Goal: Task Accomplishment & Management: Manage account settings

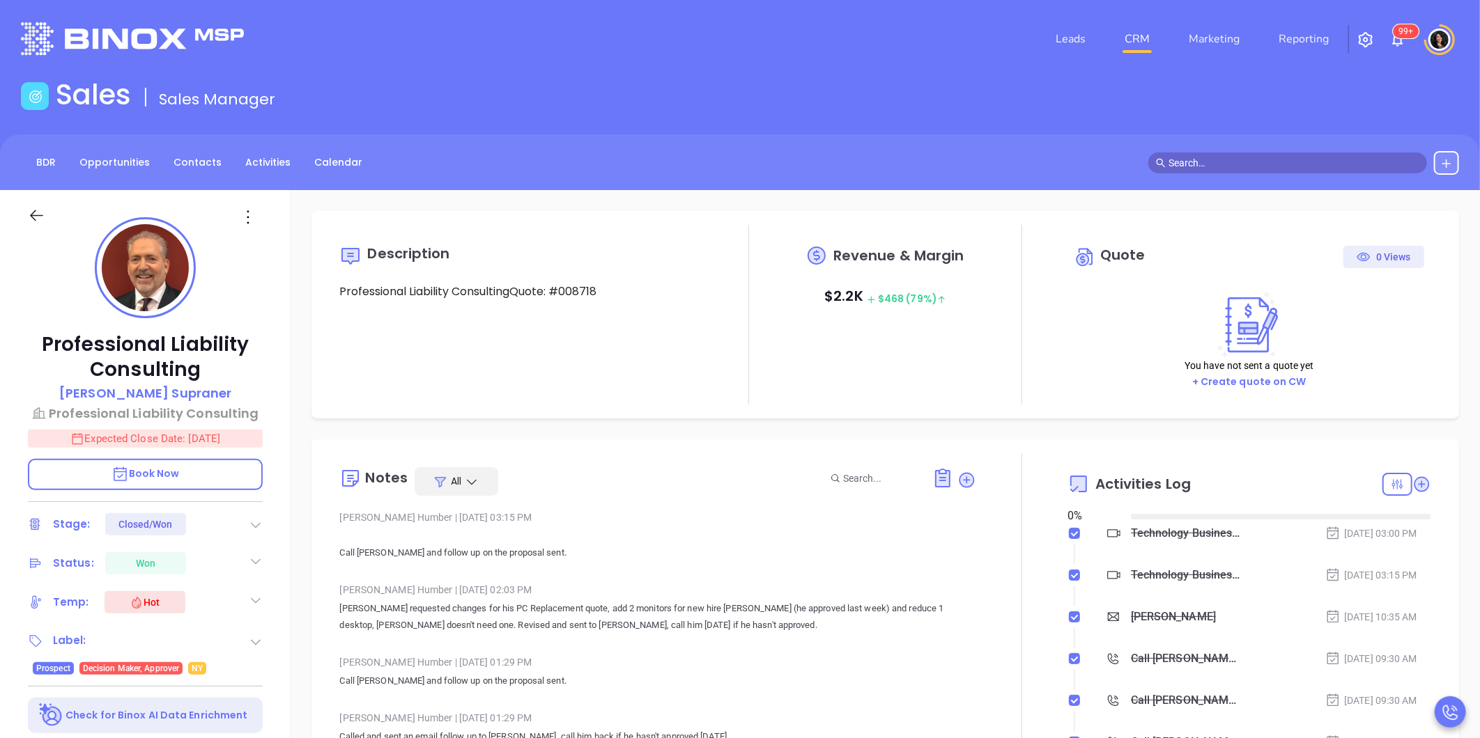
type input "[DATE]"
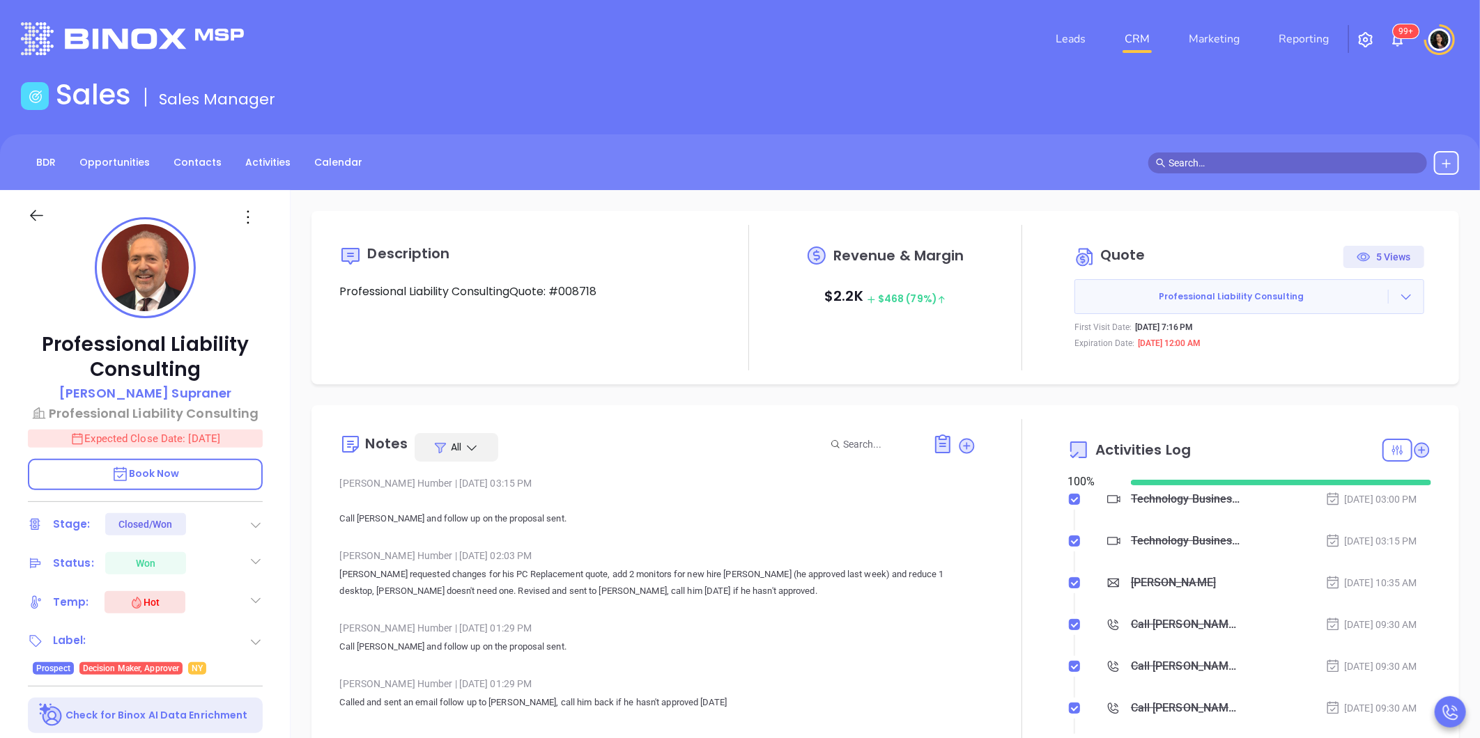
type input "[PERSON_NAME]"
click at [1219, 106] on div "Sales Sales Manager" at bounding box center [740, 97] width 1455 height 39
click at [1133, 46] on link "CRM" at bounding box center [1137, 39] width 36 height 28
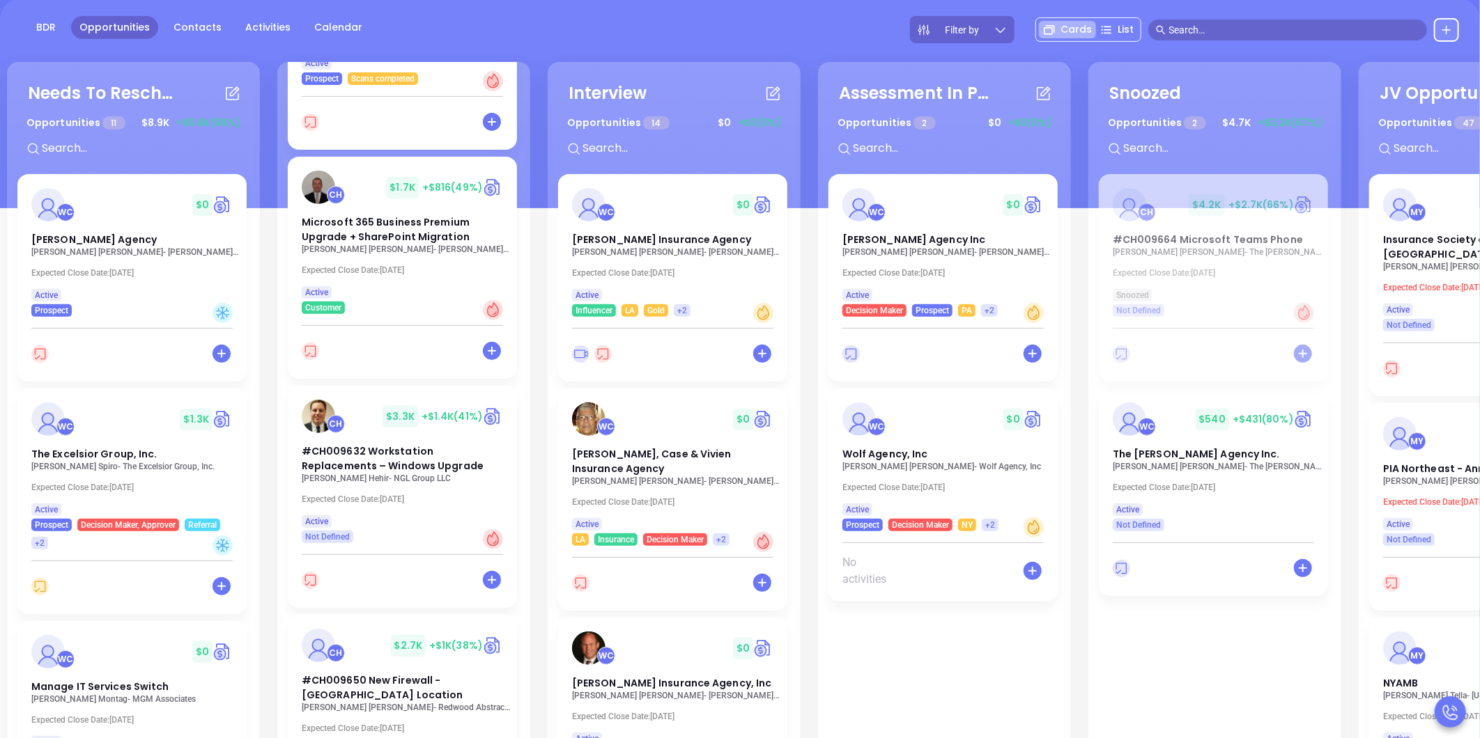
scroll to position [155, 0]
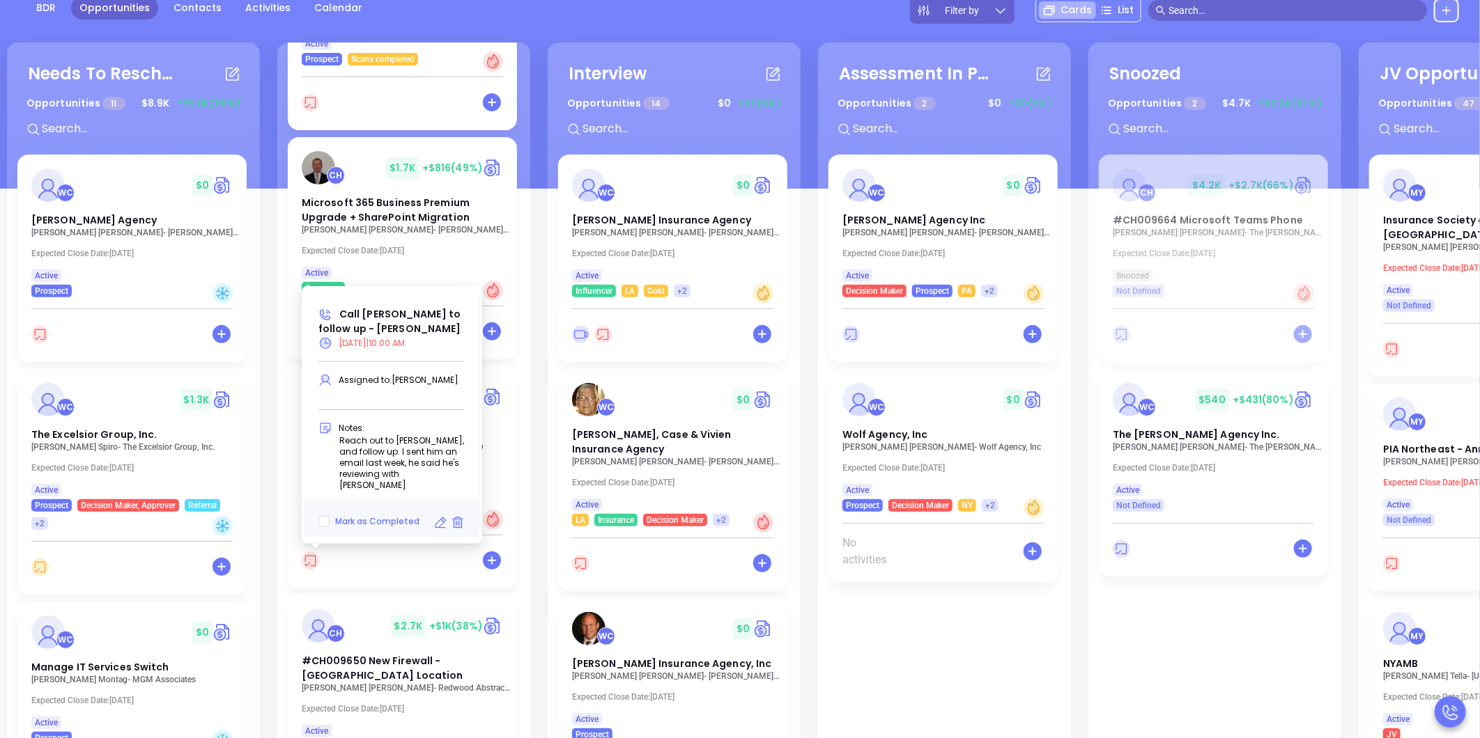
click at [441, 521] on icon at bounding box center [440, 523] width 14 height 14
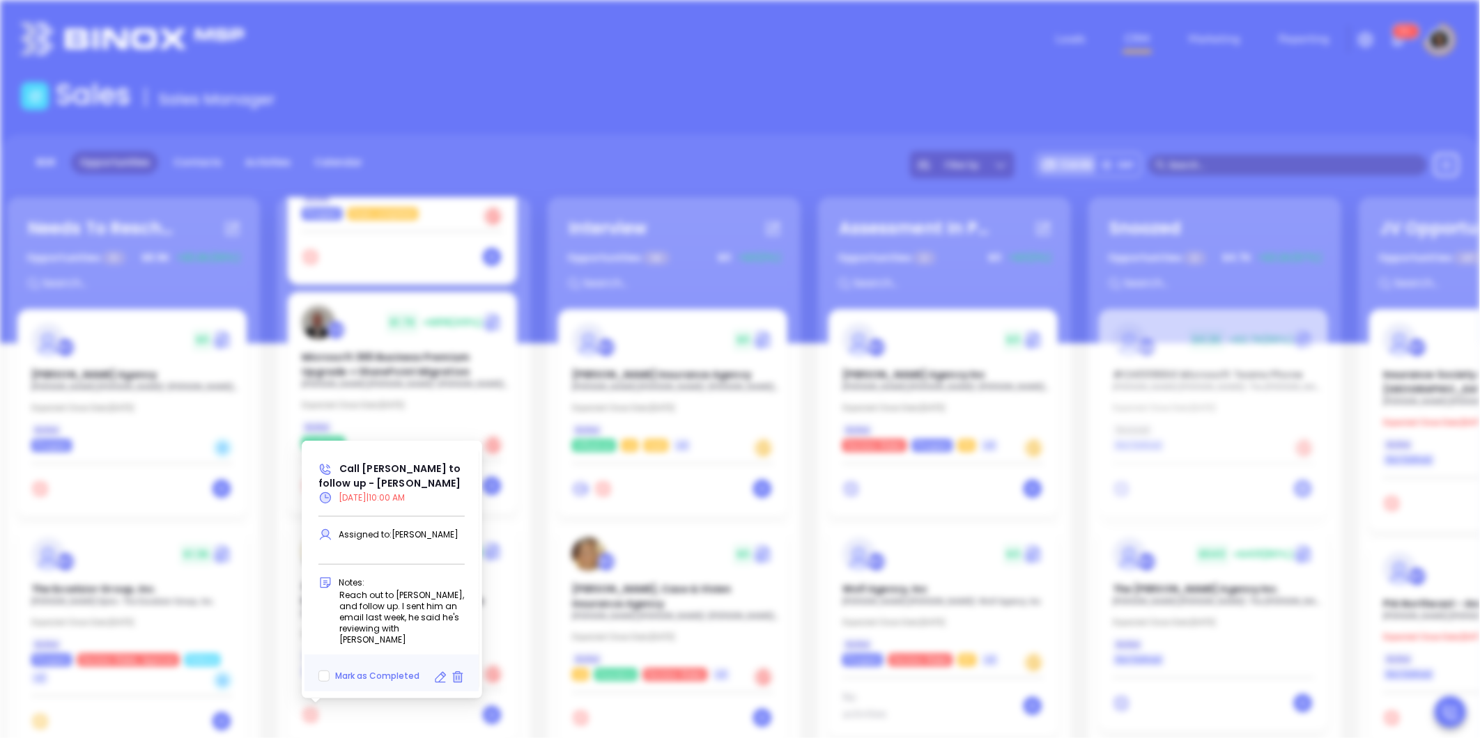
type input "09/25/2025"
type input "Call [PERSON_NAME] to follow up - [PERSON_NAME]"
type input "Call"
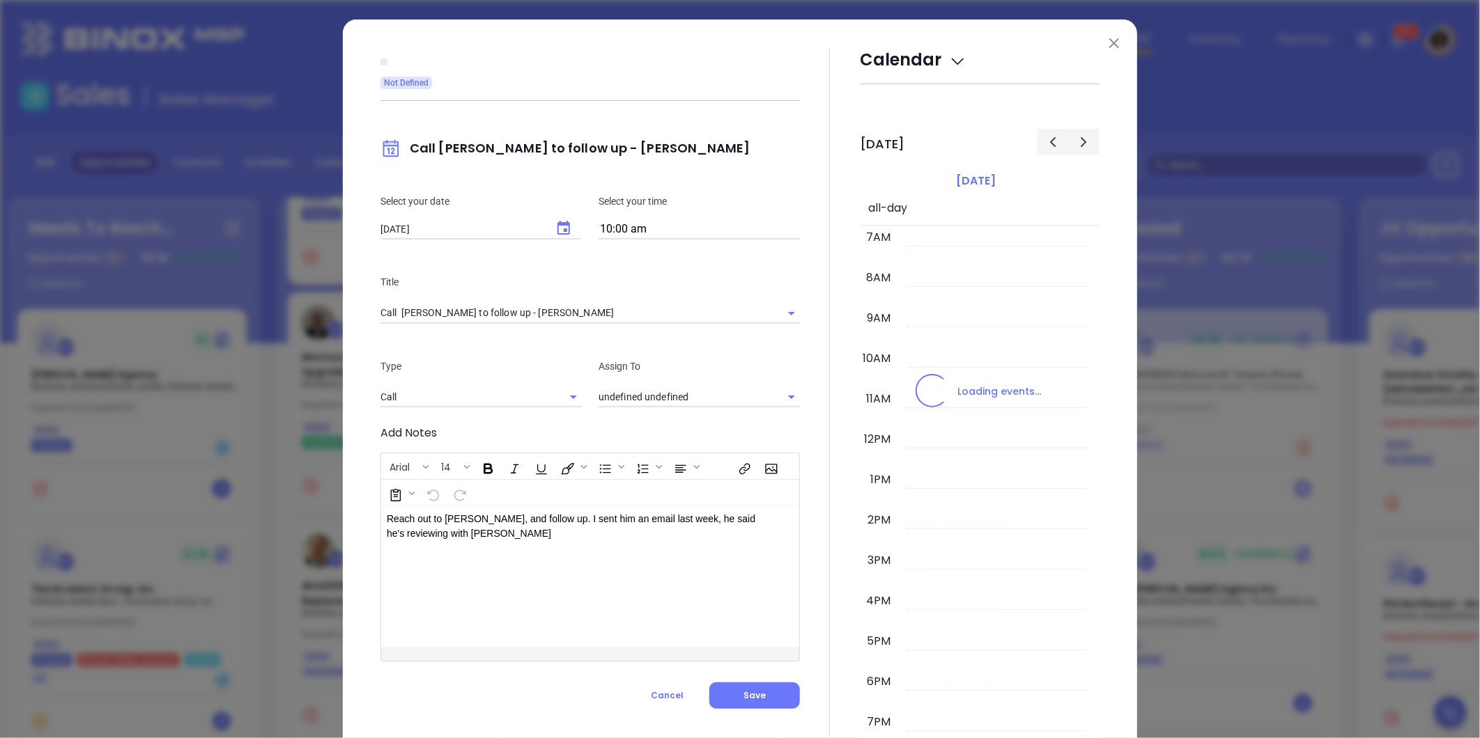
type input "[PERSON_NAME]"
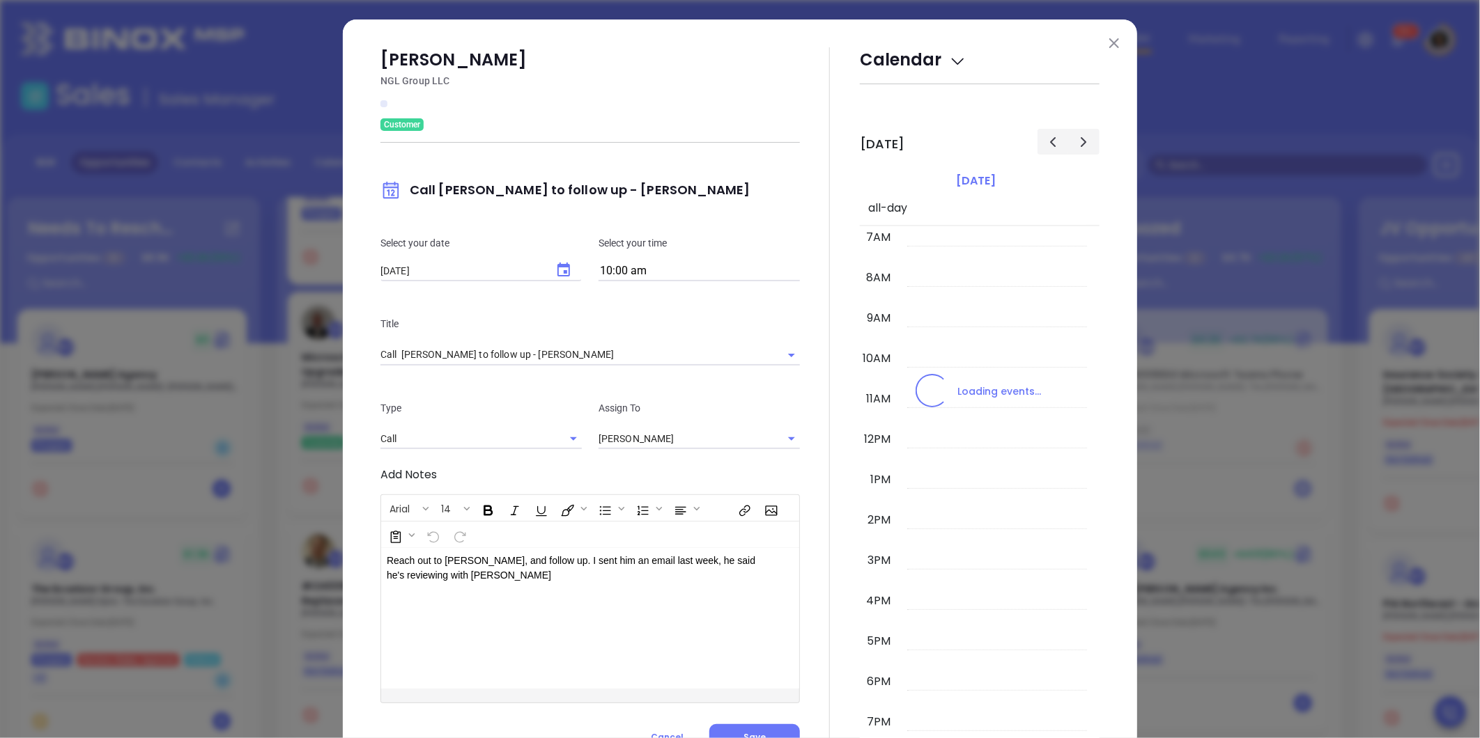
click at [558, 268] on icon "Choose date, selected date is Sep 25, 2025" at bounding box center [563, 270] width 17 height 17
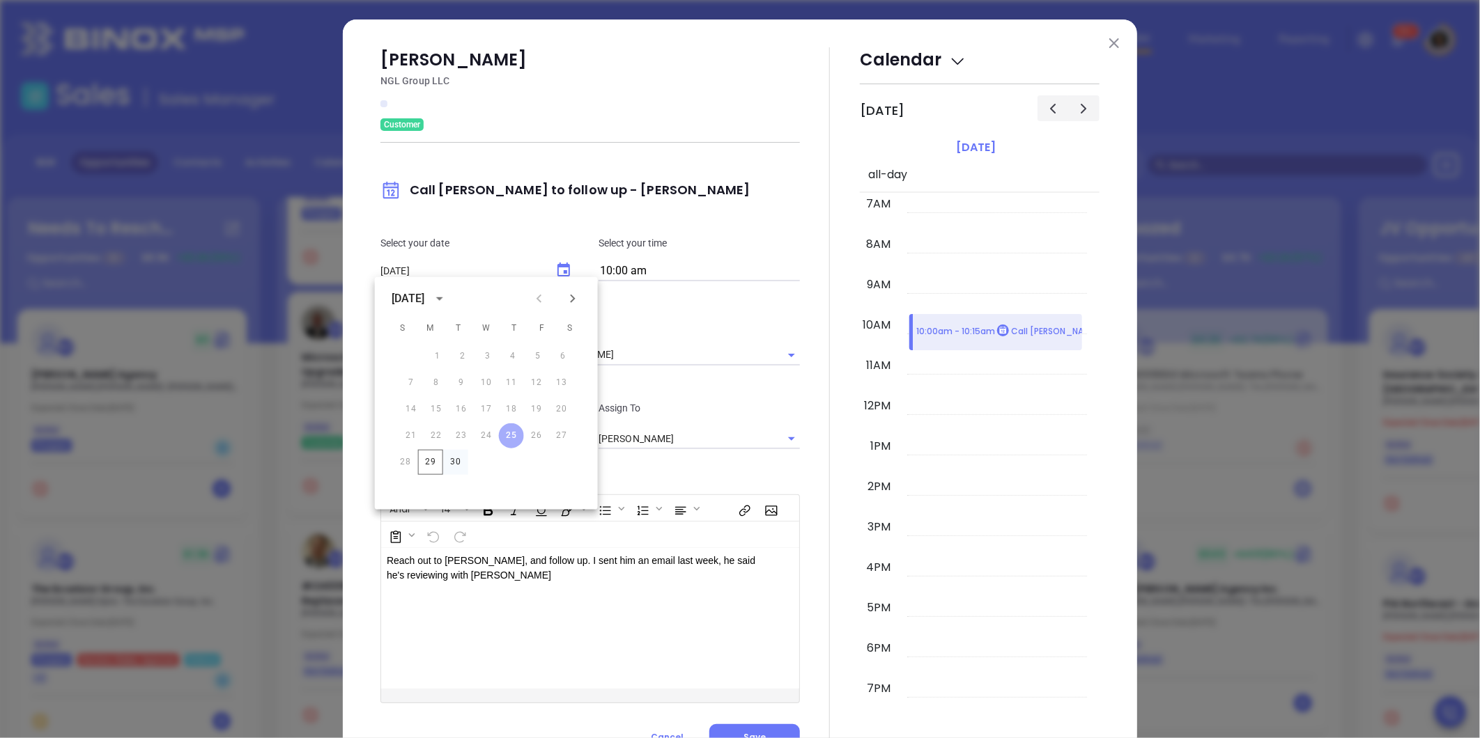
click at [456, 460] on button "30" at bounding box center [455, 462] width 25 height 25
type input "[DATE]"
click at [372, 413] on div "Type Call" at bounding box center [481, 425] width 218 height 49
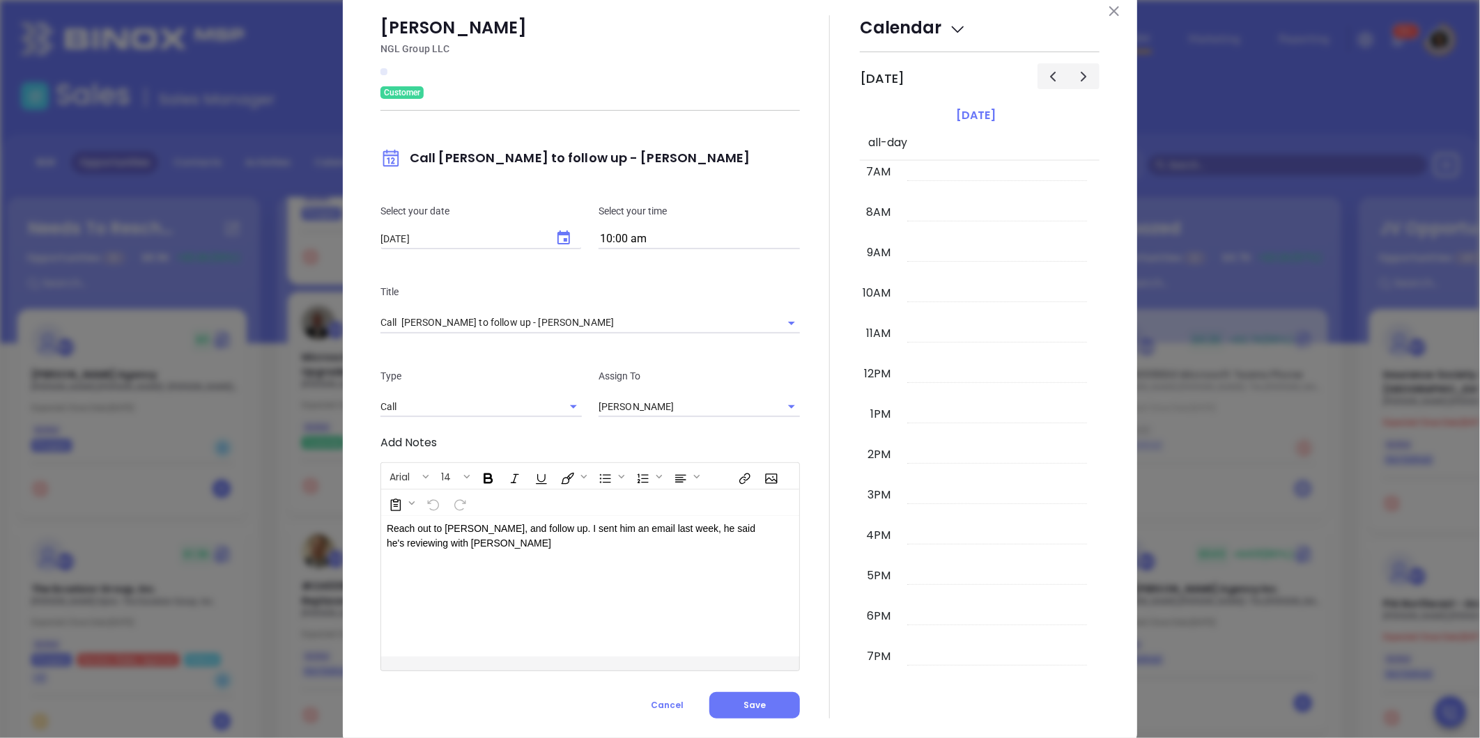
scroll to position [61, 0]
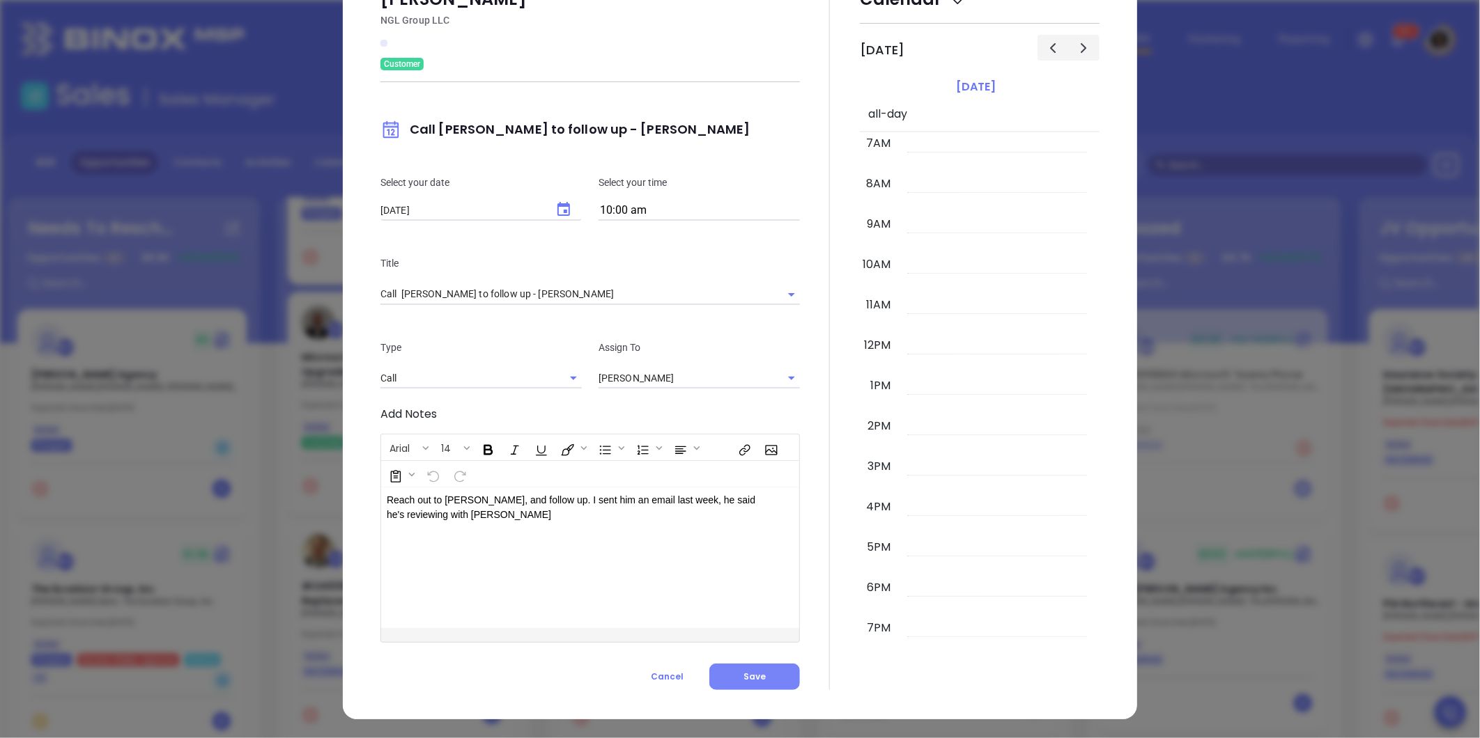
click at [749, 677] on span "Save" at bounding box center [754, 677] width 22 height 12
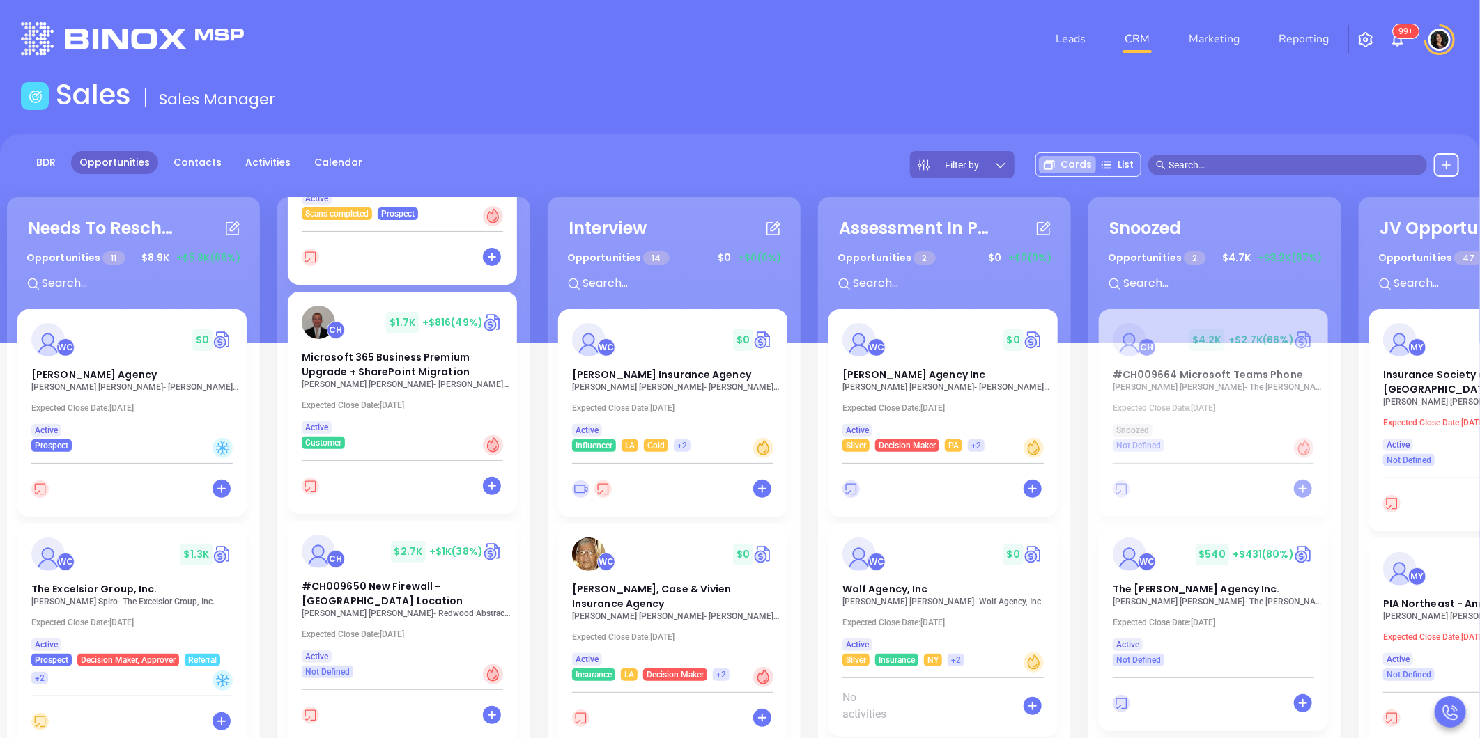
click at [369, 22] on div "Leads CRM Marketing Reporting 99+" at bounding box center [740, 39] width 1455 height 50
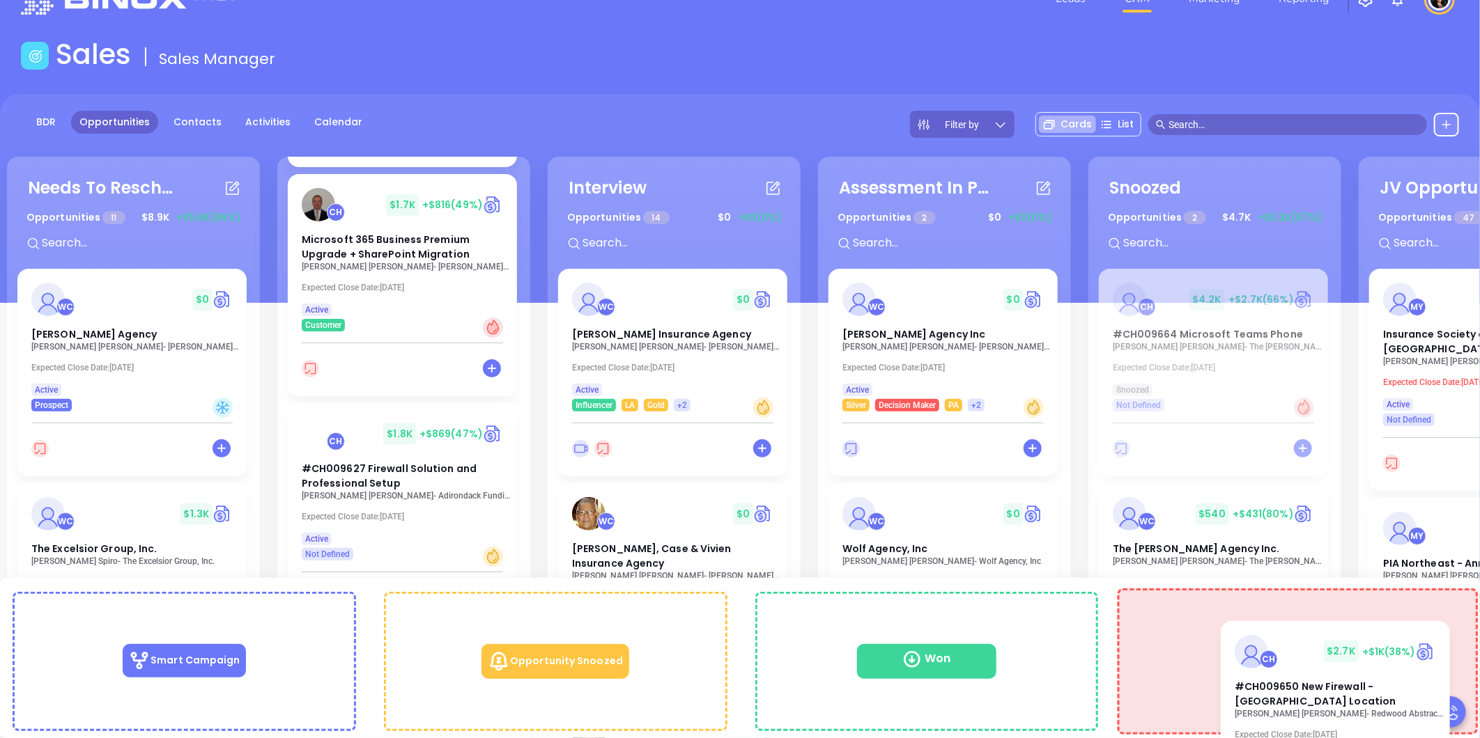
scroll to position [58, 0]
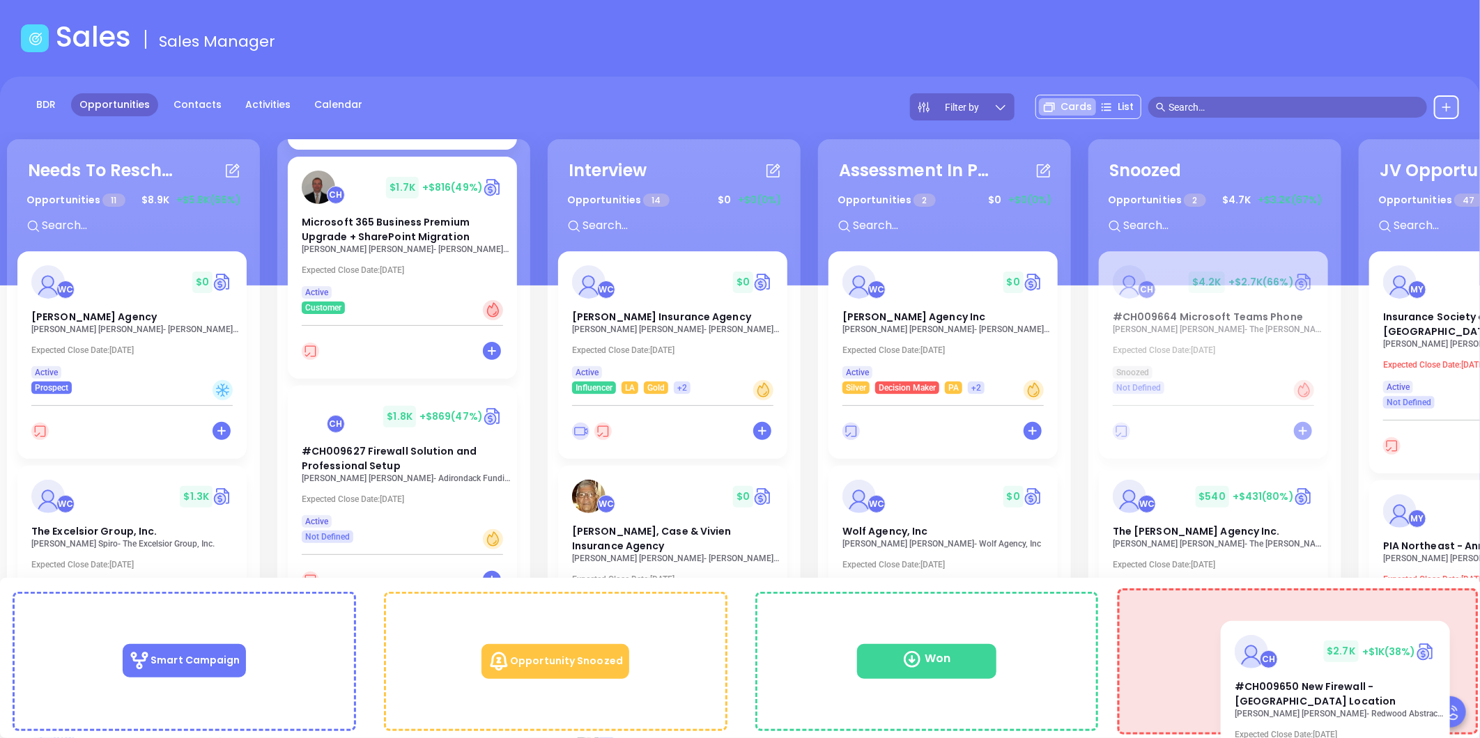
drag, startPoint x: 372, startPoint y: 476, endPoint x: 1339, endPoint y: 658, distance: 984.0
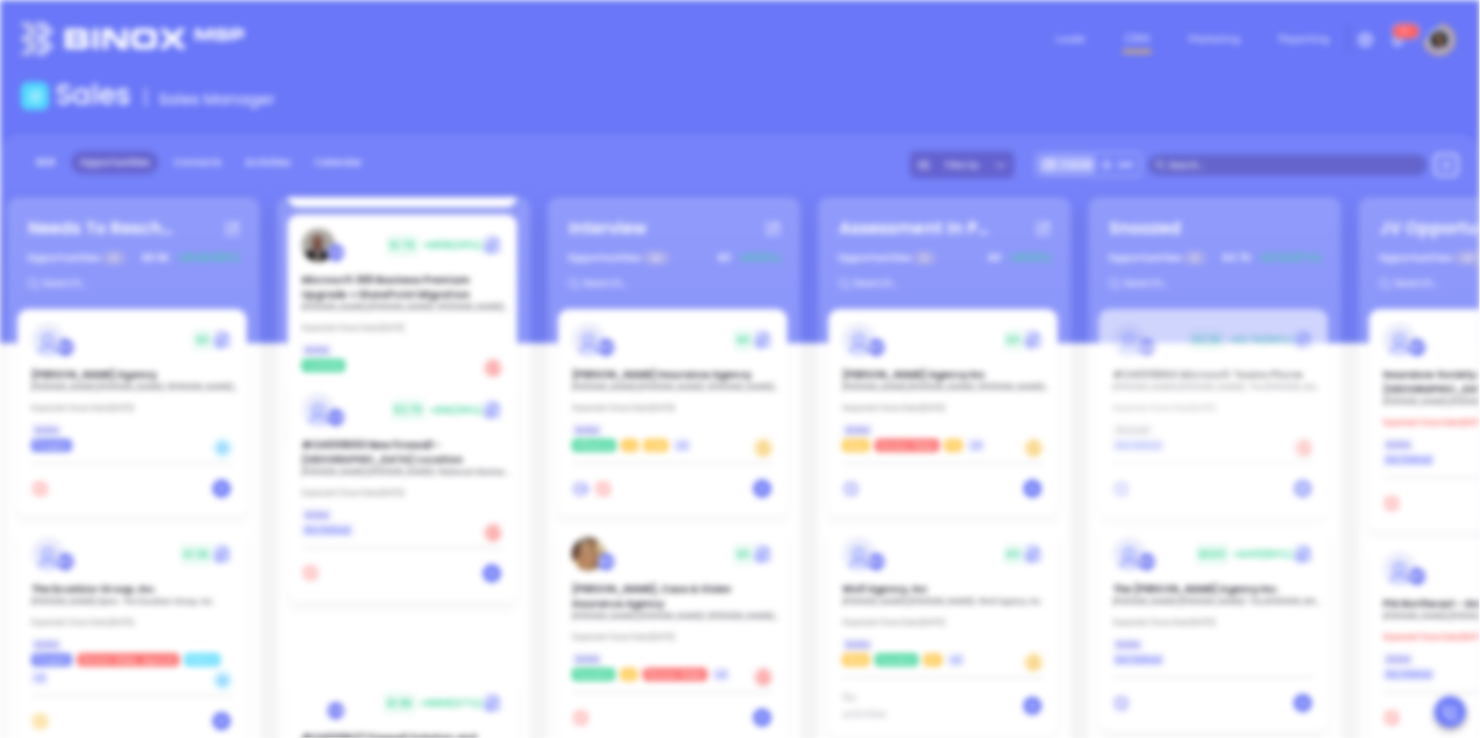
scroll to position [0, 0]
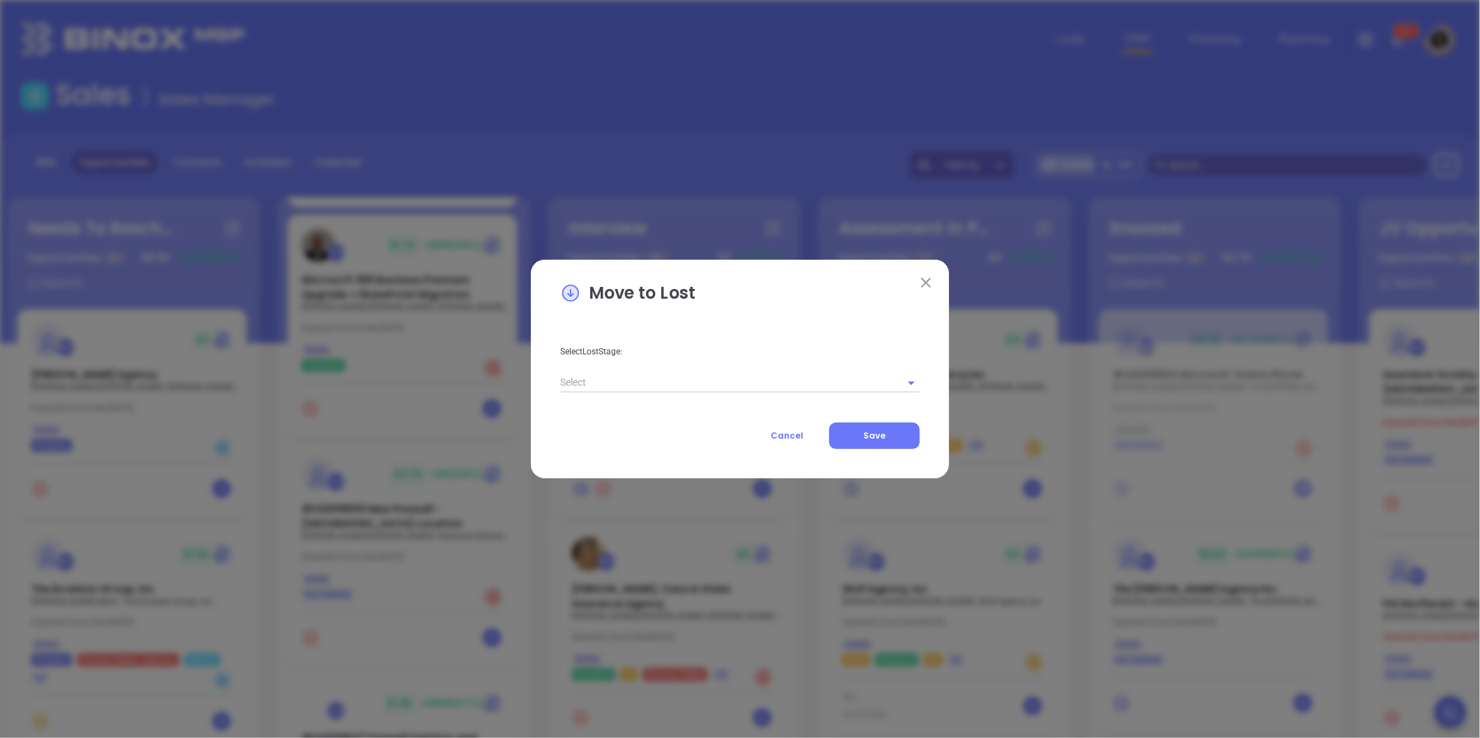
click at [666, 375] on input "text" at bounding box center [720, 383] width 320 height 20
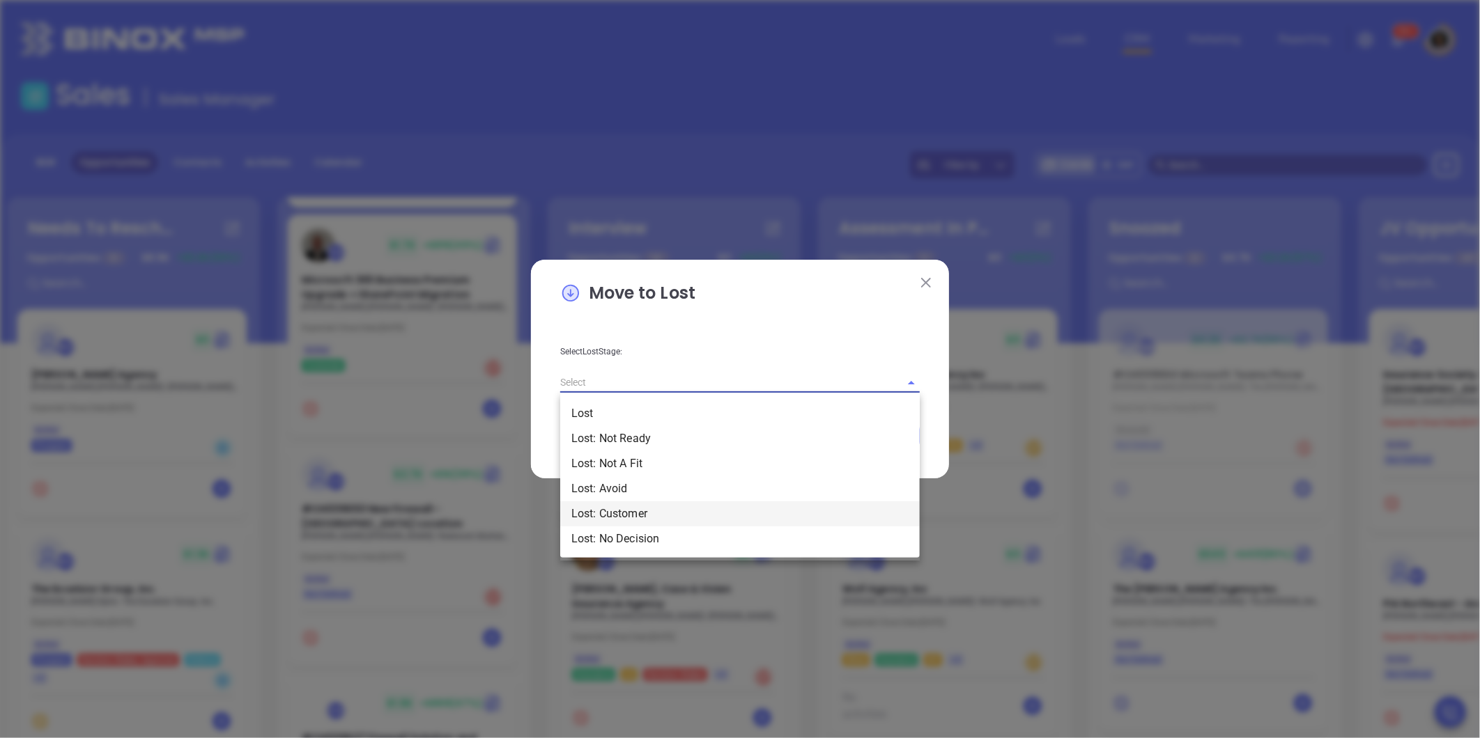
click at [631, 512] on li "Lost: Customer" at bounding box center [739, 514] width 359 height 25
type input "Lost: Customer"
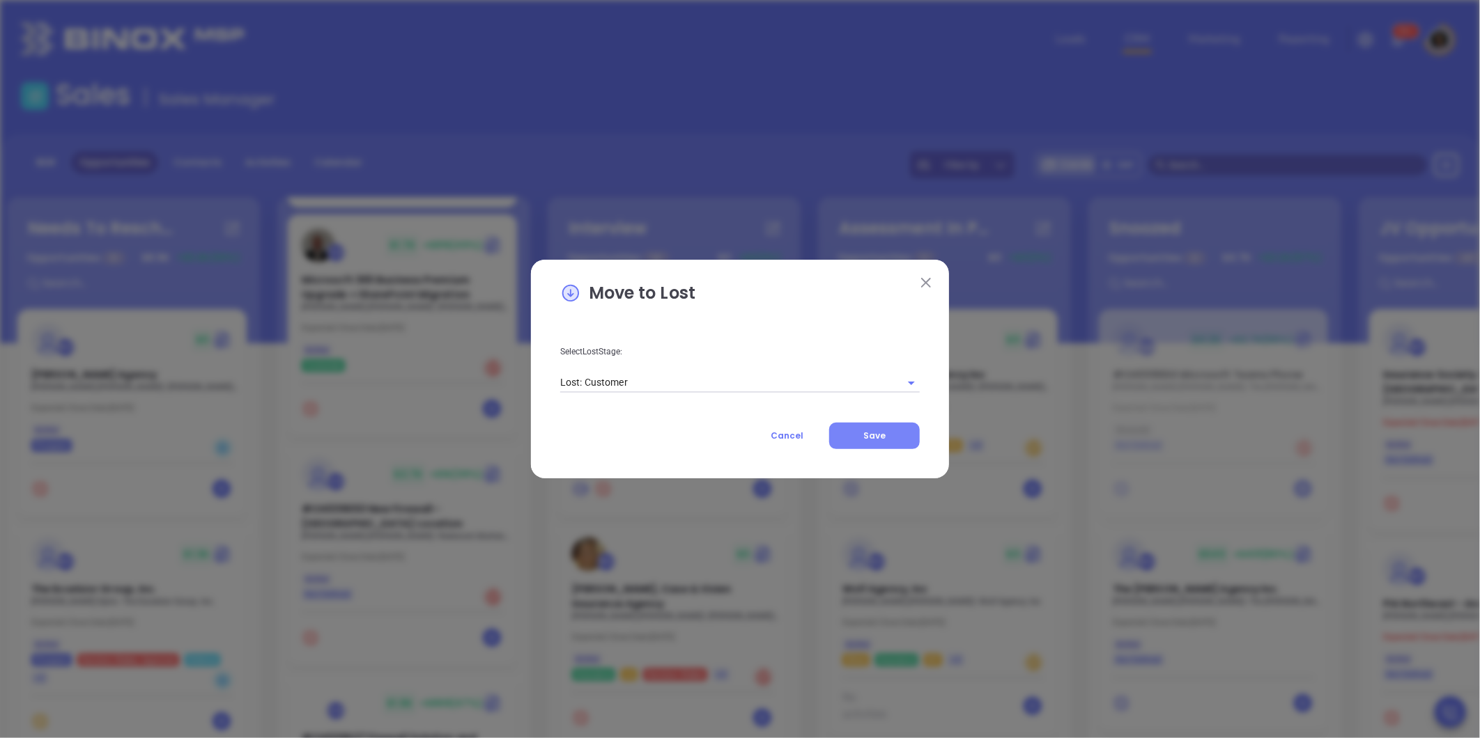
click at [874, 437] on span "Save" at bounding box center [874, 436] width 22 height 12
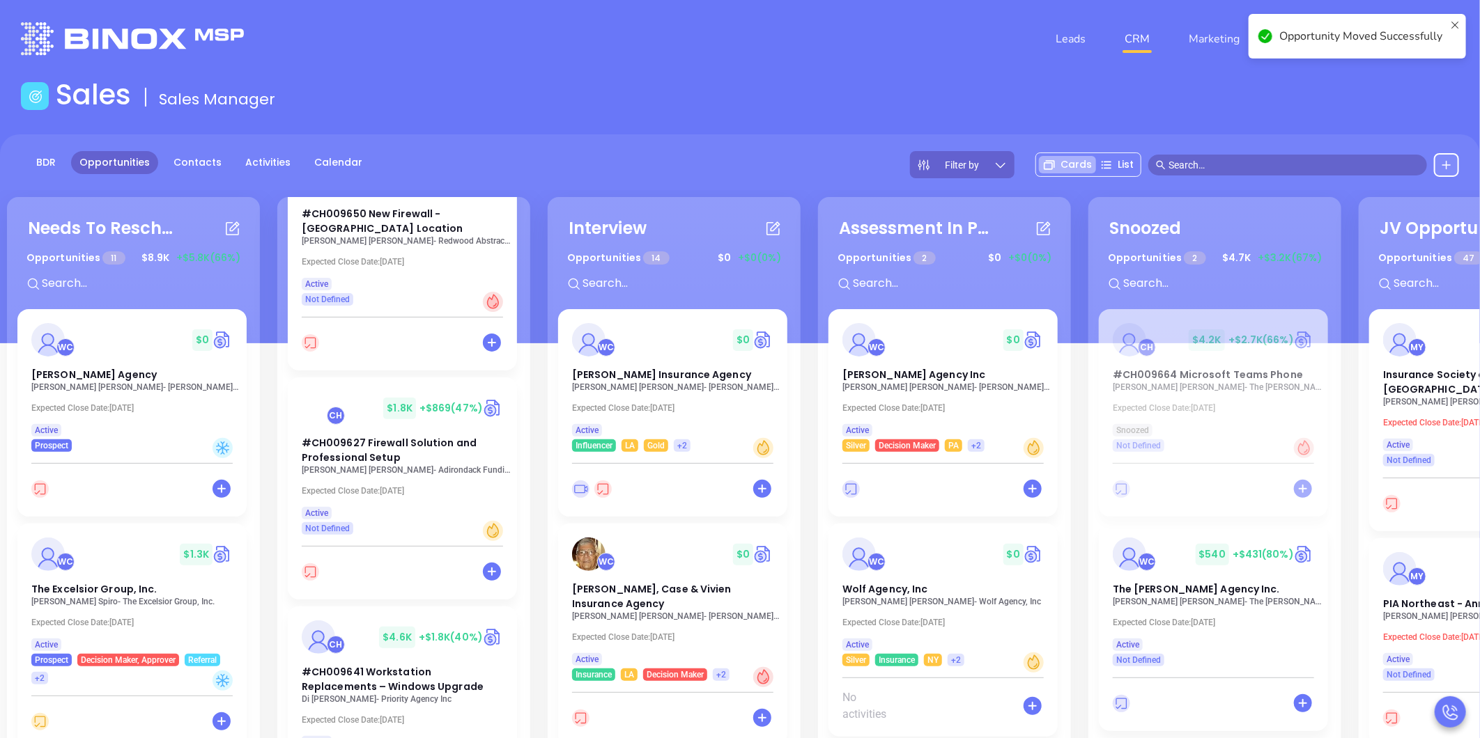
scroll to position [619, 0]
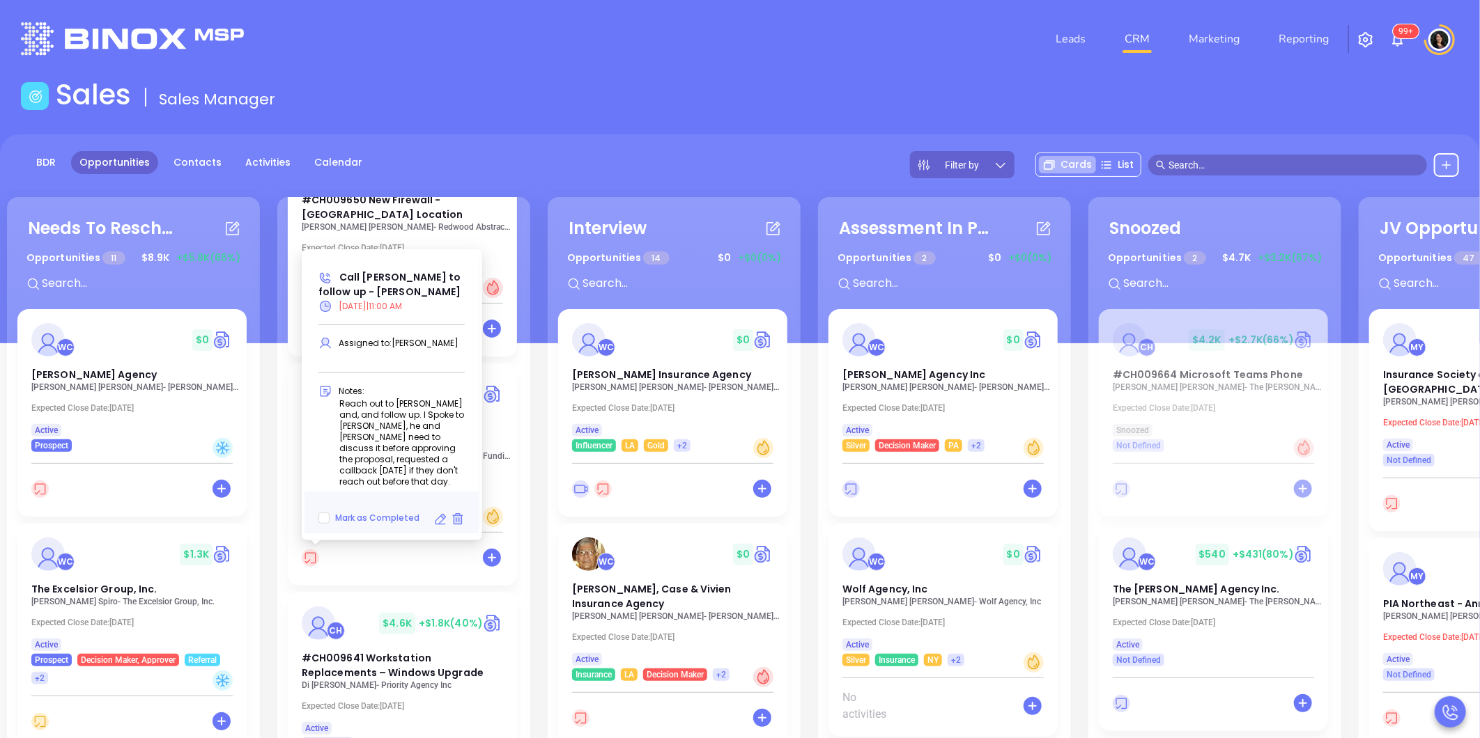
click at [311, 563] on icon at bounding box center [310, 558] width 17 height 17
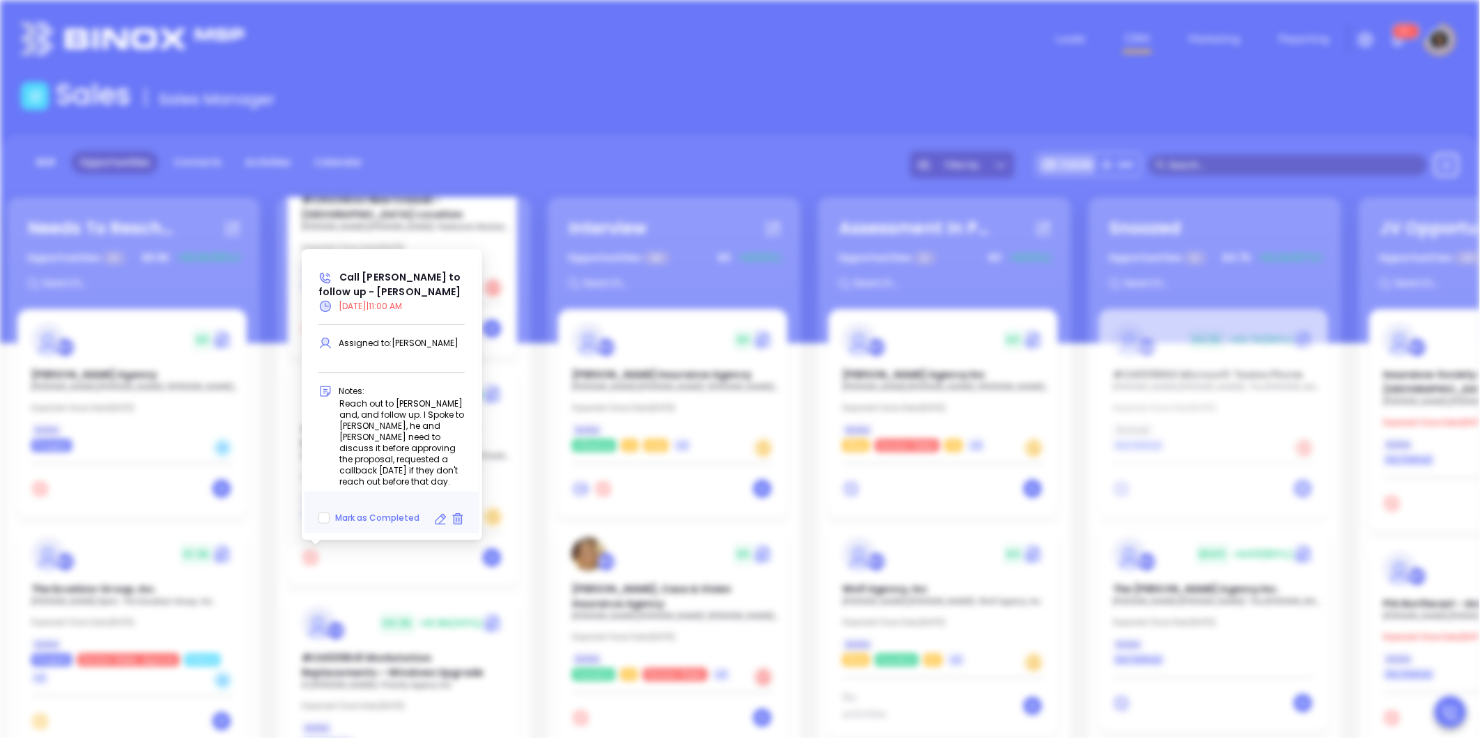
type input "11:00 am"
type input "undefined undefined"
type input "09/25/2025"
type input "Call Robert to follow up - Robert Duquette"
type input "Call"
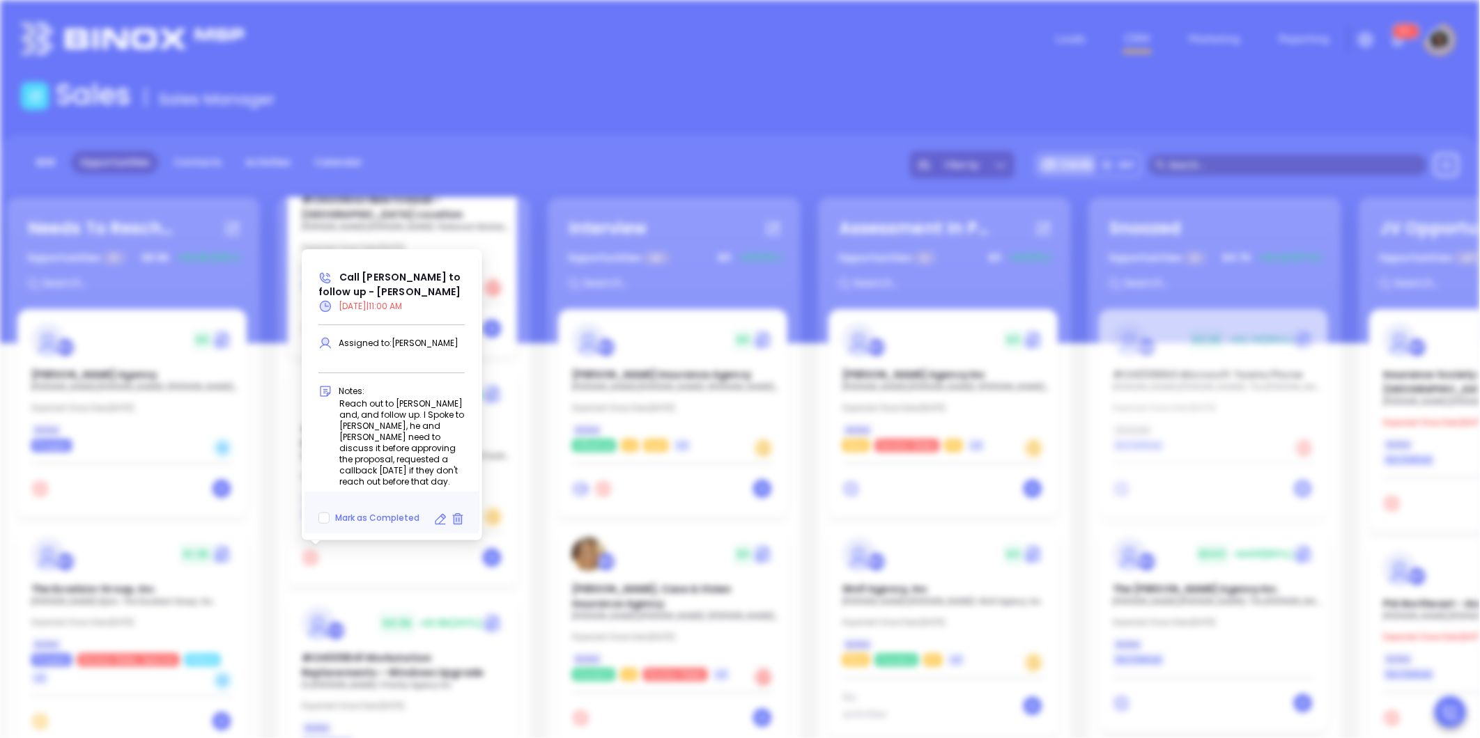
scroll to position [284, 0]
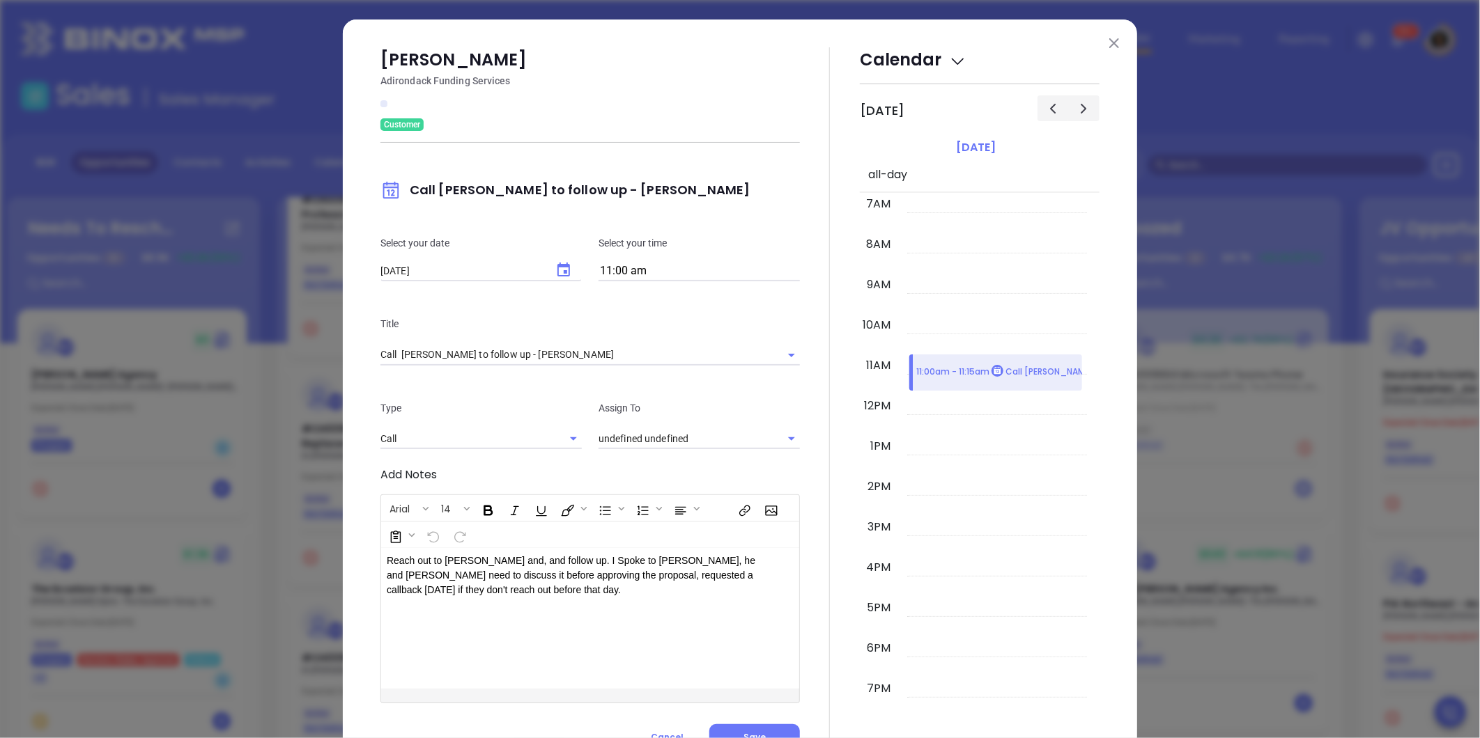
type input "[PERSON_NAME]"
click at [557, 267] on icon "Choose date, selected date is Sep 25, 2025" at bounding box center [563, 270] width 13 height 14
click at [454, 461] on button "30" at bounding box center [455, 462] width 25 height 25
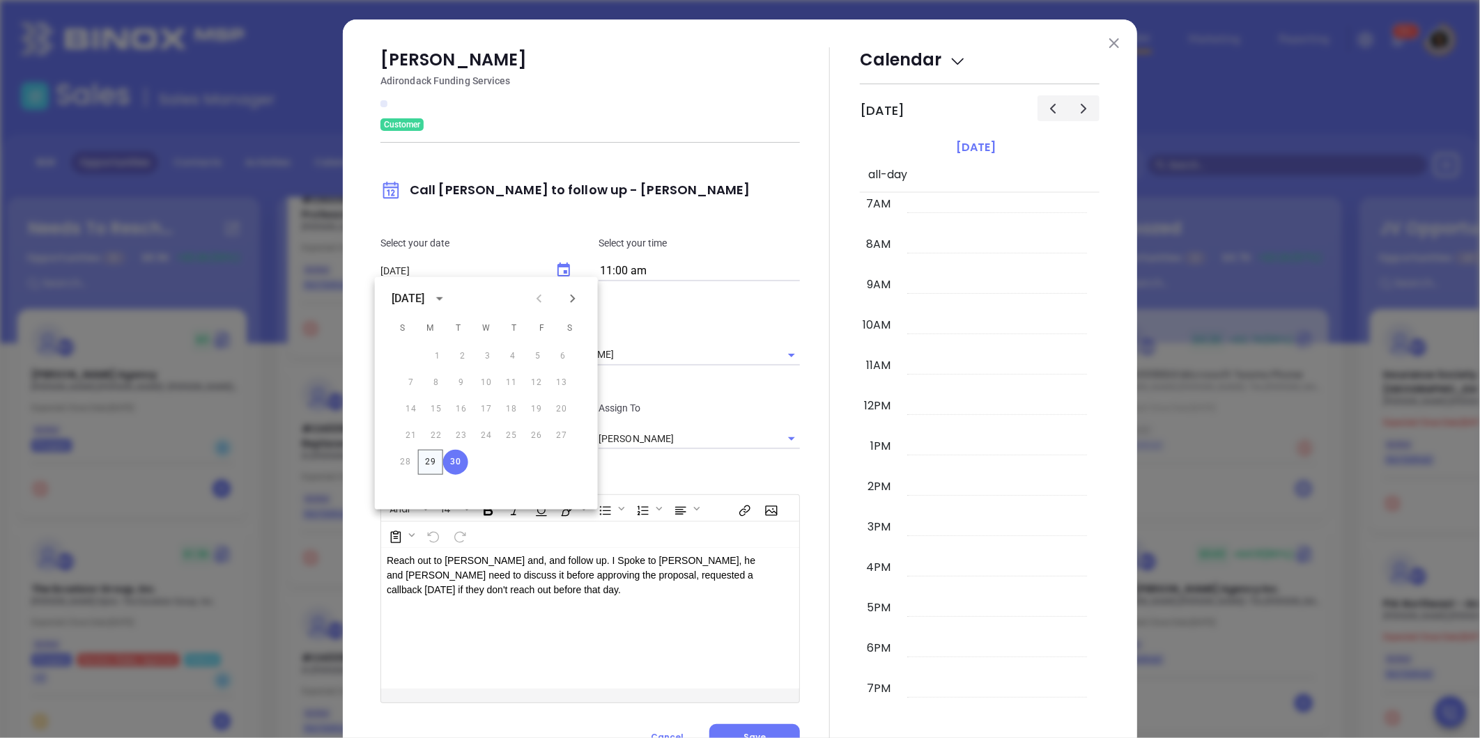
drag, startPoint x: 422, startPoint y: 449, endPoint x: 425, endPoint y: 456, distance: 7.5
click at [425, 455] on div "1 2 3 4 5 6 7 8 9 10 11 12 13 14 15 16 17 18 19 20 21 22 23 24 25 26 27 28 29 30" at bounding box center [486, 410] width 223 height 134
click at [425, 456] on button "29" at bounding box center [430, 462] width 25 height 25
type input "09/29/2025"
click at [357, 444] on div "Robert Duquette Adirondack Funding Services Customer Call Robert to follow up -…" at bounding box center [740, 400] width 794 height 761
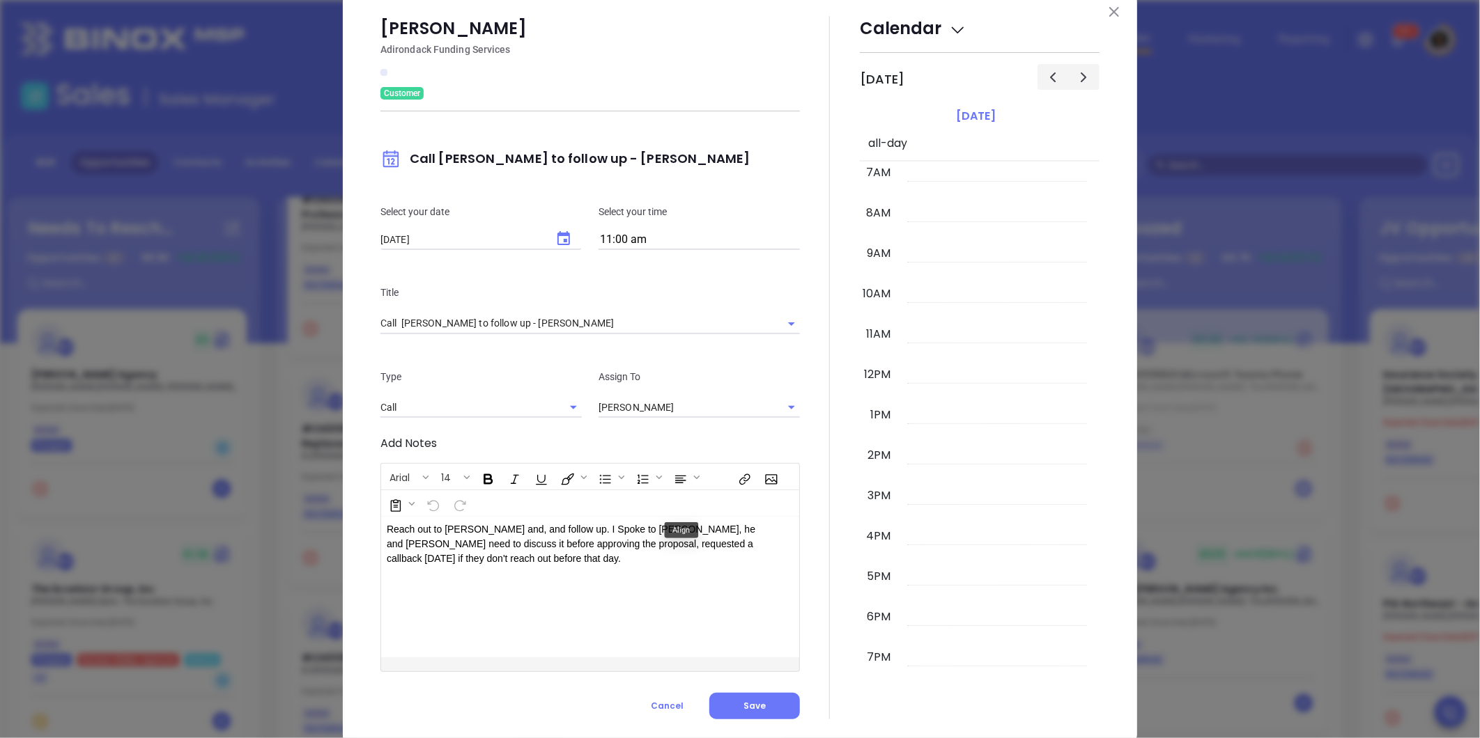
scroll to position [61, 0]
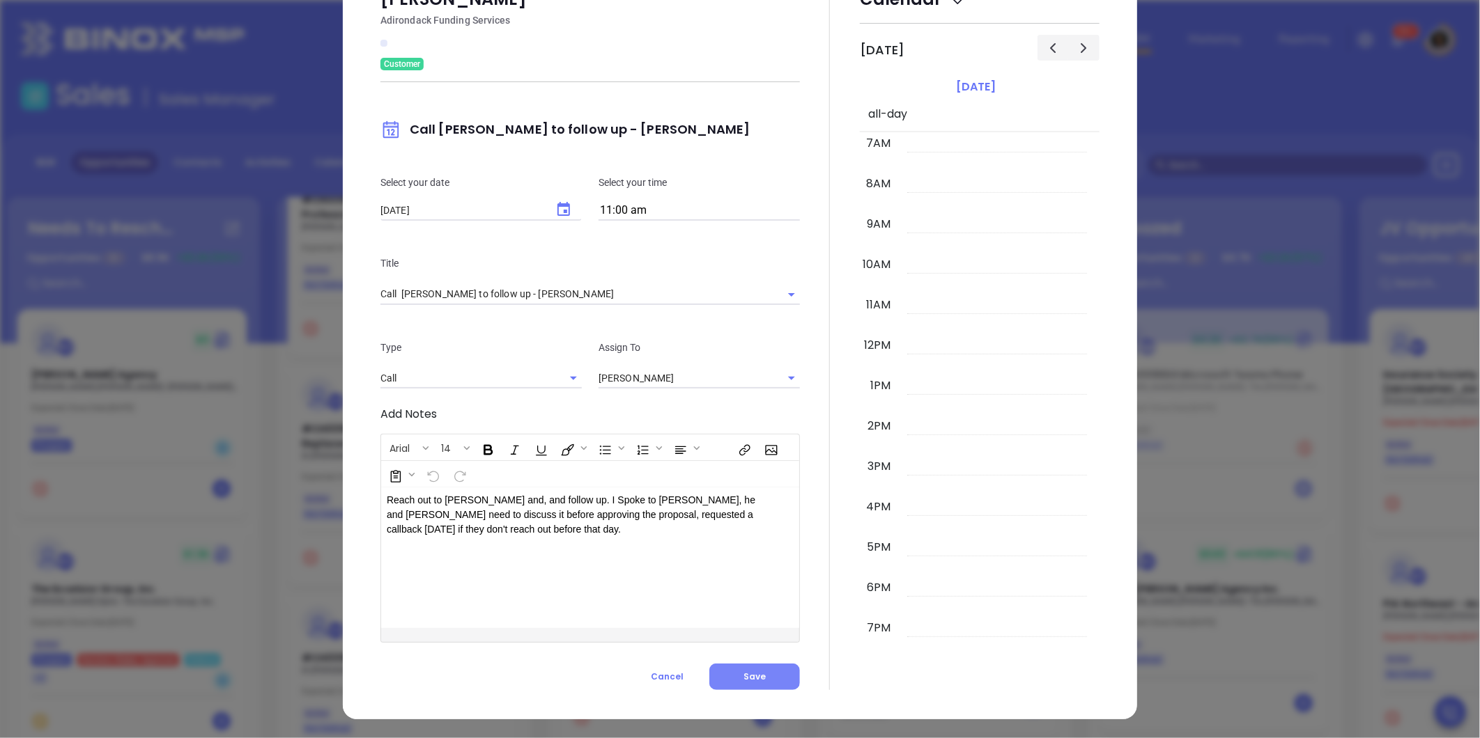
click at [754, 672] on span "Save" at bounding box center [754, 677] width 22 height 12
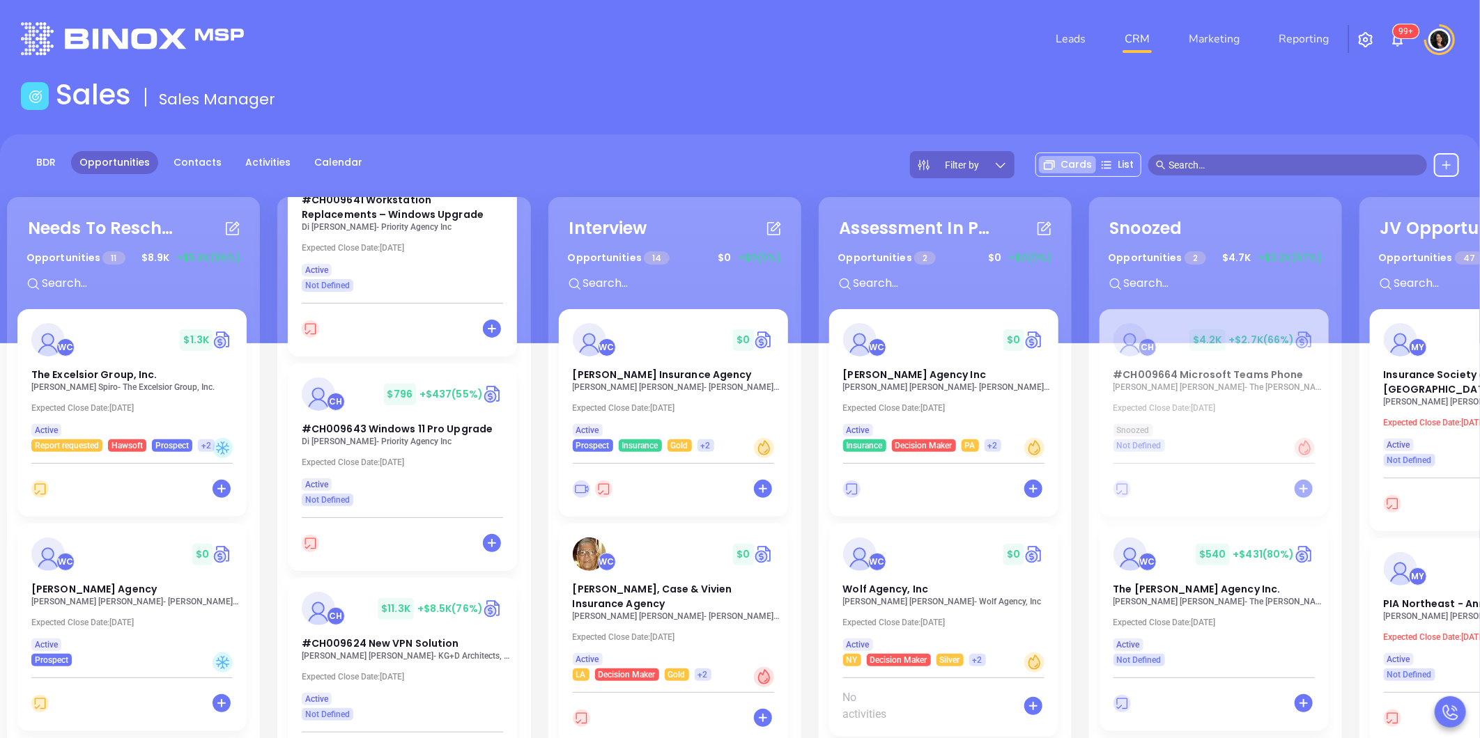
click at [360, 36] on div at bounding box center [255, 38] width 485 height 33
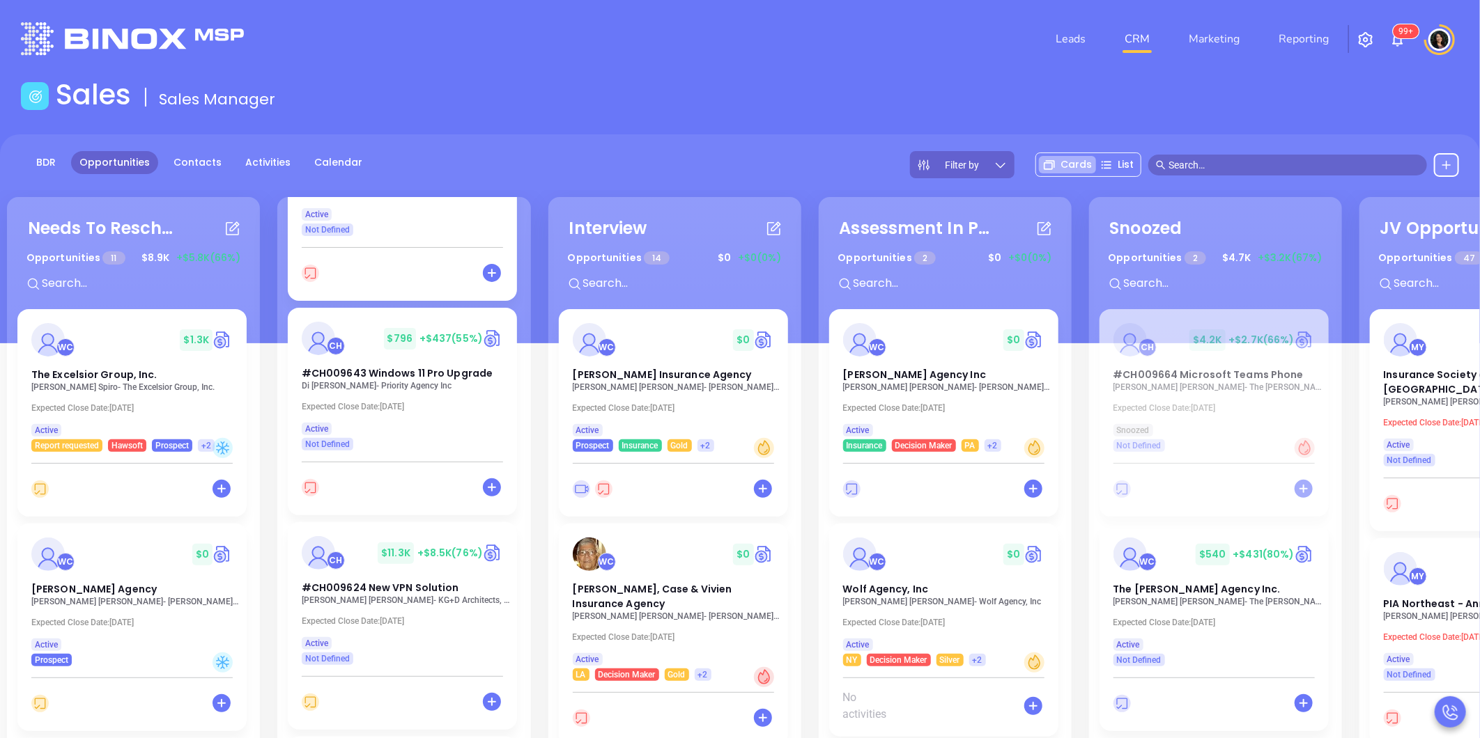
scroll to position [697, 0]
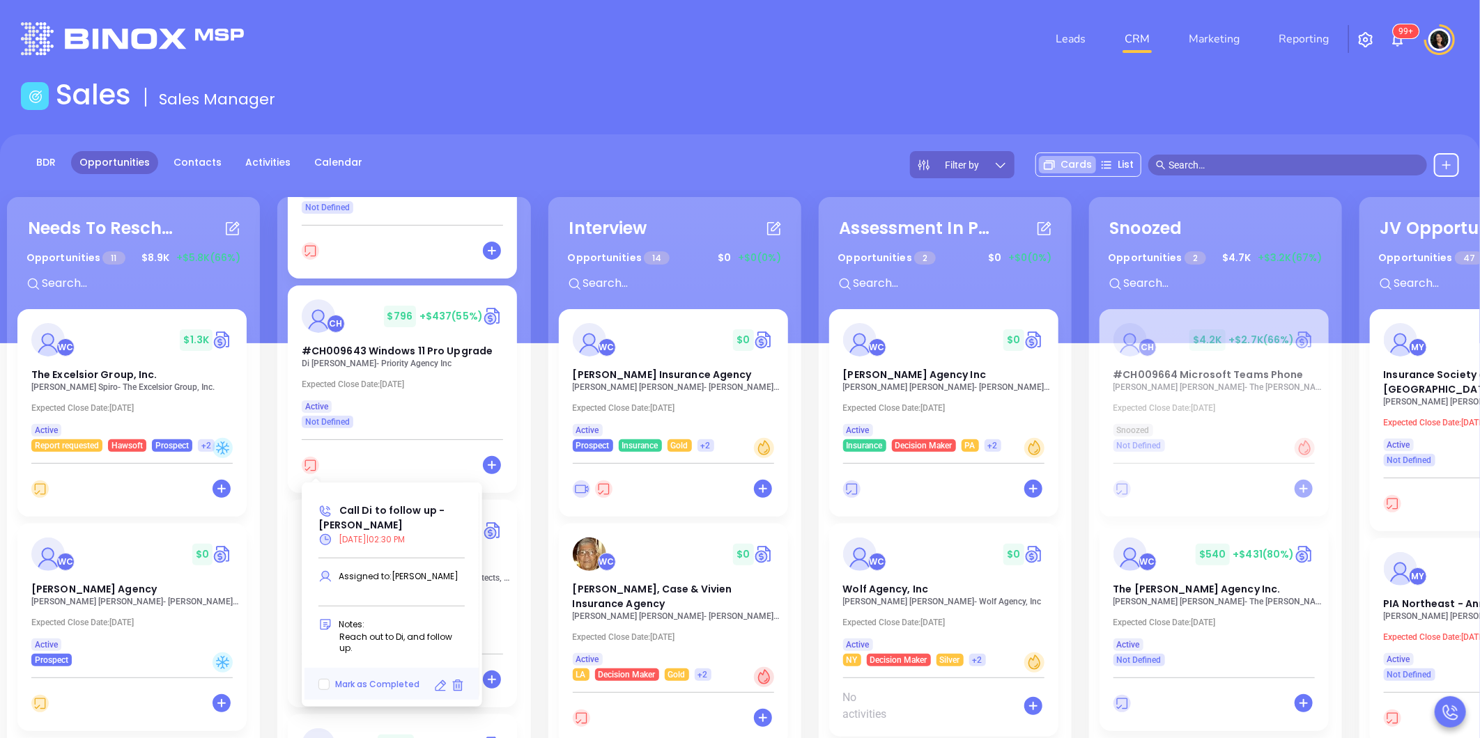
click at [437, 679] on icon at bounding box center [440, 686] width 14 height 14
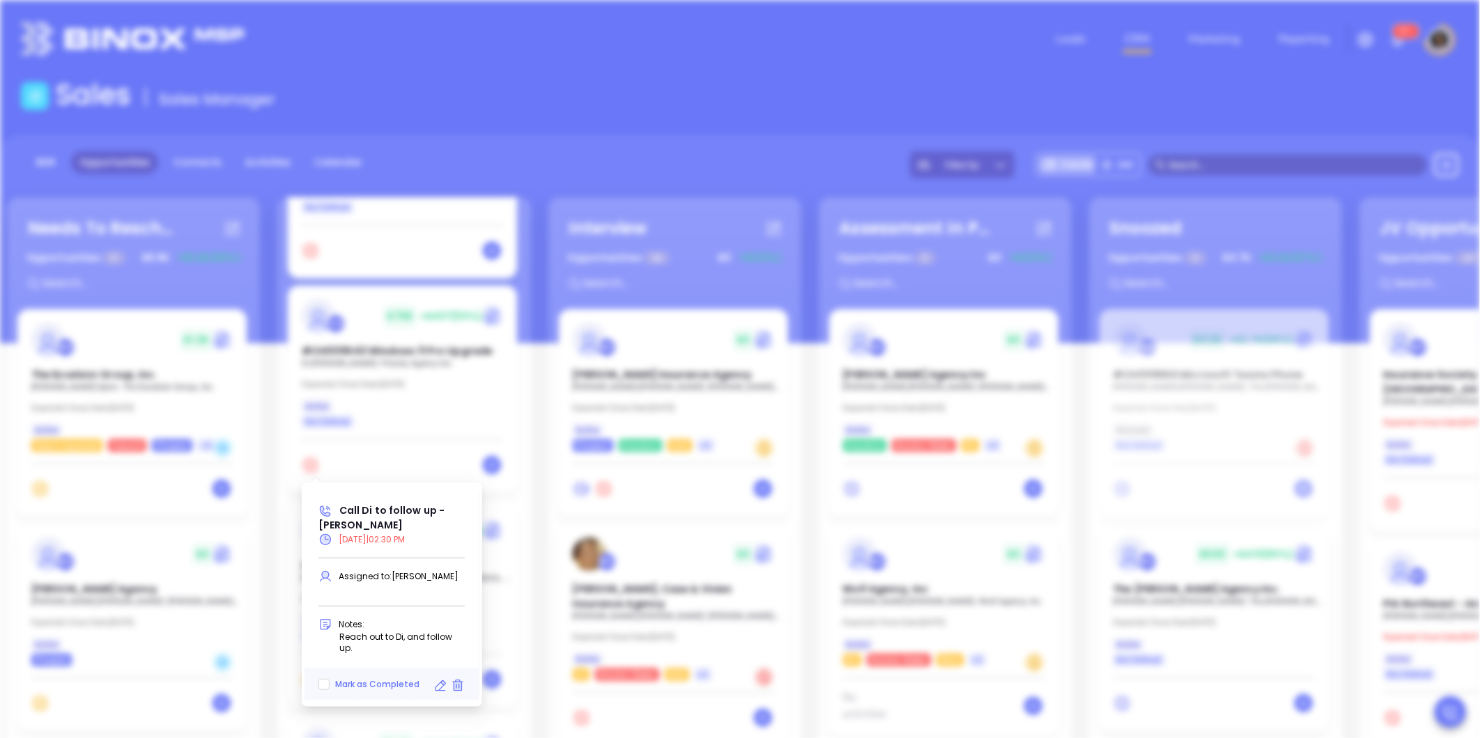
type input "09/25/2025"
type input "Call Di to follow up - Di Cao"
type input "Call"
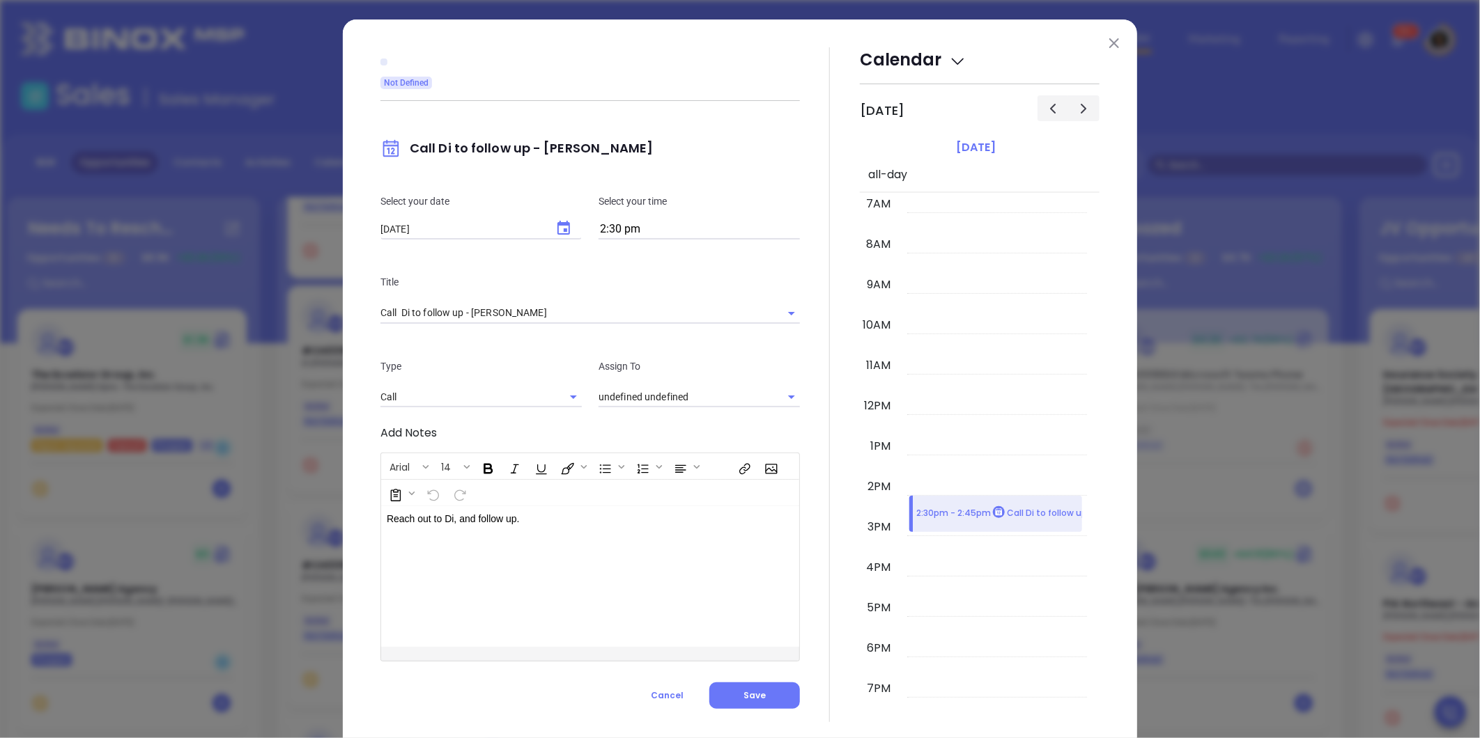
type input "[PERSON_NAME]"
click at [557, 231] on icon "Choose date, selected date is Sep 25, 2025" at bounding box center [563, 228] width 17 height 17
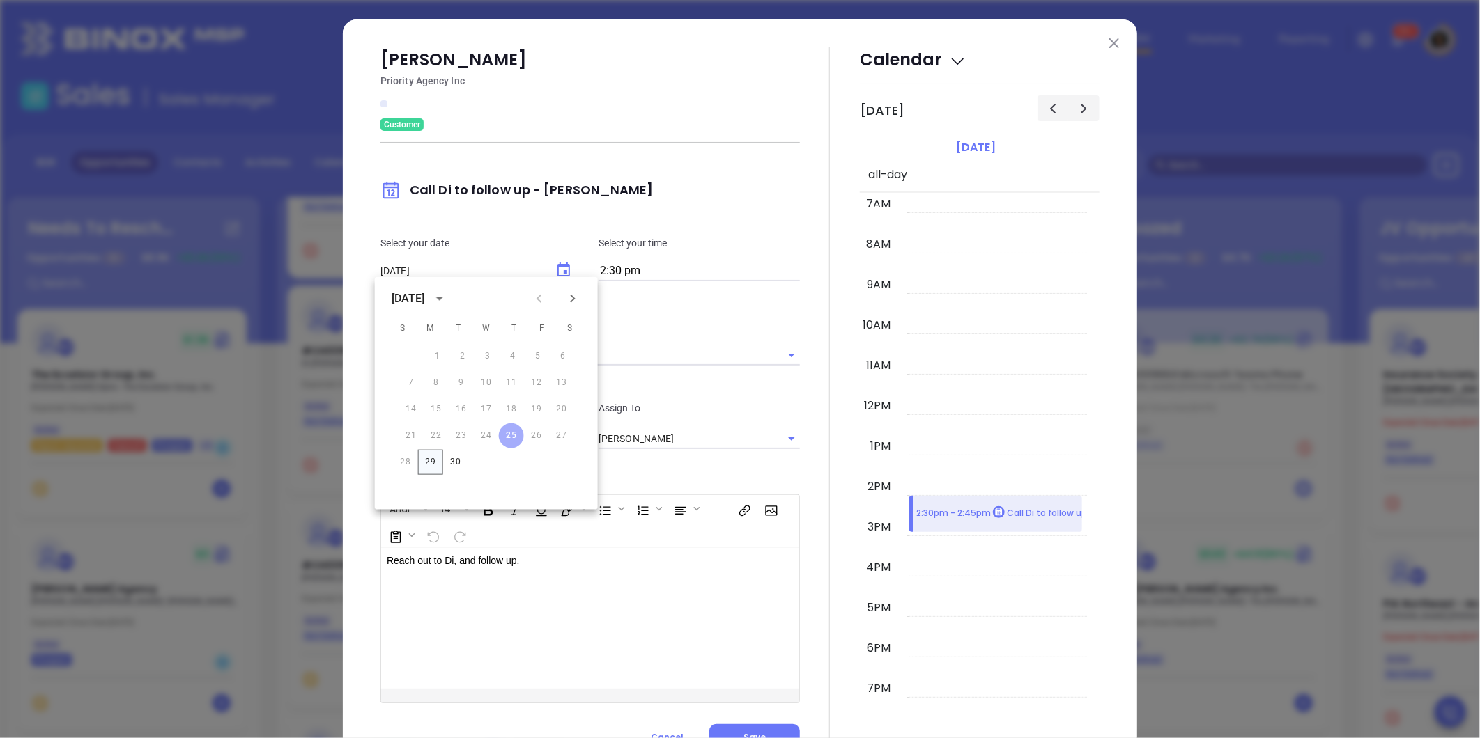
click at [433, 472] on button "29" at bounding box center [430, 462] width 25 height 25
type input "09/29/2025"
click at [349, 421] on div "Di Cao Priority Agency Inc Customer Call Di to follow up - Di Cao Select your d…" at bounding box center [740, 400] width 794 height 761
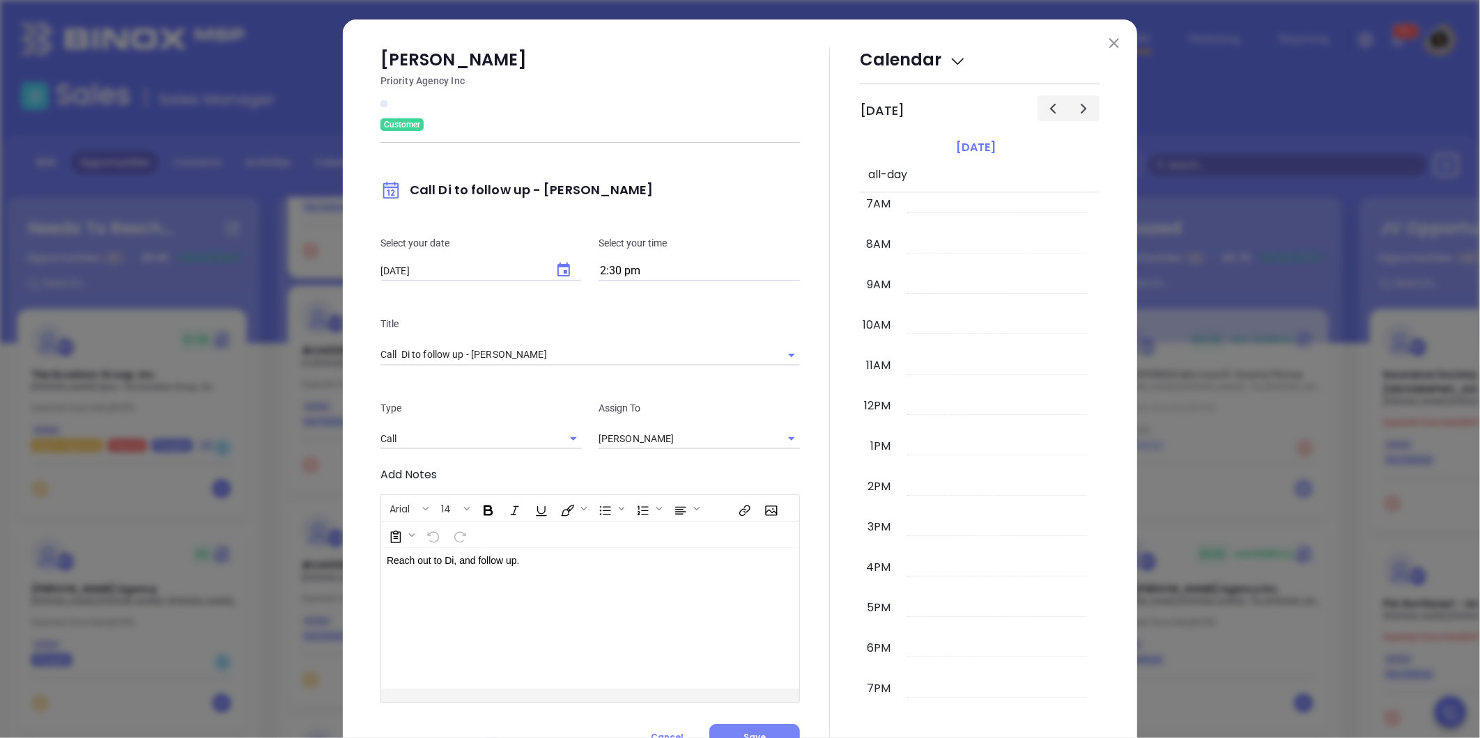
click at [744, 727] on button "Save" at bounding box center [754, 737] width 91 height 26
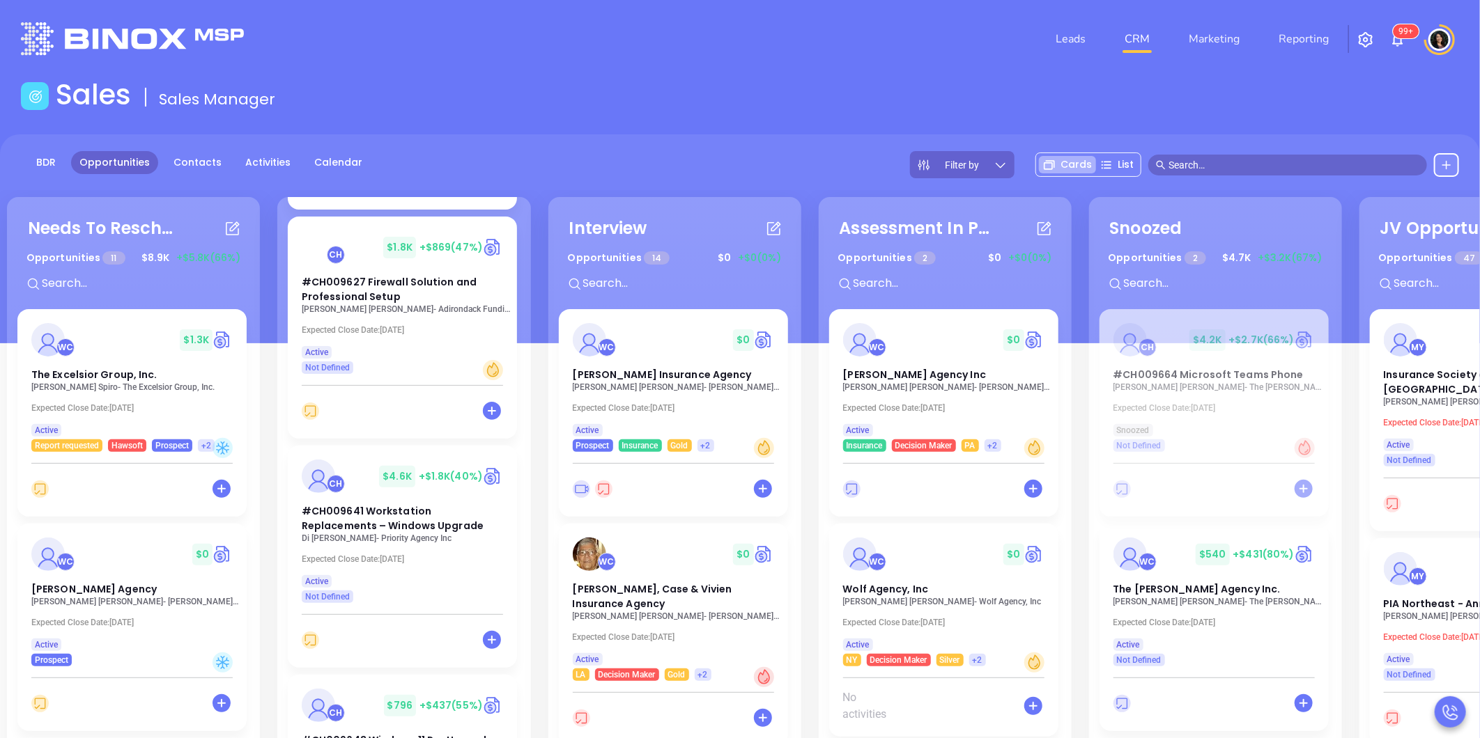
scroll to position [1471, 0]
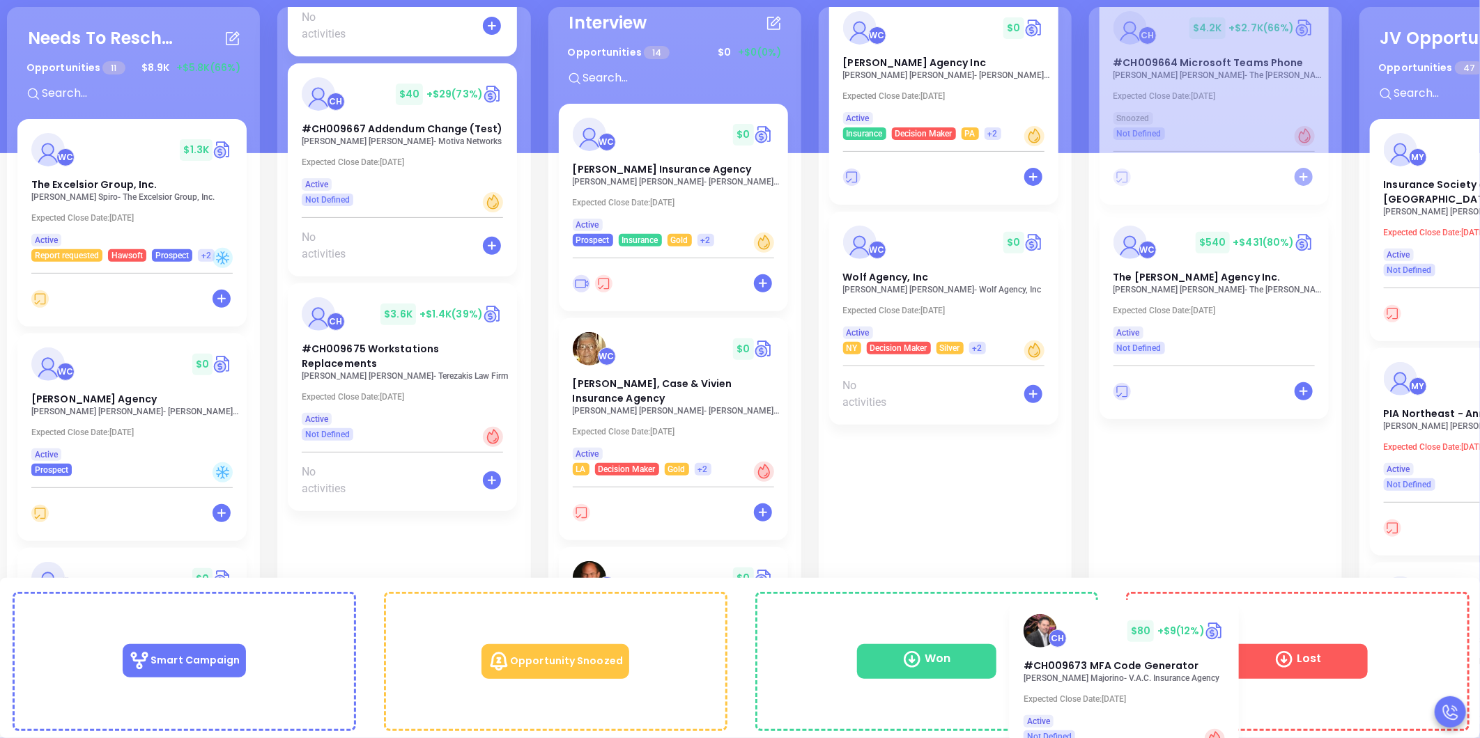
scroll to position [122, 0]
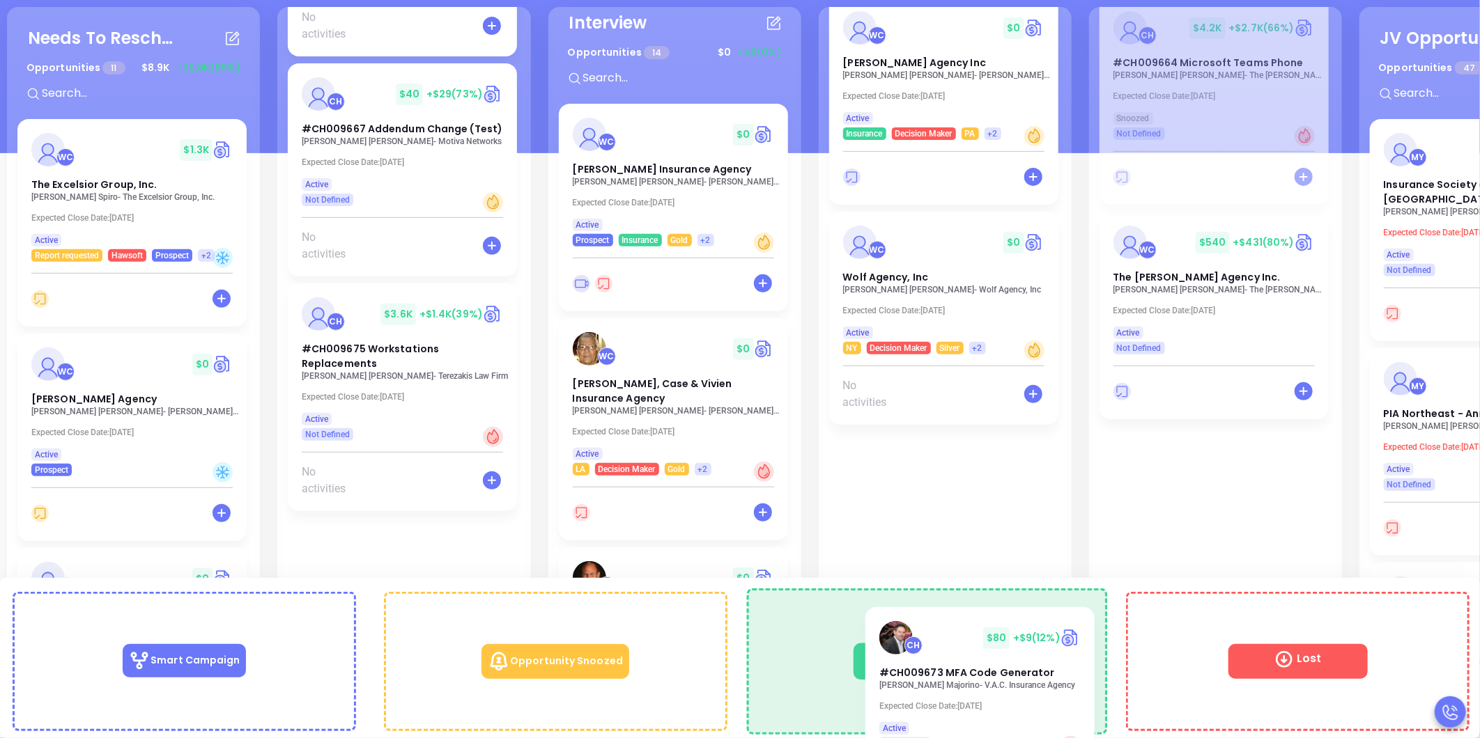
drag, startPoint x: 365, startPoint y: 321, endPoint x: 969, endPoint y: 665, distance: 695.1
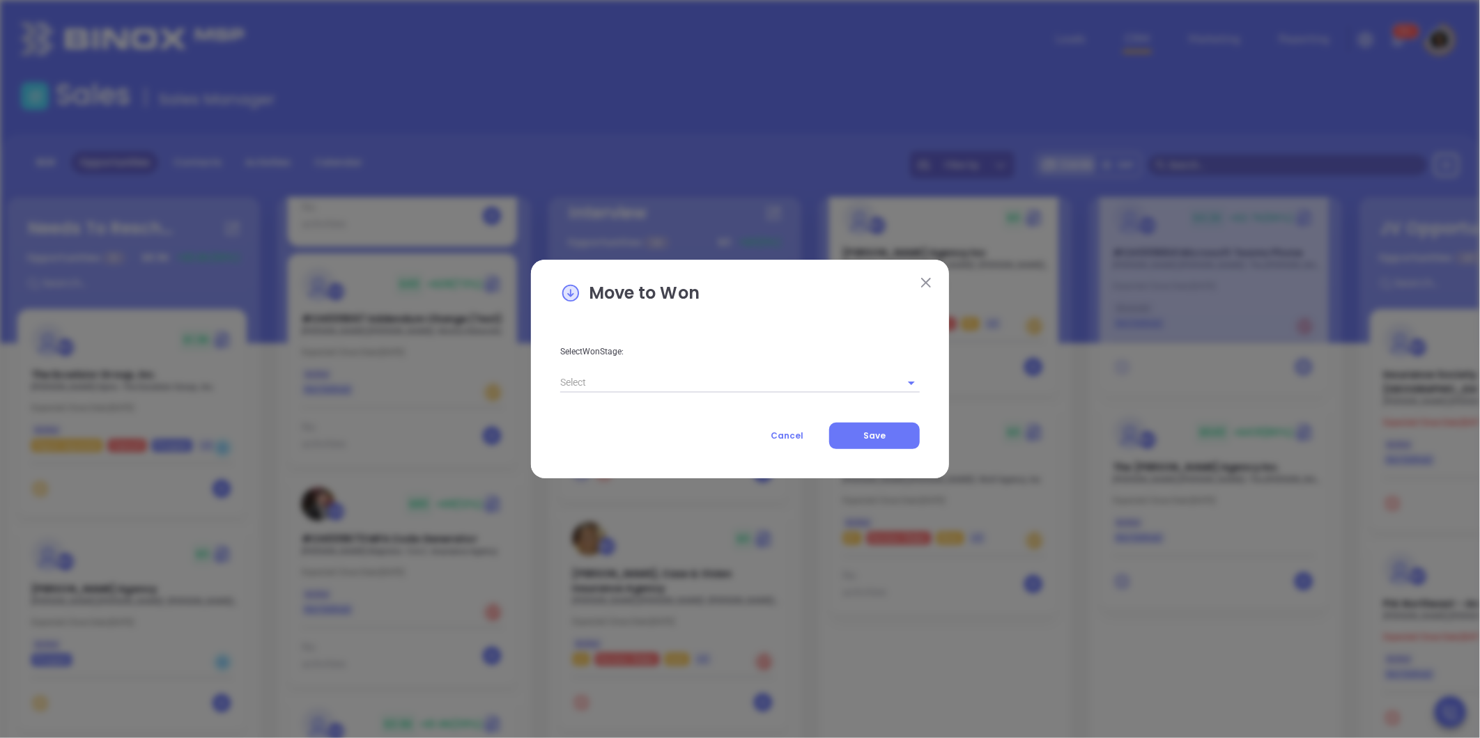
click at [819, 387] on input "text" at bounding box center [720, 383] width 320 height 20
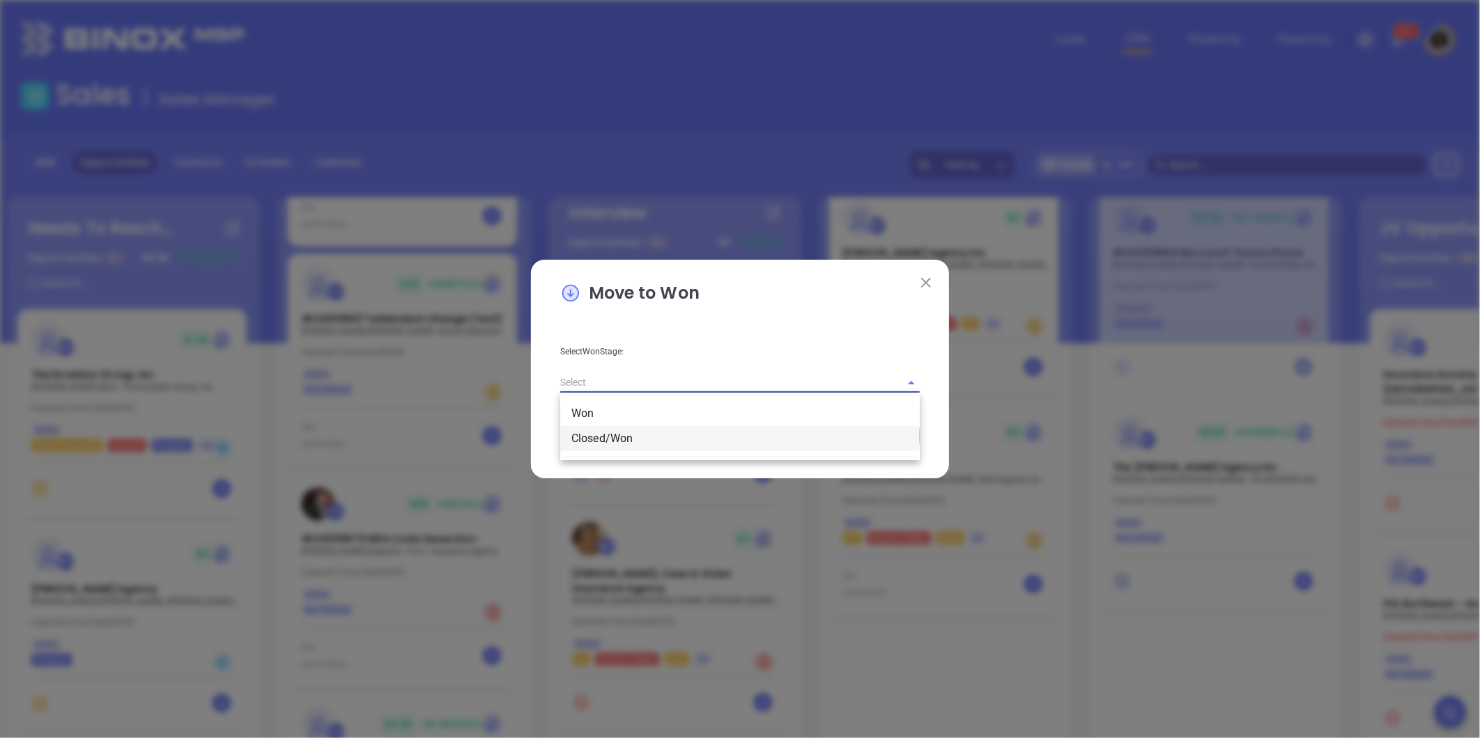
click at [672, 444] on li "Closed/Won" at bounding box center [739, 438] width 359 height 25
type input "Closed/Won"
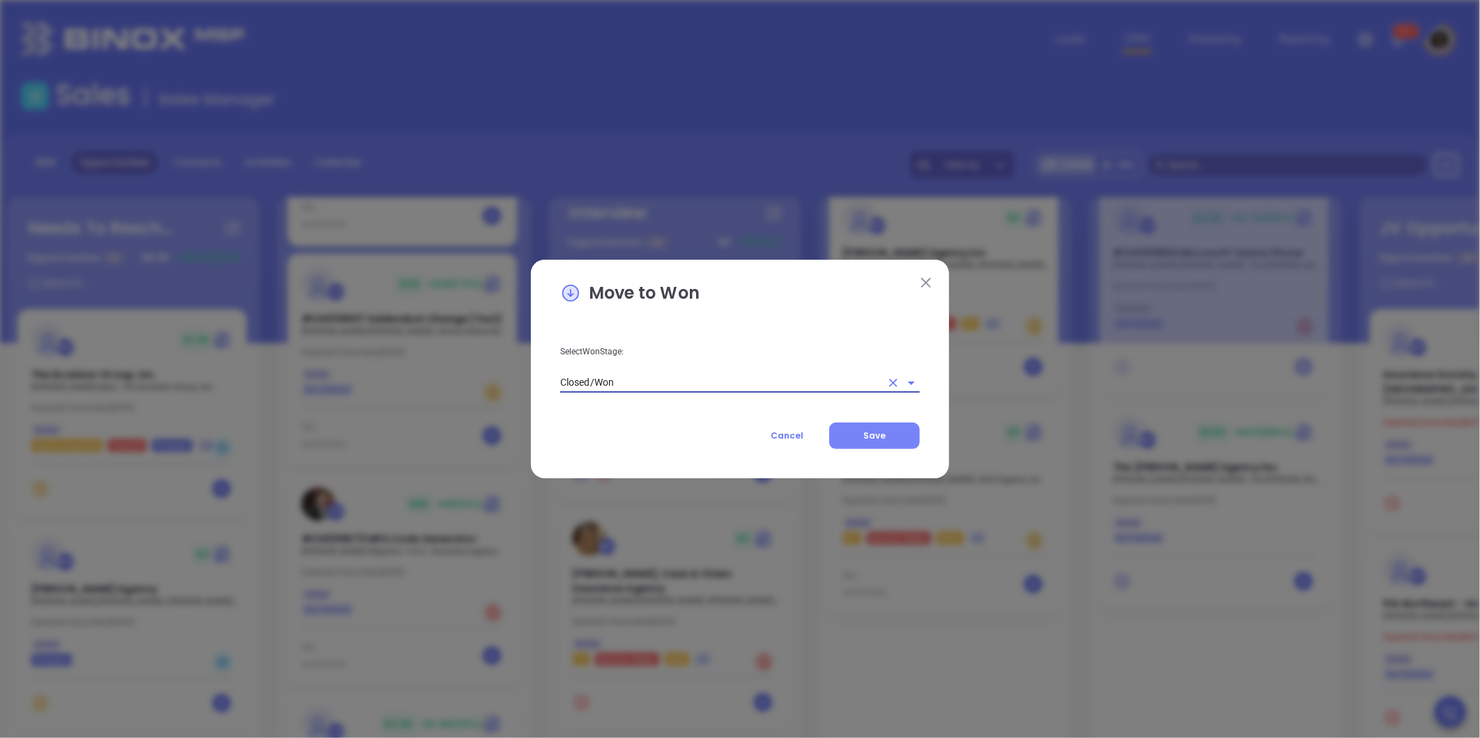
click at [851, 431] on button "Save" at bounding box center [874, 436] width 91 height 26
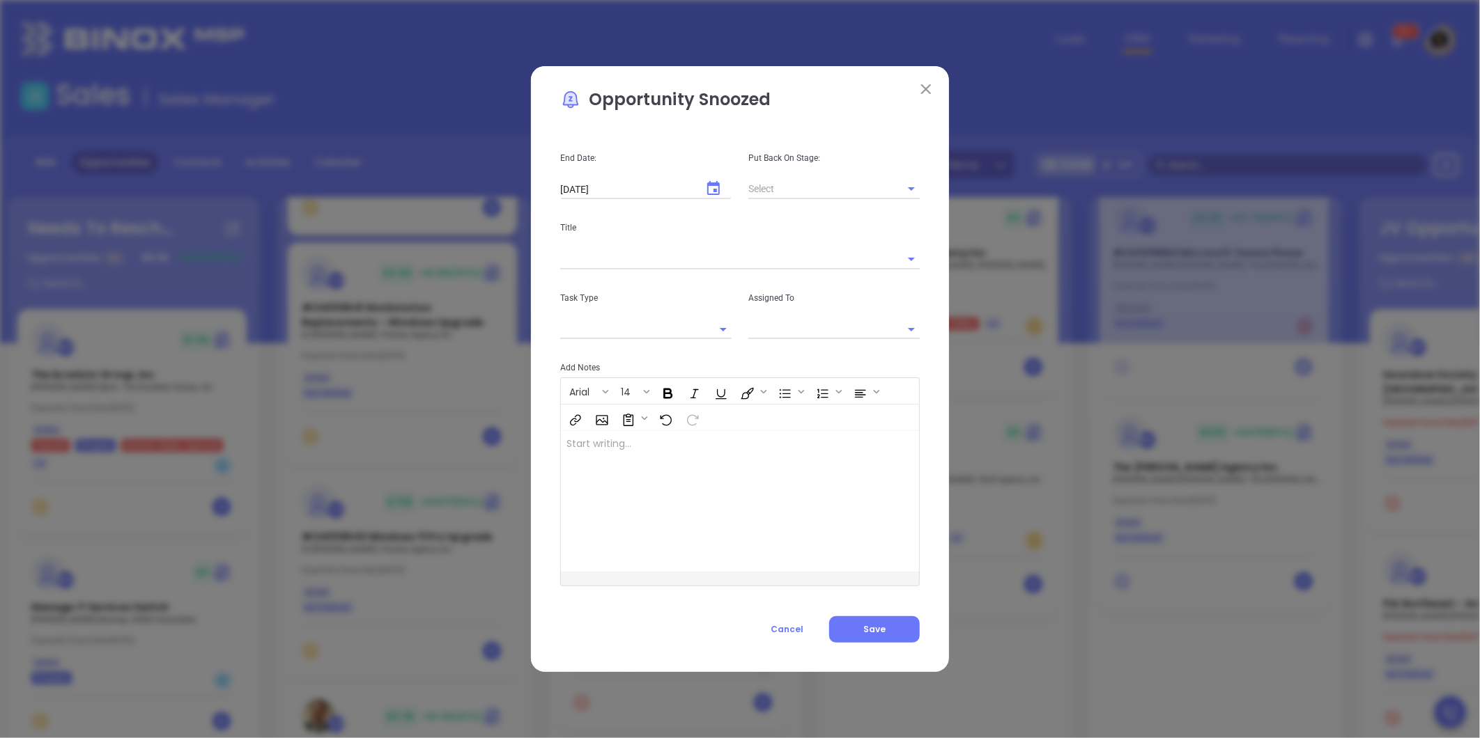
click at [513, 492] on div "Opportunity Snoozed End Date: 10/29/2025 ​ Put Back On Stage: Title Task Type A…" at bounding box center [740, 369] width 1480 height 738
type input "[PERSON_NAME]"
click at [794, 632] on span "Cancel" at bounding box center [786, 629] width 33 height 12
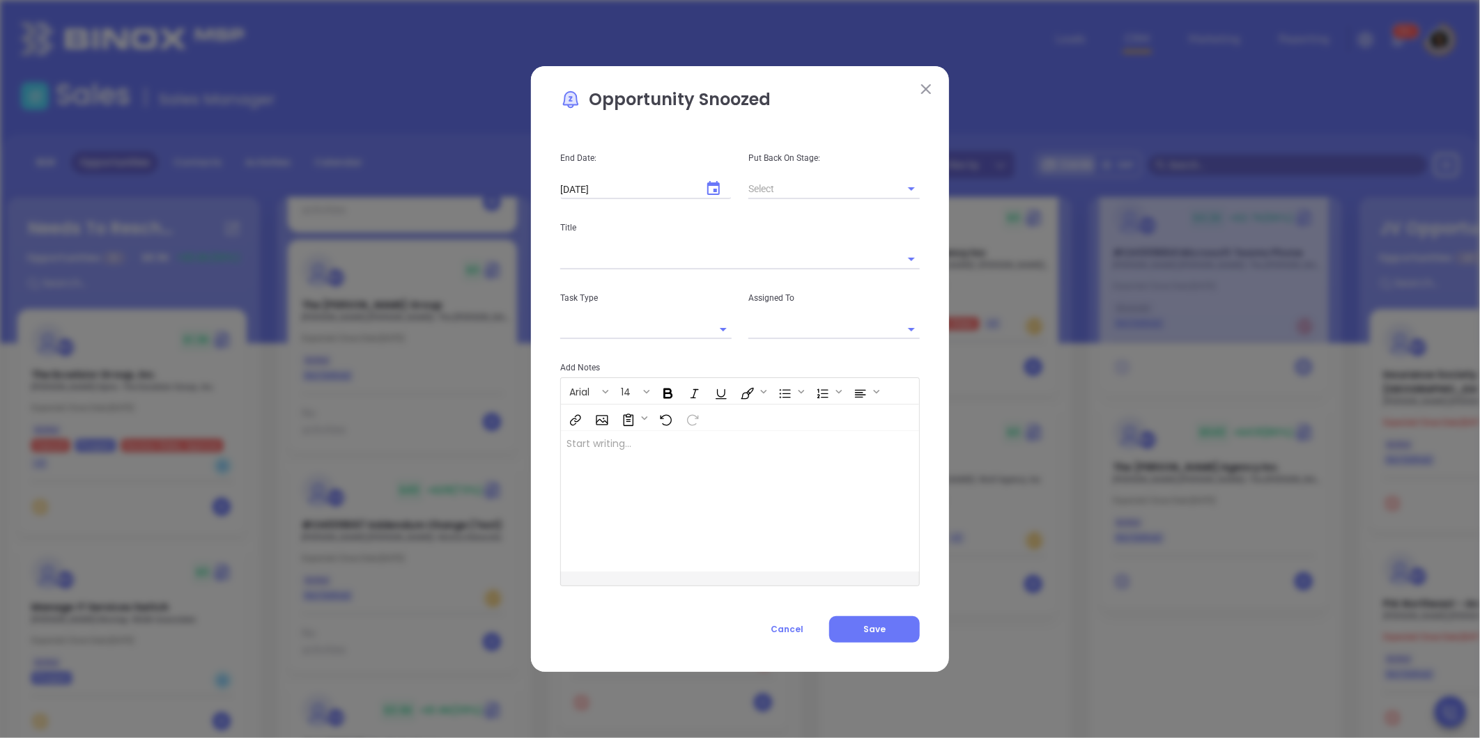
type input "[PERSON_NAME]"
click at [784, 630] on span "Cancel" at bounding box center [786, 629] width 33 height 12
type input "[PERSON_NAME]"
click at [492, 683] on div "Opportunity Snoozed End Date: 10/29/2025 ​ Put Back On Stage: Title Task Type A…" at bounding box center [740, 369] width 1480 height 738
click at [783, 628] on span "Cancel" at bounding box center [786, 629] width 33 height 12
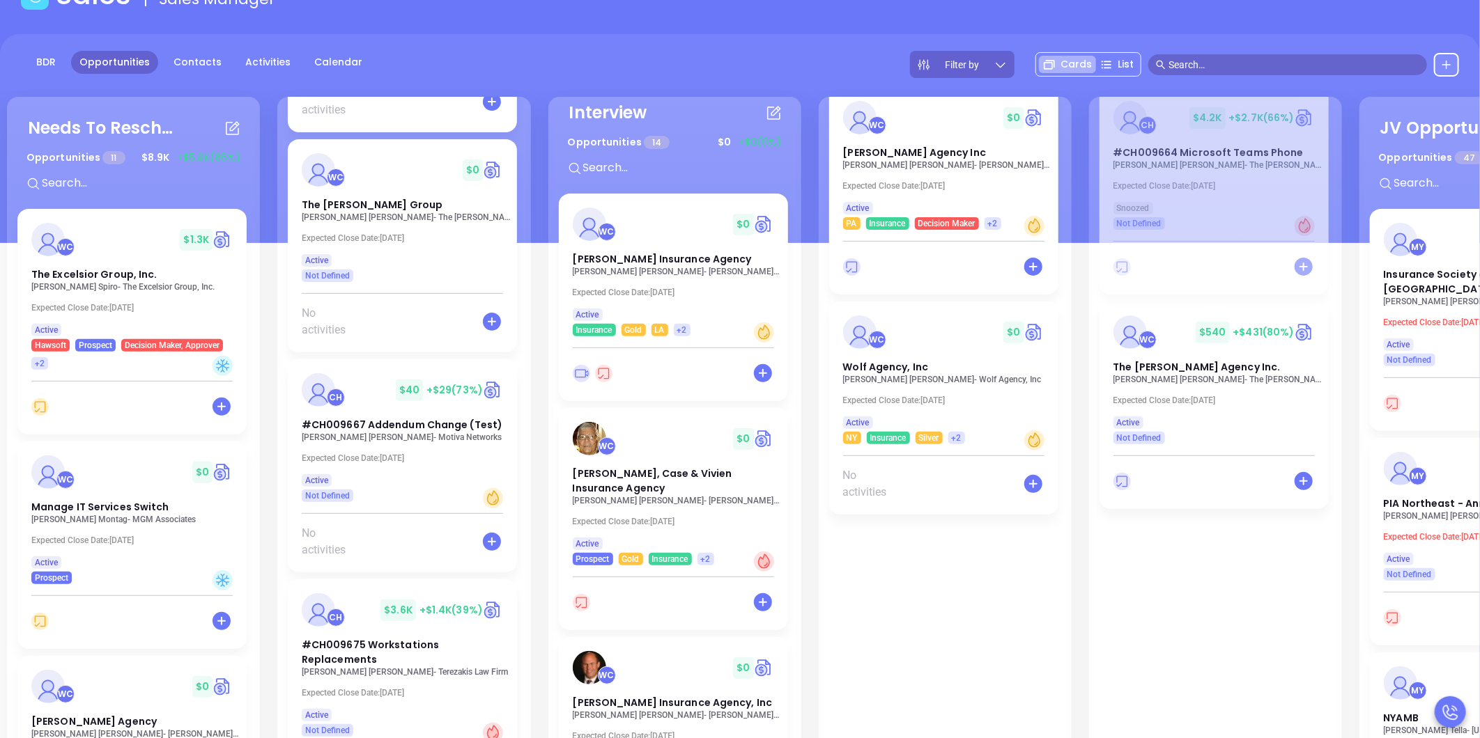
scroll to position [190, 0]
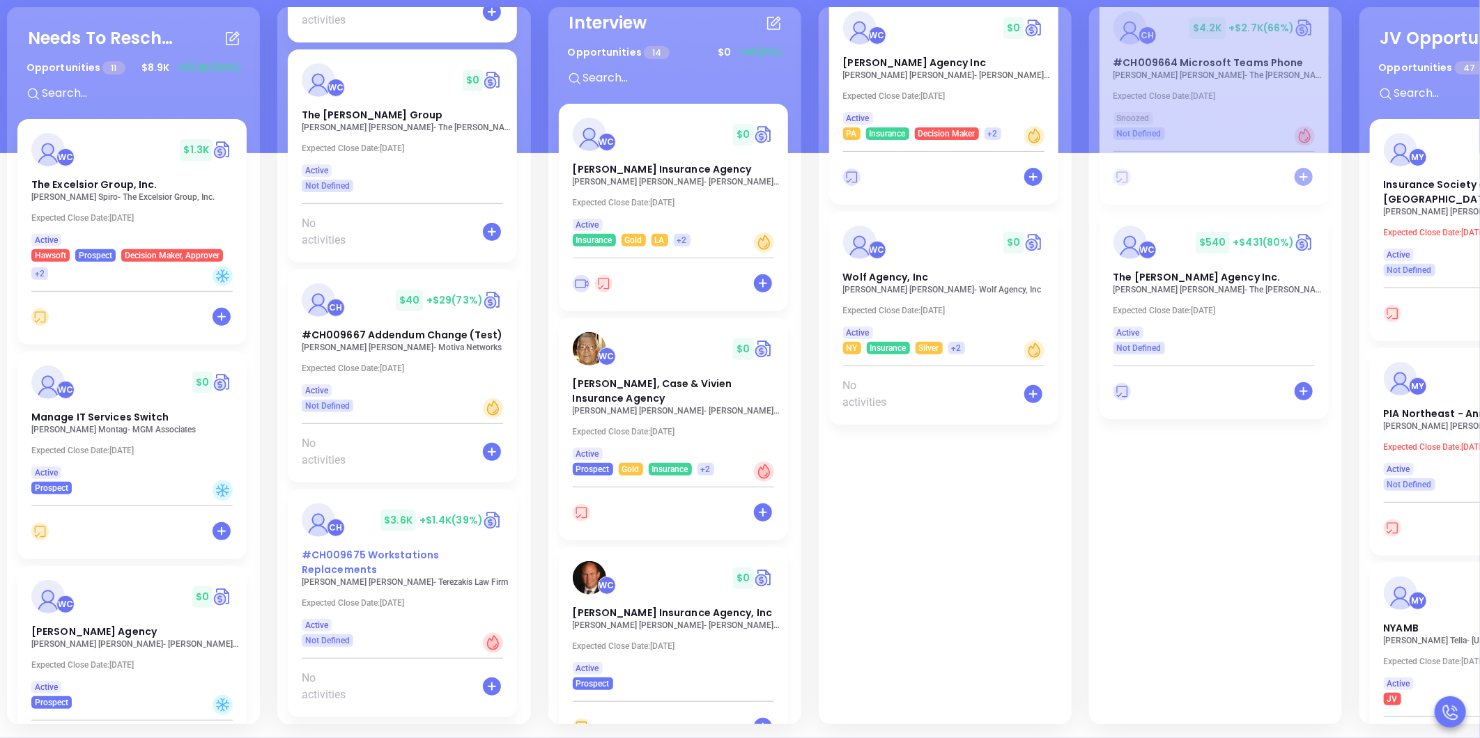
click at [343, 563] on span "#CH009675 Workstations Replacements" at bounding box center [370, 562] width 137 height 29
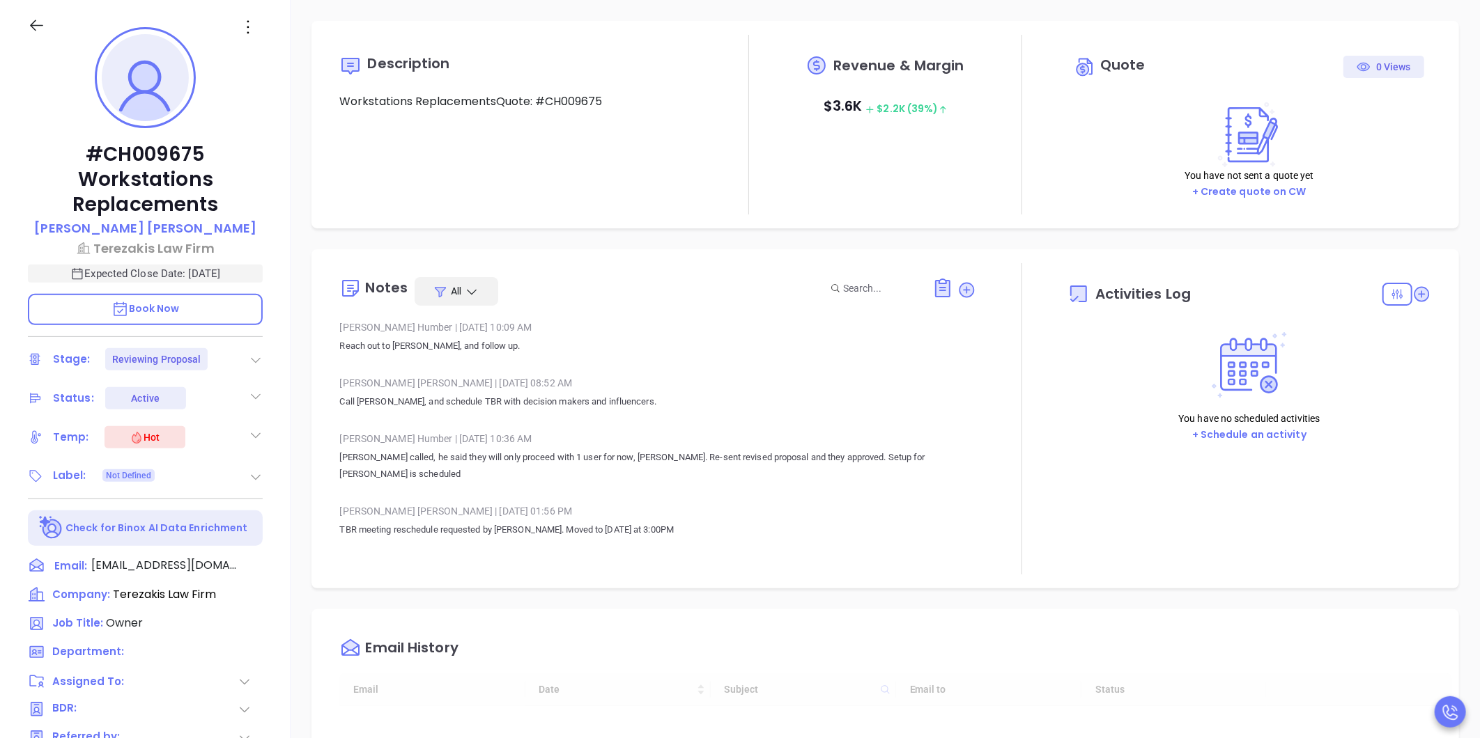
type input "[DATE]"
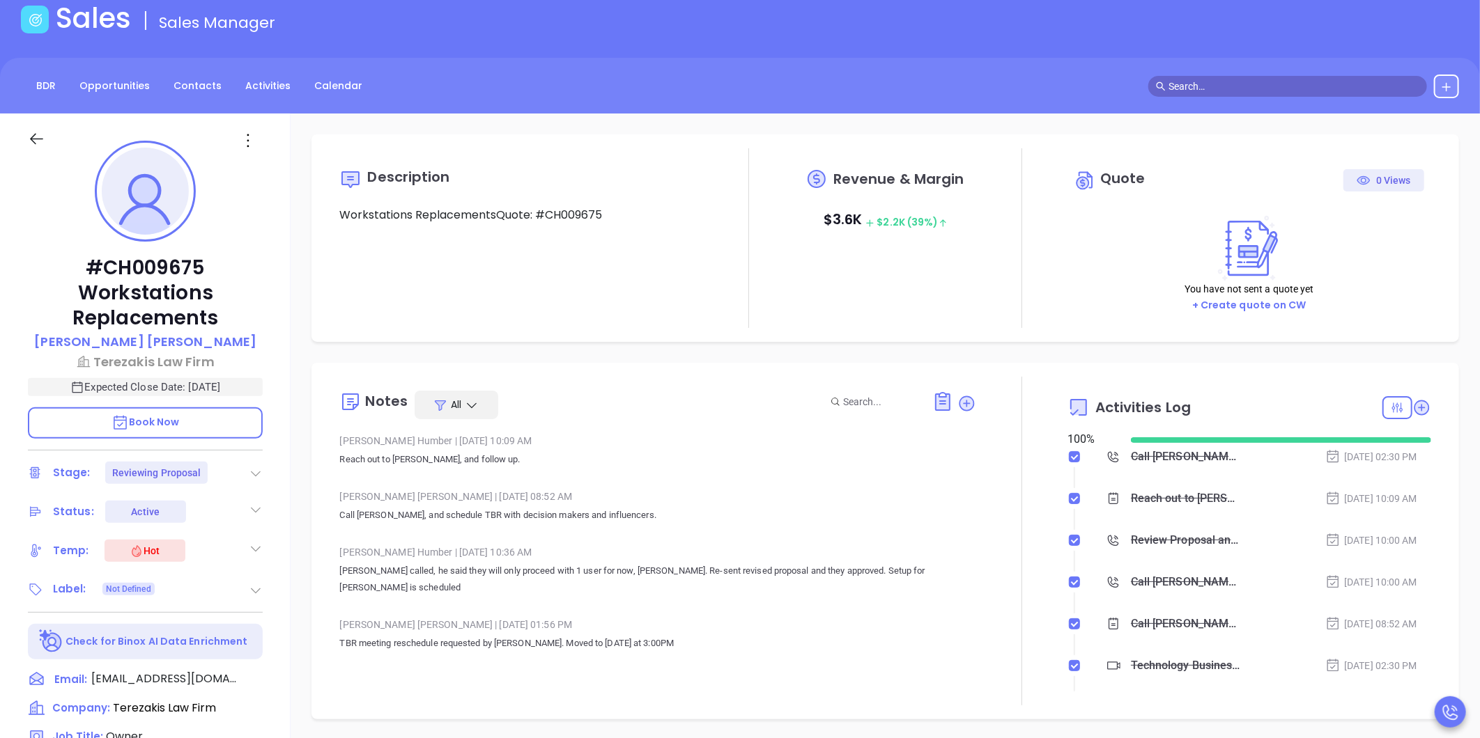
scroll to position [77, 0]
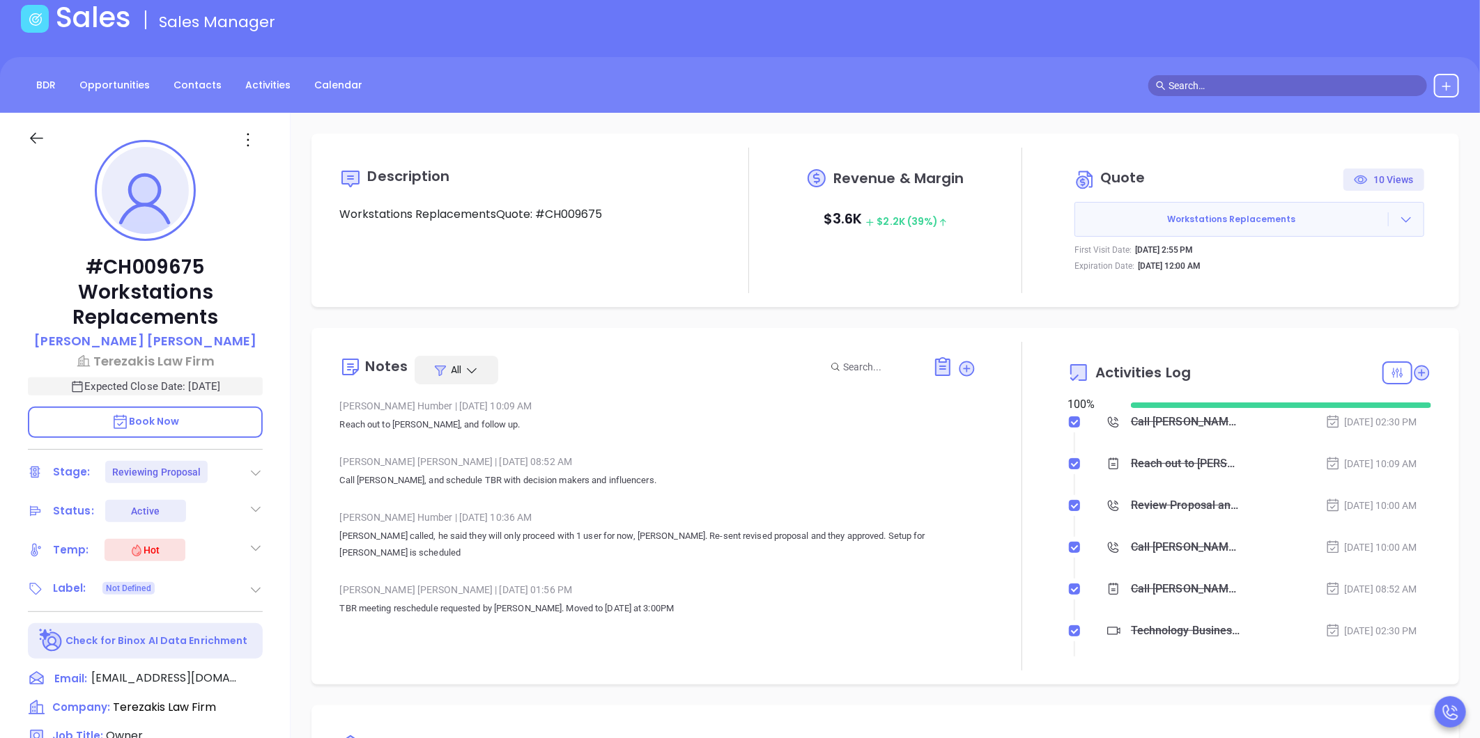
type input "[PERSON_NAME]"
click at [1414, 368] on icon at bounding box center [1421, 373] width 14 height 14
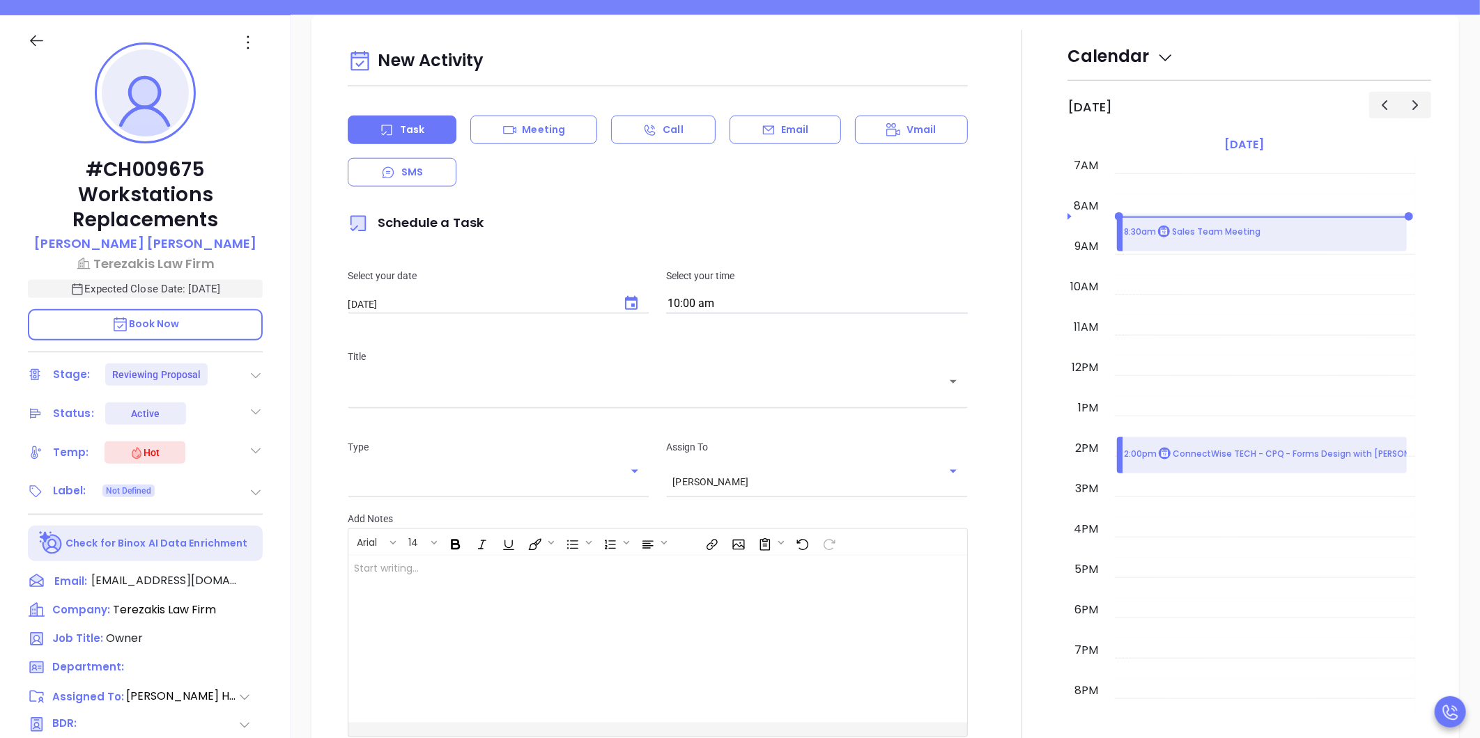
scroll to position [190, 0]
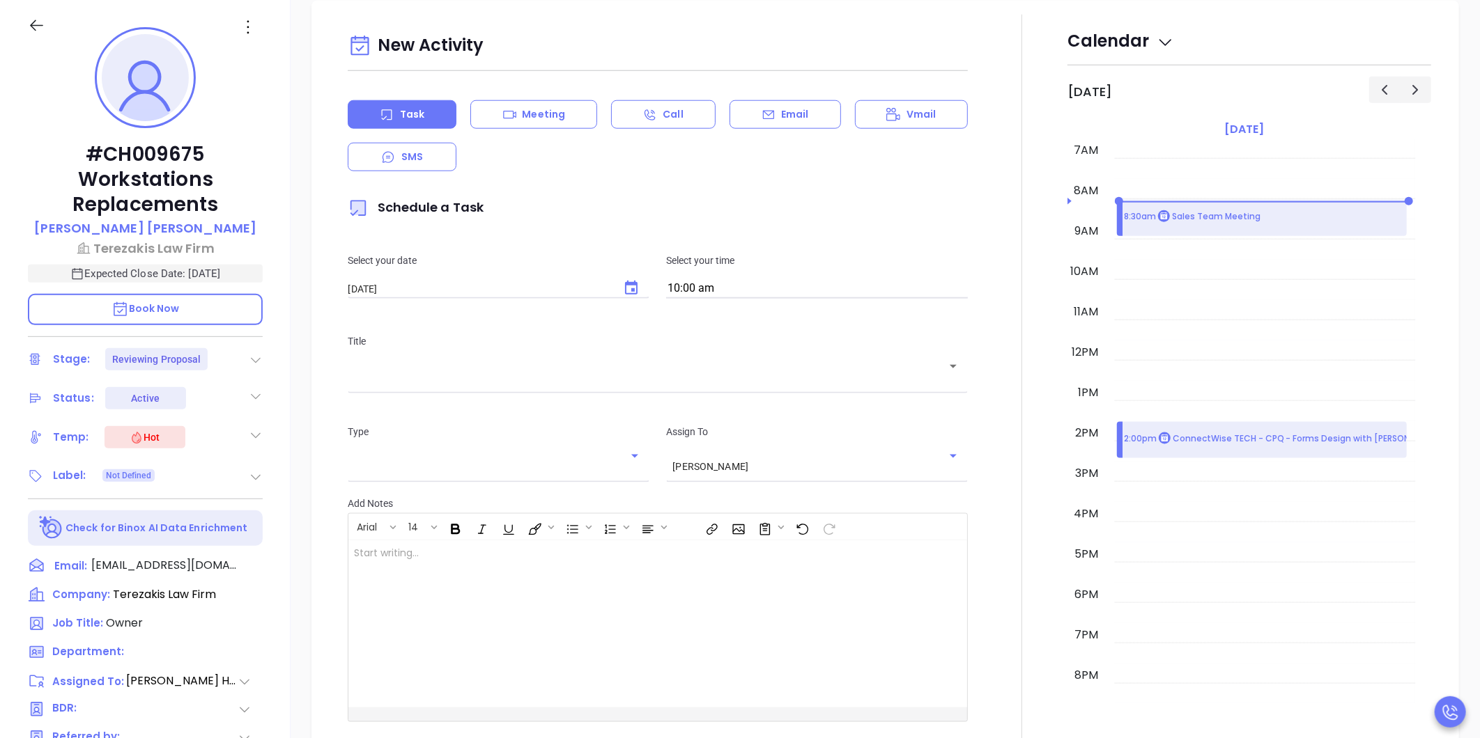
click at [630, 286] on icon "Choose date, selected date is Sep 30, 2025" at bounding box center [631, 288] width 17 height 17
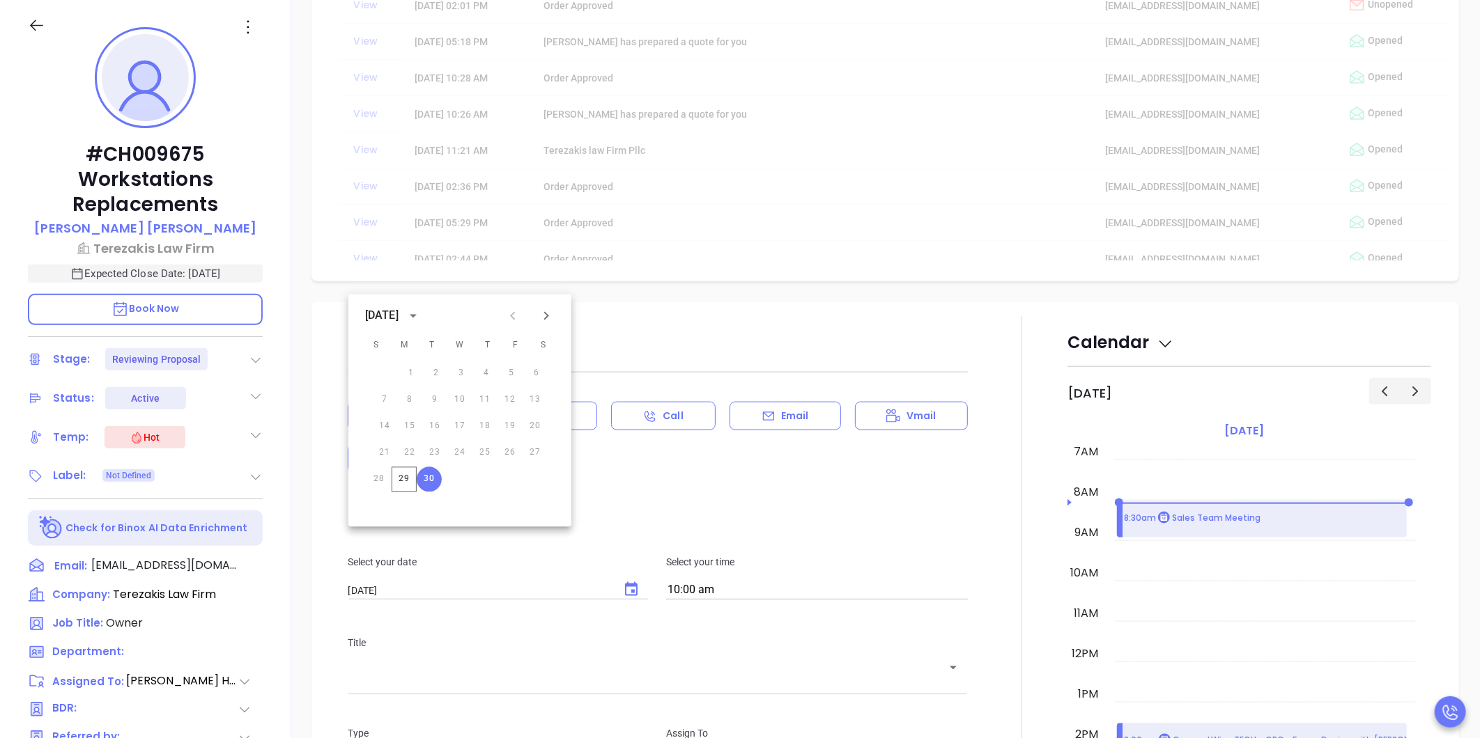
scroll to position [1149, 0]
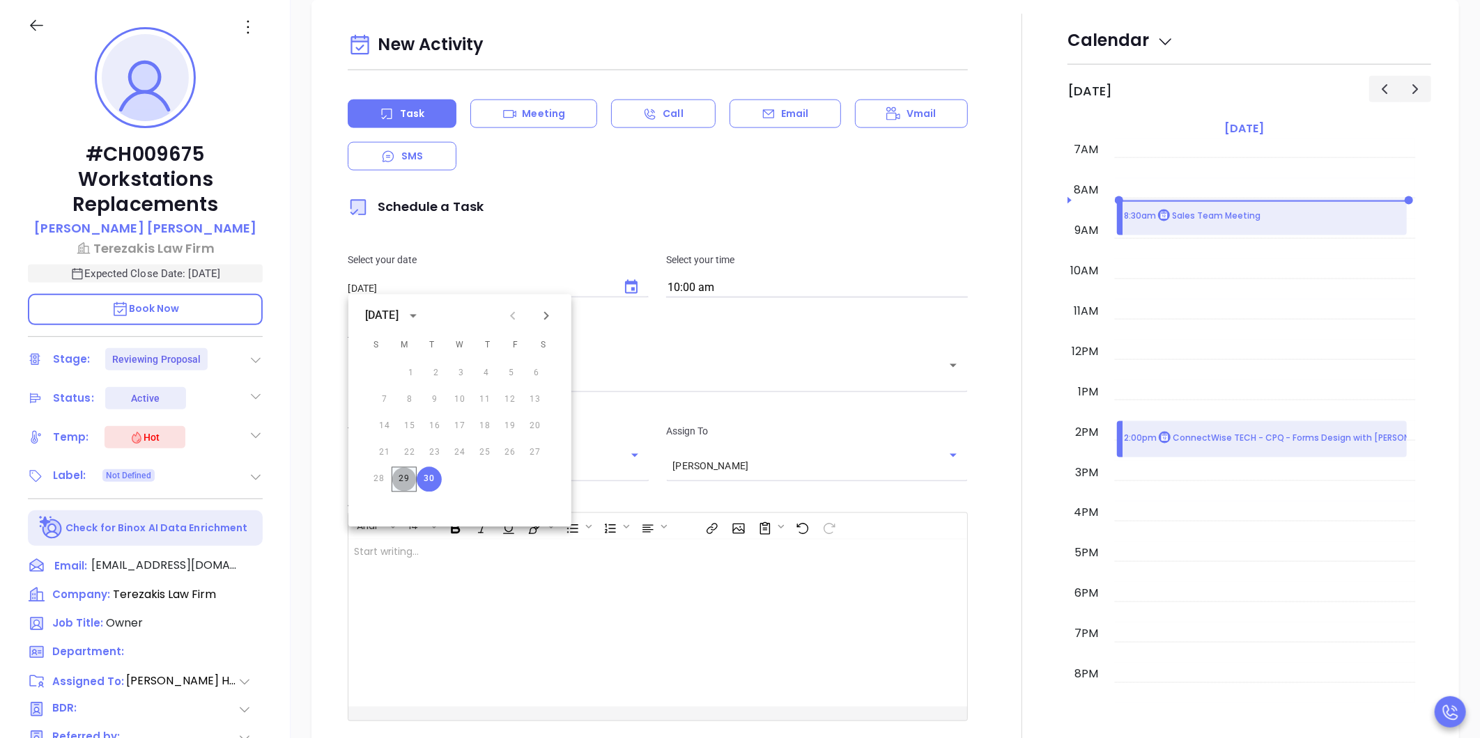
click at [408, 475] on button "29" at bounding box center [403, 479] width 25 height 25
type input "09/29/2025"
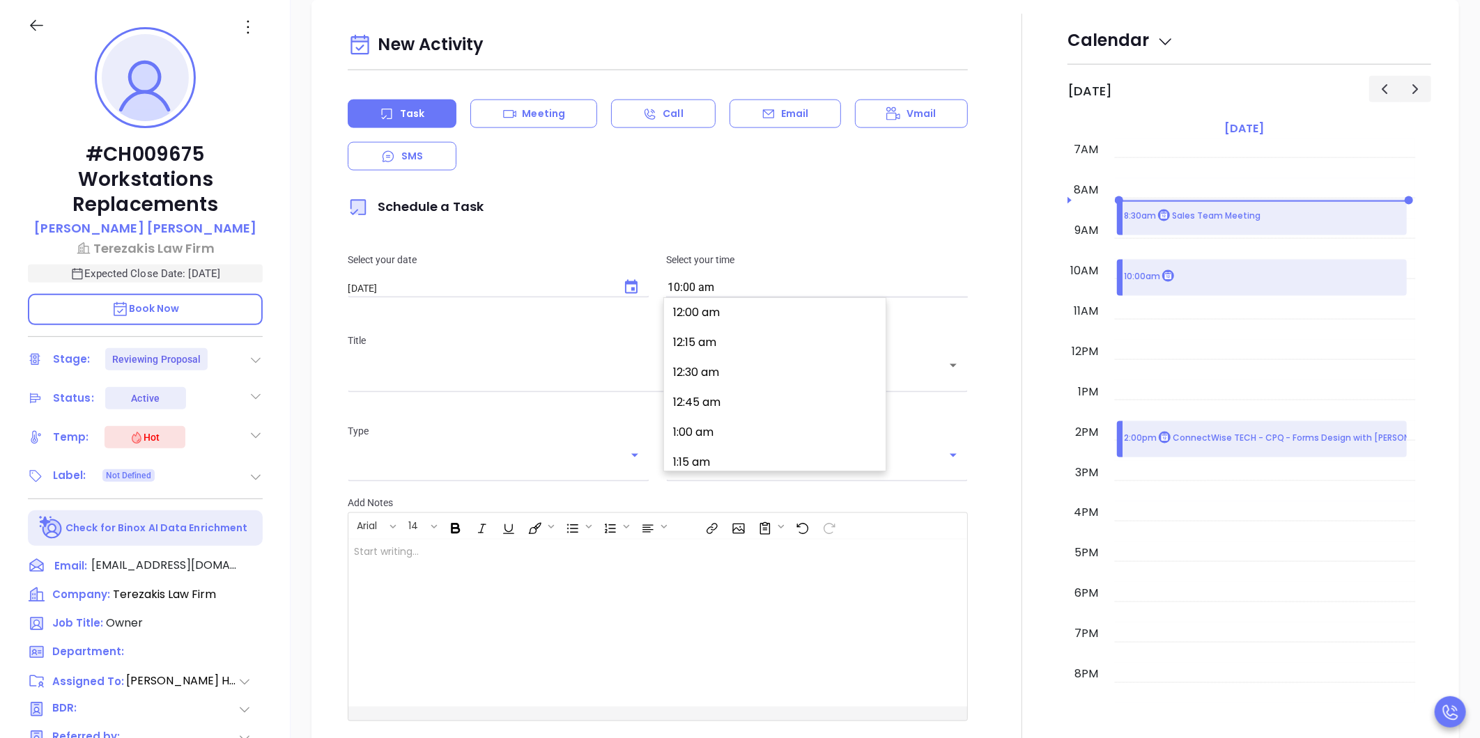
click at [763, 287] on input "10:00 am" at bounding box center [817, 289] width 302 height 20
click at [736, 312] on button "11:00 am" at bounding box center [777, 305] width 216 height 30
type input "11:00 am"
click at [697, 378] on input "text" at bounding box center [647, 375] width 587 height 13
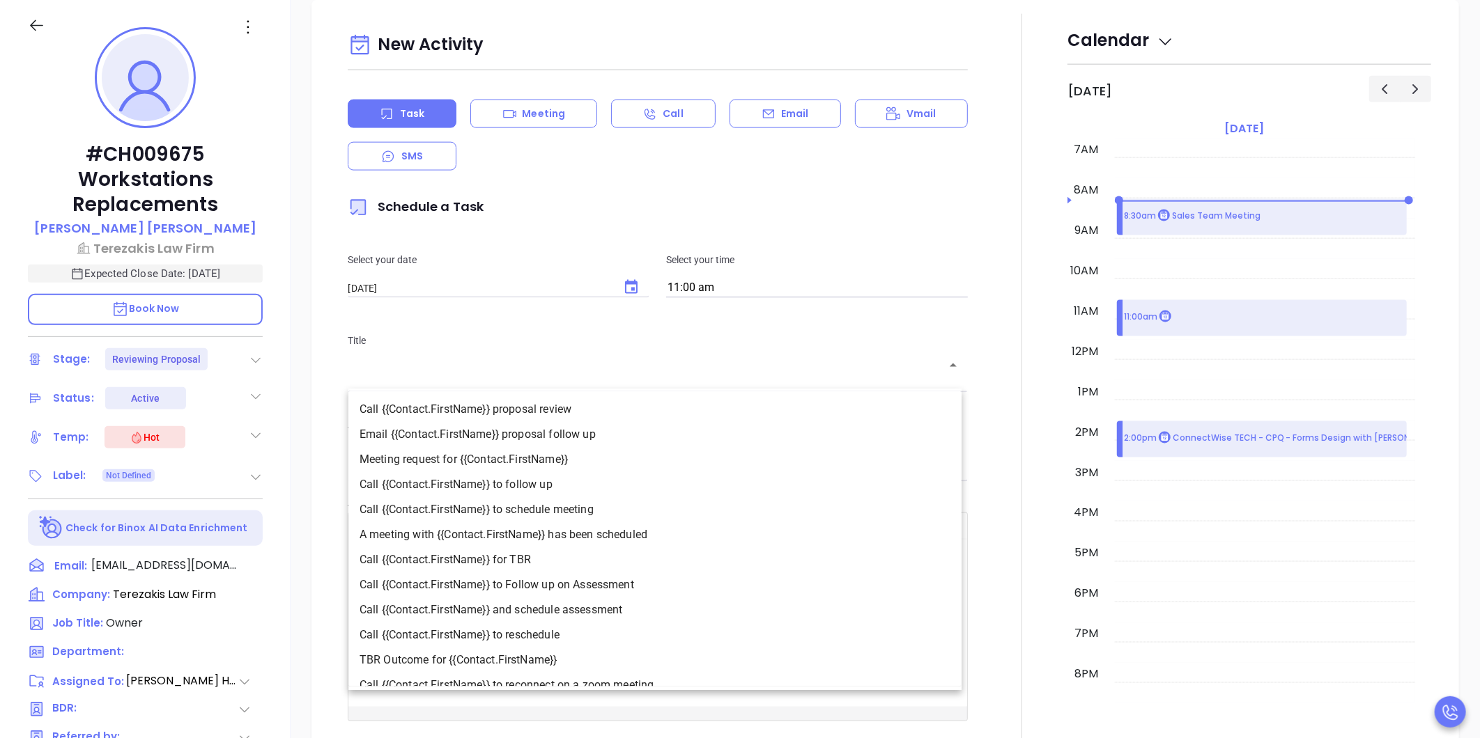
click at [612, 479] on li "Call {{Contact.FirstName}} to follow up" at bounding box center [654, 484] width 613 height 25
type input "Call George to follow up"
type input "Call"
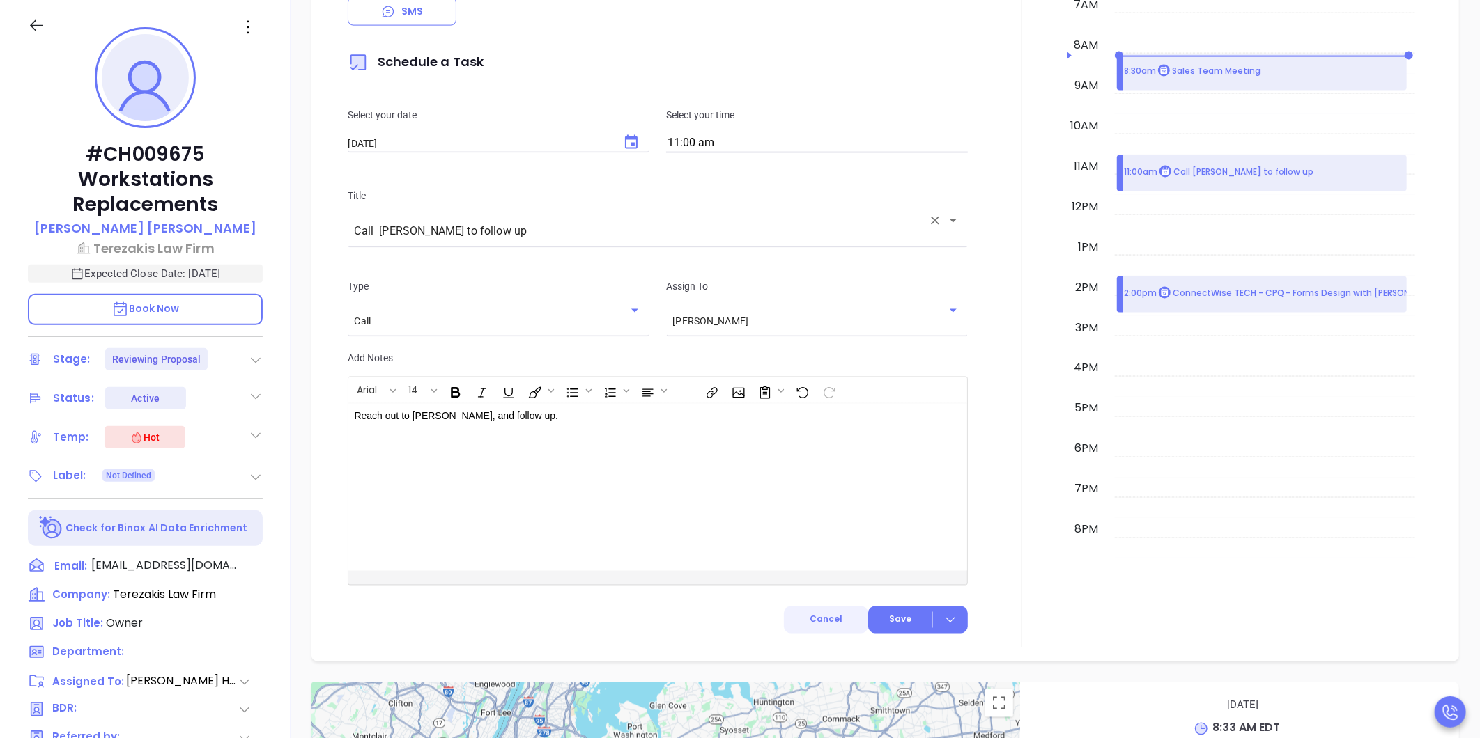
scroll to position [1381, 0]
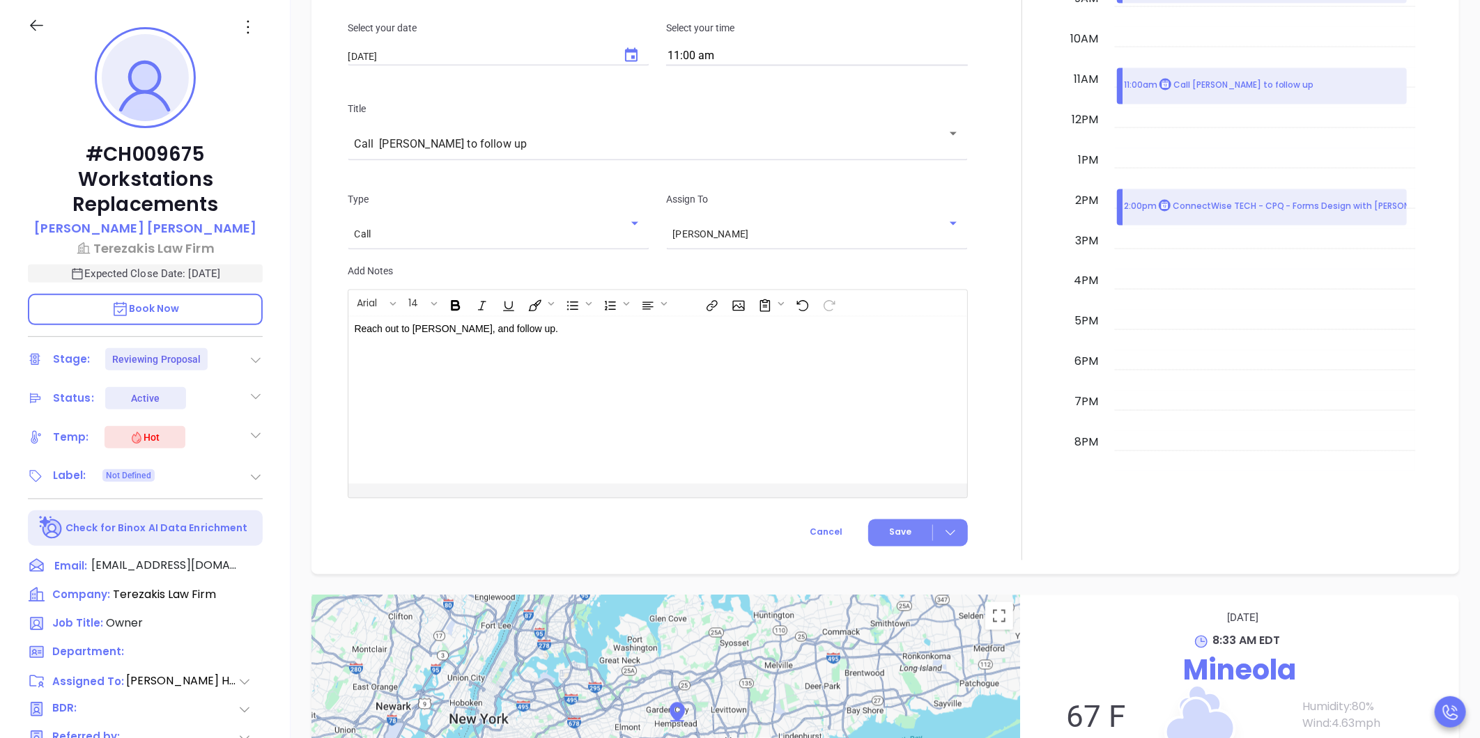
click at [878, 533] on button "Save" at bounding box center [918, 533] width 100 height 27
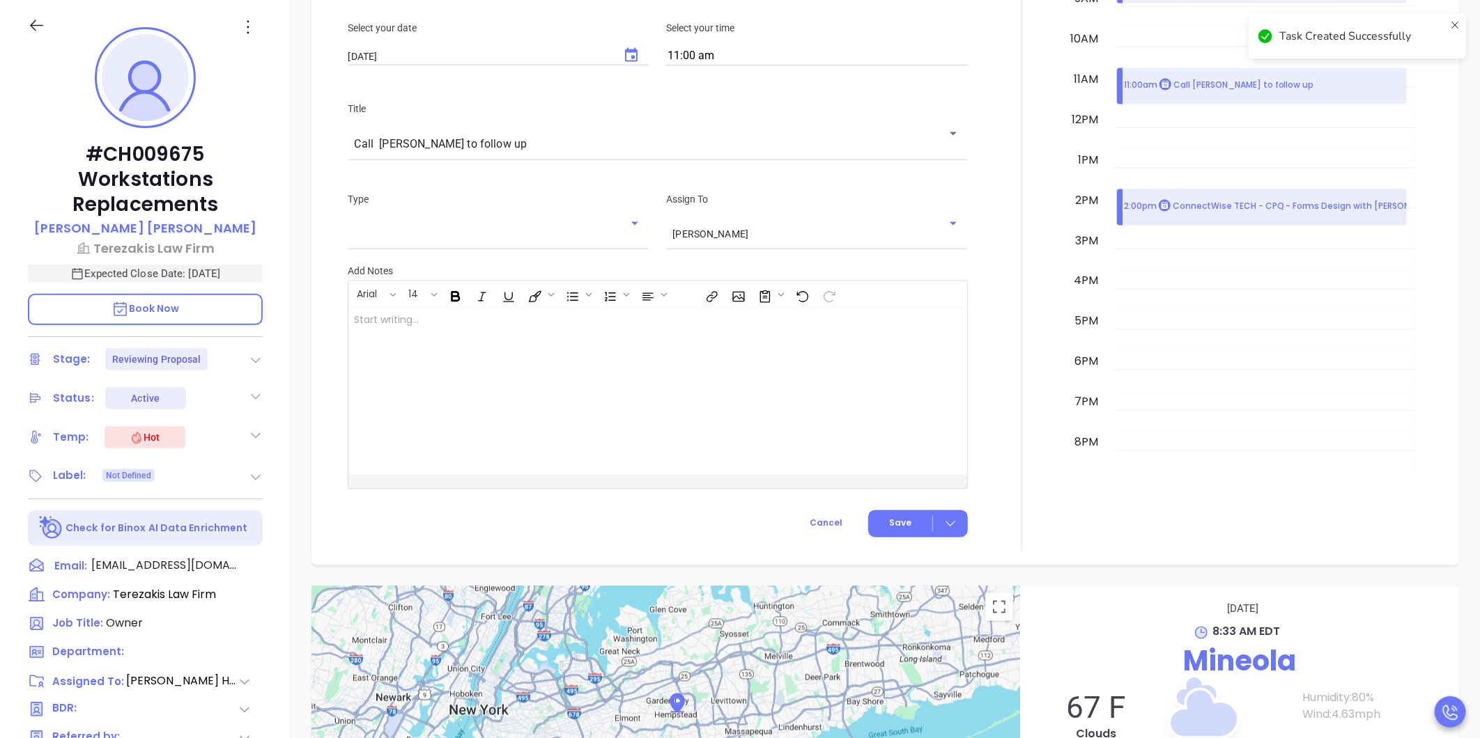
checkbox input "false"
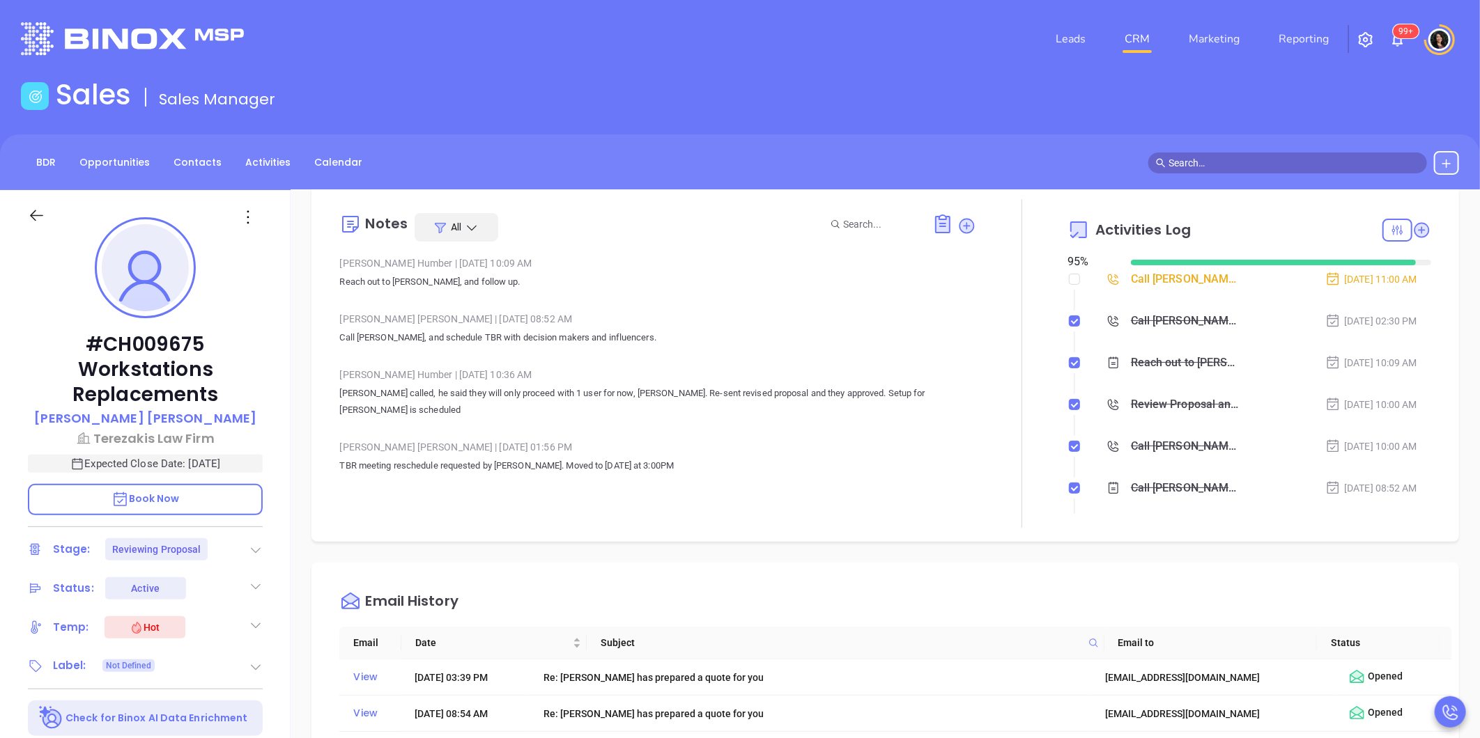
scroll to position [0, 0]
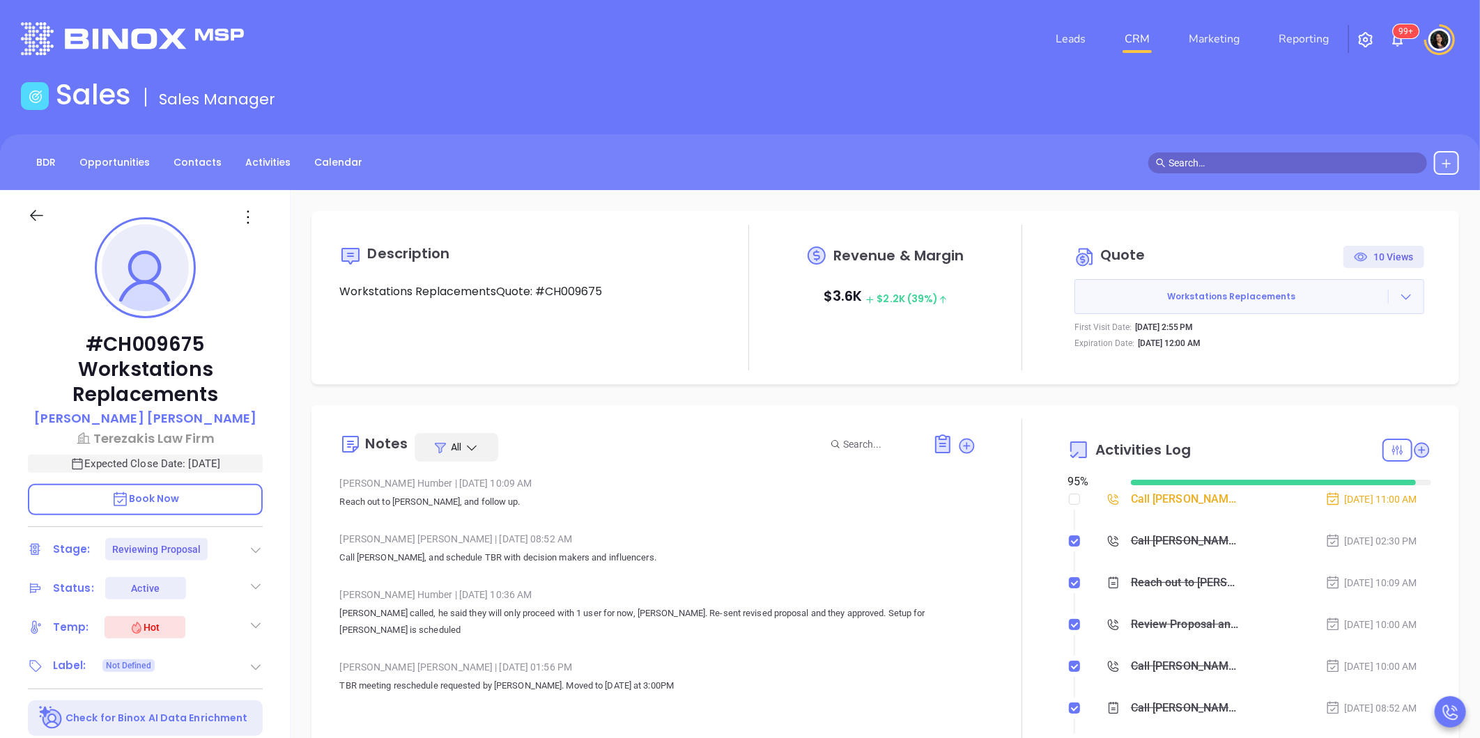
click at [1135, 51] on link "CRM" at bounding box center [1137, 39] width 36 height 28
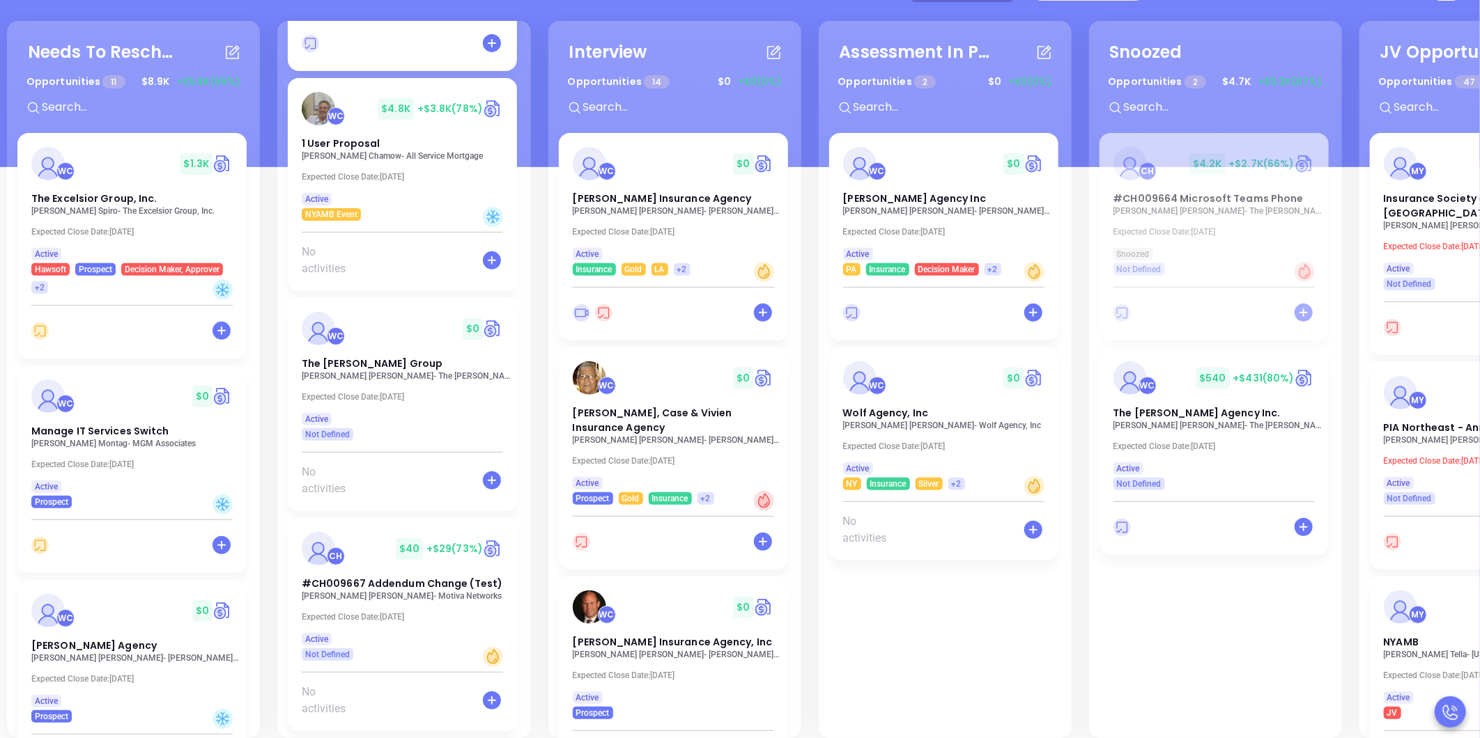
scroll to position [190, 0]
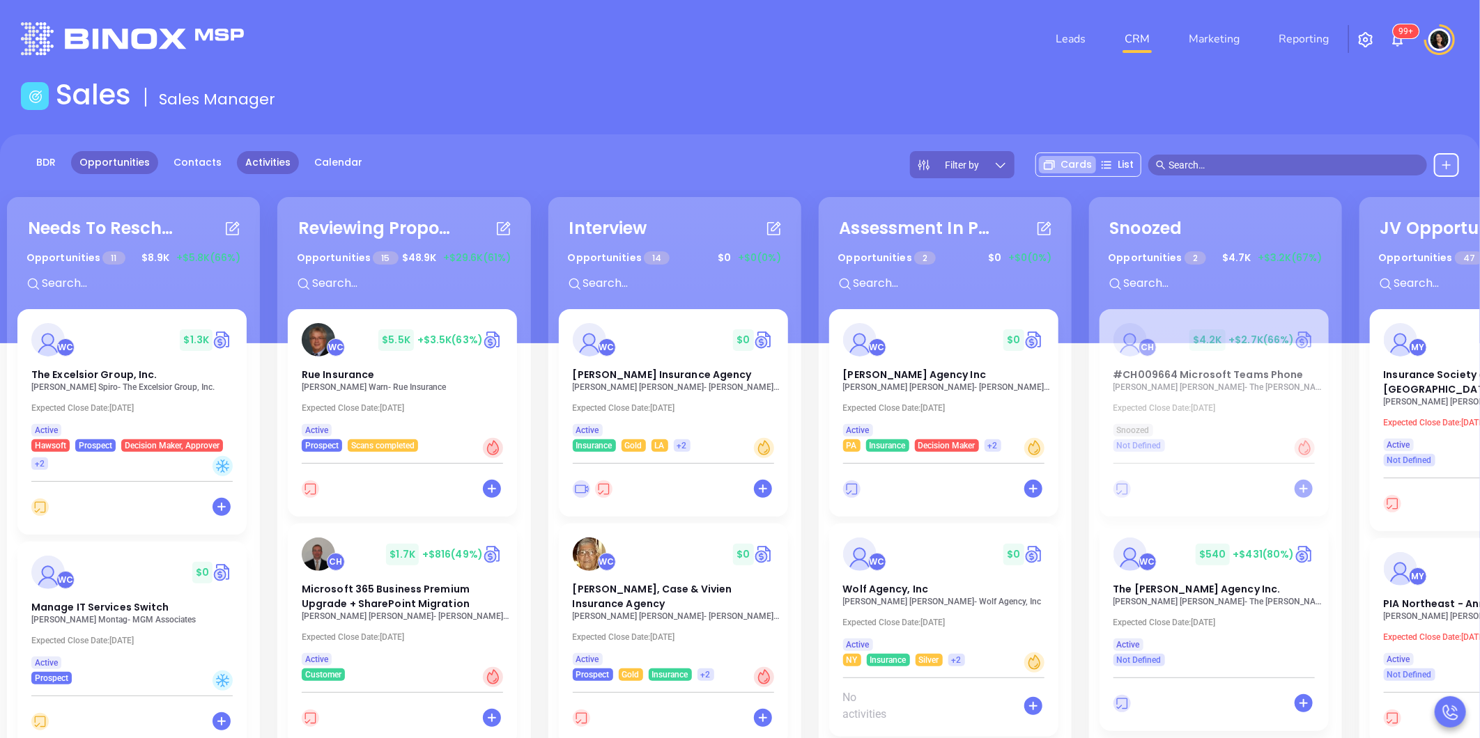
click at [266, 163] on link "Activities" at bounding box center [268, 162] width 62 height 23
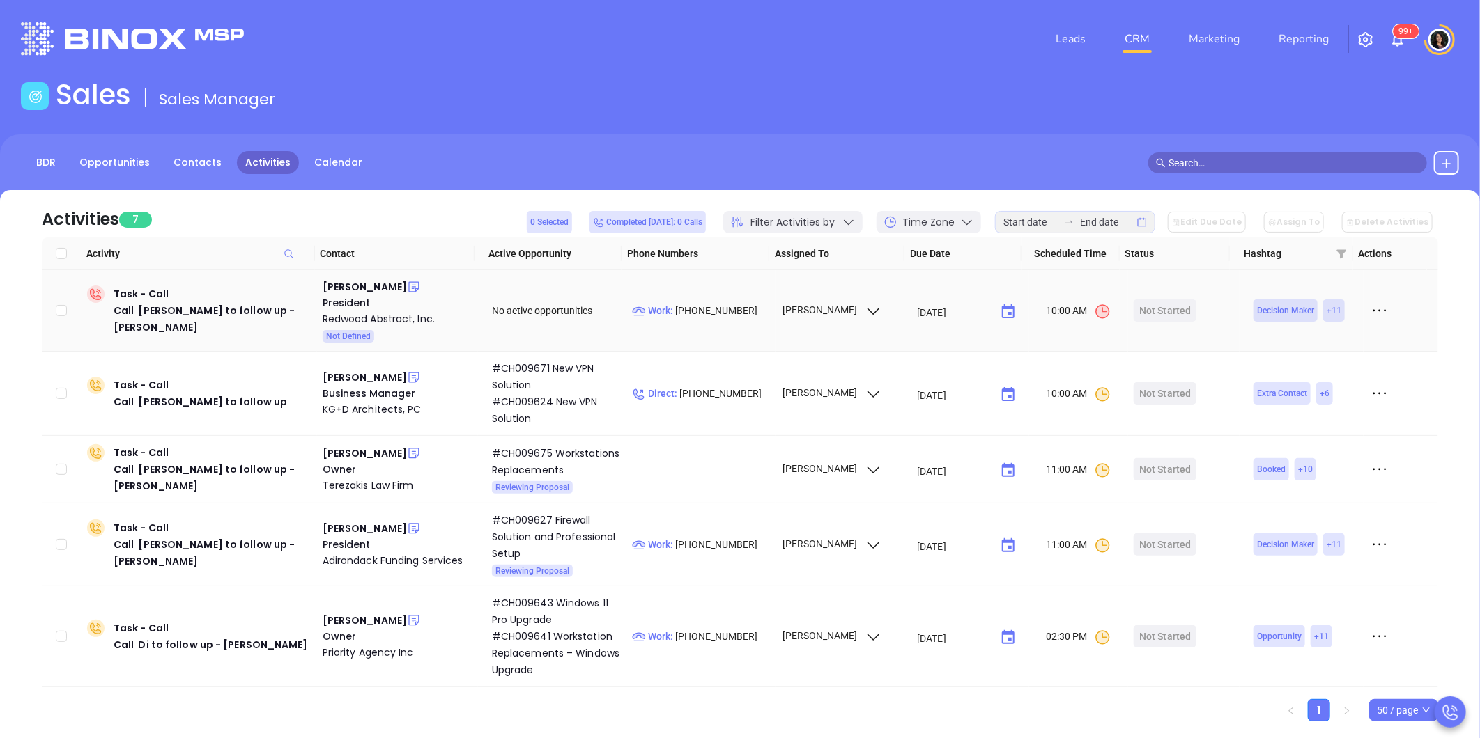
click at [1374, 307] on icon at bounding box center [1379, 310] width 21 height 21
click at [1296, 390] on div "Mark As Completed" at bounding box center [1304, 387] width 126 height 15
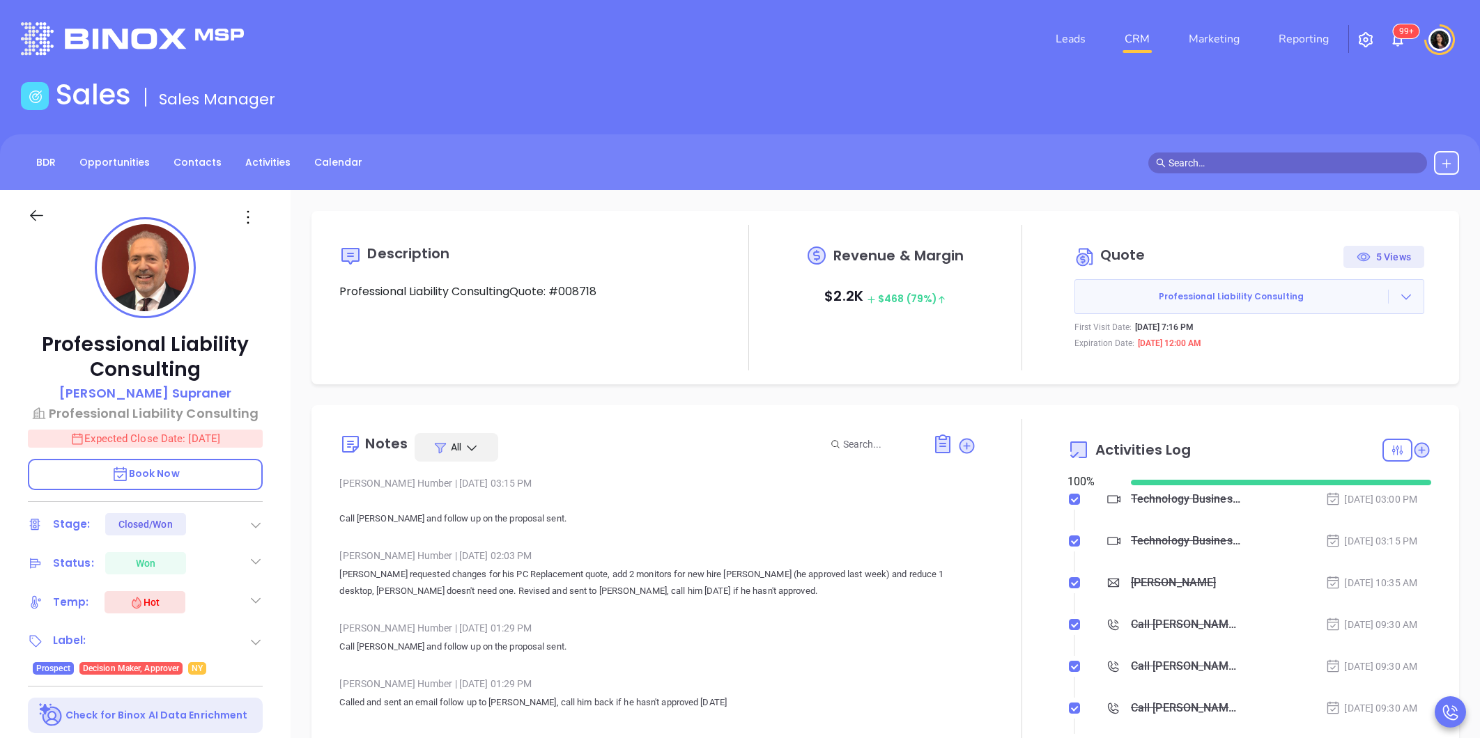
type input "[PERSON_NAME]"
click at [1144, 44] on link "CRM" at bounding box center [1137, 39] width 36 height 28
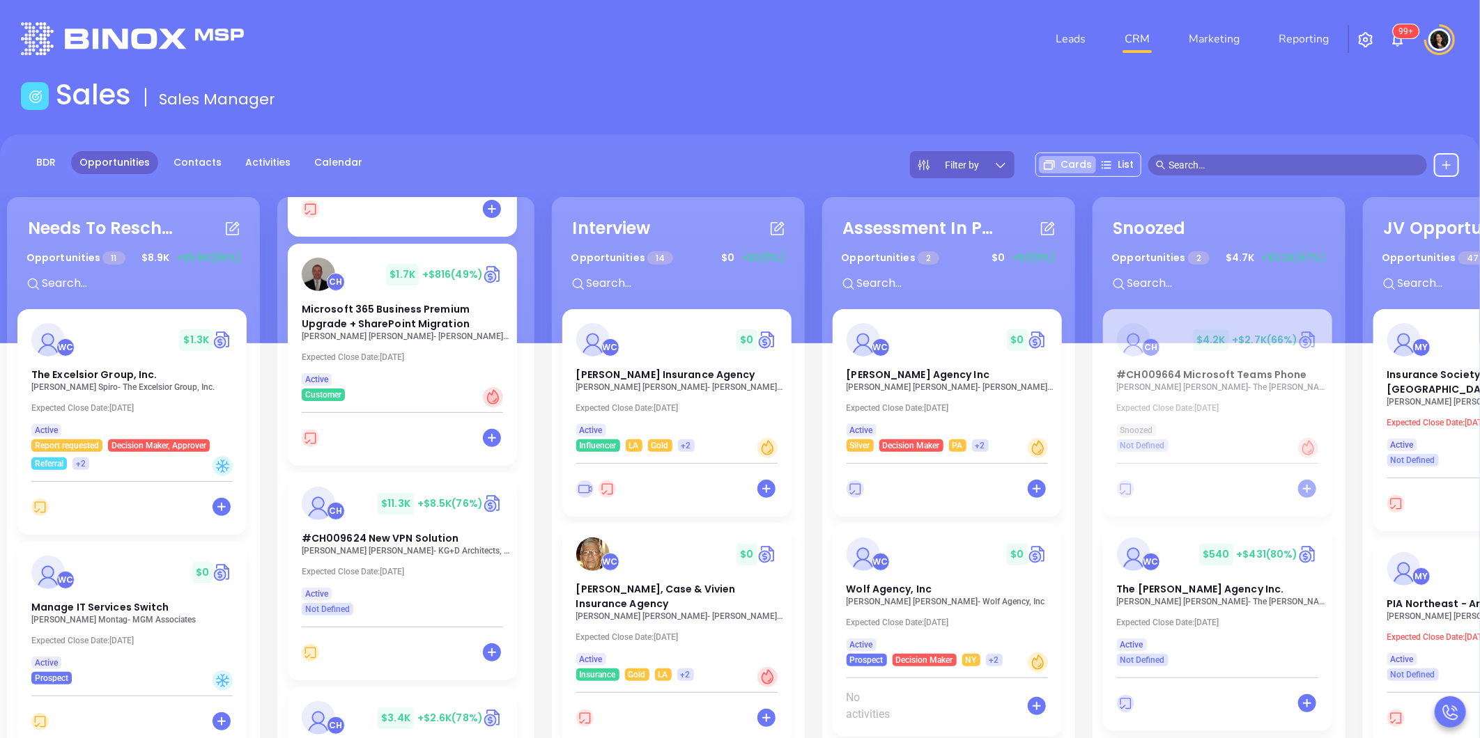
scroll to position [309, 0]
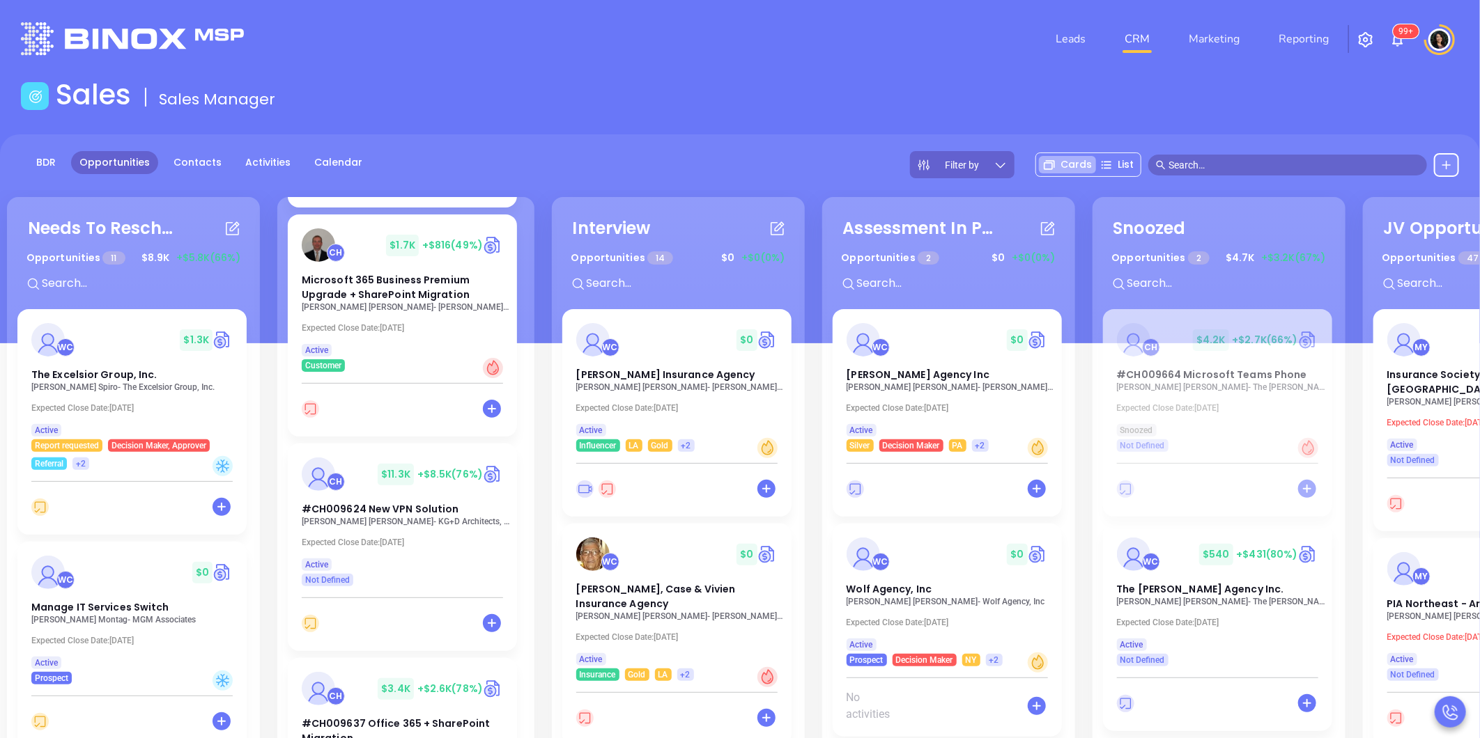
click at [538, 378] on div "Needs To Reschedule Opportunities 11 $ 8.9K +$5.8K (66%) + WC $ 1.3K The Excels…" at bounding box center [816, 556] width 1626 height 724
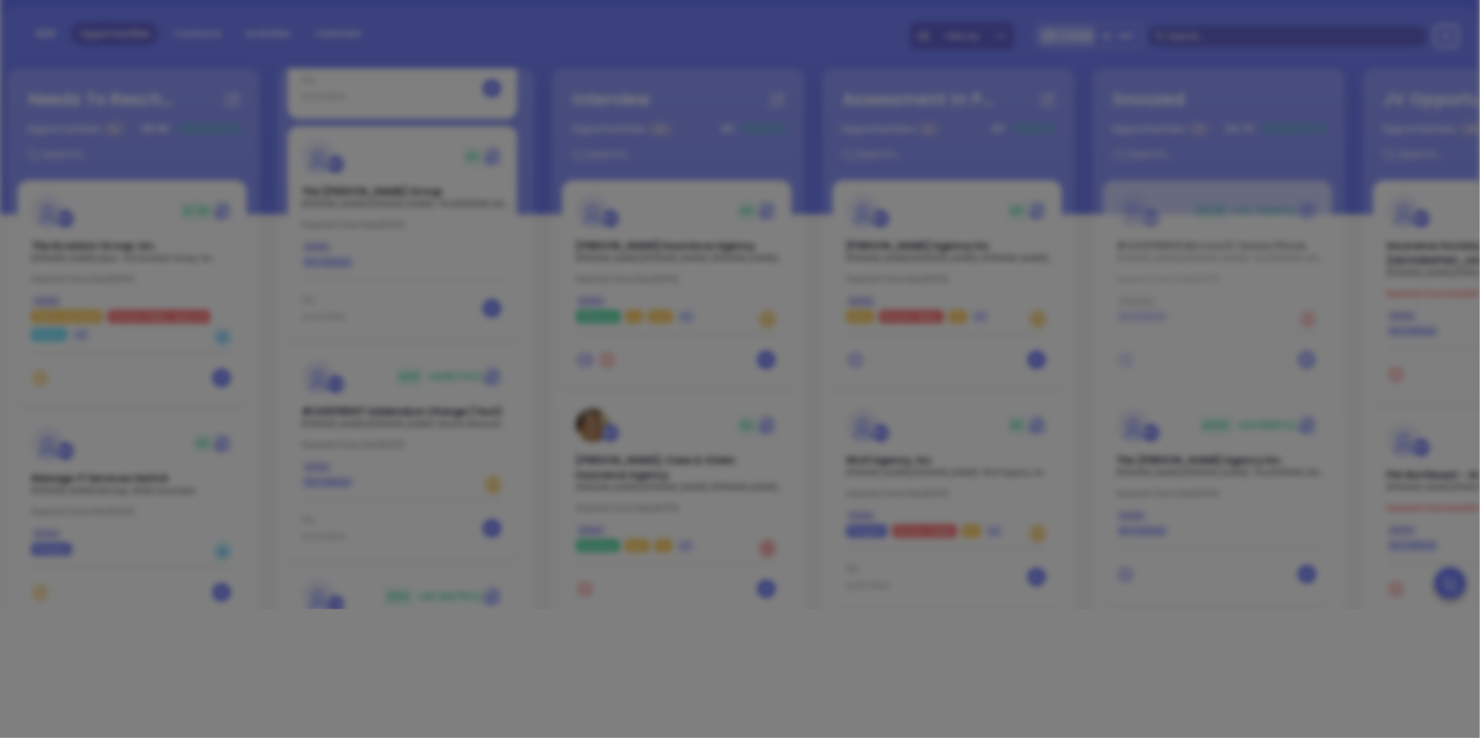
scroll to position [0, 0]
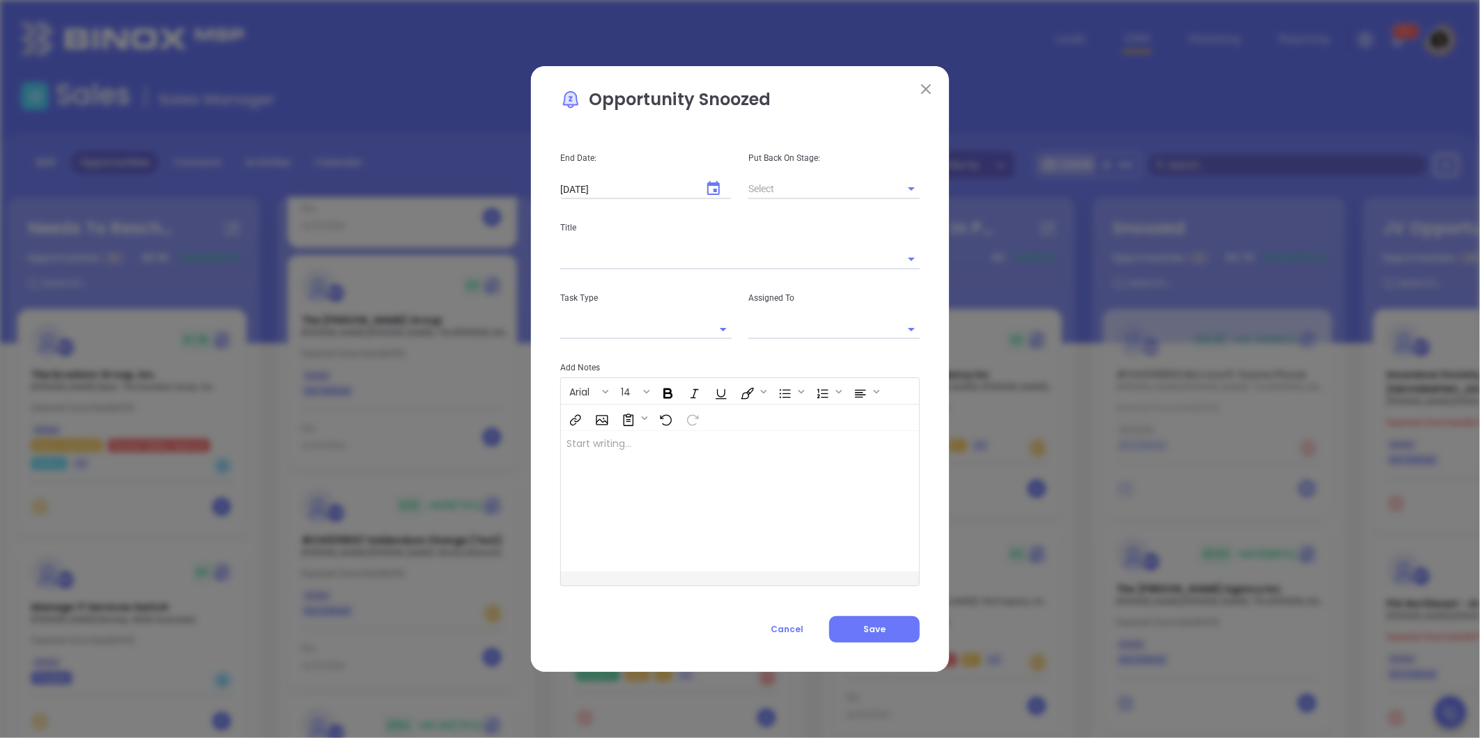
type input "[PERSON_NAME]"
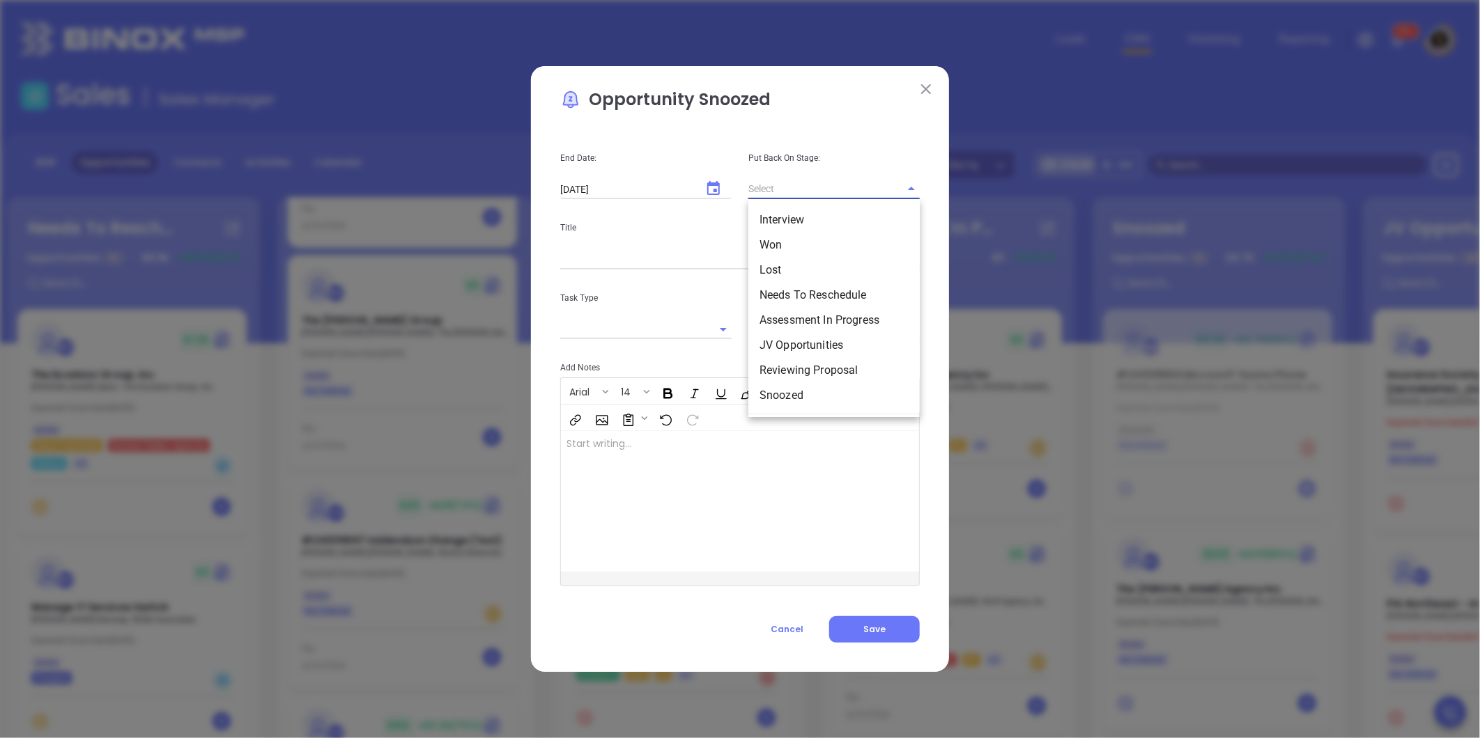
click at [770, 185] on input "text" at bounding box center [814, 189] width 132 height 20
click at [790, 630] on span "Cancel" at bounding box center [786, 629] width 33 height 12
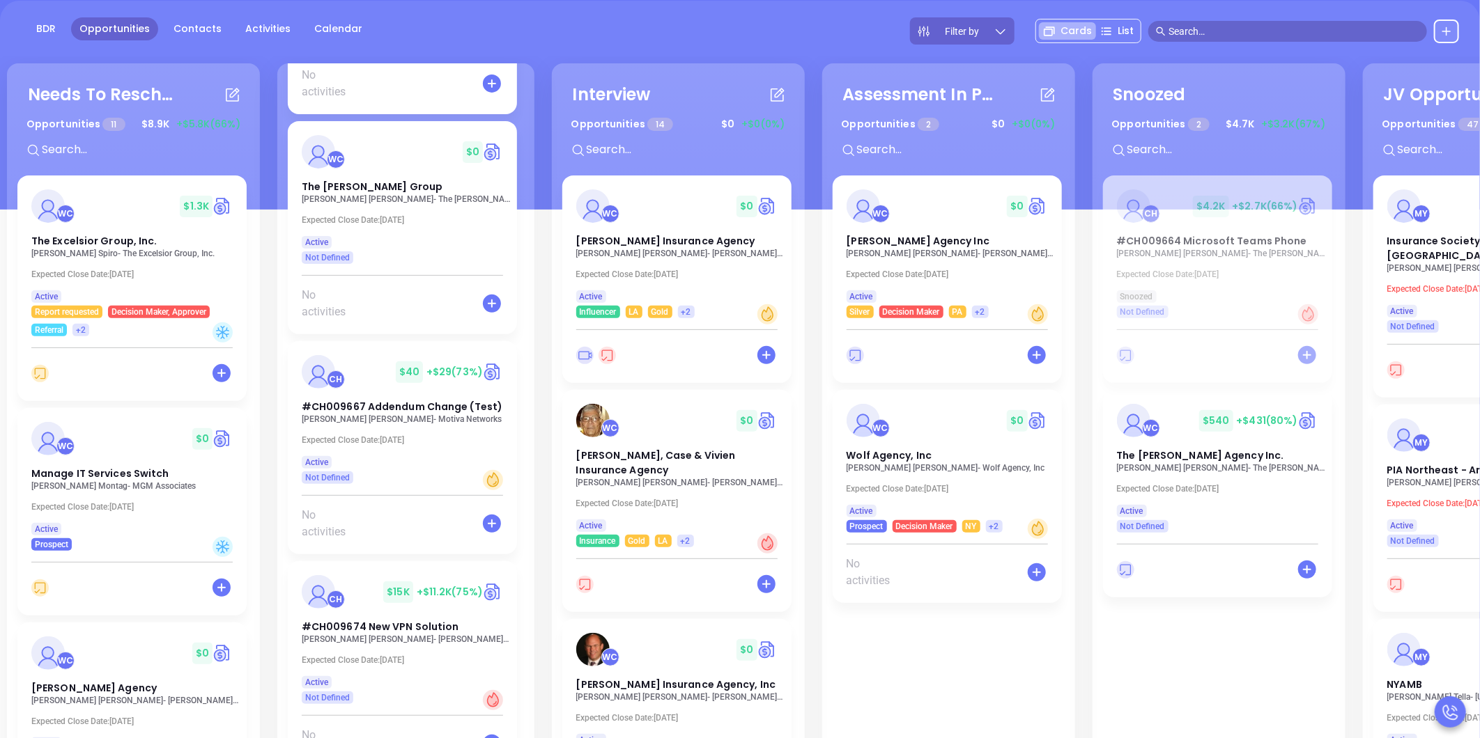
scroll to position [190, 0]
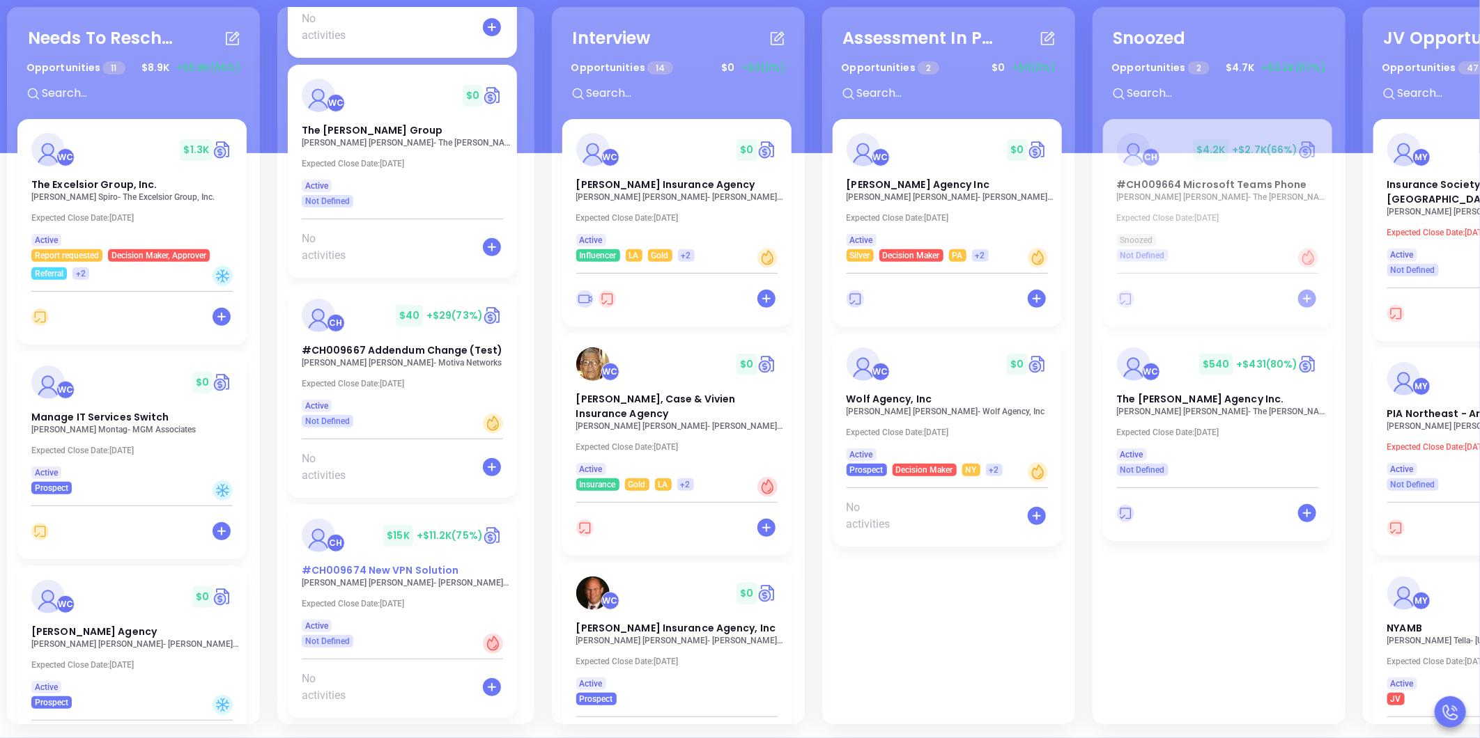
click at [385, 573] on span "#CH009674 New VPN Solution" at bounding box center [380, 571] width 157 height 14
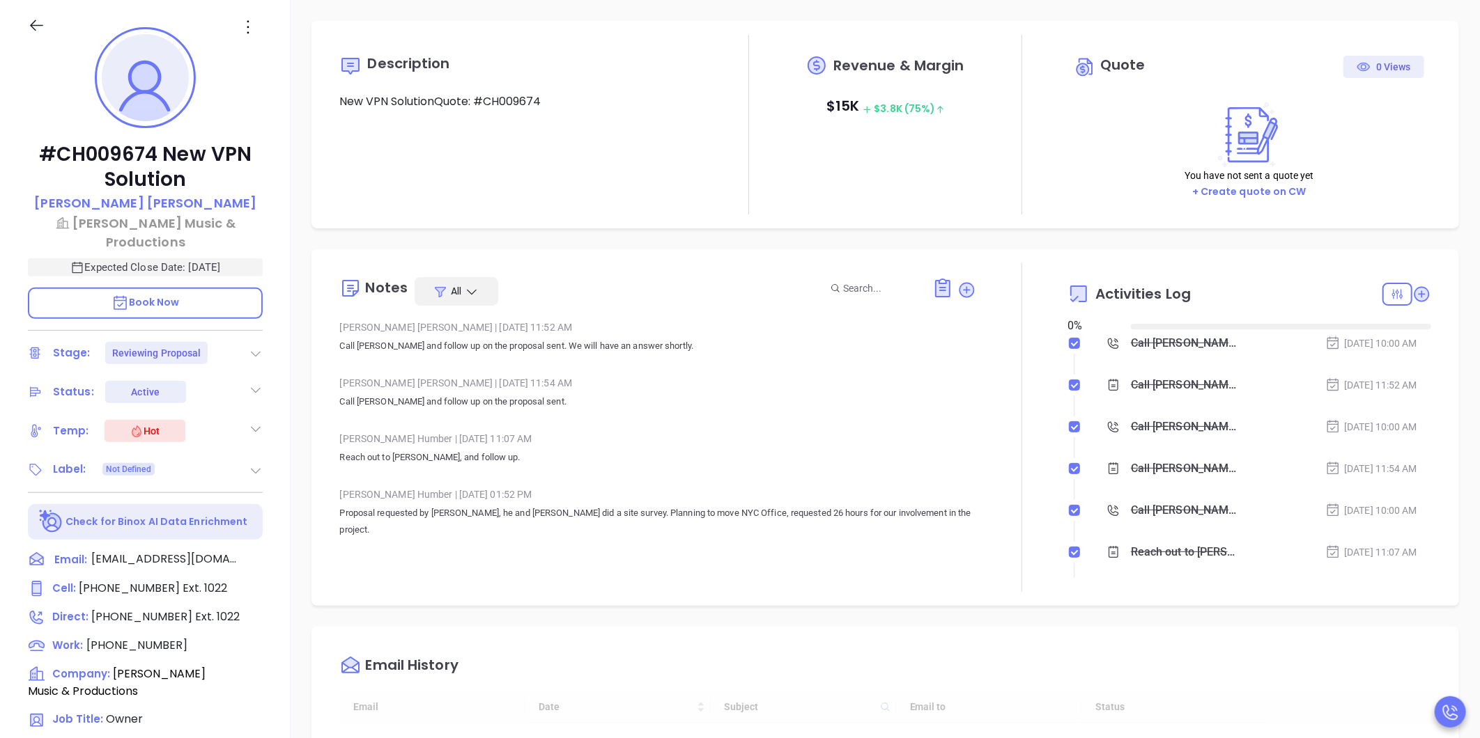
type input "[DATE]"
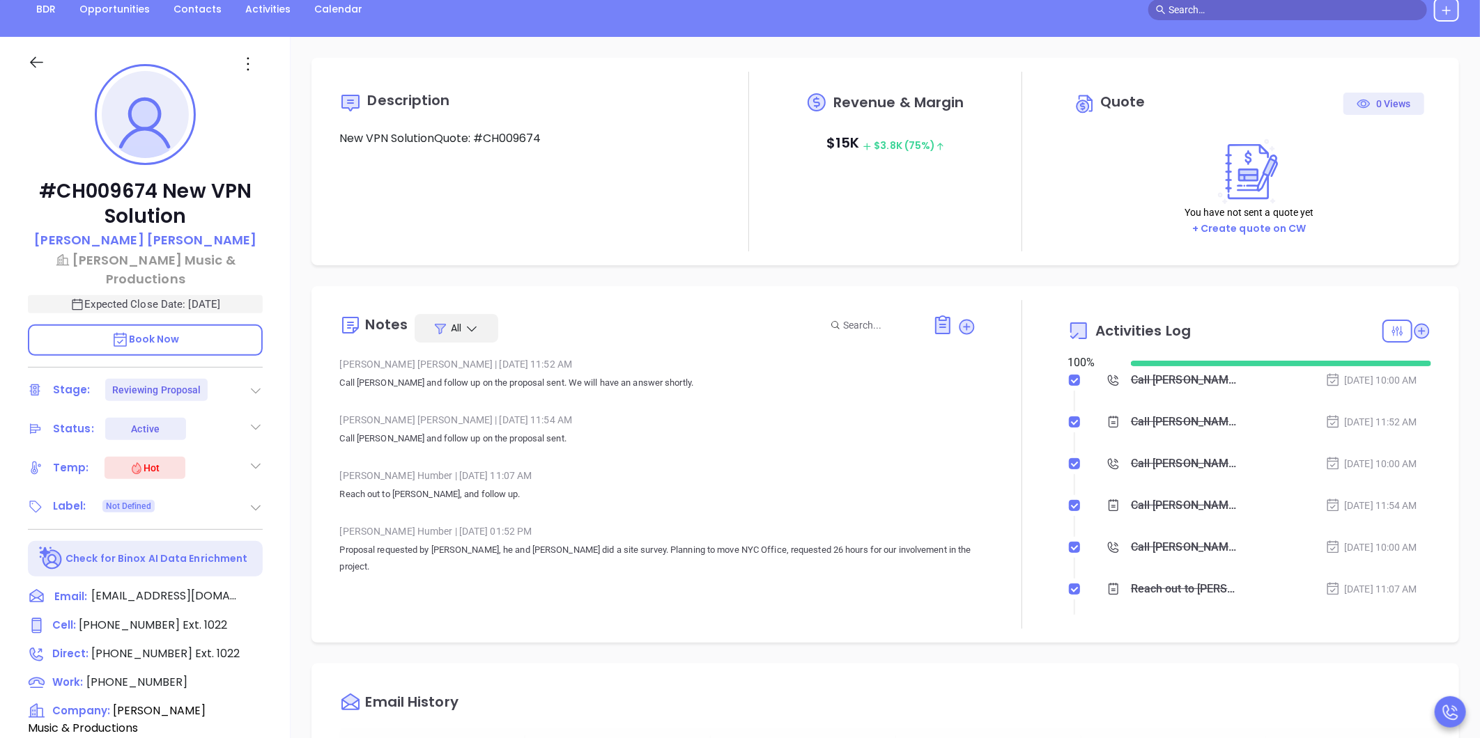
scroll to position [155, 0]
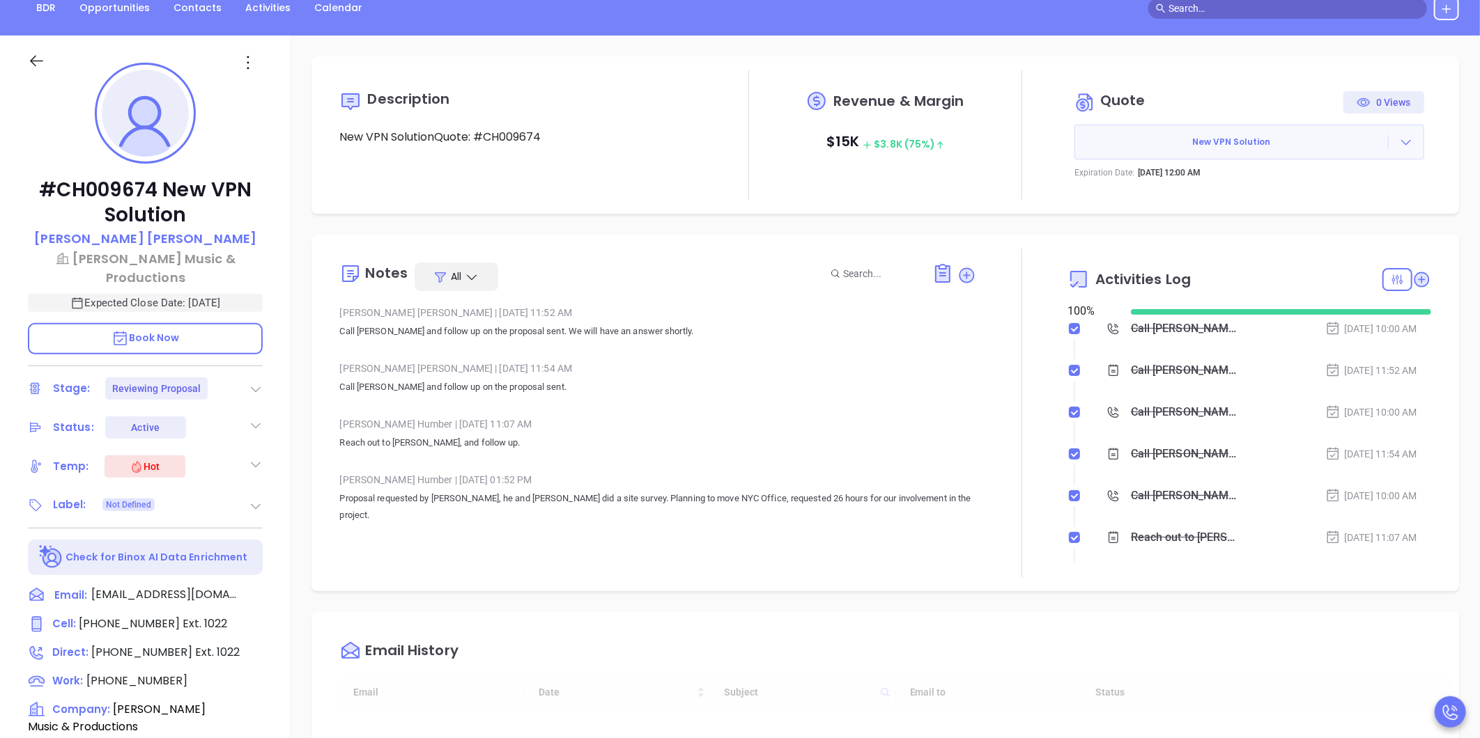
type input "[PERSON_NAME]"
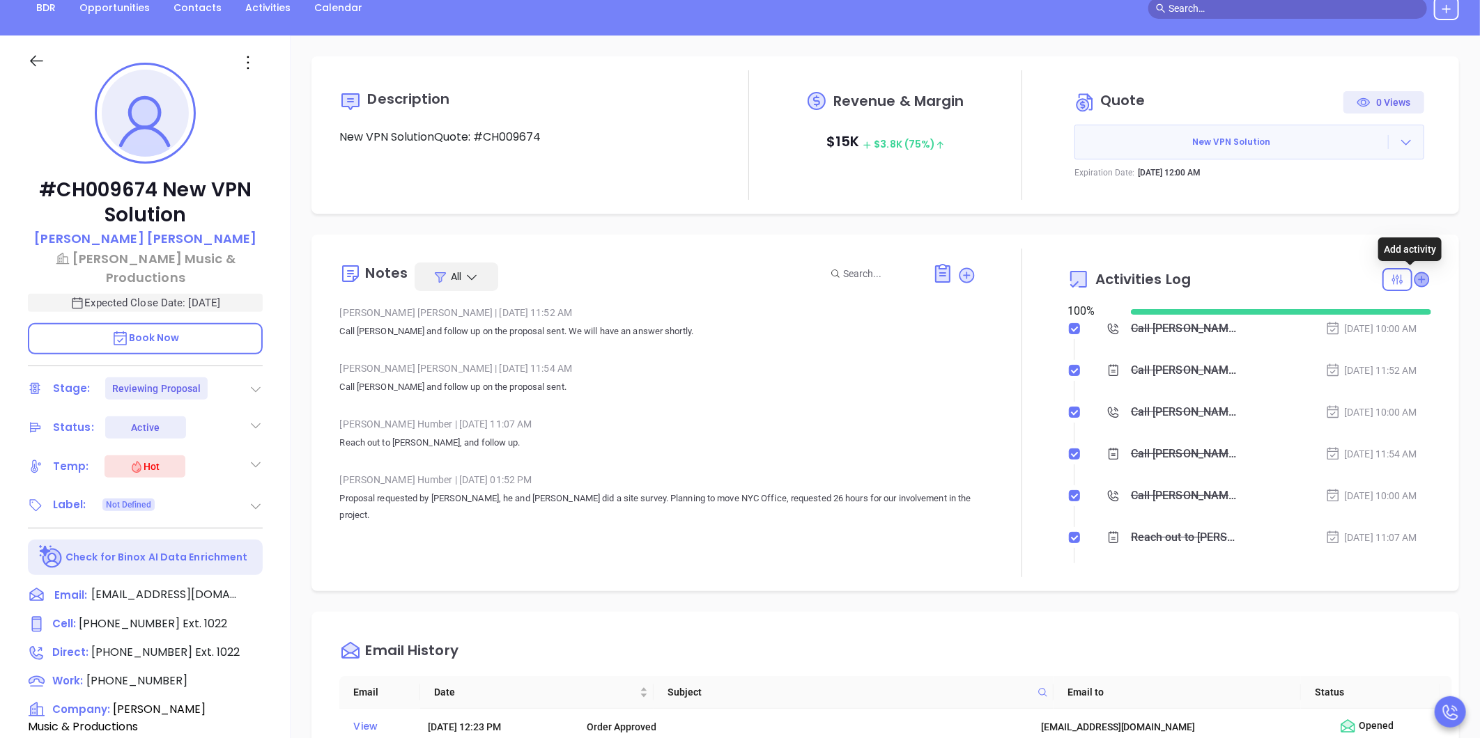
click at [1414, 284] on icon at bounding box center [1421, 279] width 14 height 14
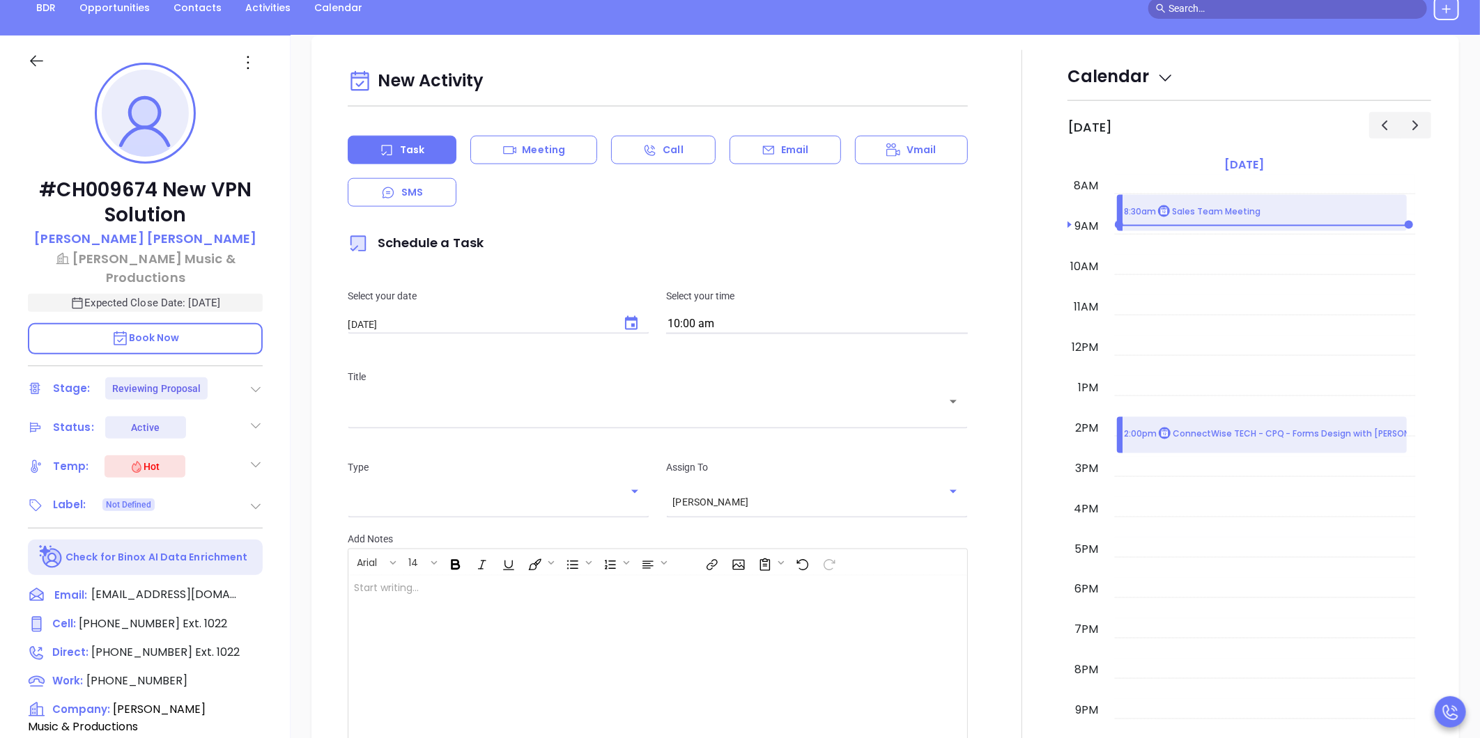
scroll to position [190, 0]
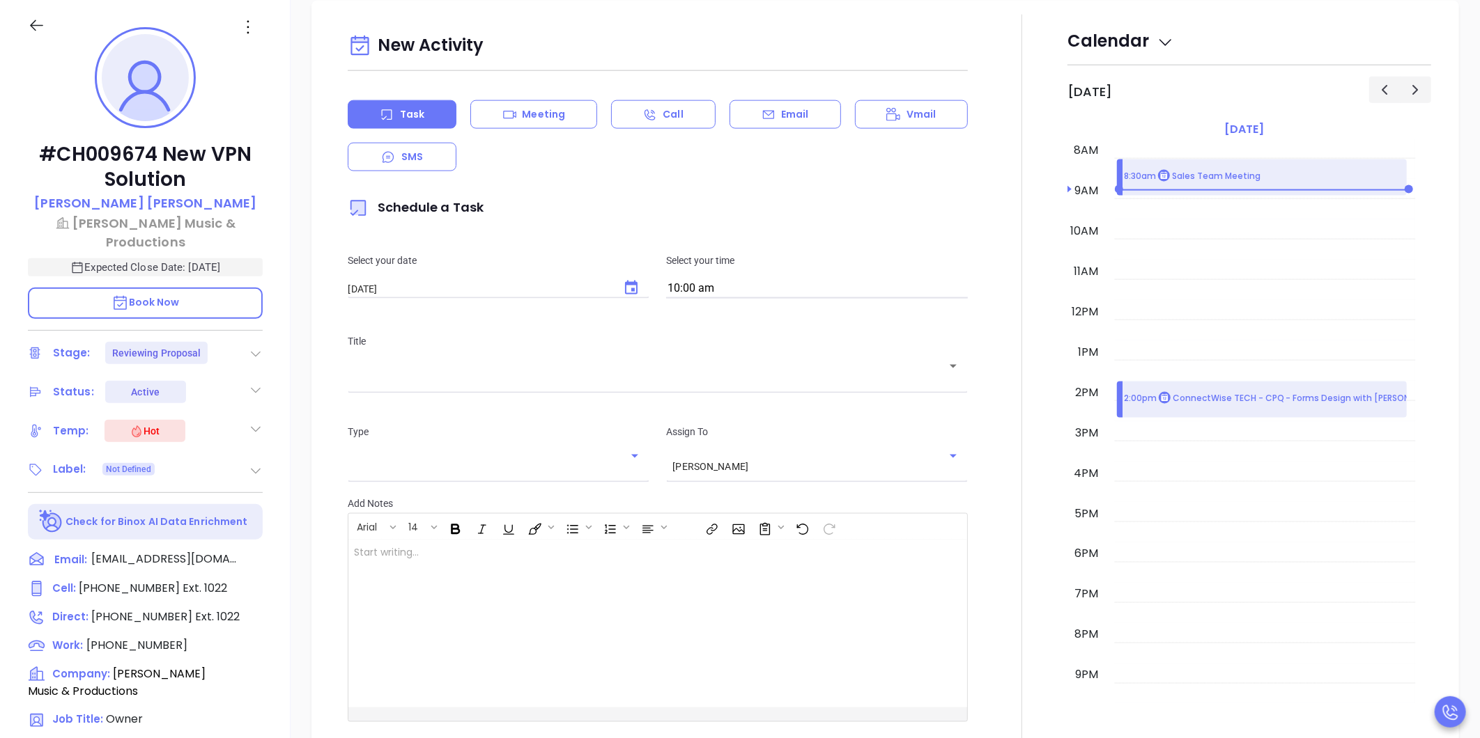
click at [622, 297] on button "Choose date, selected date is Sep 30, 2025" at bounding box center [630, 288] width 33 height 33
click at [407, 479] on button "29" at bounding box center [403, 479] width 25 height 25
type input "09/29/2025"
click at [712, 286] on input "10:00 am" at bounding box center [817, 289] width 302 height 20
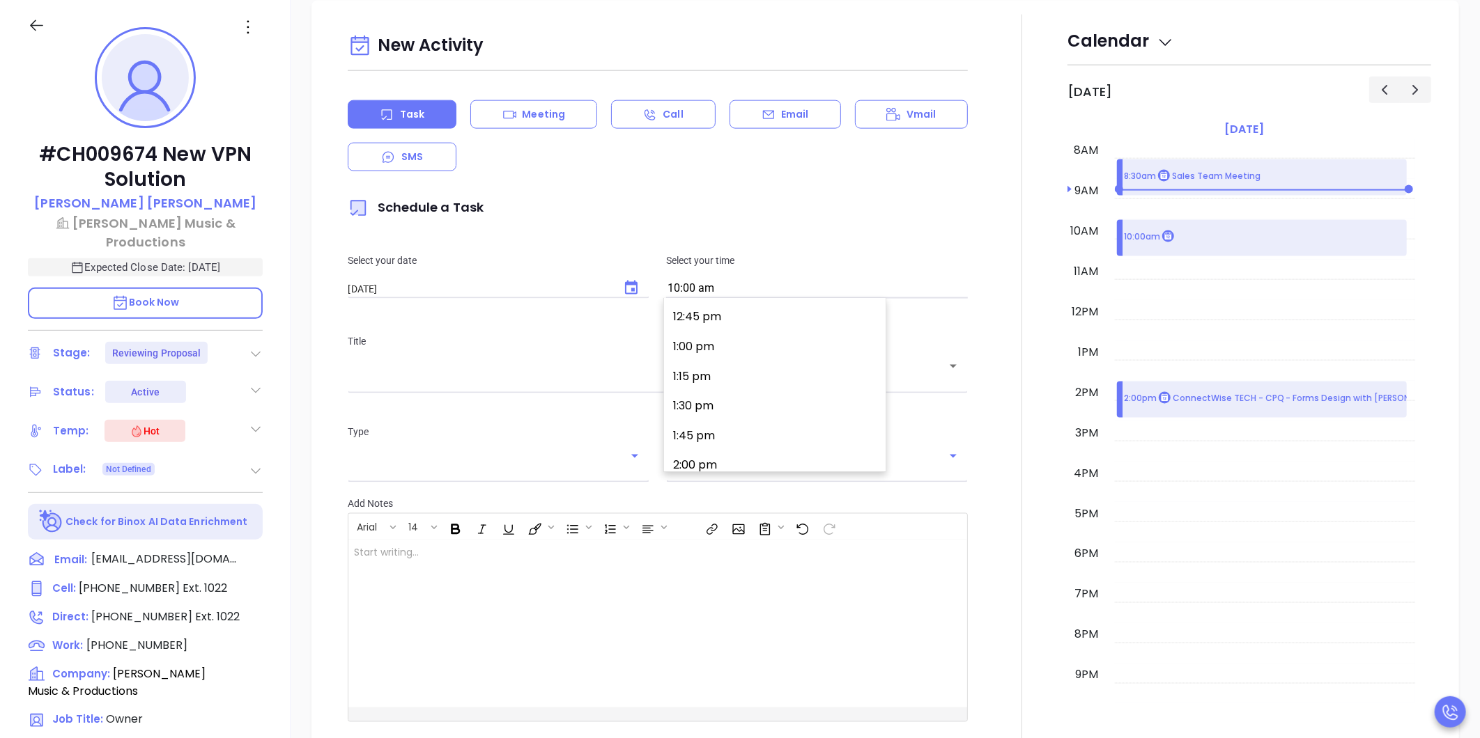
scroll to position [1555, 0]
click at [729, 441] on button "2:00 pm" at bounding box center [777, 430] width 216 height 30
type input "2:00 pm"
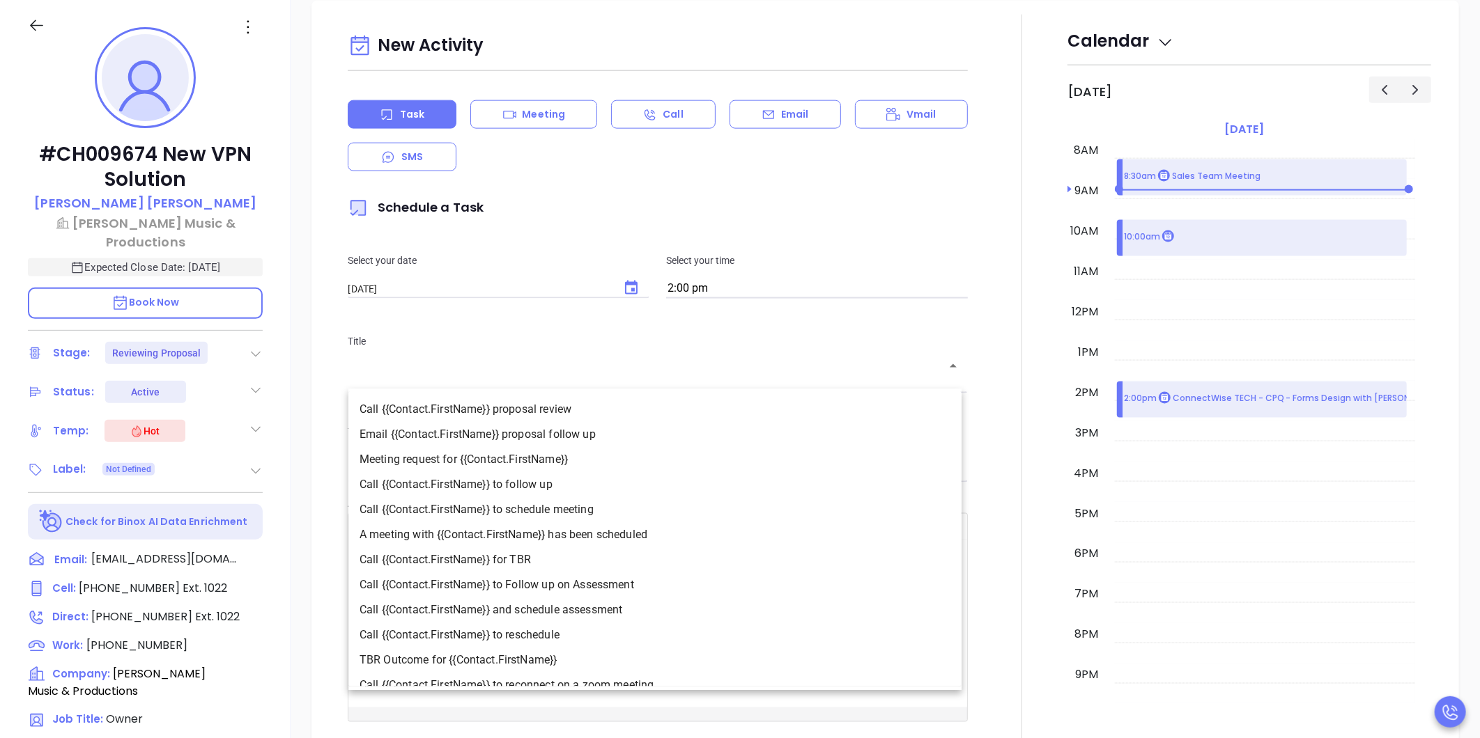
click at [629, 370] on input "text" at bounding box center [647, 376] width 587 height 13
click at [621, 518] on li "Call {{Contact.FirstName}} to schedule meeting" at bounding box center [654, 509] width 613 height 25
type input "Call Michael to schedule meeting"
type input "Call"
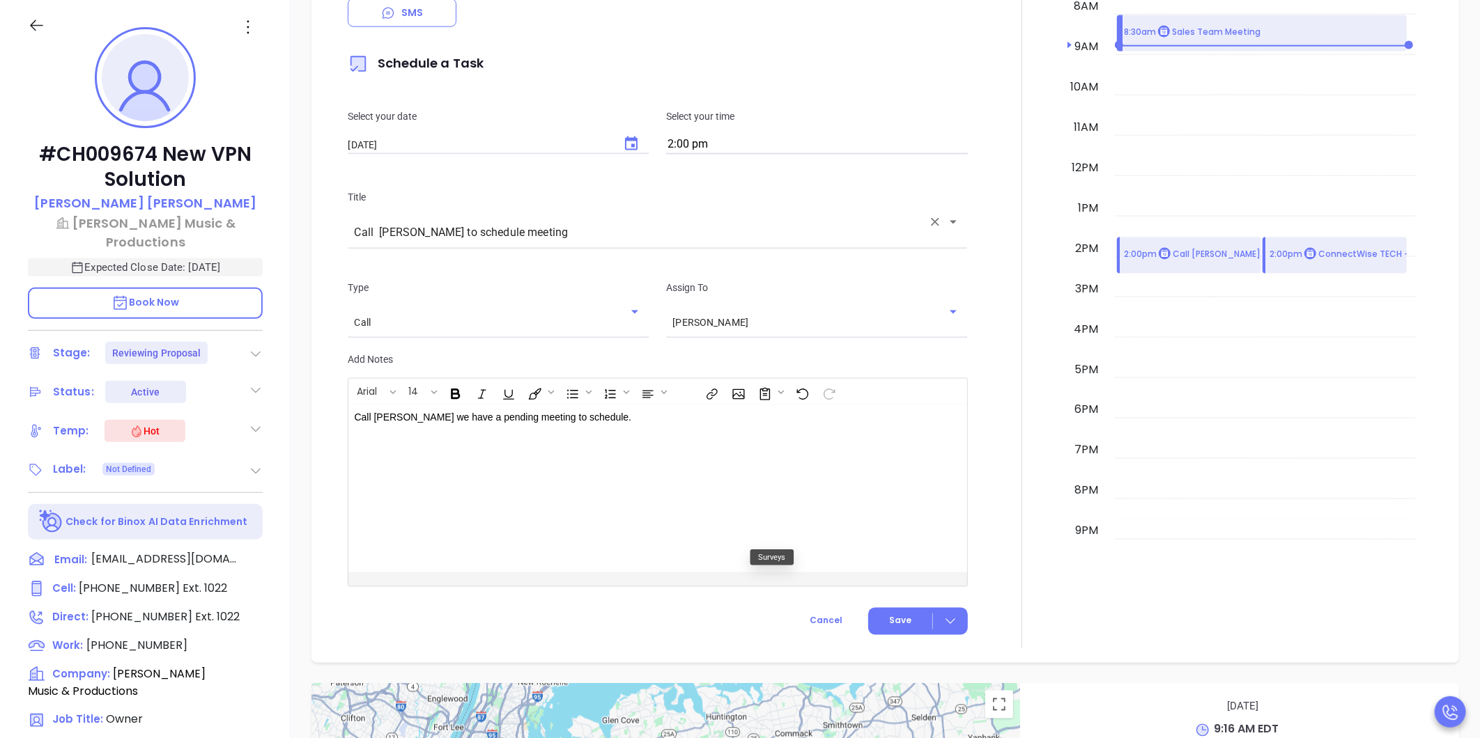
scroll to position [1287, 0]
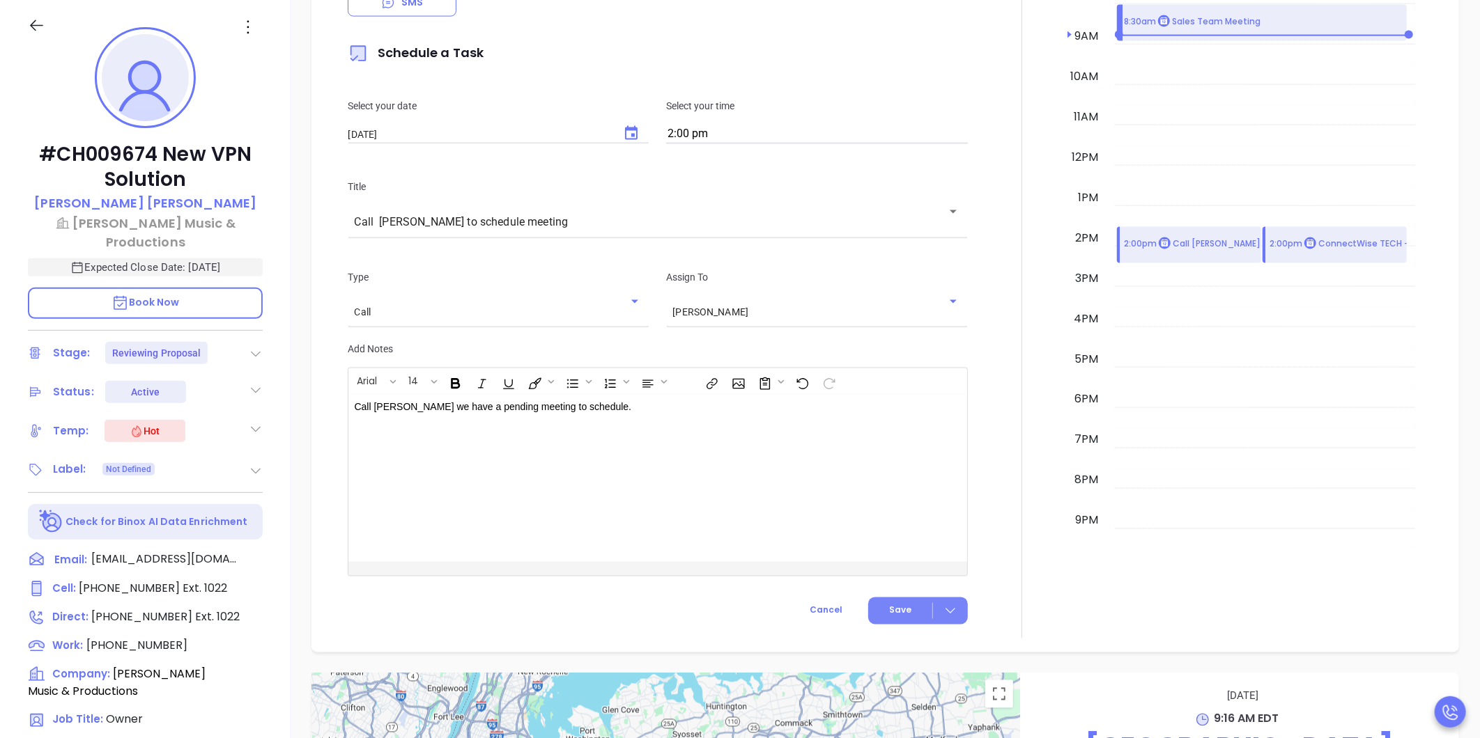
click at [900, 605] on span "Save" at bounding box center [900, 611] width 22 height 13
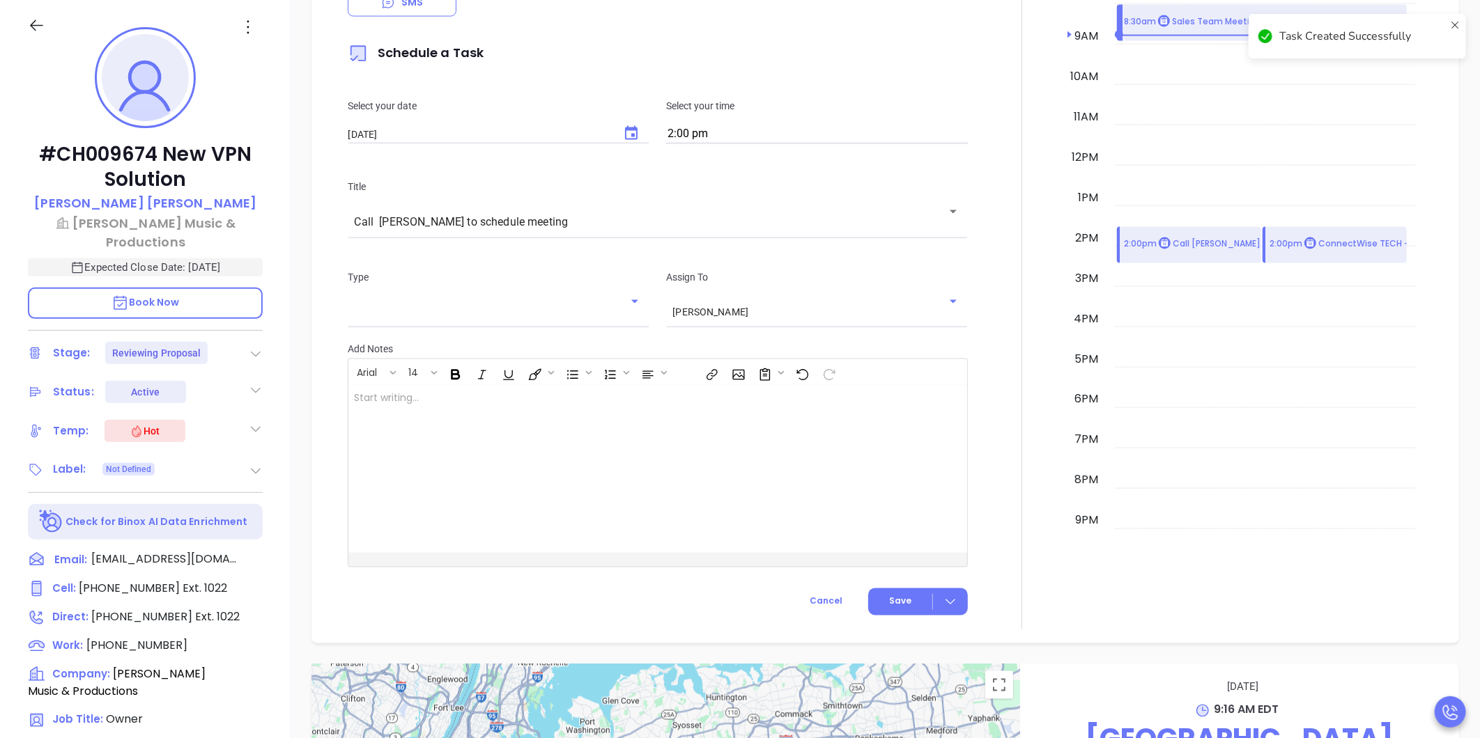
checkbox input "false"
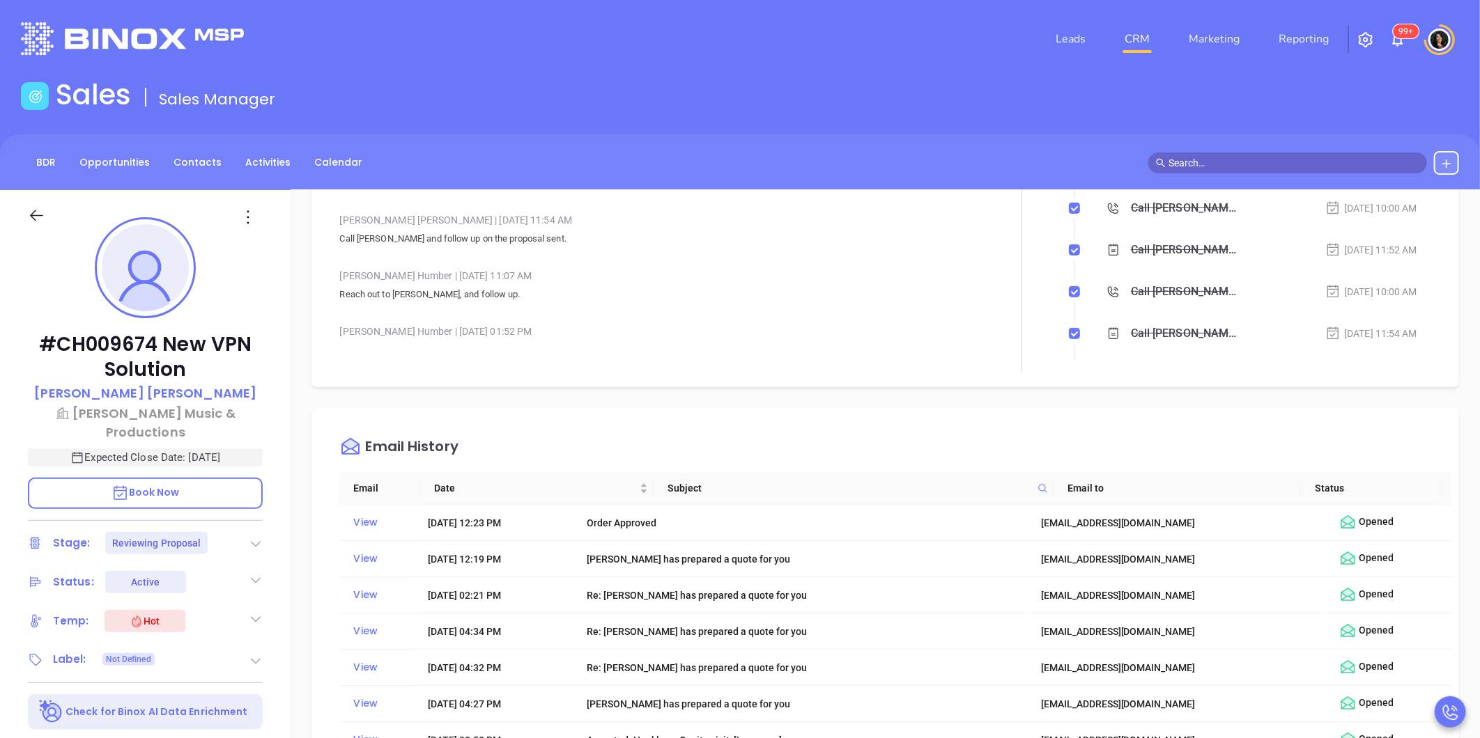
scroll to position [0, 0]
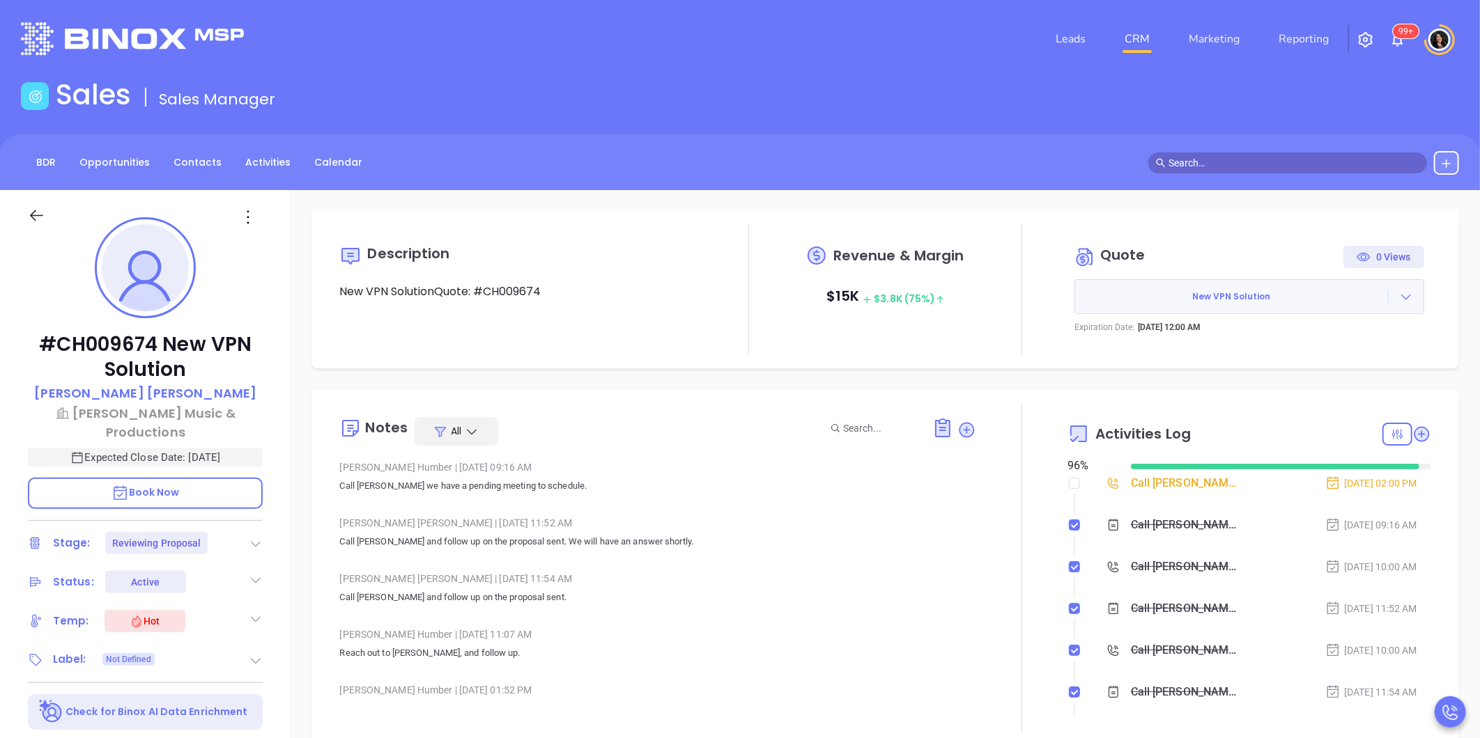
click at [1138, 36] on link "CRM" at bounding box center [1137, 39] width 36 height 28
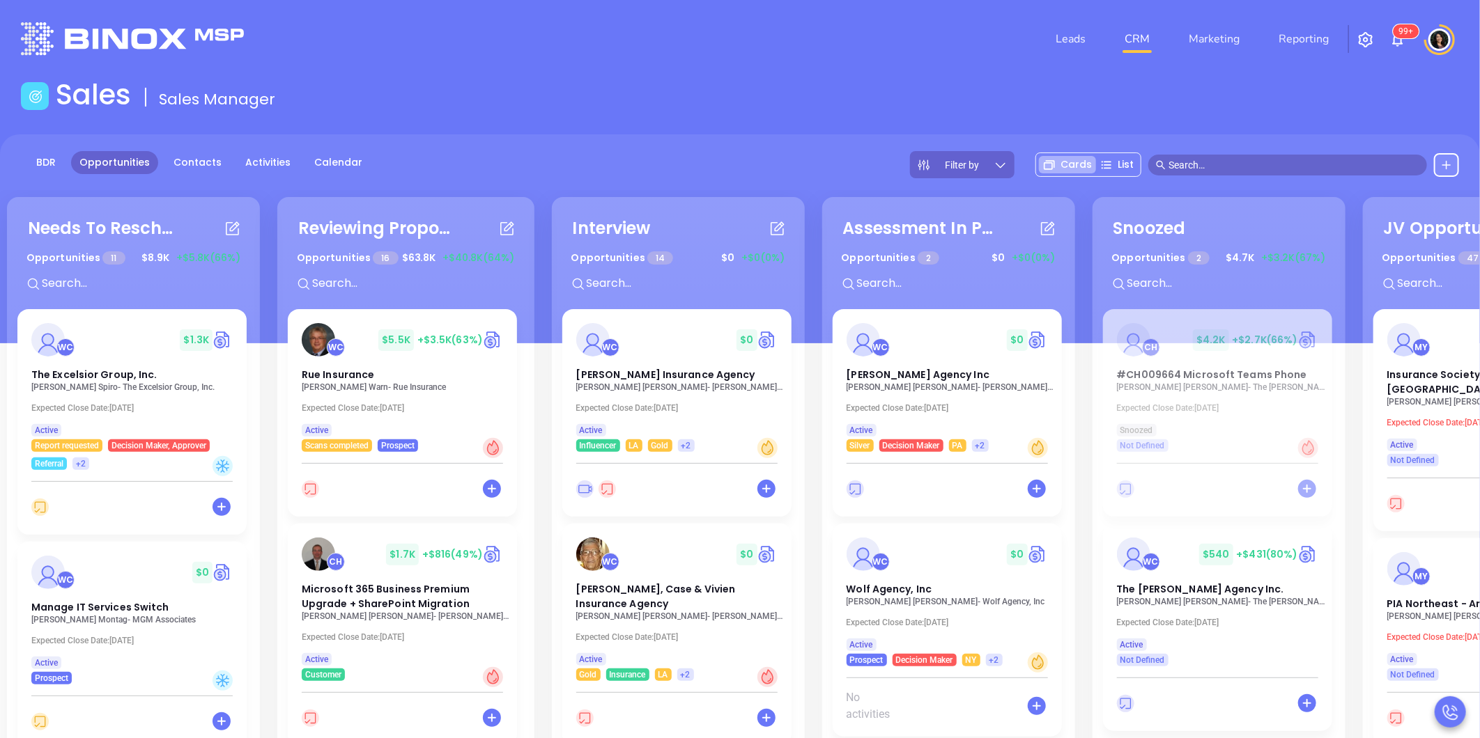
click at [947, 102] on div "Sales Sales Manager" at bounding box center [740, 97] width 1455 height 39
click at [1275, 157] on input "text" at bounding box center [1293, 164] width 251 height 15
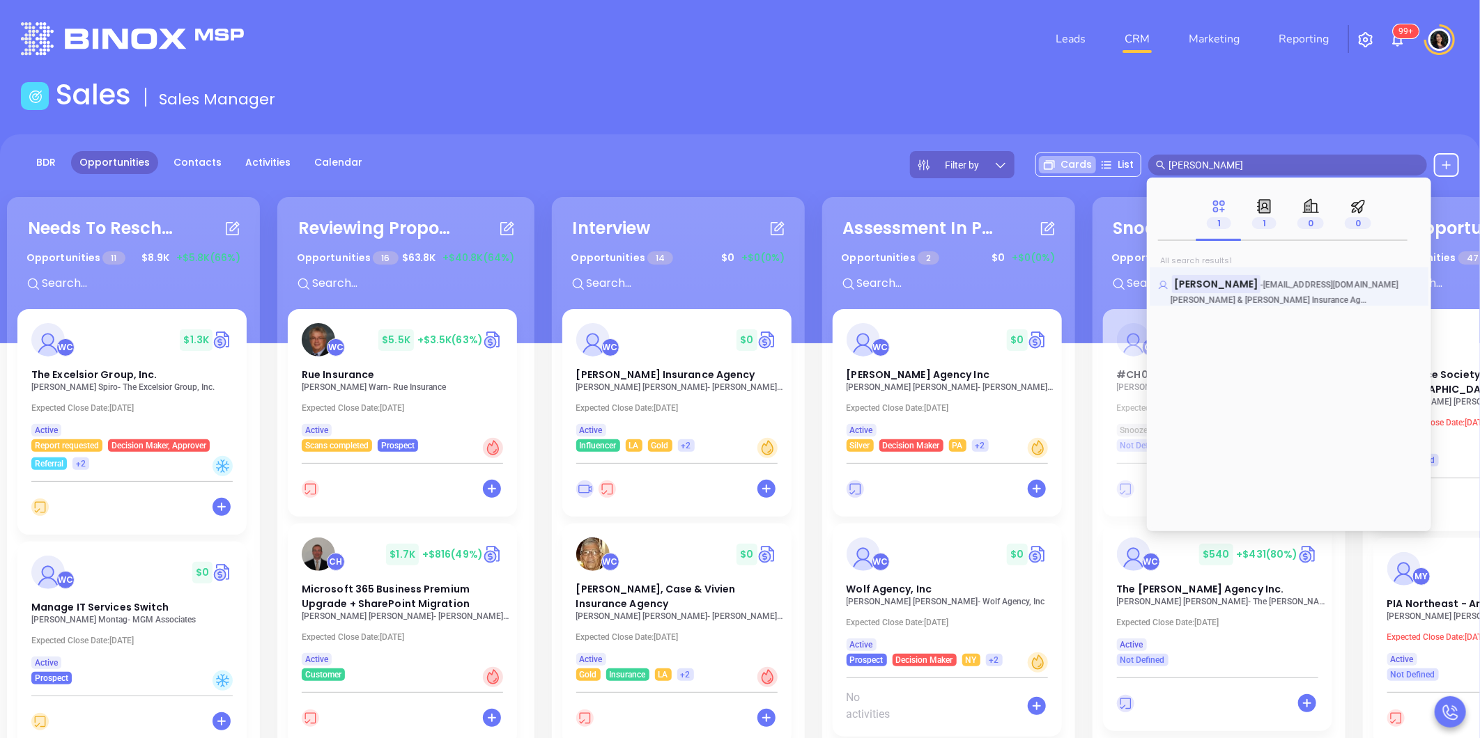
type input "george brooks"
click at [1230, 293] on mark "George Brooks" at bounding box center [1216, 283] width 88 height 17
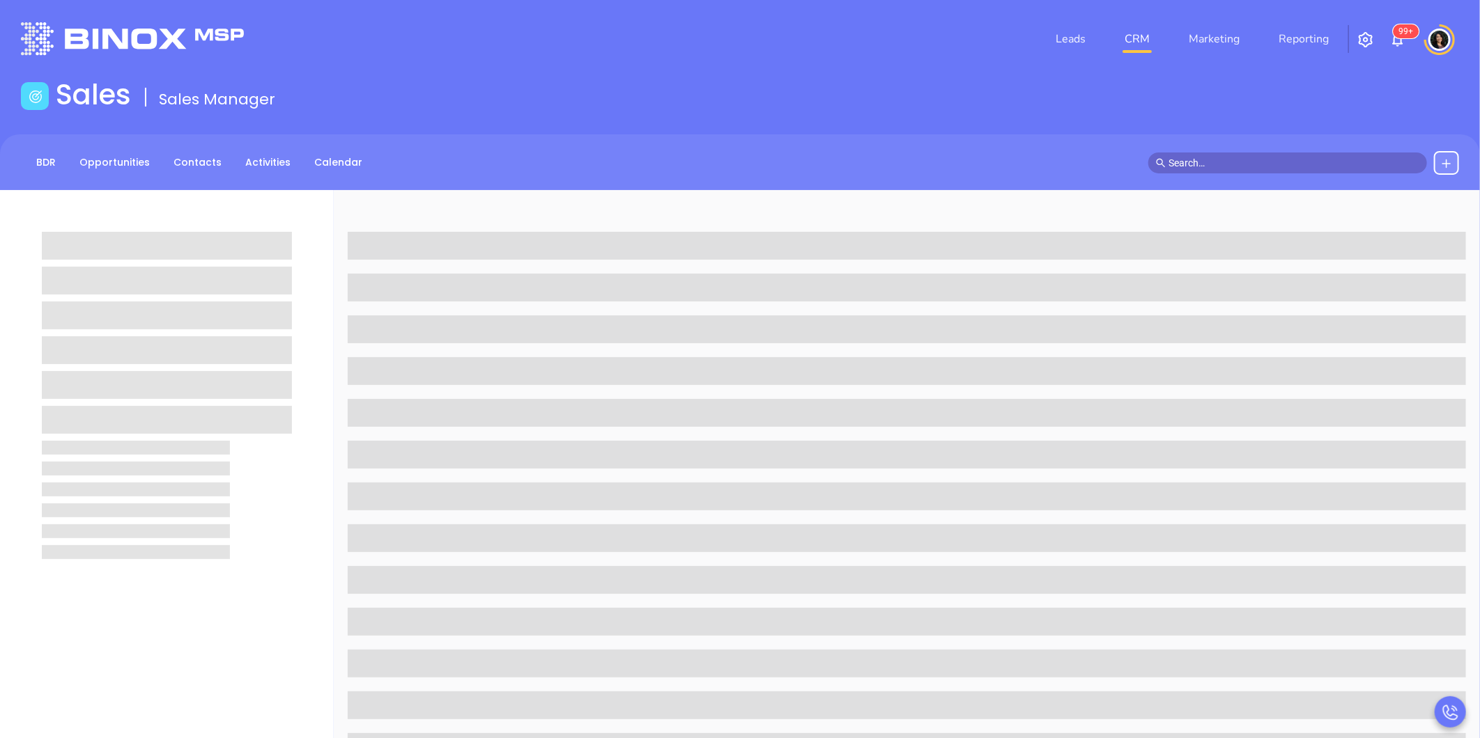
click at [934, 95] on div "Sales Sales Manager" at bounding box center [740, 97] width 1455 height 39
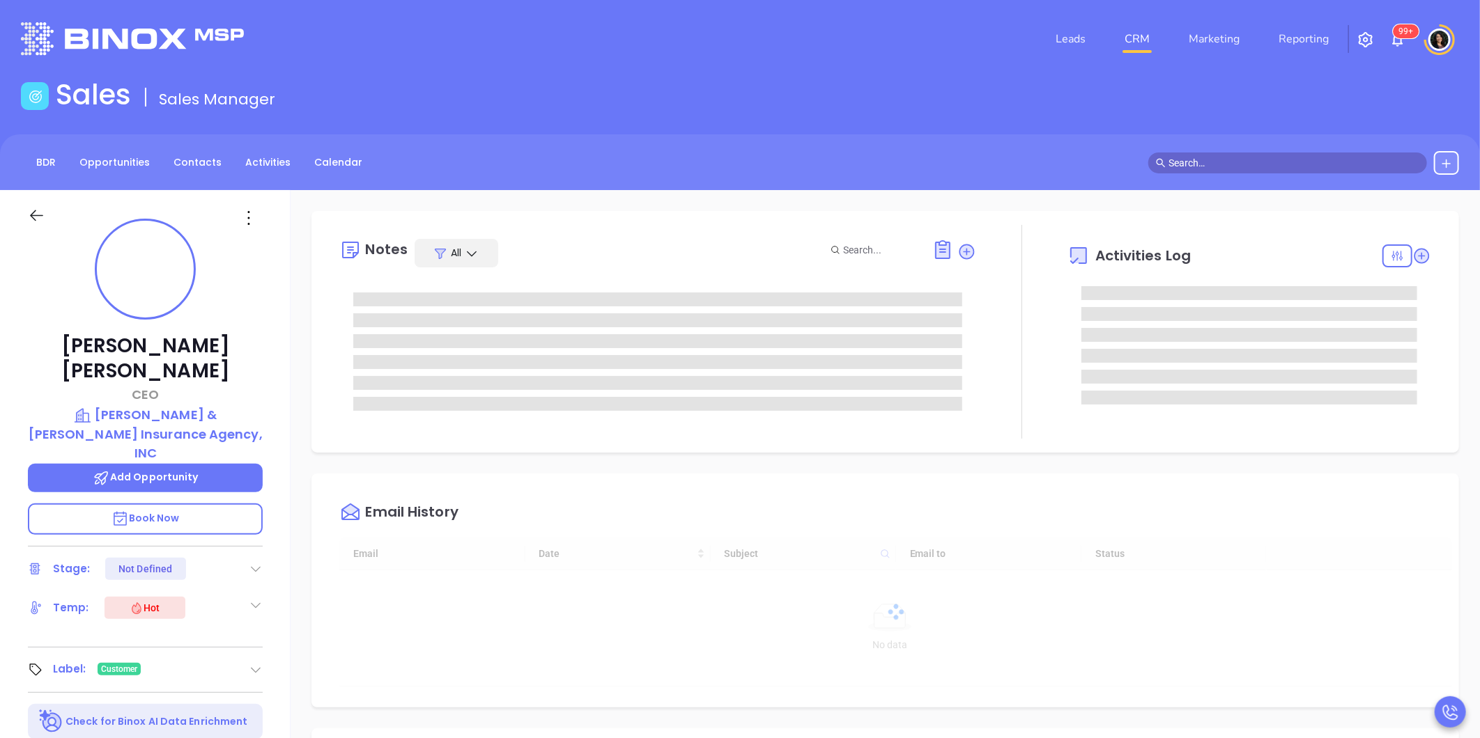
type input "[DATE]"
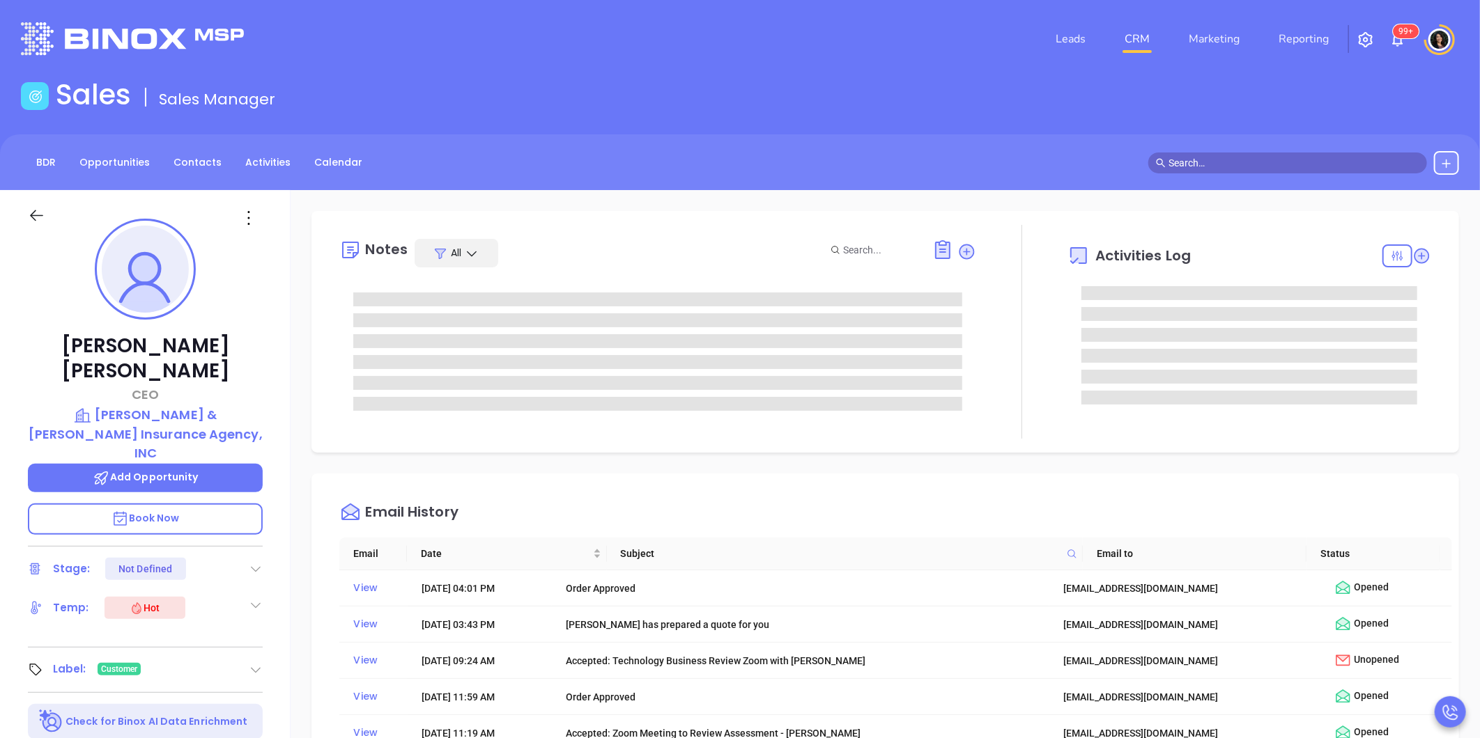
type input "[PERSON_NAME]"
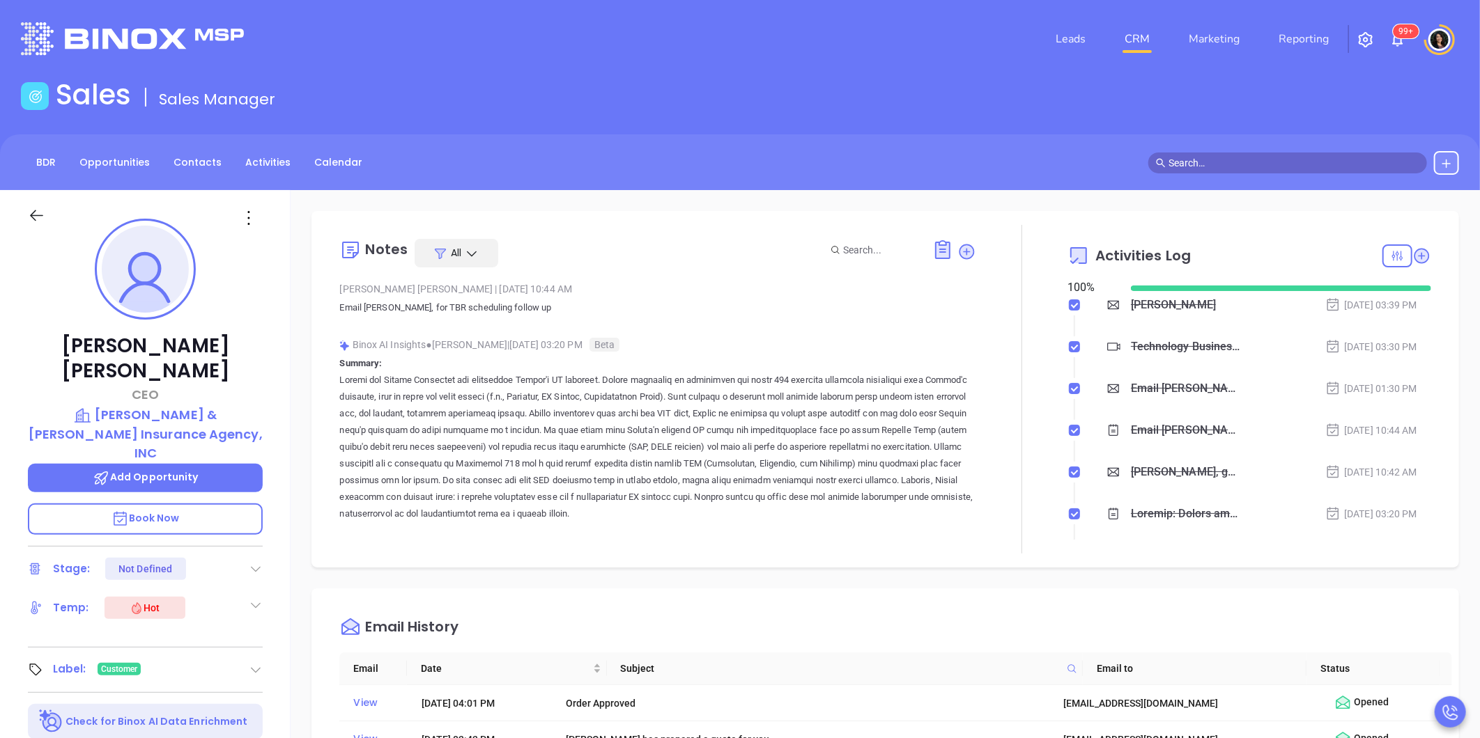
click at [305, 475] on div "Notes All Mary Martinez | Aug 25, 2025 10:44 AM Email George, for TBR schedulin…" at bounding box center [884, 677] width 1189 height 975
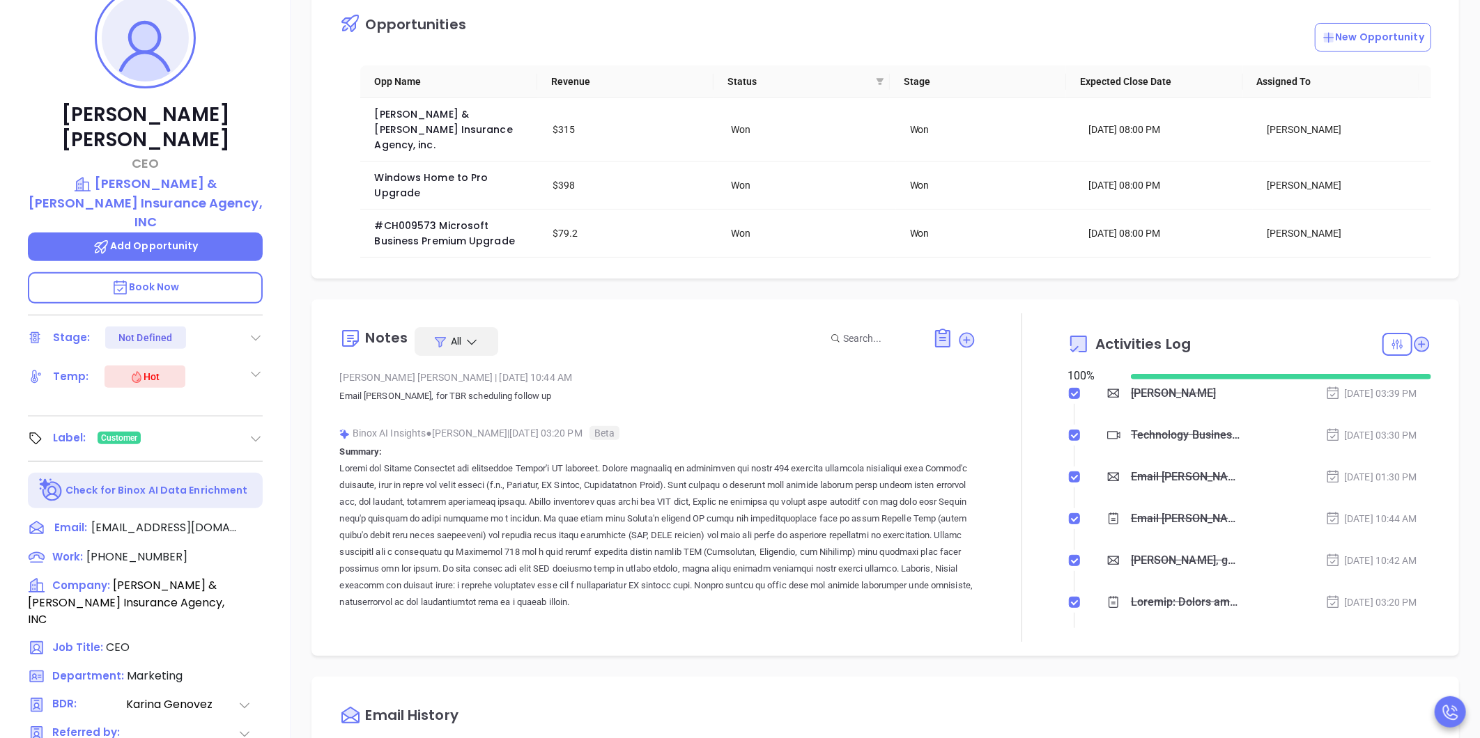
scroll to position [195, 0]
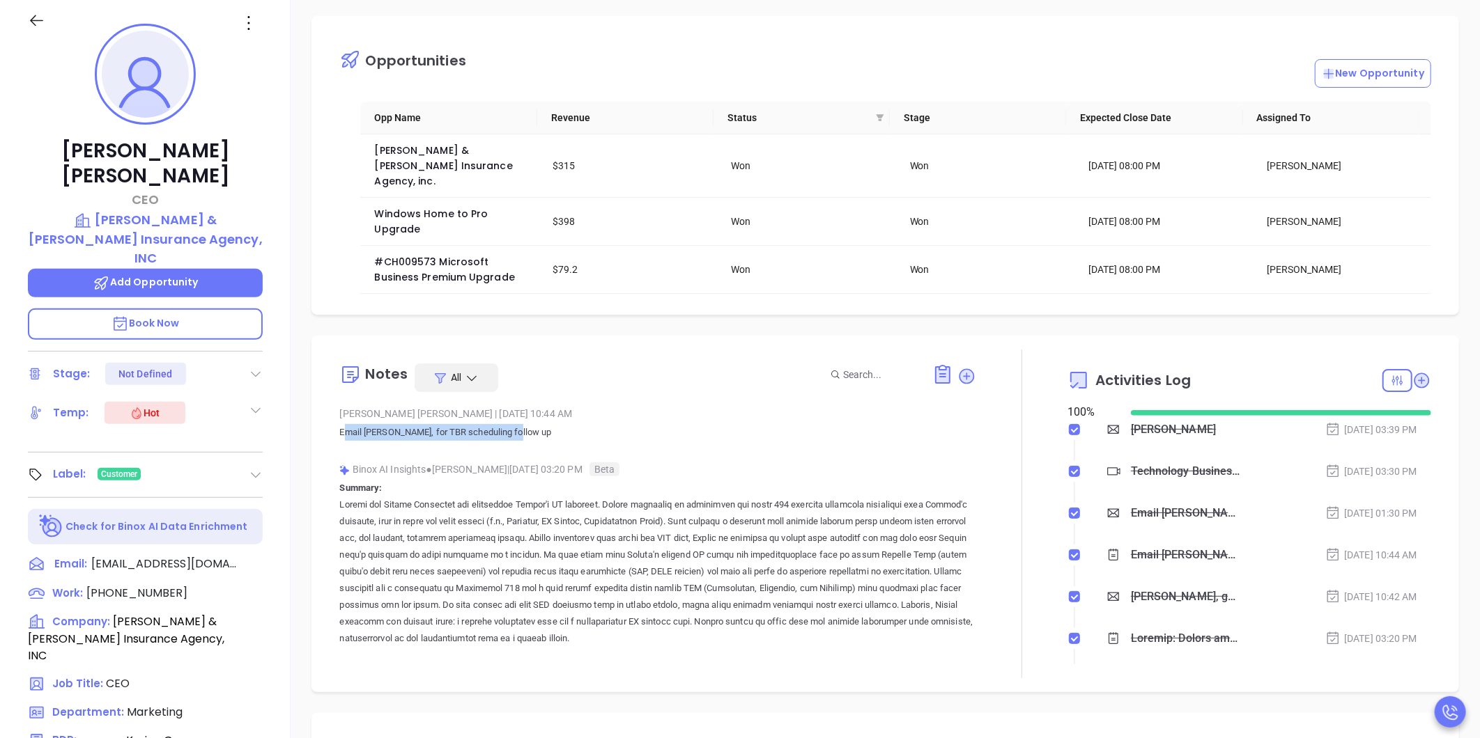
drag, startPoint x: 343, startPoint y: 411, endPoint x: 532, endPoint y: 421, distance: 189.0
click at [532, 421] on div "Mary Martinez | Aug 25, 2025 10:44 AM Email George, for TBR scheduling follow up" at bounding box center [657, 427] width 637 height 49
drag, startPoint x: 532, startPoint y: 421, endPoint x: 500, endPoint y: 421, distance: 31.3
click at [500, 421] on div "Mary Martinez | Aug 25, 2025 10:44 AM Email George, for TBR scheduling follow up" at bounding box center [657, 427] width 637 height 49
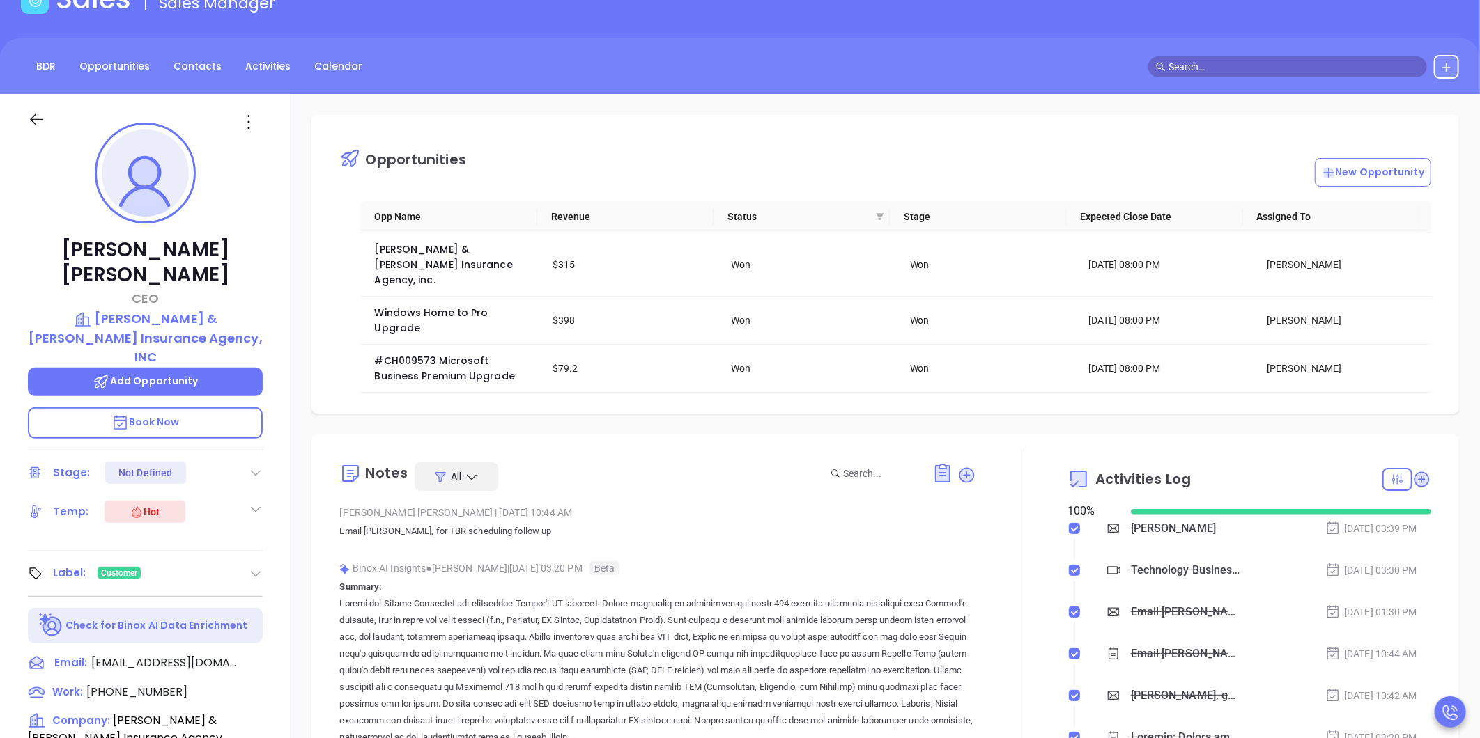
scroll to position [0, 0]
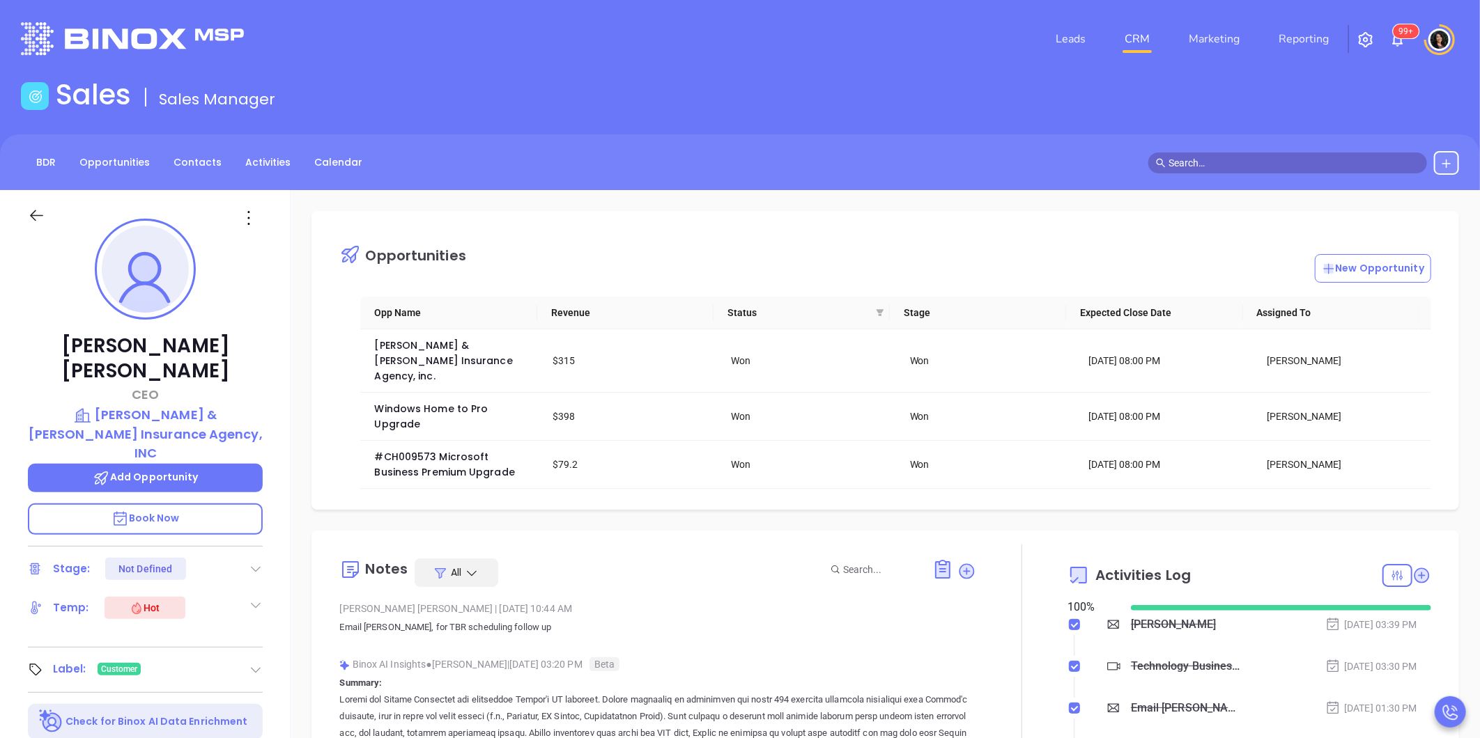
click at [1185, 656] on div "Technology Business Review Zoom with [PERSON_NAME]" at bounding box center [1186, 666] width 111 height 21
click at [831, 502] on div "Opportunities New Opportunity Opp Name Revenue Status Stage Expected Close Date…" at bounding box center [884, 677] width 1189 height 975
click at [1140, 46] on link "CRM" at bounding box center [1137, 39] width 36 height 28
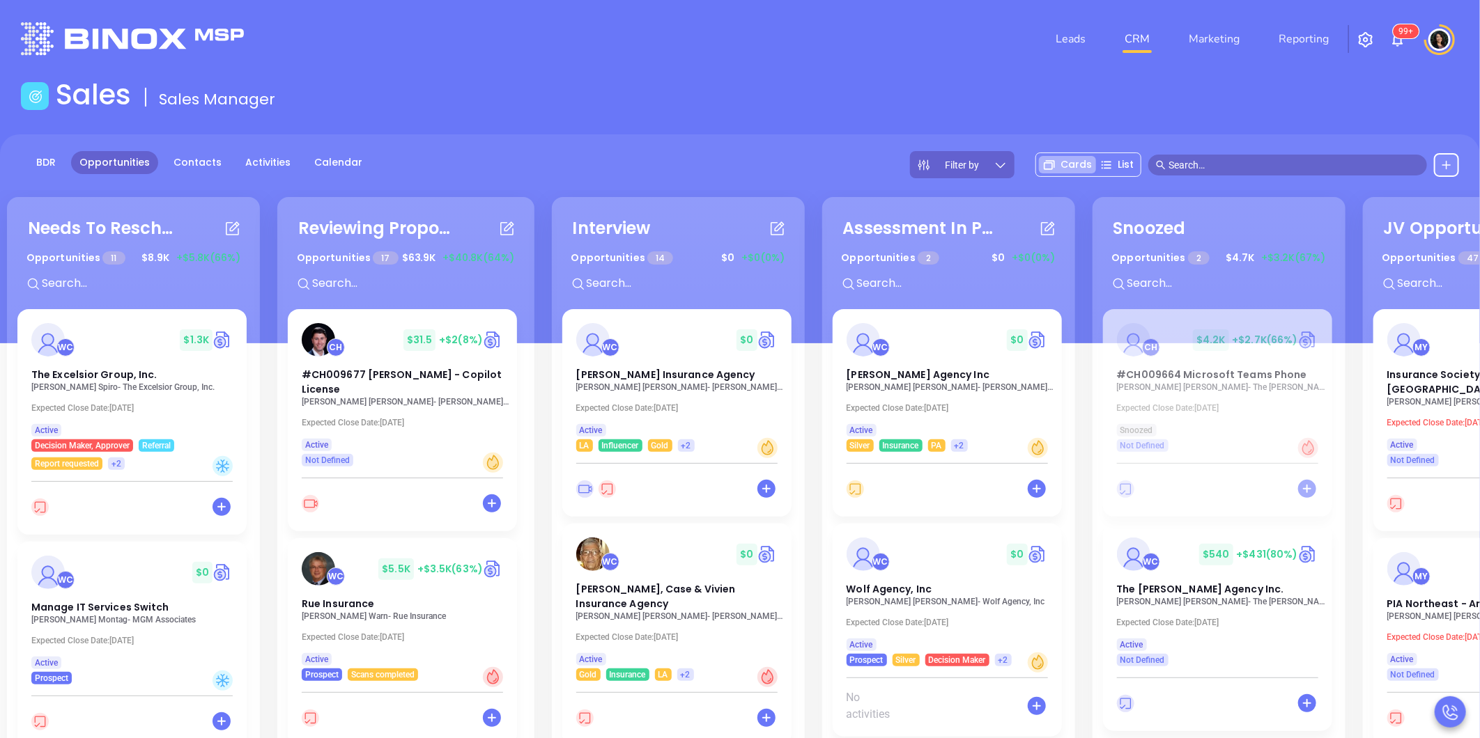
click at [770, 118] on main "Sales Sales Manager BDR Opportunities Contacts Activities Calendar Filter by Ca…" at bounding box center [740, 503] width 1480 height 851
click at [505, 123] on main "Sales Sales Manager BDR Opportunities Contacts Activities Calendar Filter by Ca…" at bounding box center [740, 503] width 1480 height 851
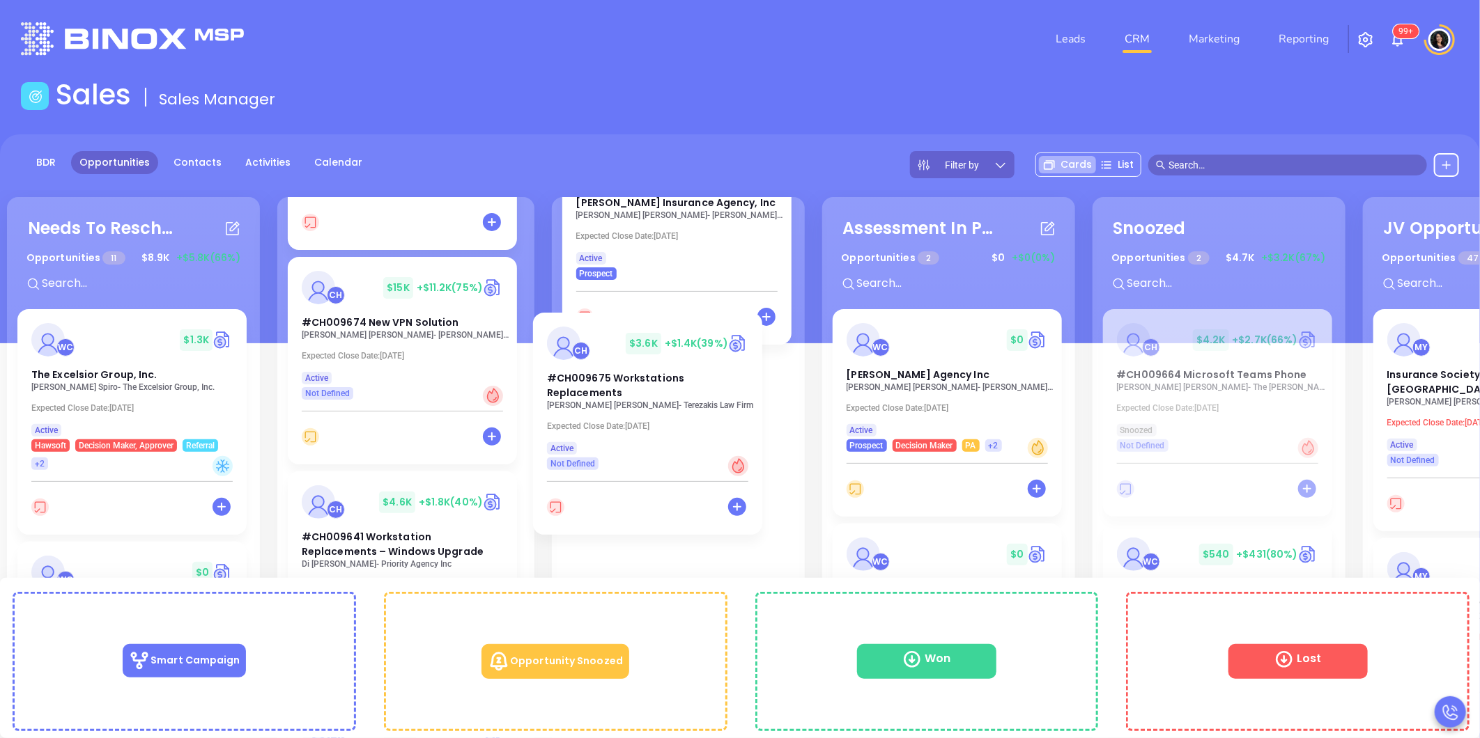
scroll to position [1627, 0]
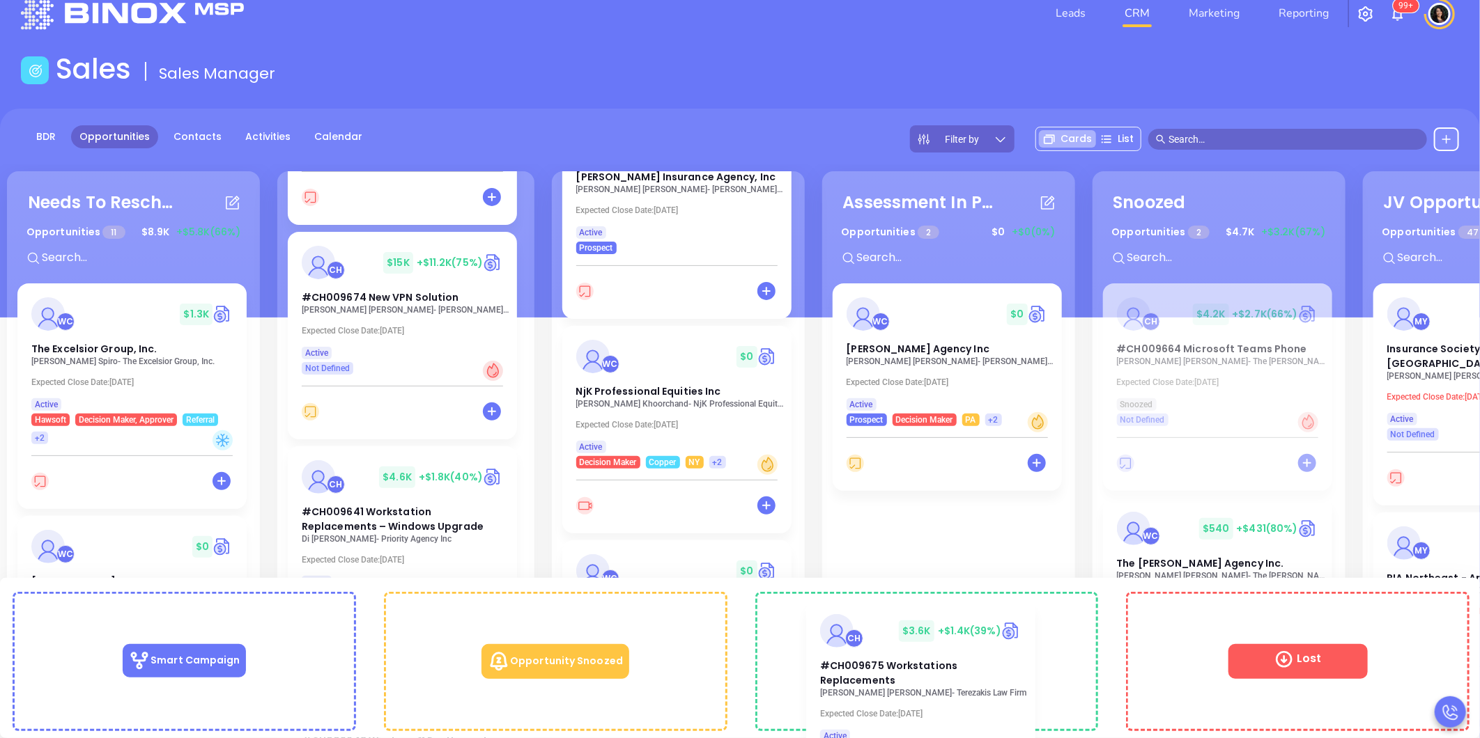
drag, startPoint x: 367, startPoint y: 286, endPoint x: 1098, endPoint y: 672, distance: 826.4
click at [1098, 672] on div "Needs To Reschedule Opportunities 11 $ 8.9K +$5.8K (66%) + WC $ 1.3K The Excels…" at bounding box center [740, 610] width 1480 height 585
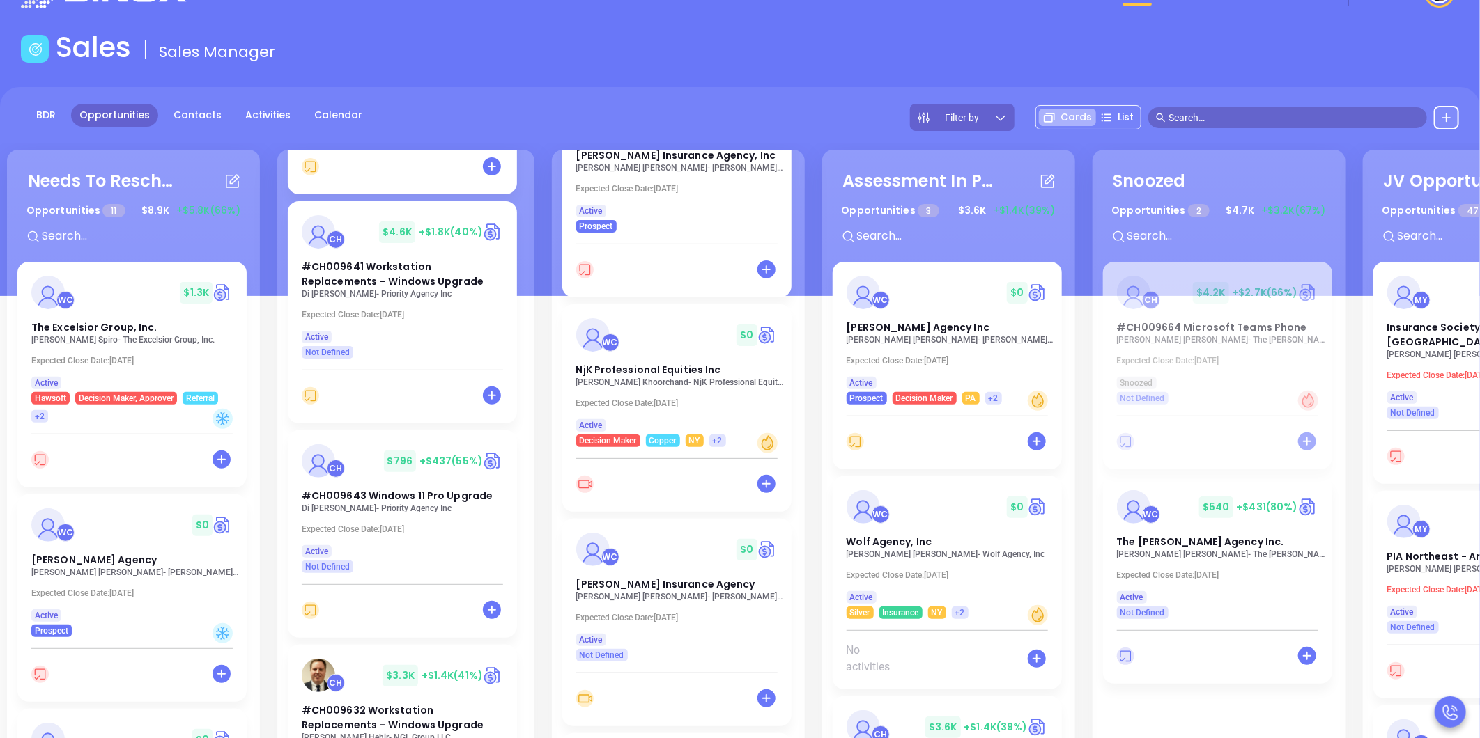
scroll to position [1937, 0]
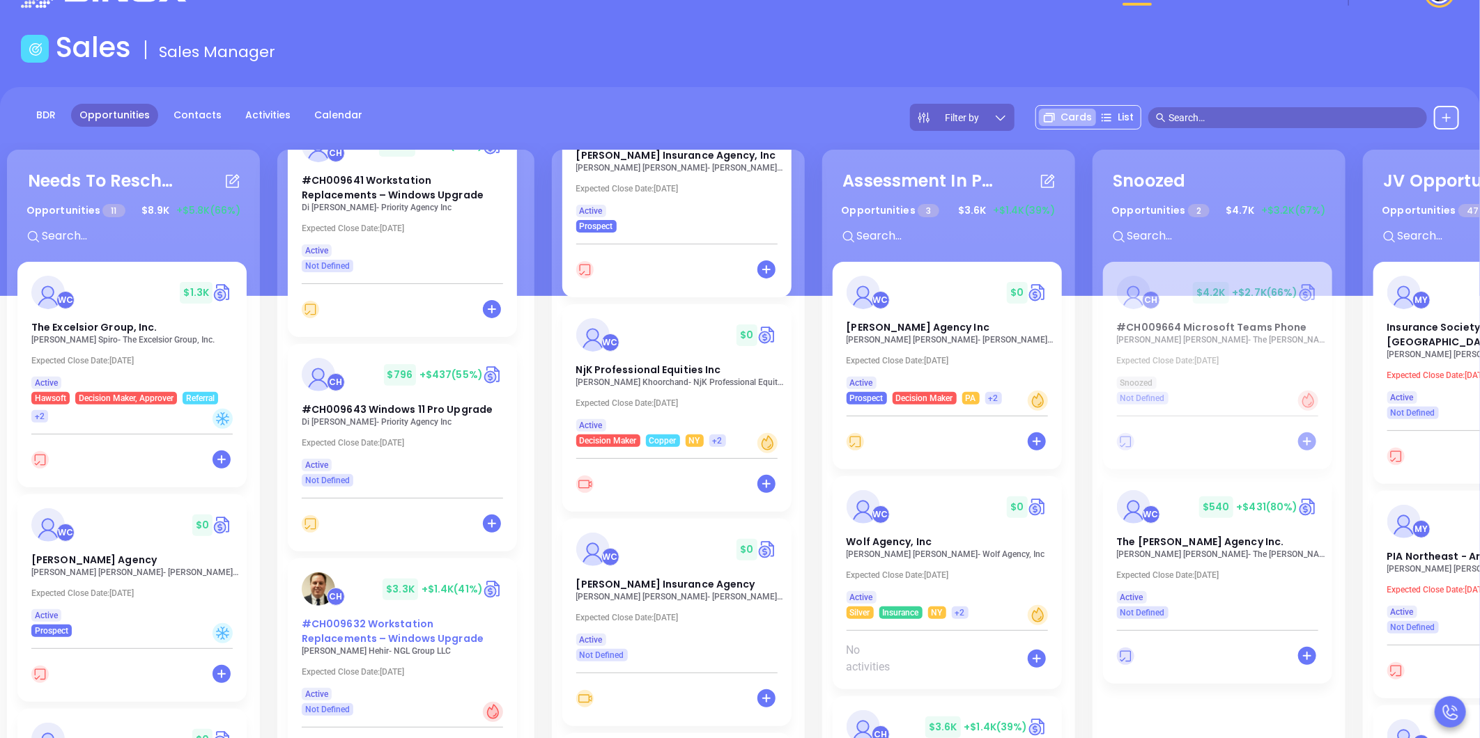
click at [368, 600] on div "Needs To Reschedule Opportunities 11 $ 8.9K +$5.8K (66%) + WC $ 1.3K The Excels…" at bounding box center [740, 588] width 1480 height 585
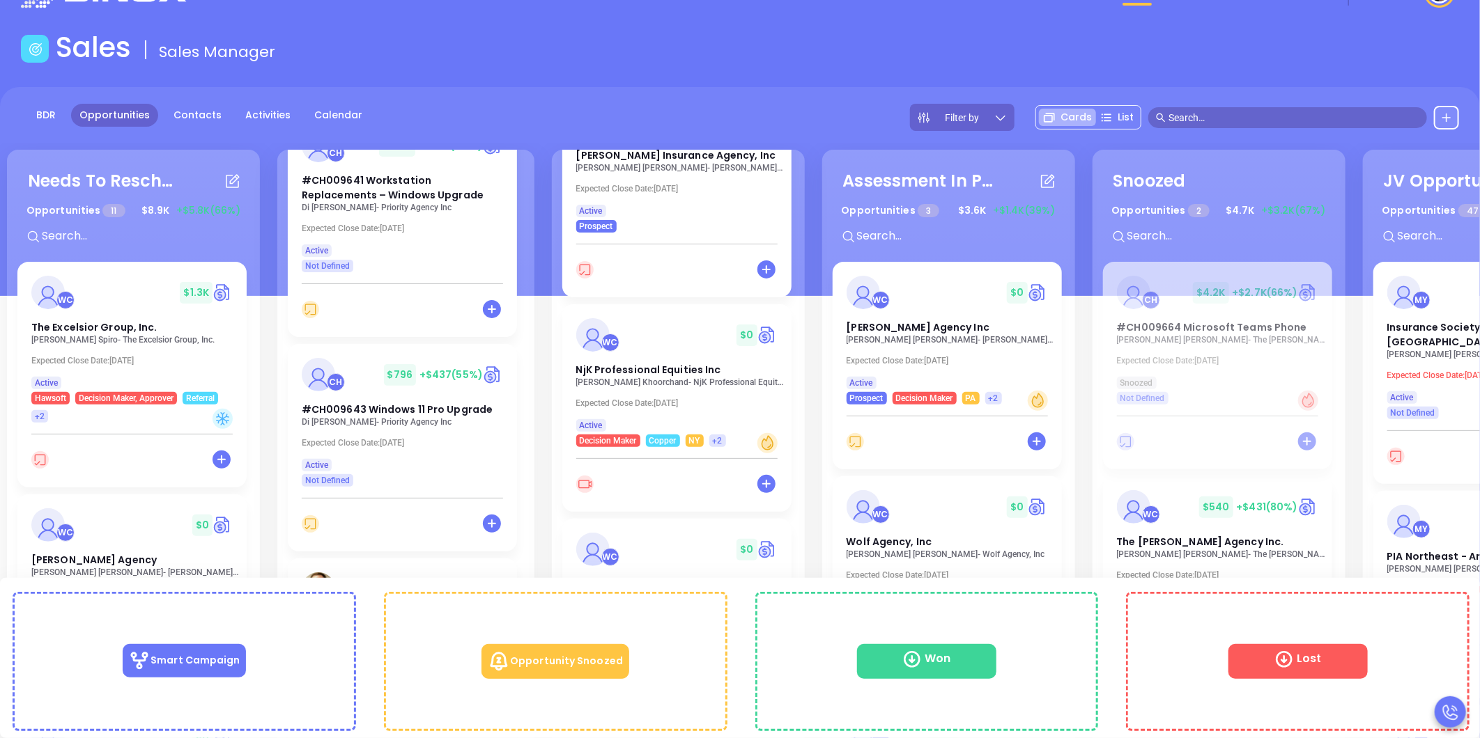
click at [376, 617] on div "Needs To Reschedule Opportunities 11 $ 8.9K +$5.8K (66%) + WC $ 1.3K The Excels…" at bounding box center [740, 588] width 1480 height 585
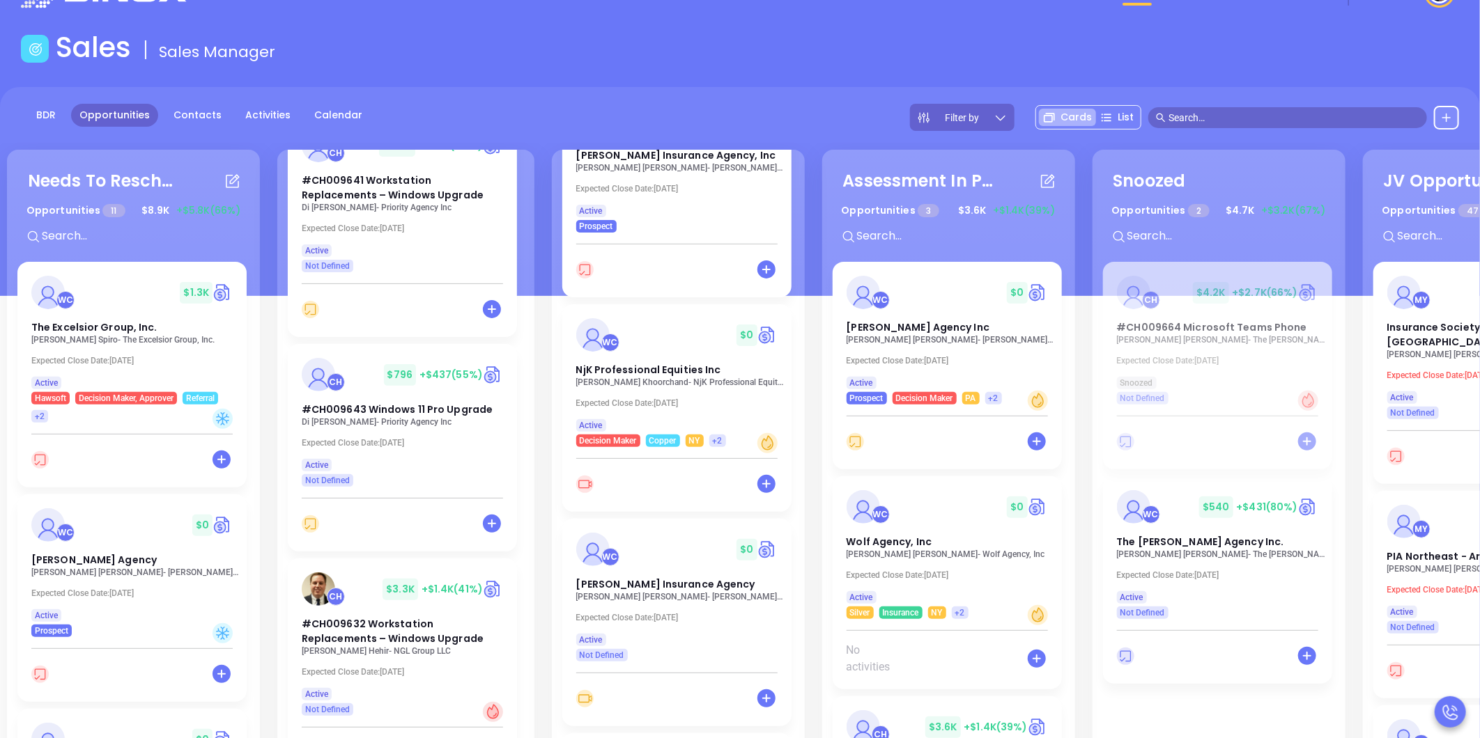
scroll to position [2091, 0]
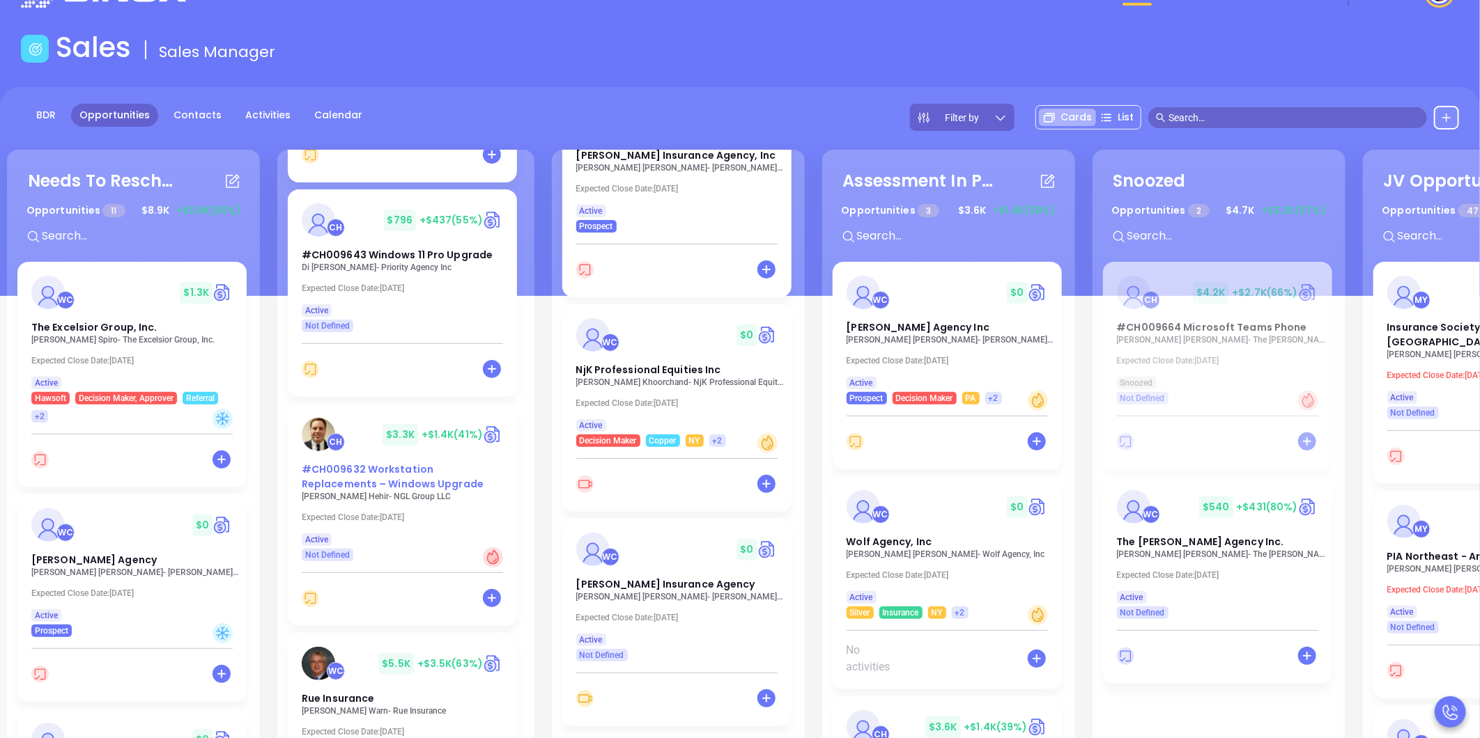
click at [363, 446] on div "CH $ 3.3K +$1.4K (41%) #CH009632 Workstation Replacements – Windows Upgrade" at bounding box center [402, 455] width 218 height 74
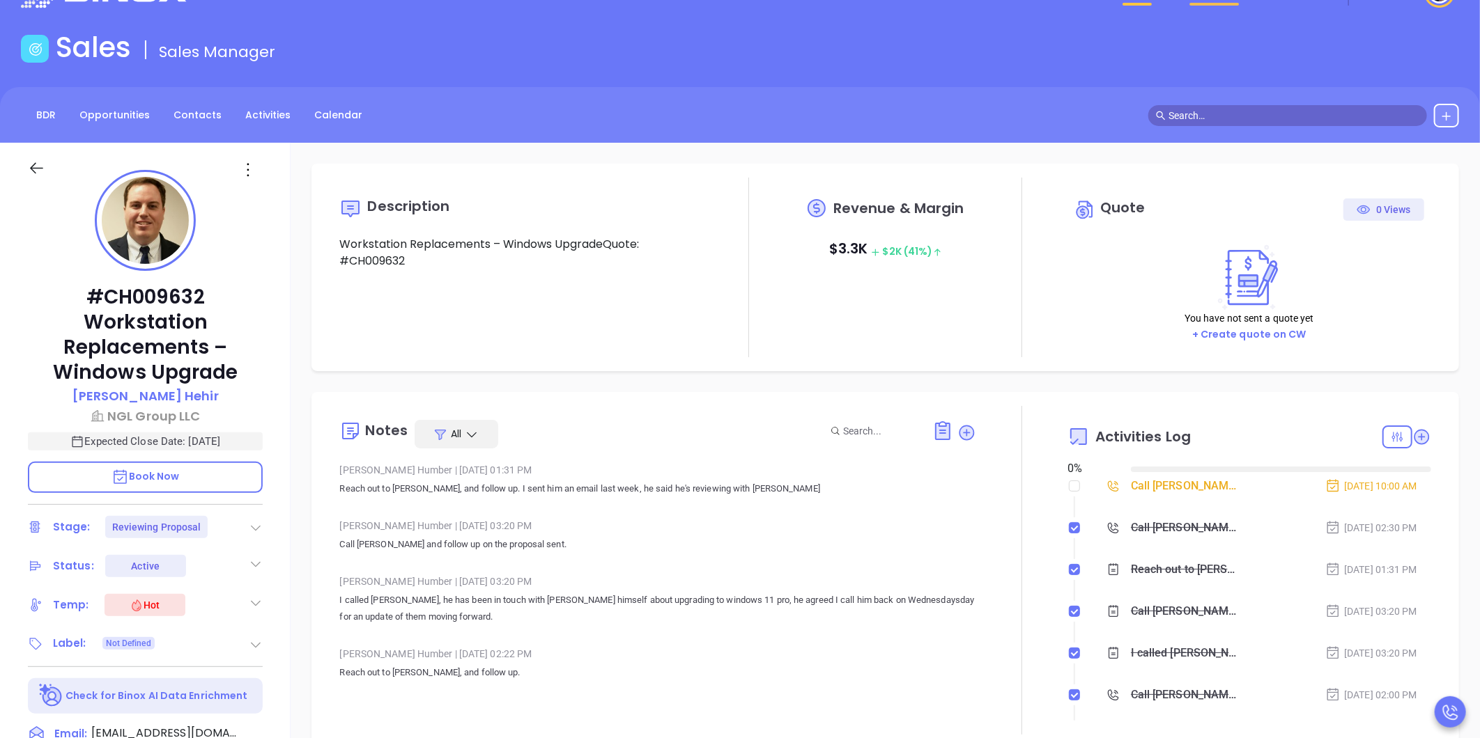
type input "[DATE]"
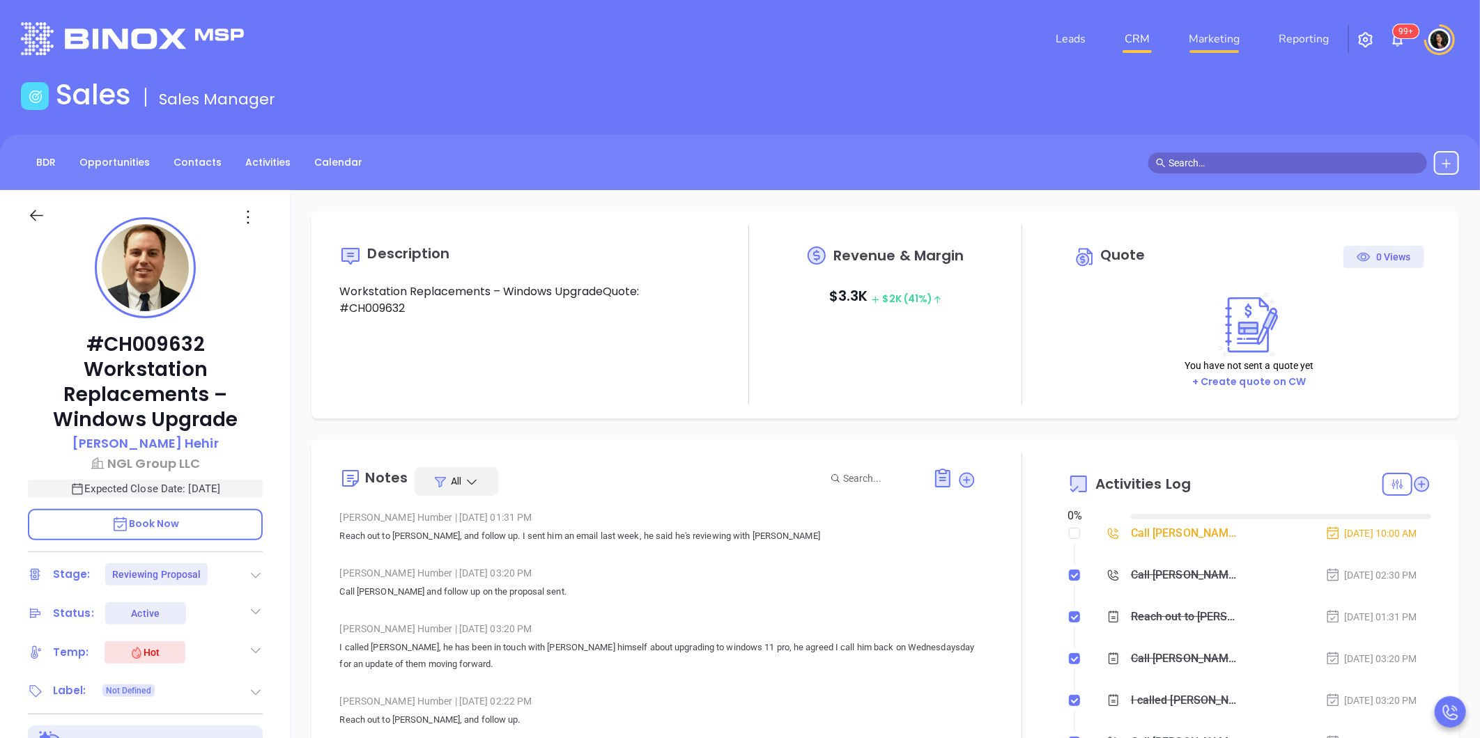
scroll to position [405, 0]
type input "[PERSON_NAME]"
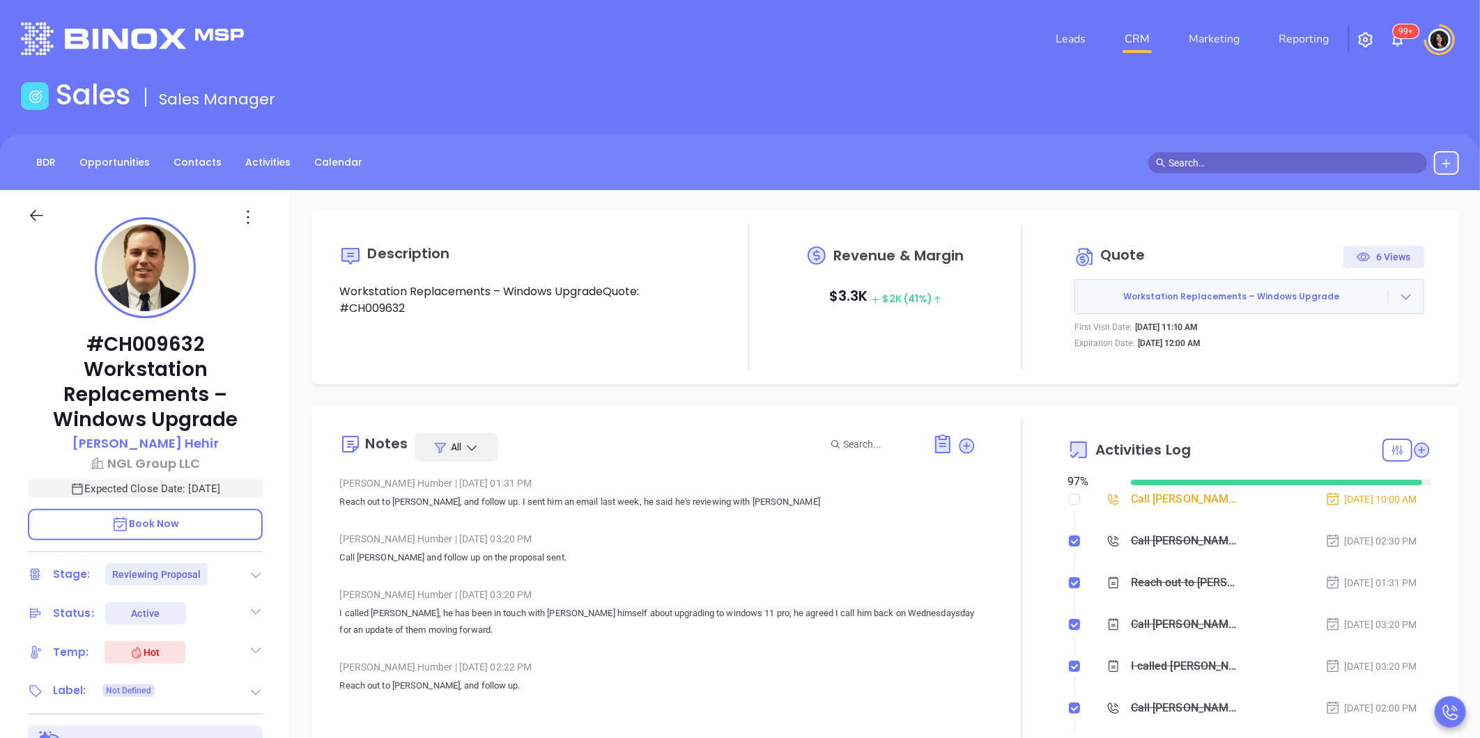
click at [1135, 29] on link "CRM" at bounding box center [1137, 39] width 36 height 28
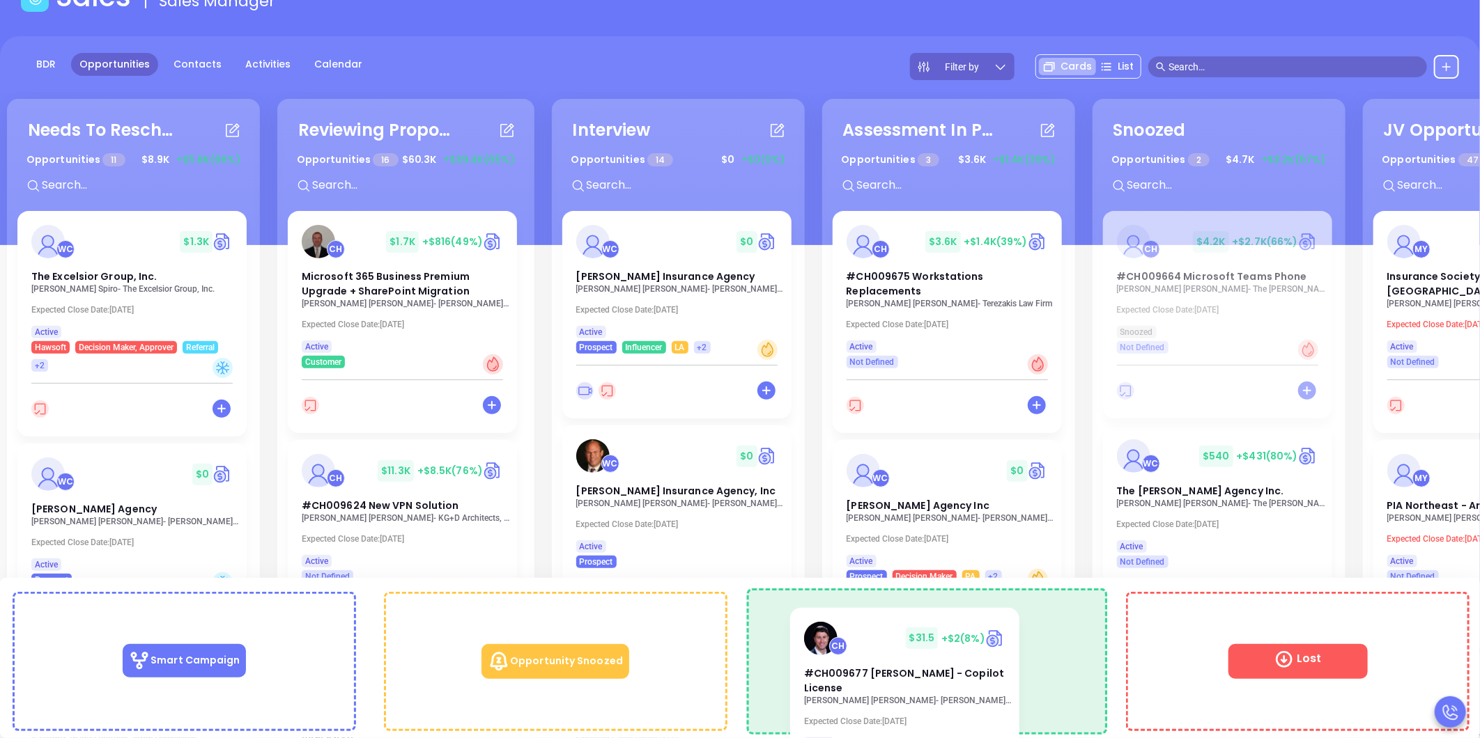
scroll to position [109, 0]
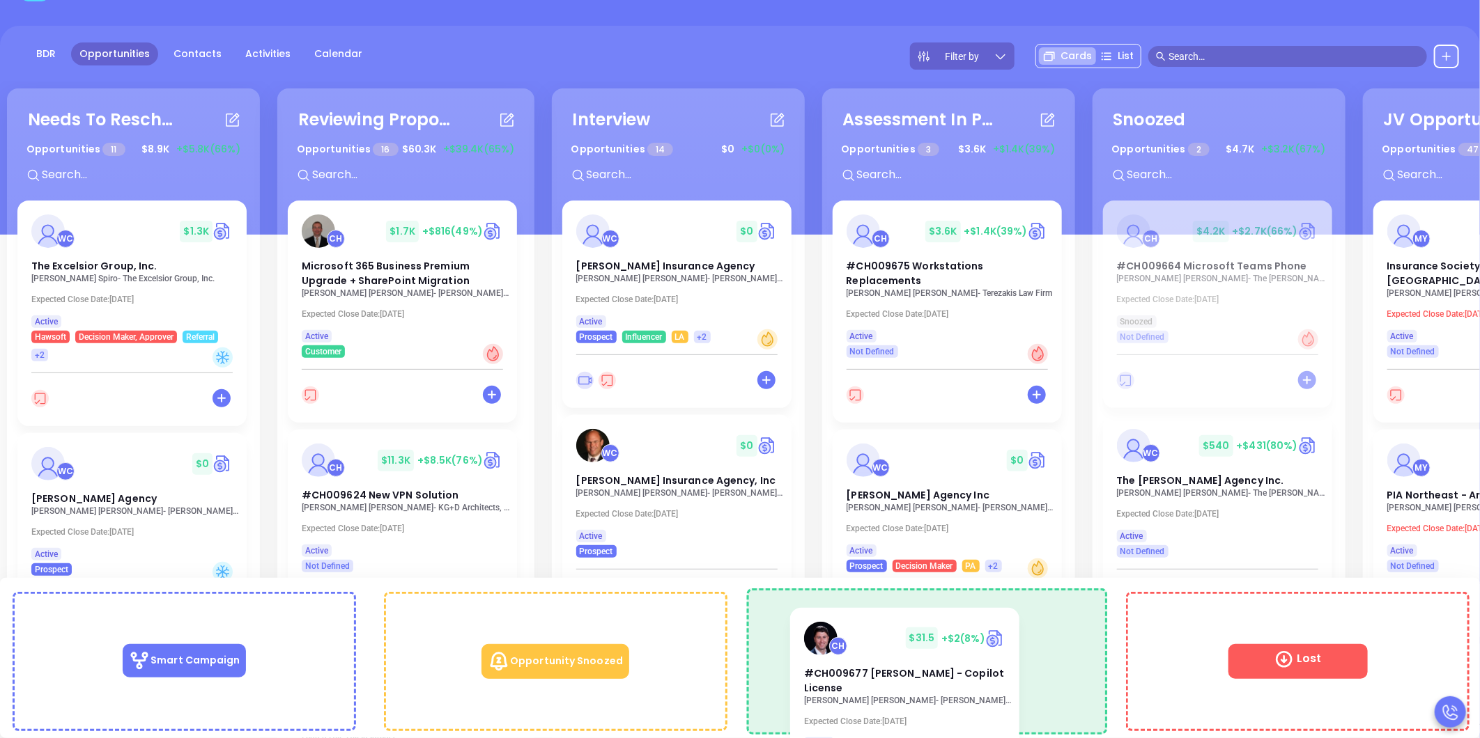
drag, startPoint x: 381, startPoint y: 329, endPoint x: 945, endPoint y: 630, distance: 639.5
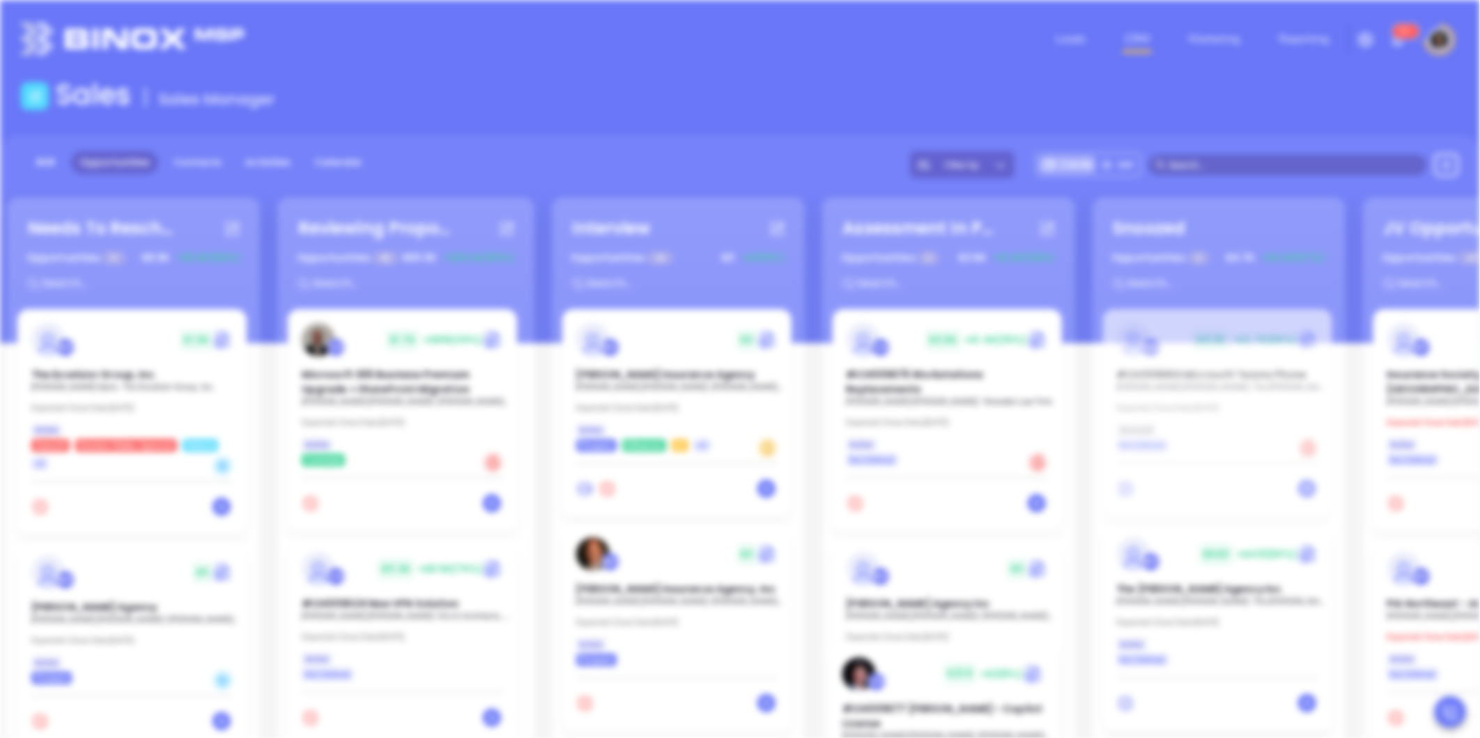
scroll to position [0, 0]
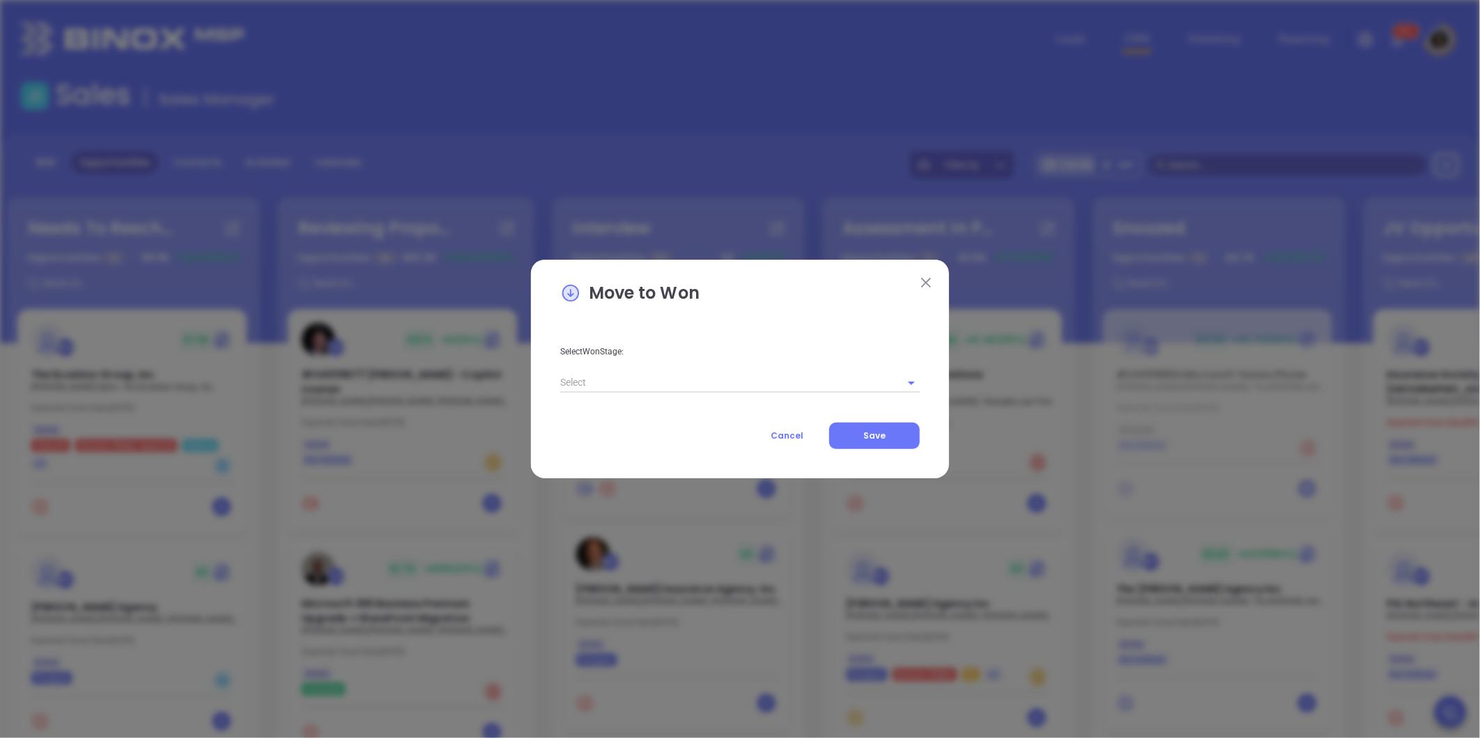
click at [672, 380] on input "text" at bounding box center [720, 383] width 320 height 20
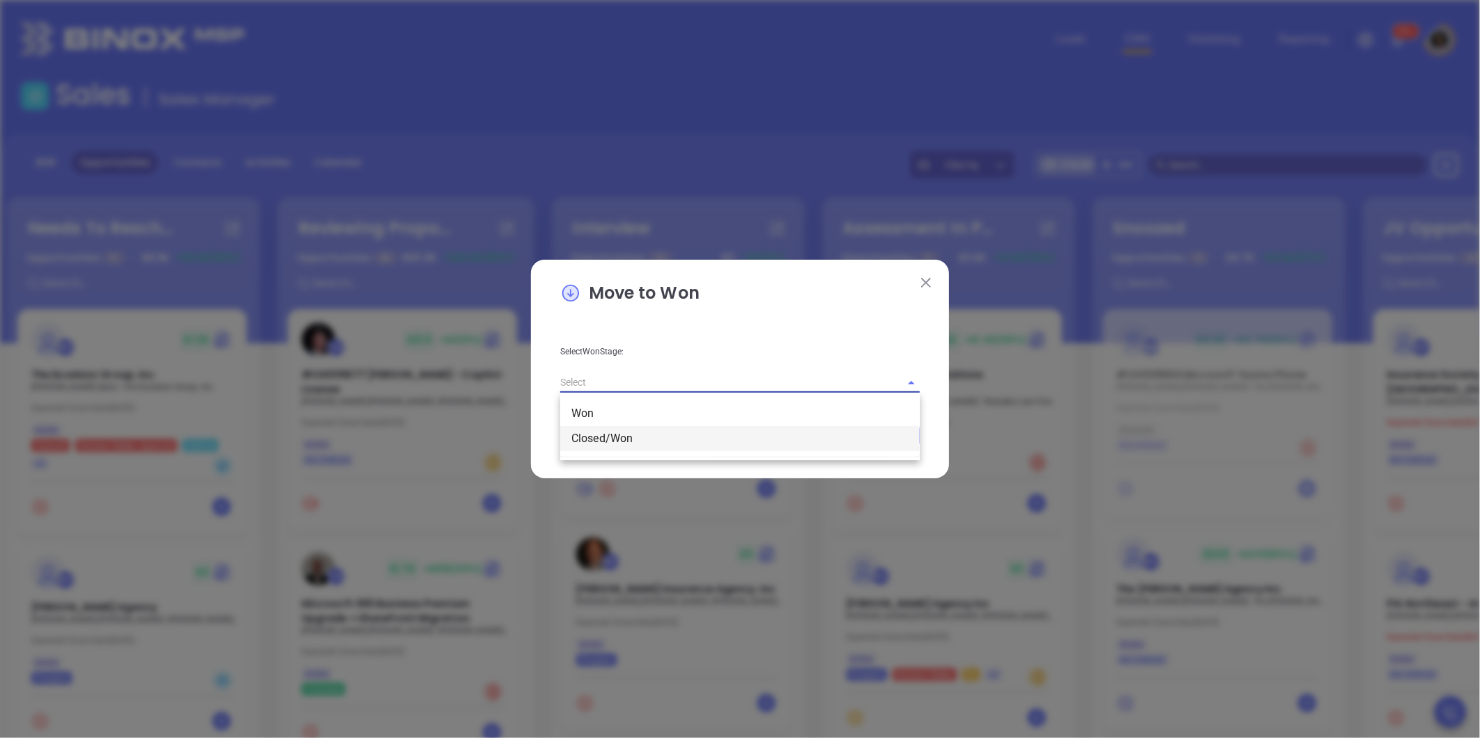
click at [662, 430] on li "Closed/Won" at bounding box center [739, 438] width 359 height 25
type input "Closed/Won"
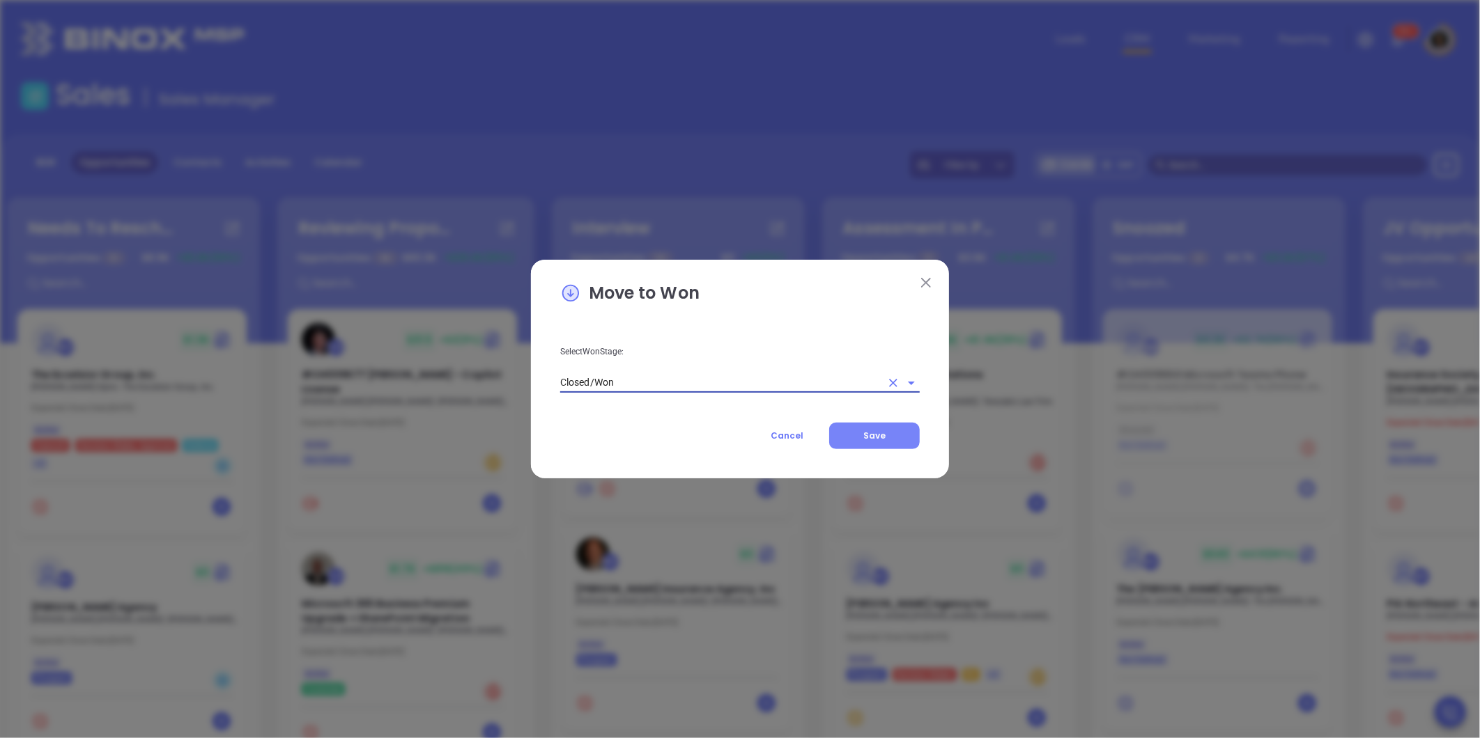
click at [858, 428] on button "Save" at bounding box center [874, 436] width 91 height 26
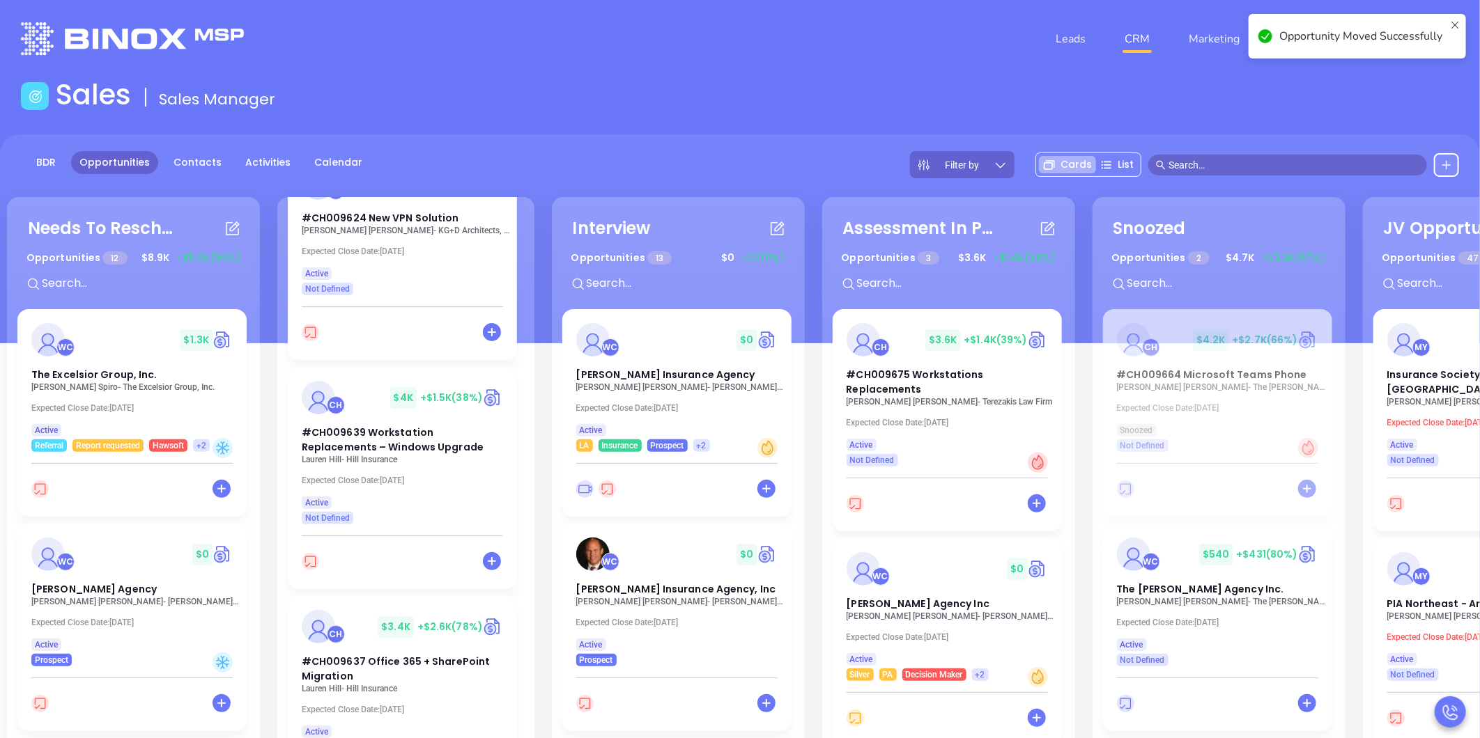
scroll to position [387, 0]
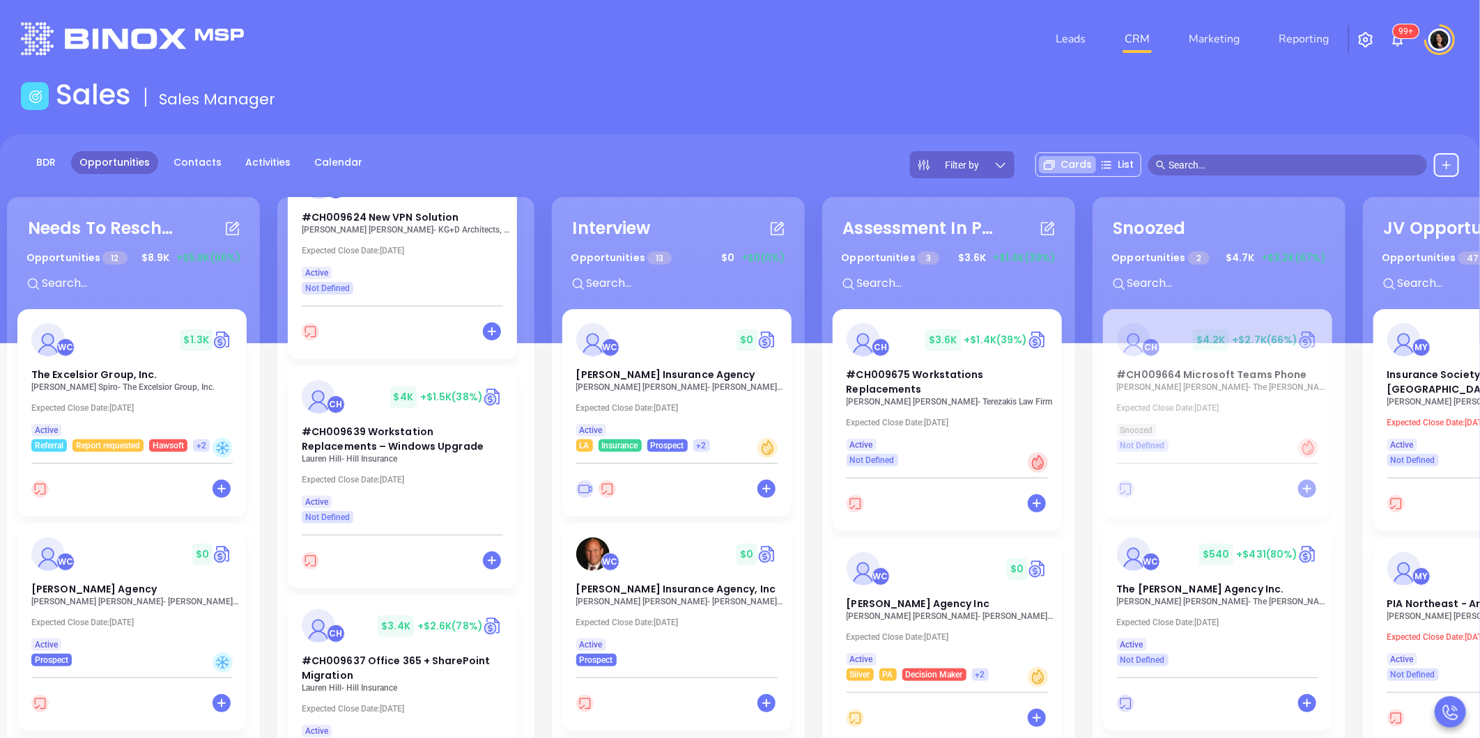
drag, startPoint x: 364, startPoint y: 221, endPoint x: 263, endPoint y: 467, distance: 266.2
click at [263, 467] on div "Needs To Reschedule Opportunities 12 $ 8.9K +$5.8K (66%) + WC $ 1.3K The Excels…" at bounding box center [816, 556] width 1626 height 724
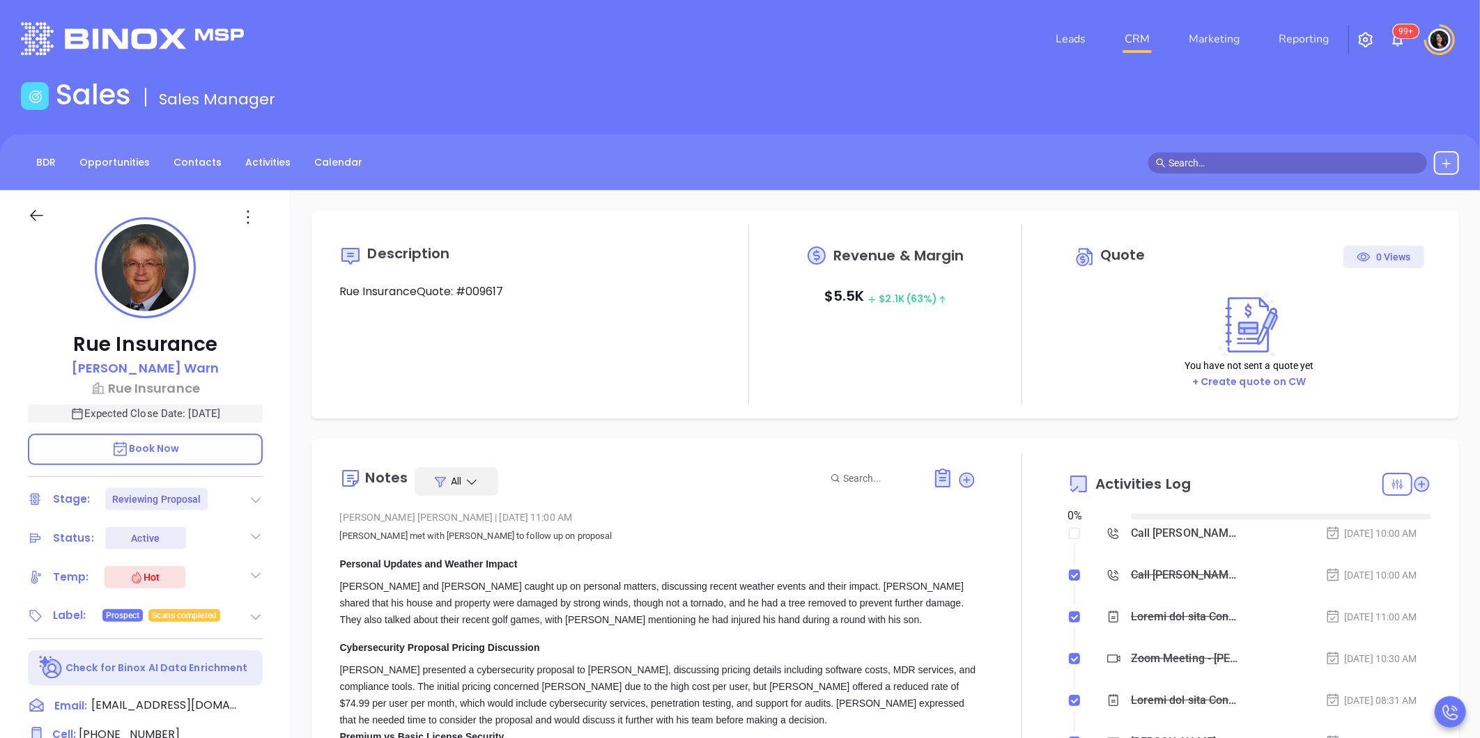
type input "[DATE]"
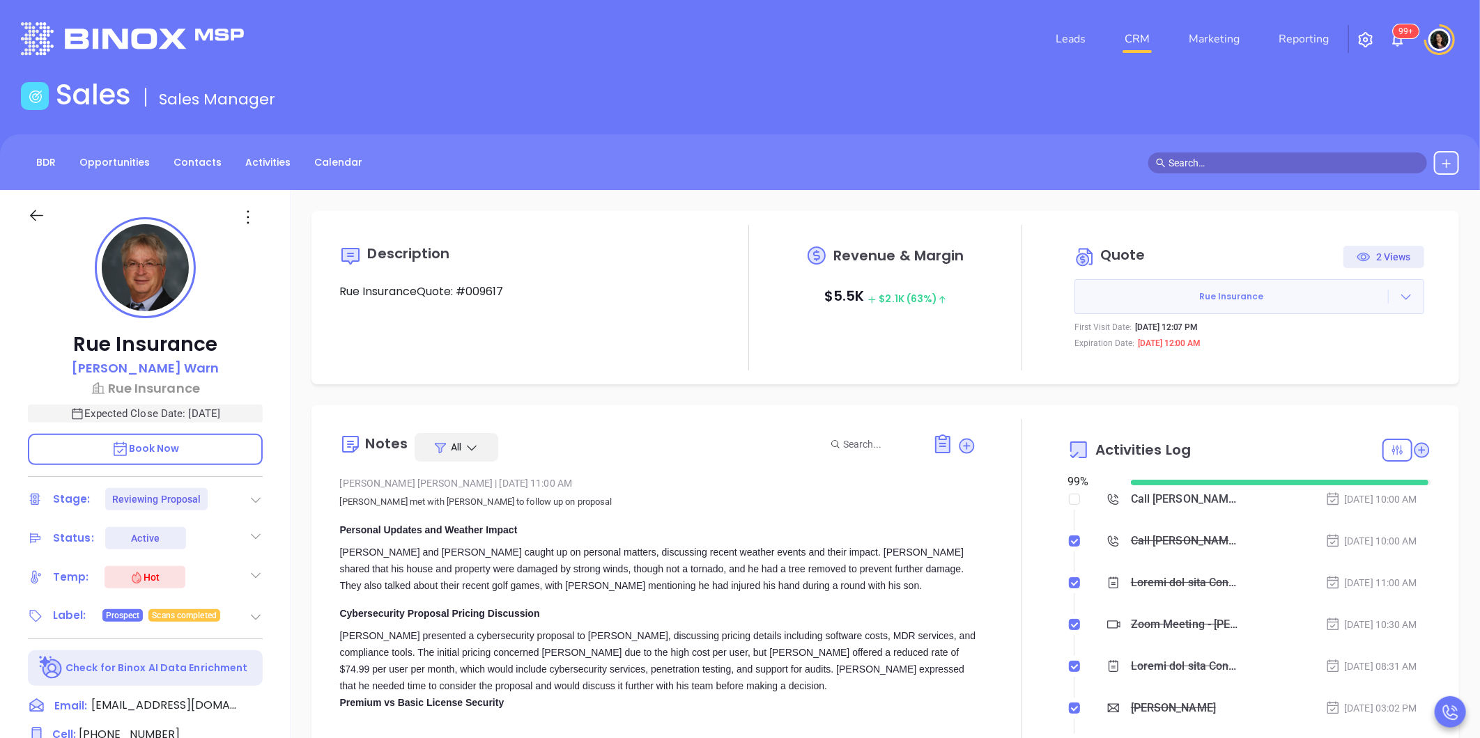
type input "[PERSON_NAME]"
click at [1388, 297] on div at bounding box center [1405, 297] width 35 height 14
click at [1365, 386] on link "Edit in ConnectWise Sell" at bounding box center [1318, 387] width 123 height 14
type input "[PERSON_NAME]"
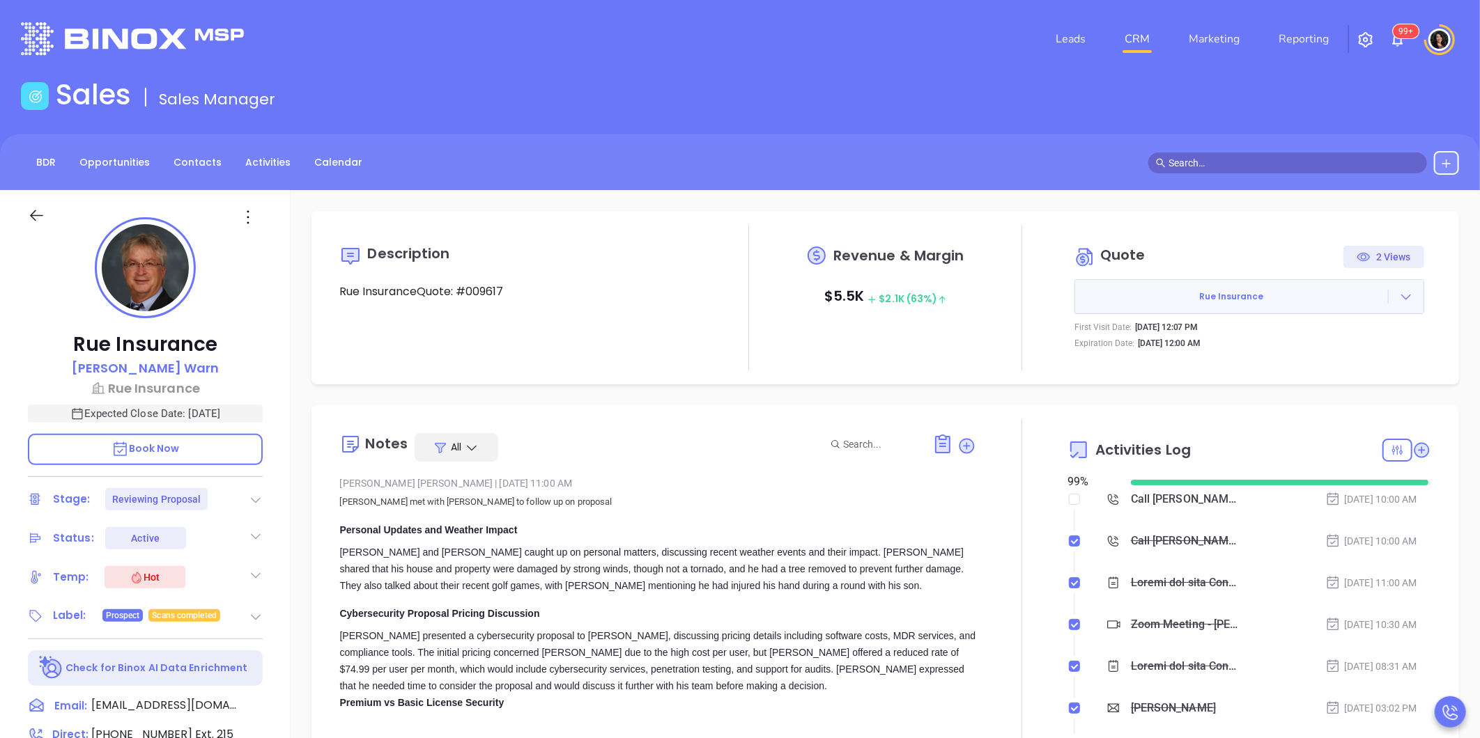
click at [1134, 32] on link "CRM" at bounding box center [1137, 39] width 36 height 28
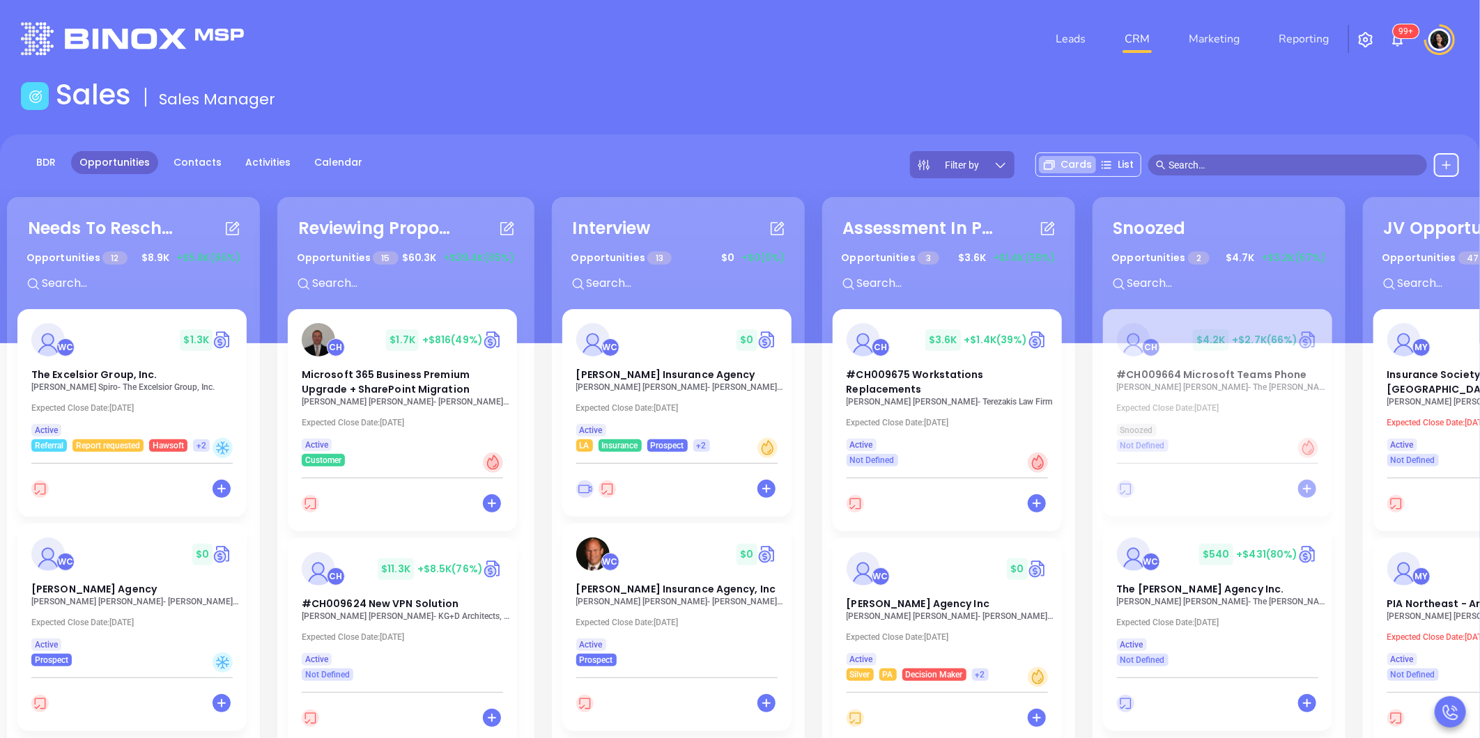
click at [1359, 91] on div "Sales Sales Manager" at bounding box center [740, 97] width 1455 height 39
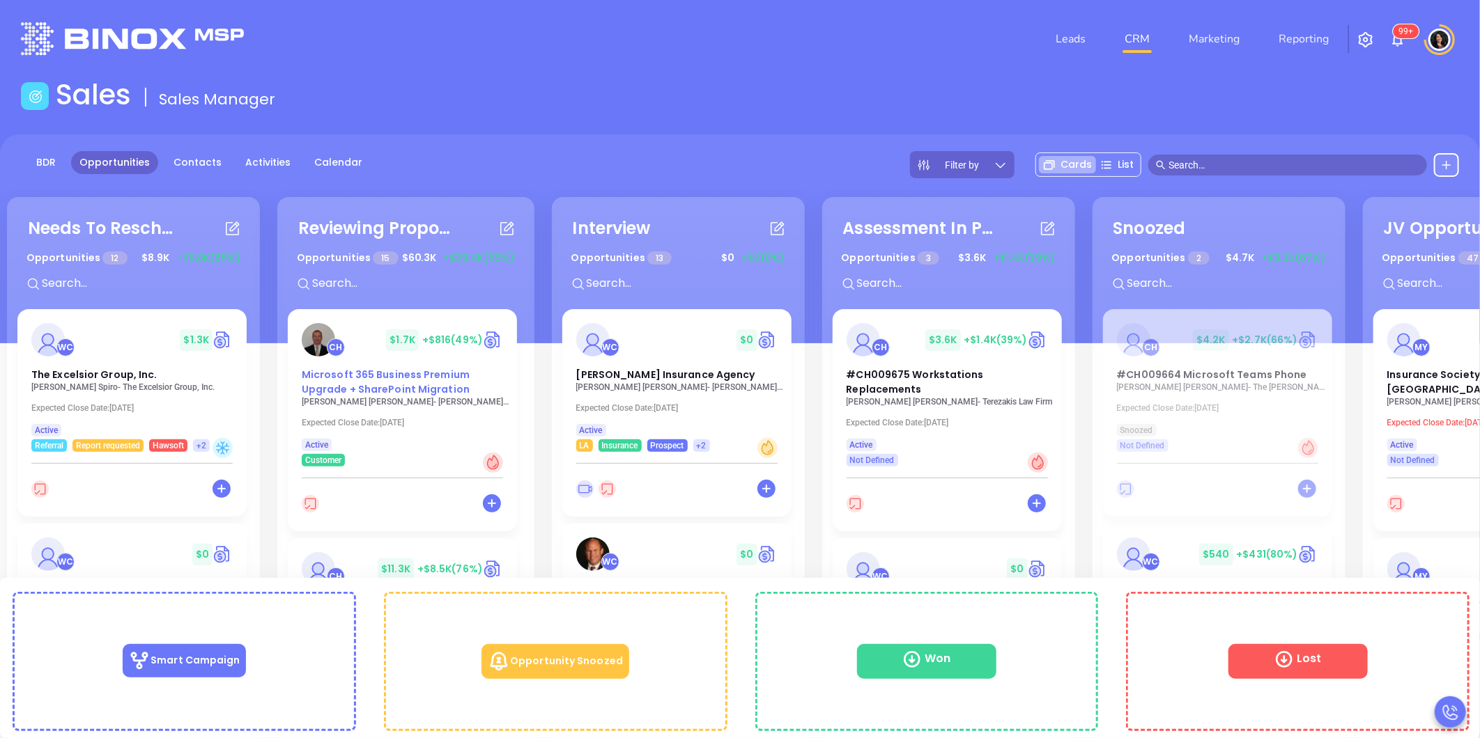
click at [405, 378] on span "Microsoft 365 Business Premium Upgrade + SharePoint Migration" at bounding box center [386, 382] width 168 height 29
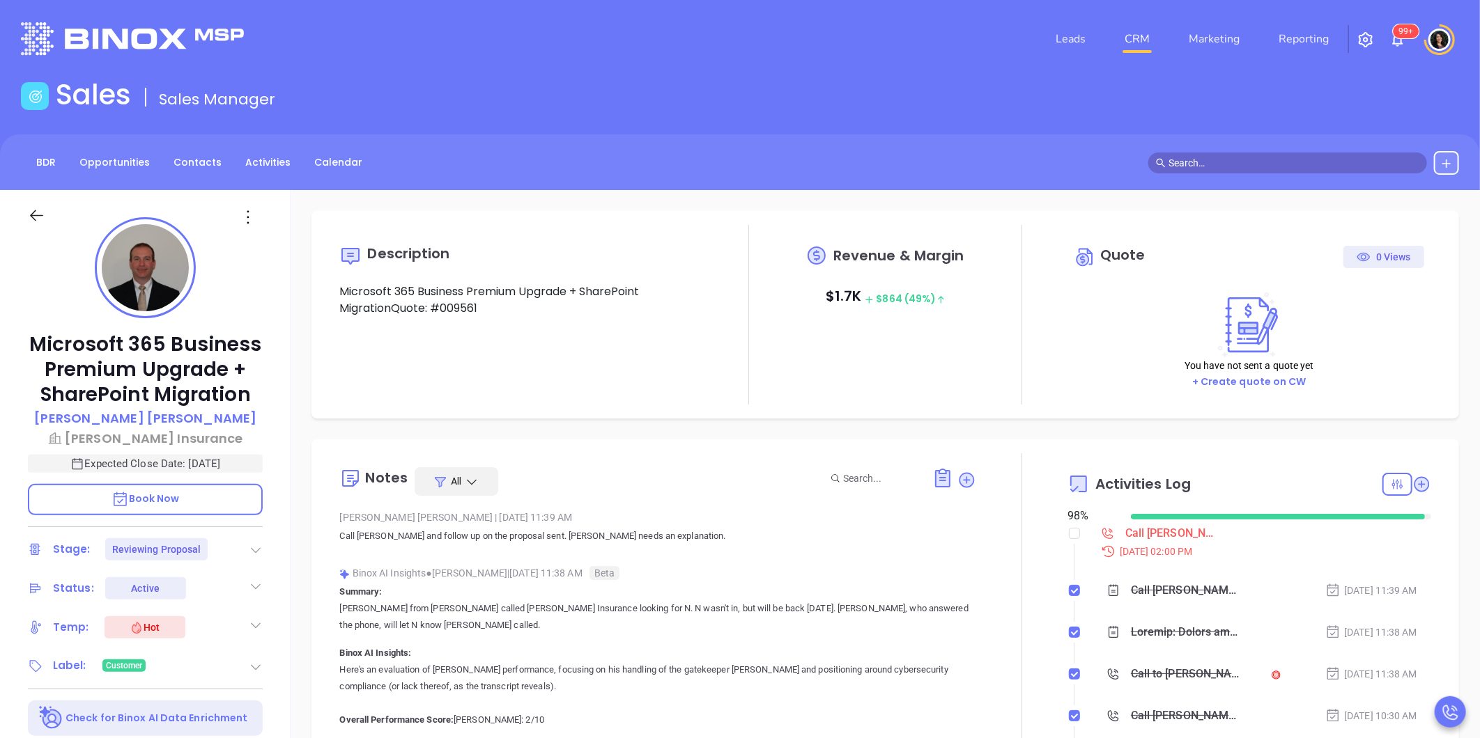
type input "[DATE]"
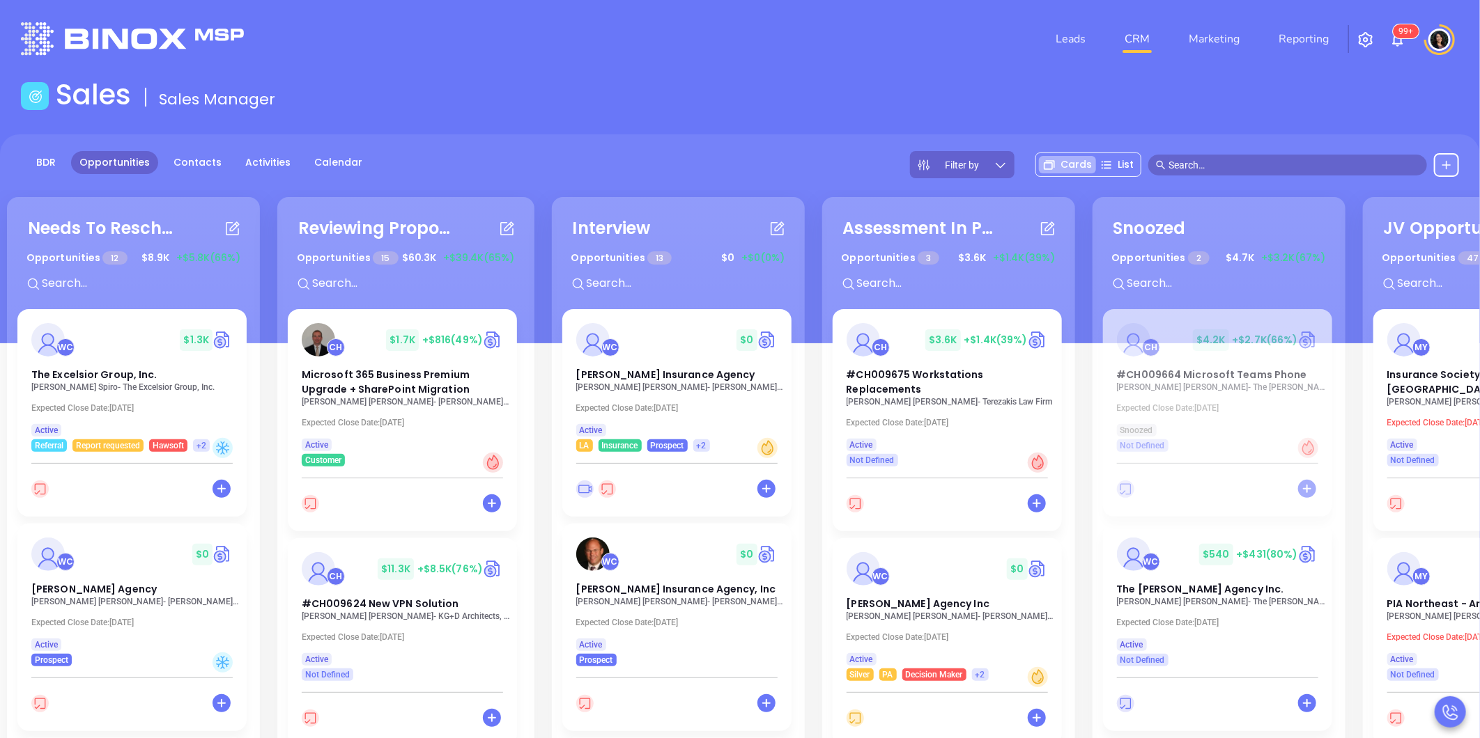
click at [669, 40] on div "Leads CRM Marketing Reporting 99+" at bounding box center [982, 39] width 970 height 50
click at [513, 176] on div "BDR Opportunities Contacts Activities Calendar Filter by Cards List" at bounding box center [740, 164] width 1480 height 27
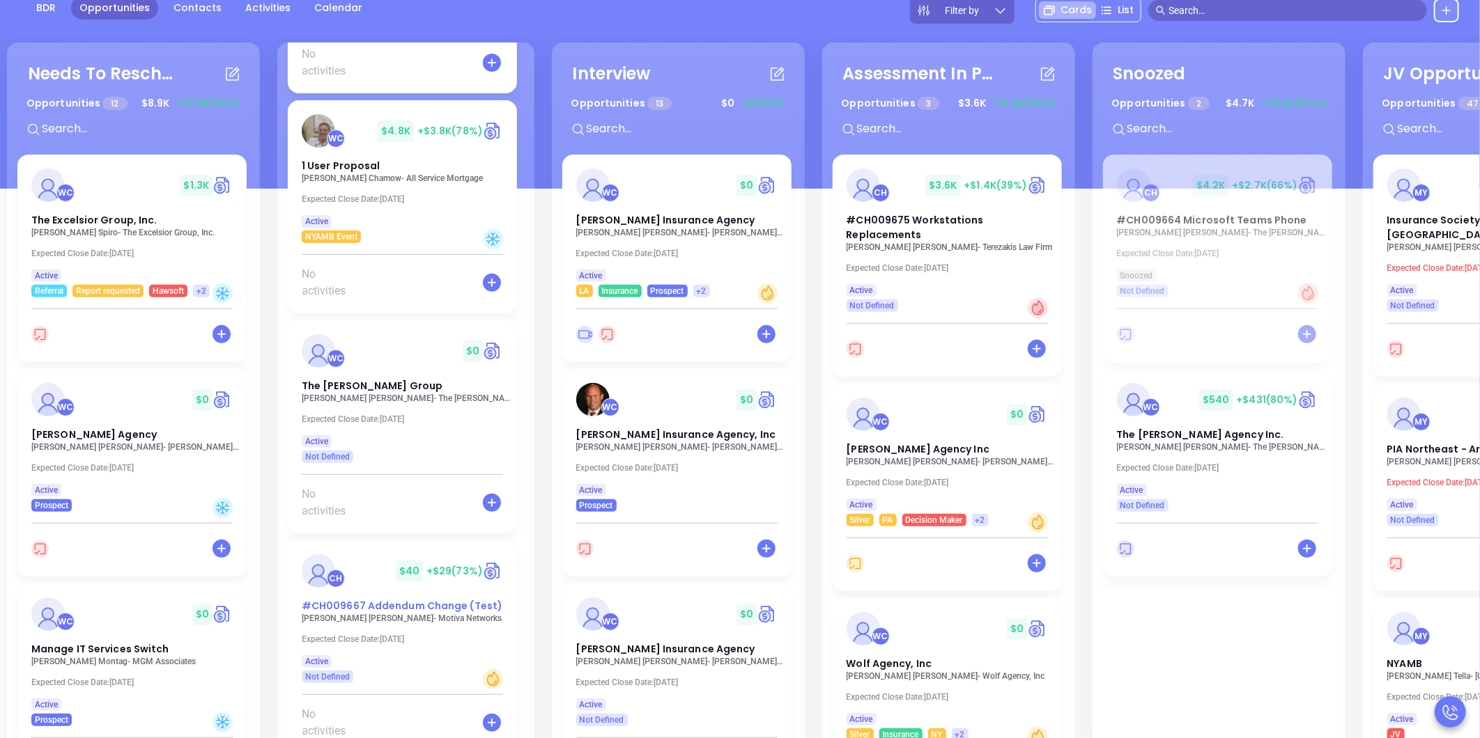
scroll to position [2568, 0]
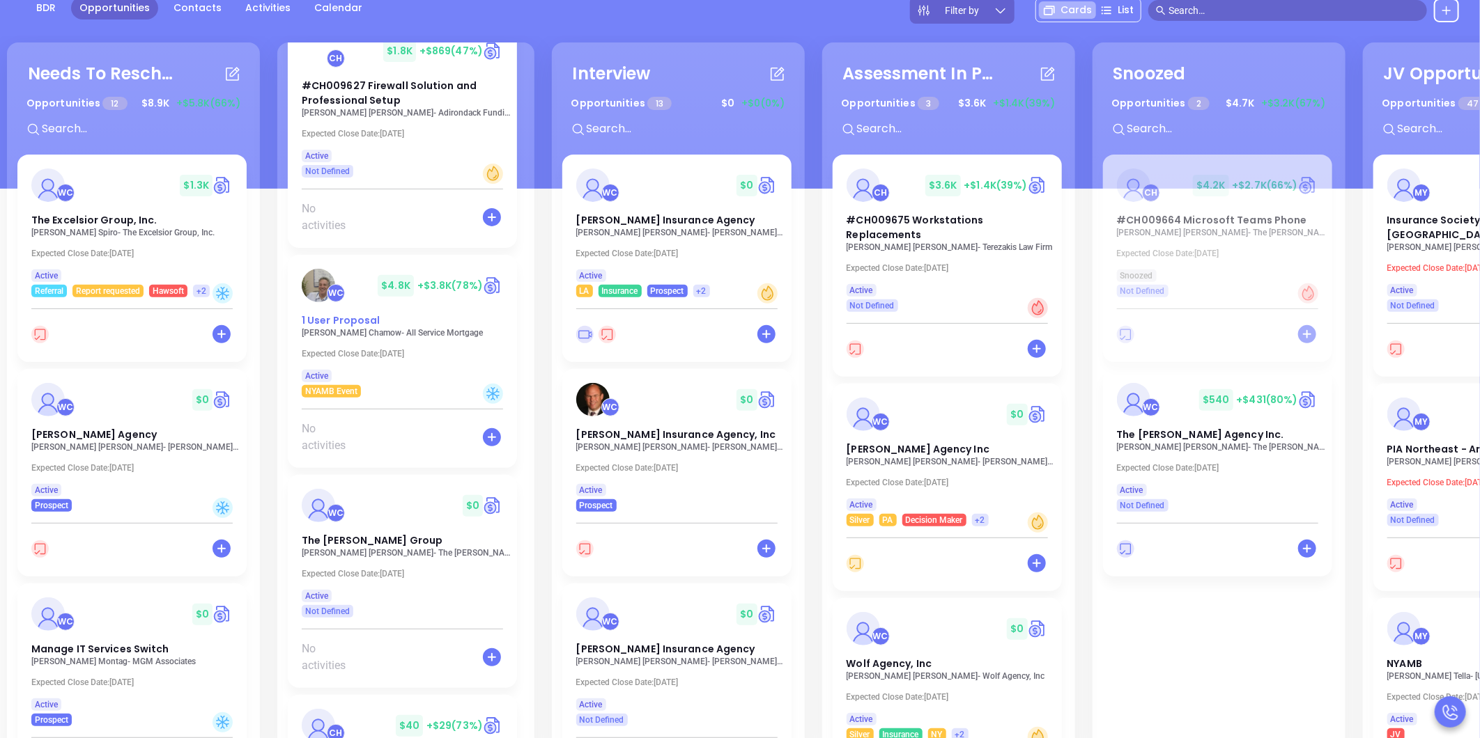
click at [360, 324] on span "1 User Proposal" at bounding box center [341, 320] width 79 height 14
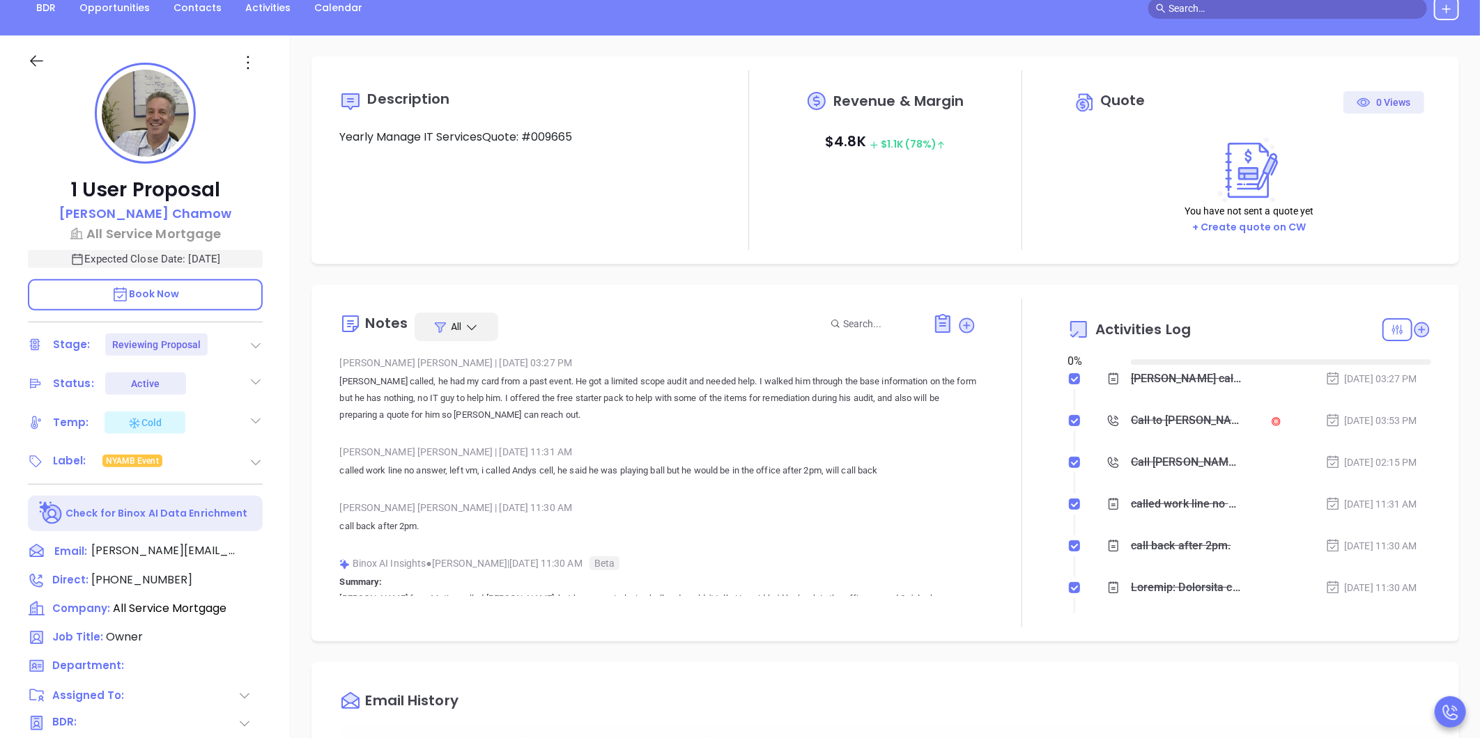
type input "[DATE]"
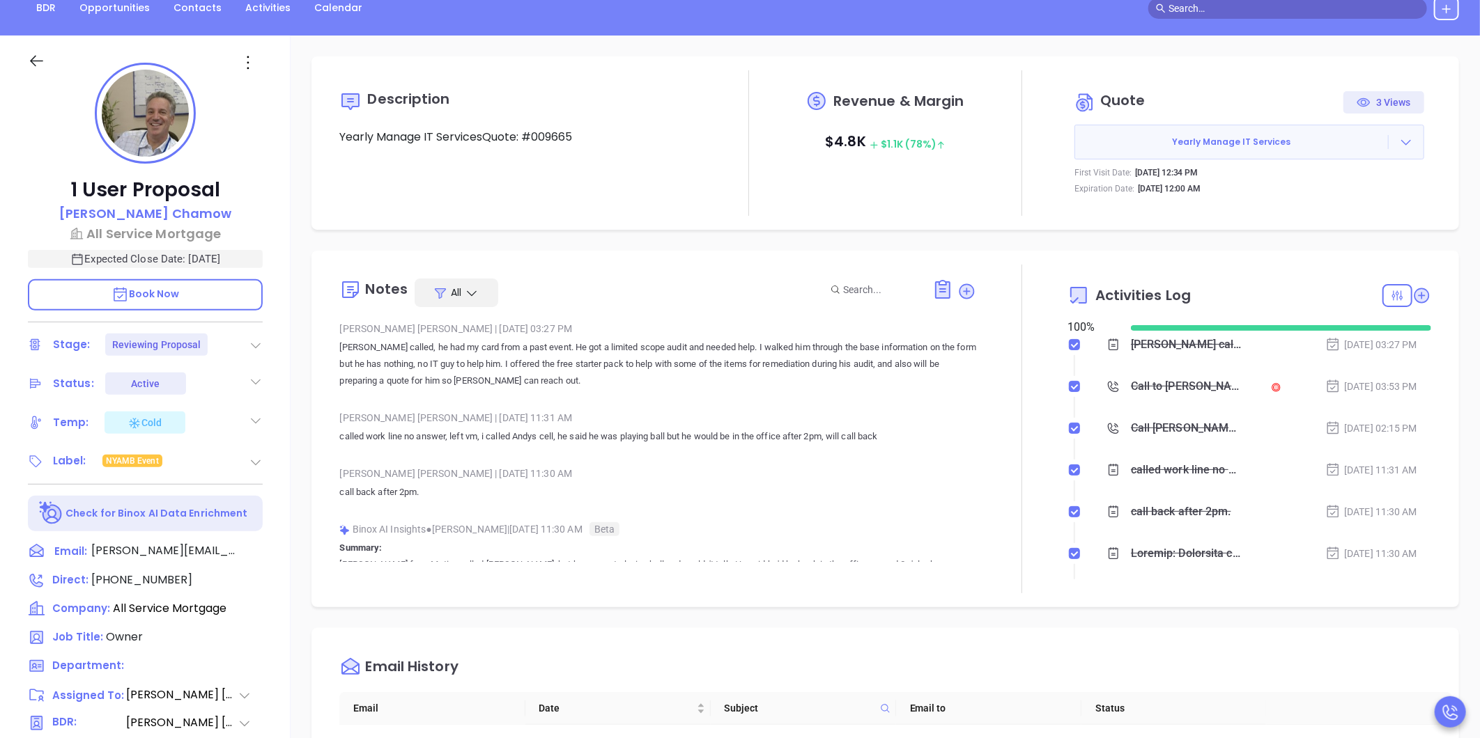
type input "[PERSON_NAME]"
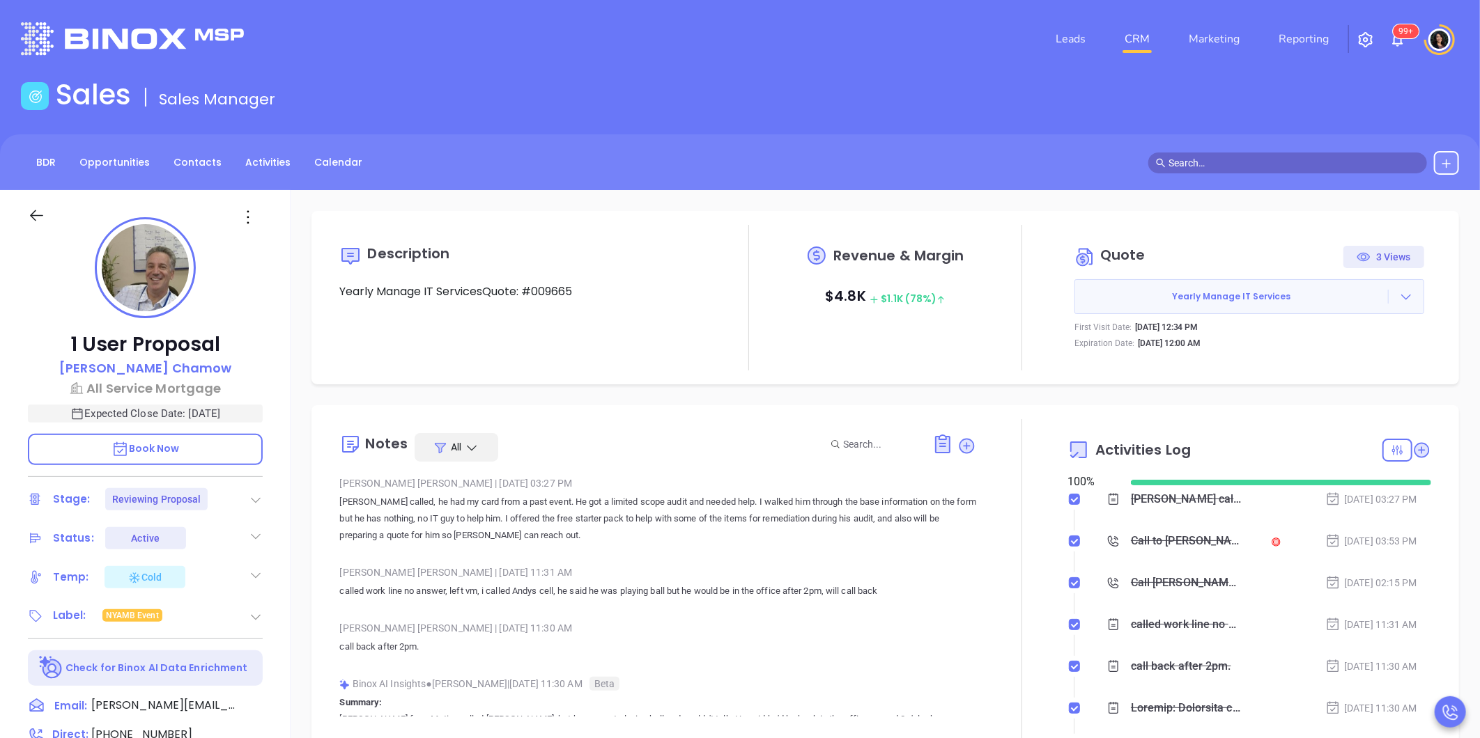
scroll to position [405, 0]
click at [17, 386] on div "1 User Proposal [PERSON_NAME] All Service Mortgage Expected Close Date: [DATE] …" at bounding box center [145, 651] width 290 height 923
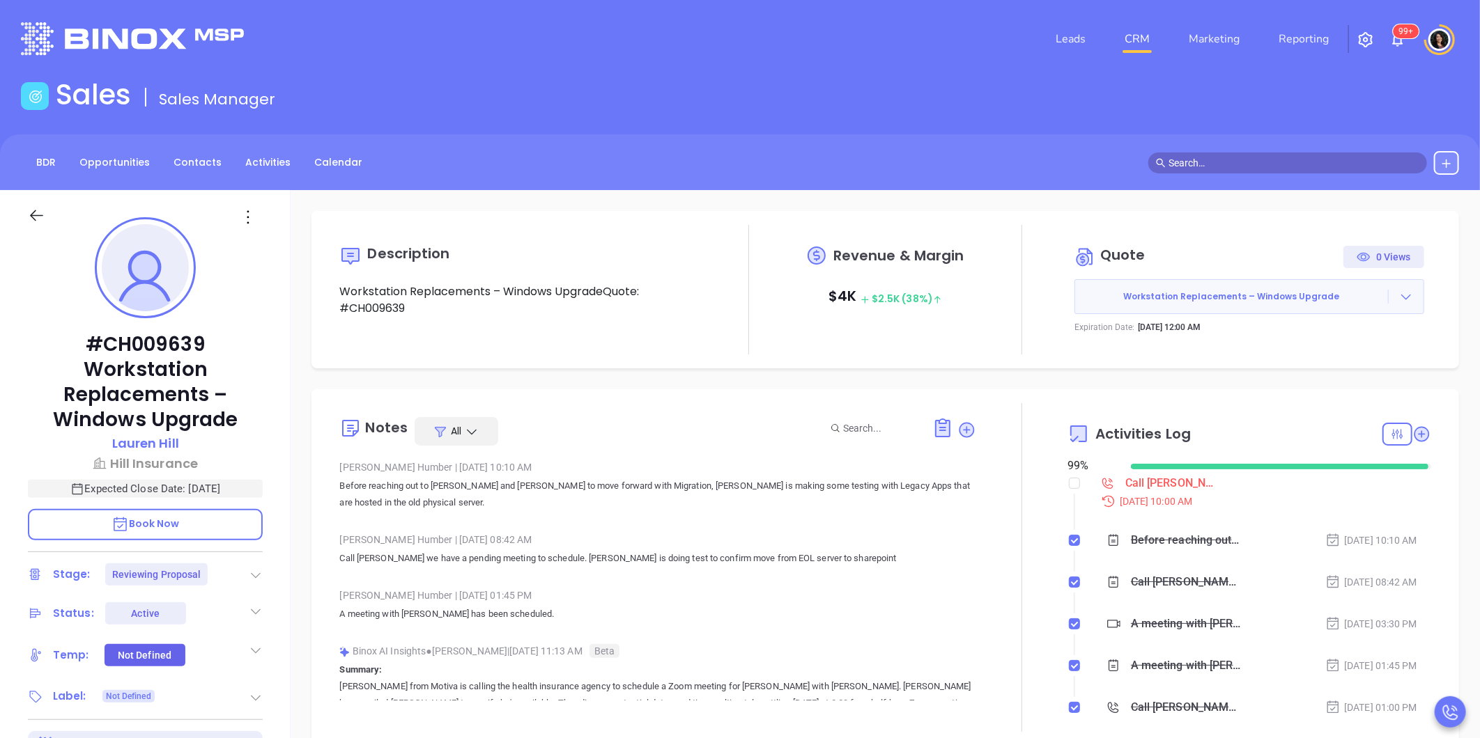
scroll to position [405, 0]
type input "[PERSON_NAME]"
click at [1154, 481] on div "Call [PERSON_NAME] to schedule meeting - [PERSON_NAME]" at bounding box center [1172, 483] width 94 height 21
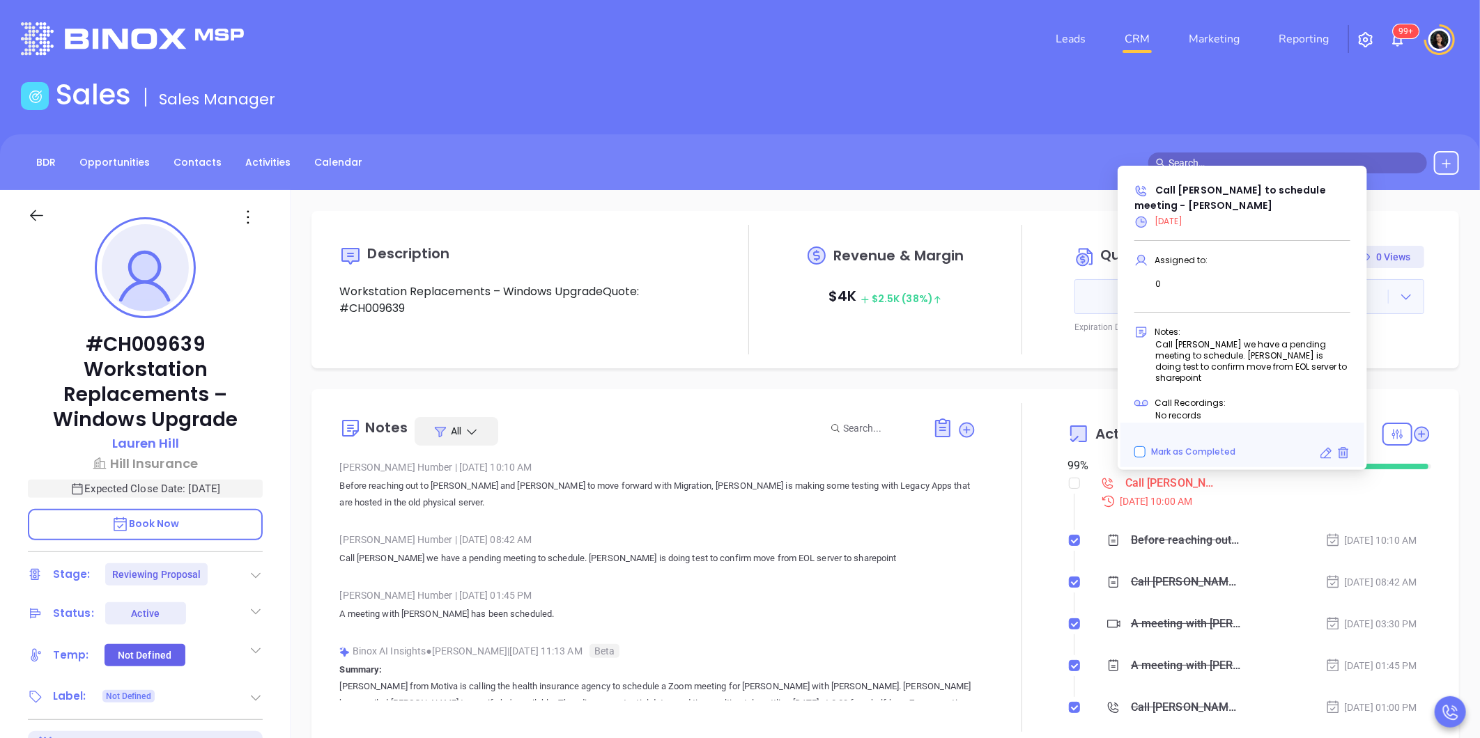
click at [1136, 456] on input "Mark as Completed" at bounding box center [1139, 452] width 11 height 11
checkbox input "true"
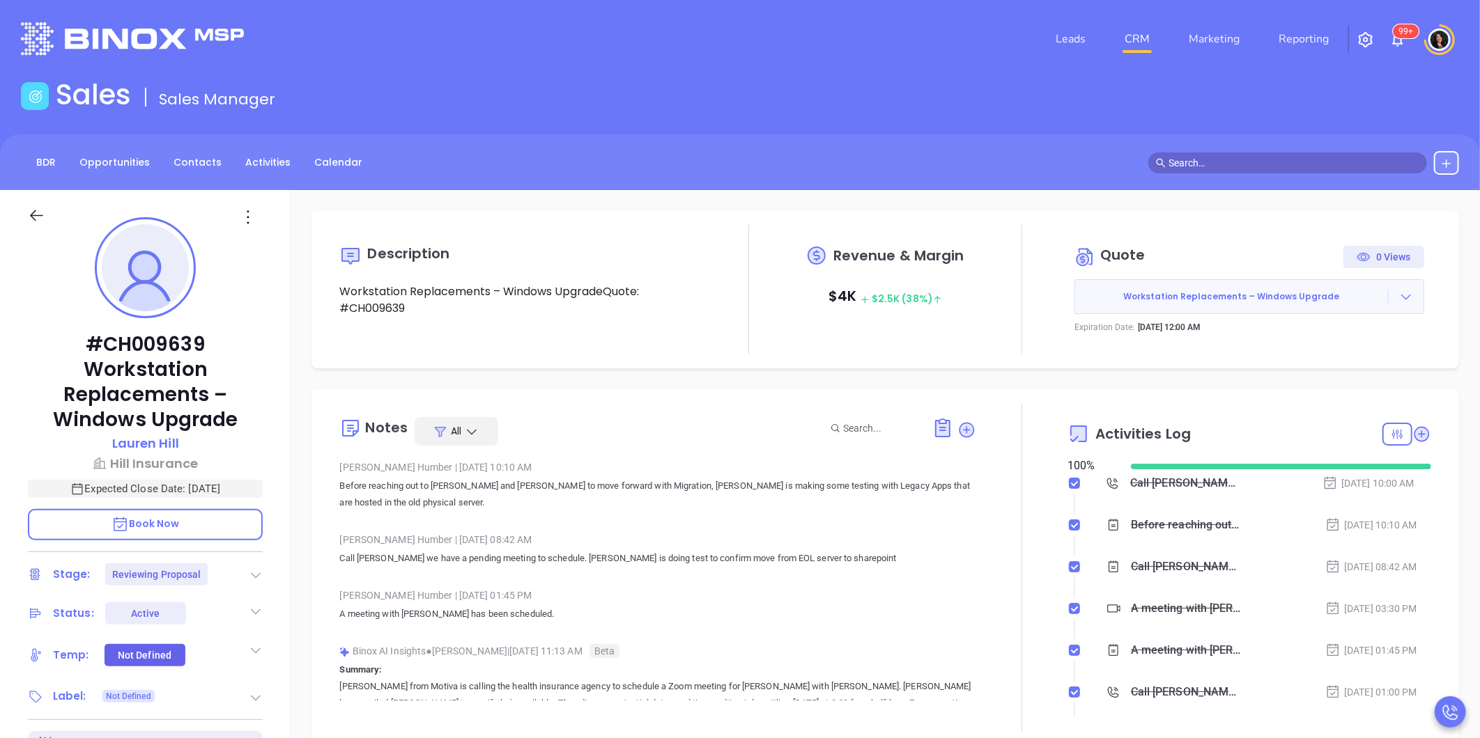
click at [1418, 360] on div "Description Workstation Replacements – Windows UpgradeQuote: #CH009639 Revenue …" at bounding box center [884, 289] width 1147 height 157
click at [1414, 432] on icon at bounding box center [1421, 434] width 14 height 14
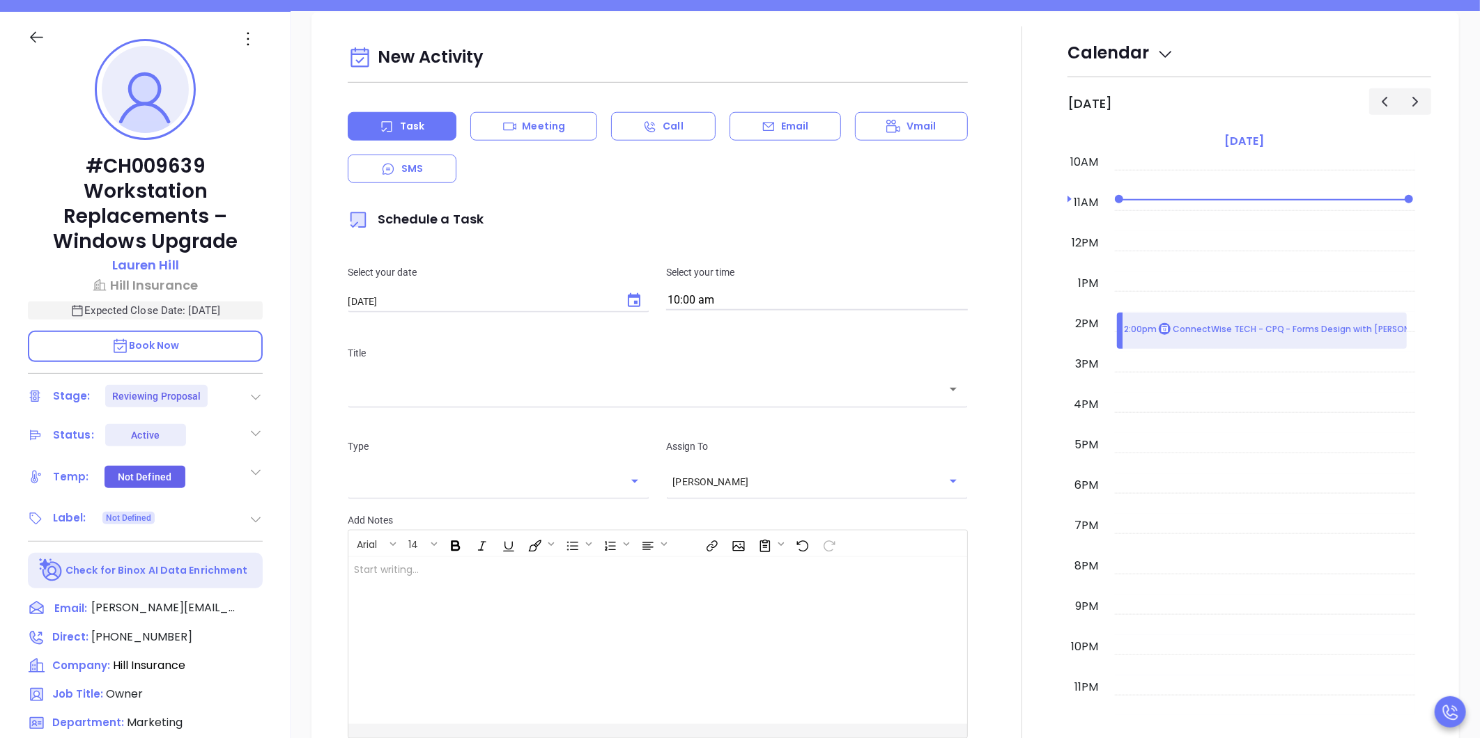
scroll to position [190, 0]
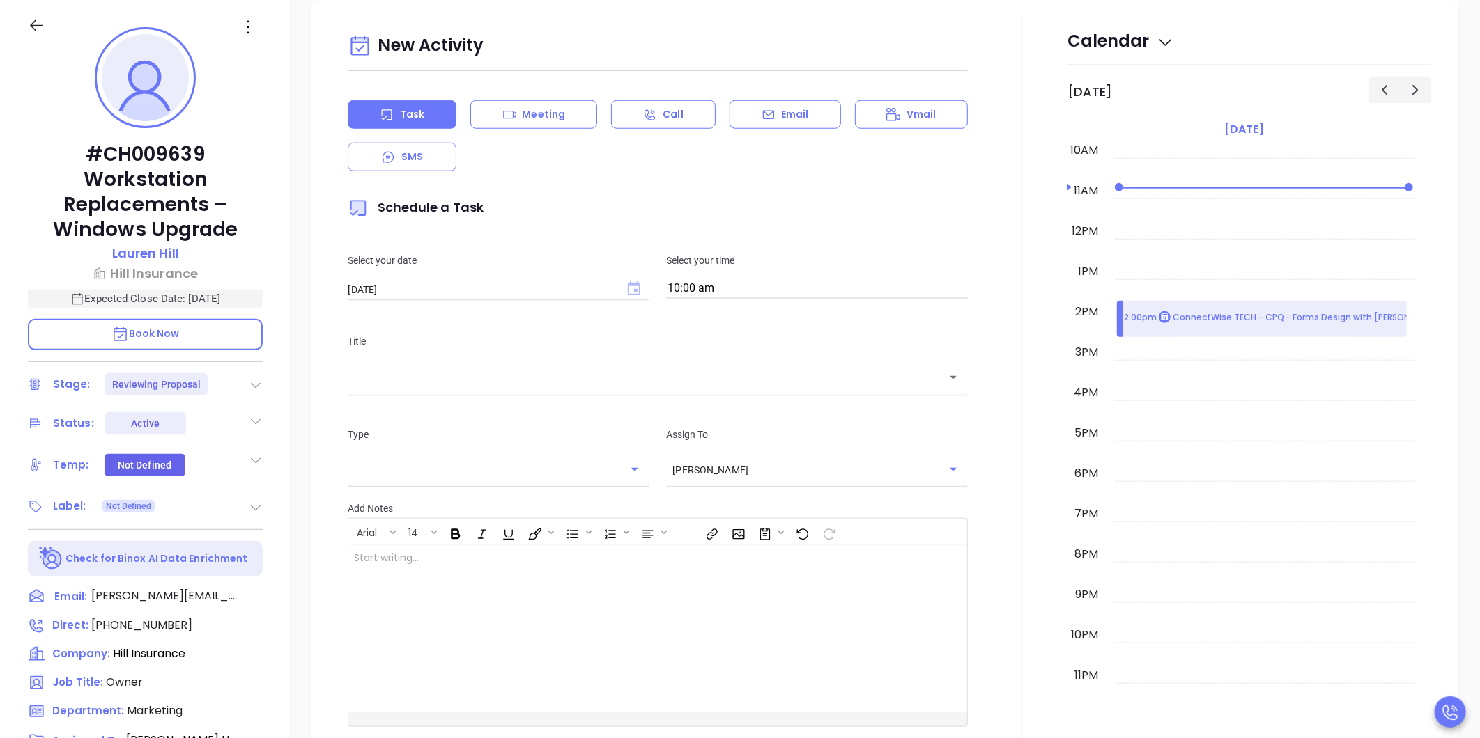
click at [632, 284] on icon "Choose date, selected date is Sep 30, 2025" at bounding box center [634, 288] width 13 height 14
click at [433, 477] on button "30" at bounding box center [431, 482] width 25 height 25
click at [659, 385] on div "​" at bounding box center [658, 377] width 620 height 30
type input "Follow up project team - Share point test results"
click at [314, 397] on div "New Activity Task Meeting Call Email Vmail SMS Schedule a Task Select your date…" at bounding box center [884, 402] width 1147 height 802
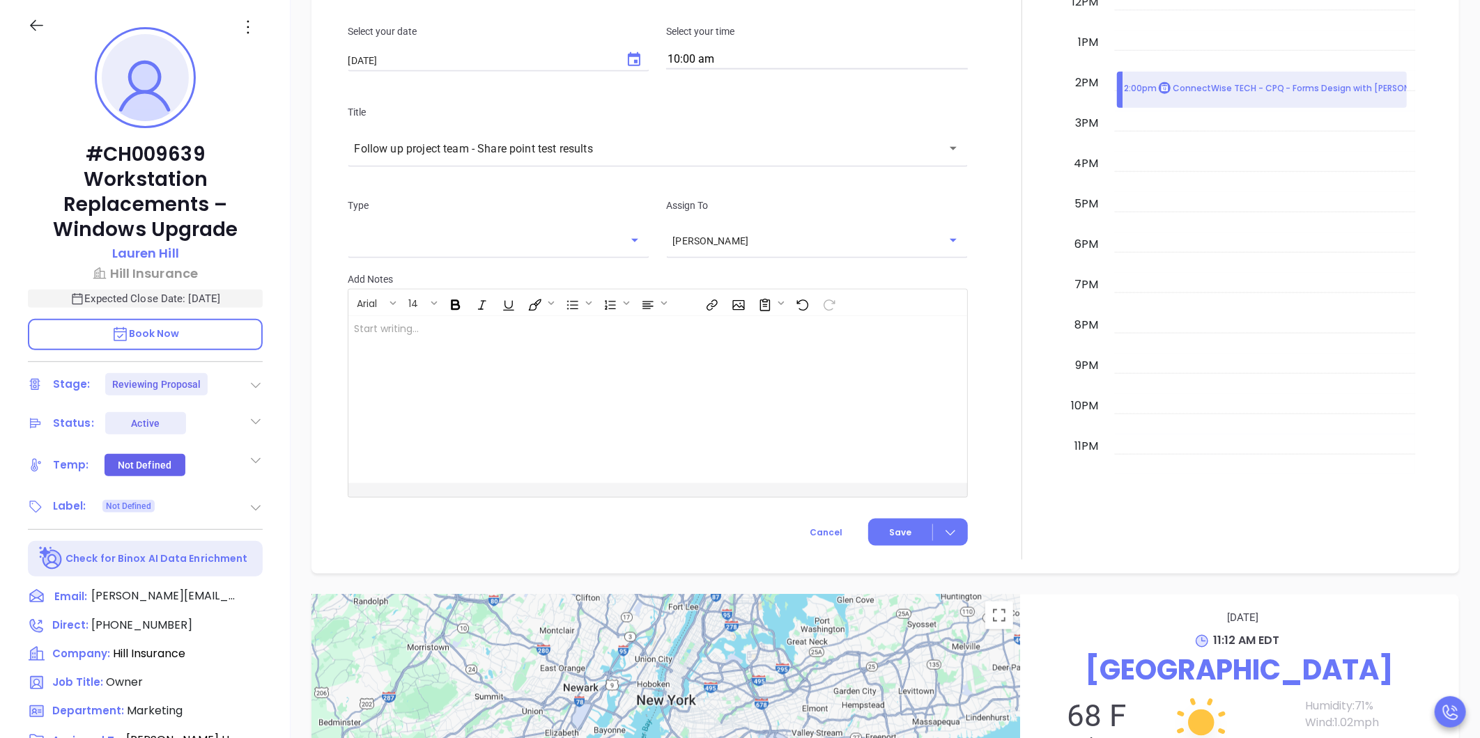
scroll to position [984, 0]
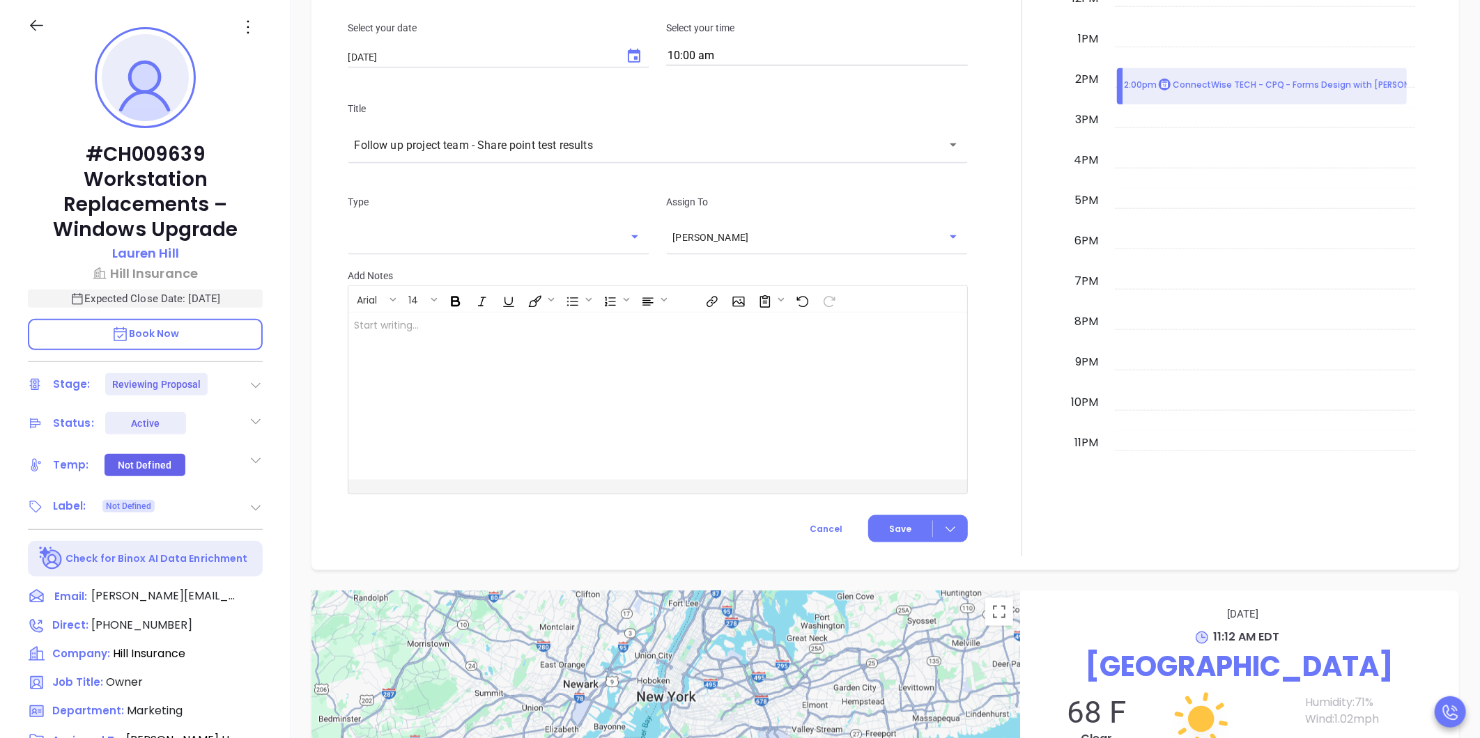
click at [626, 235] on icon "Open" at bounding box center [634, 236] width 17 height 17
click at [476, 270] on li "Call" at bounding box center [497, 271] width 298 height 25
type input "Call"
click at [894, 537] on button "Save" at bounding box center [918, 528] width 100 height 27
checkbox input "false"
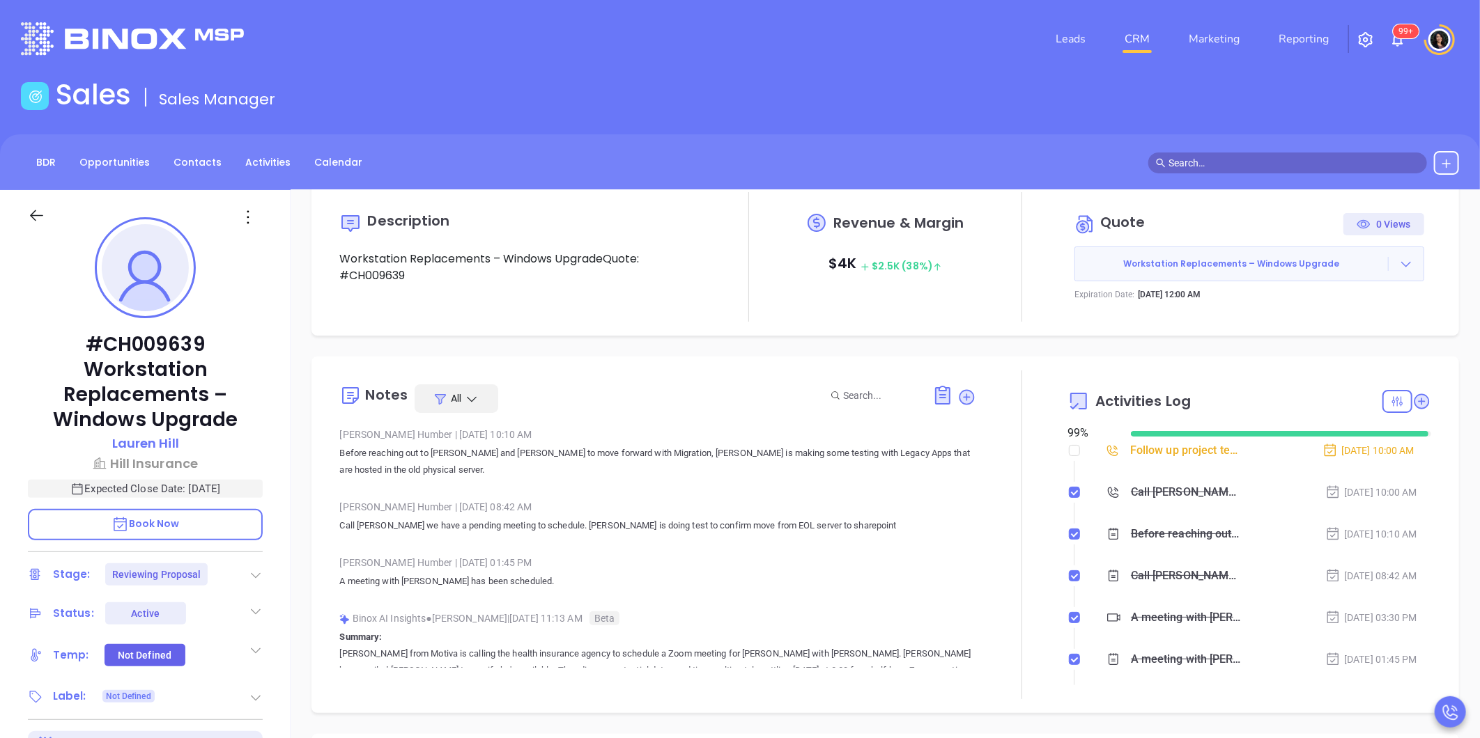
scroll to position [0, 0]
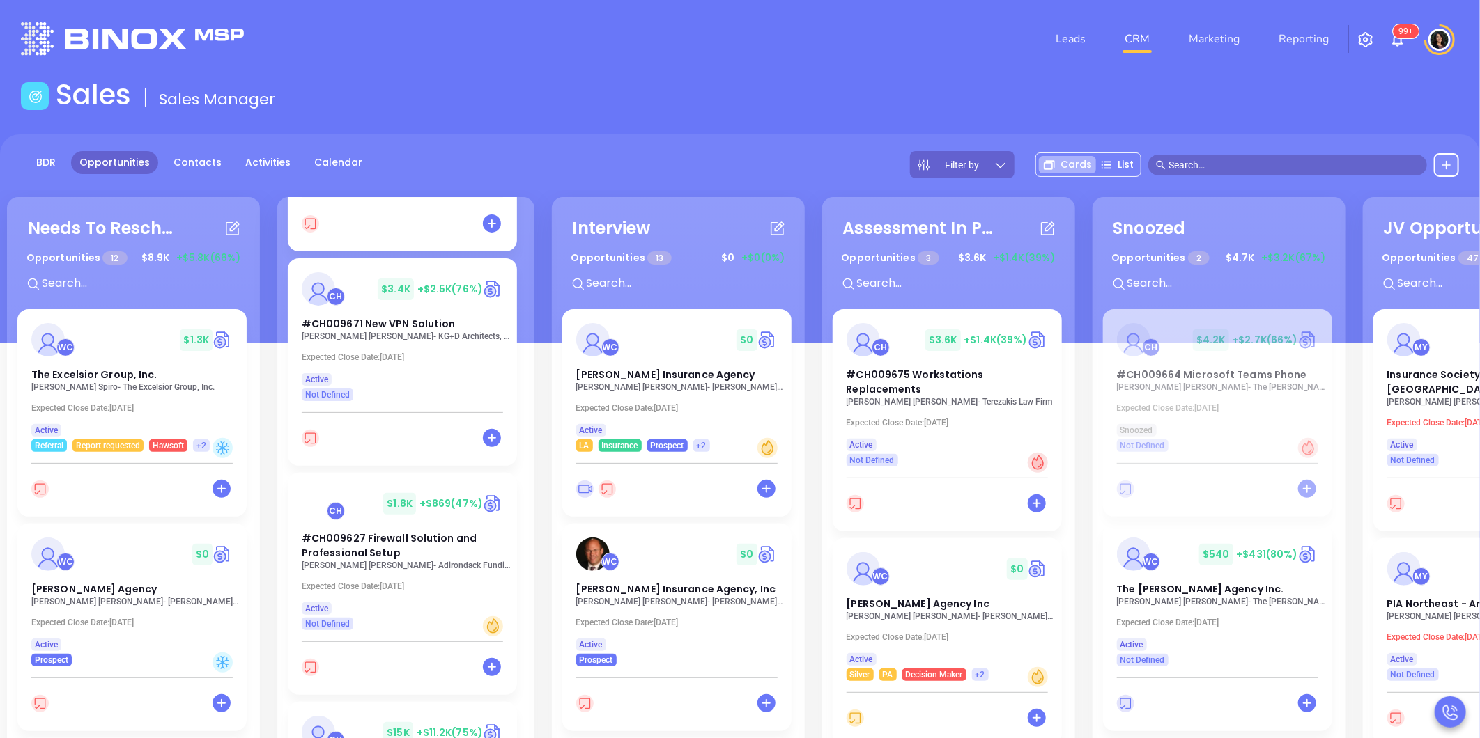
scroll to position [619, 0]
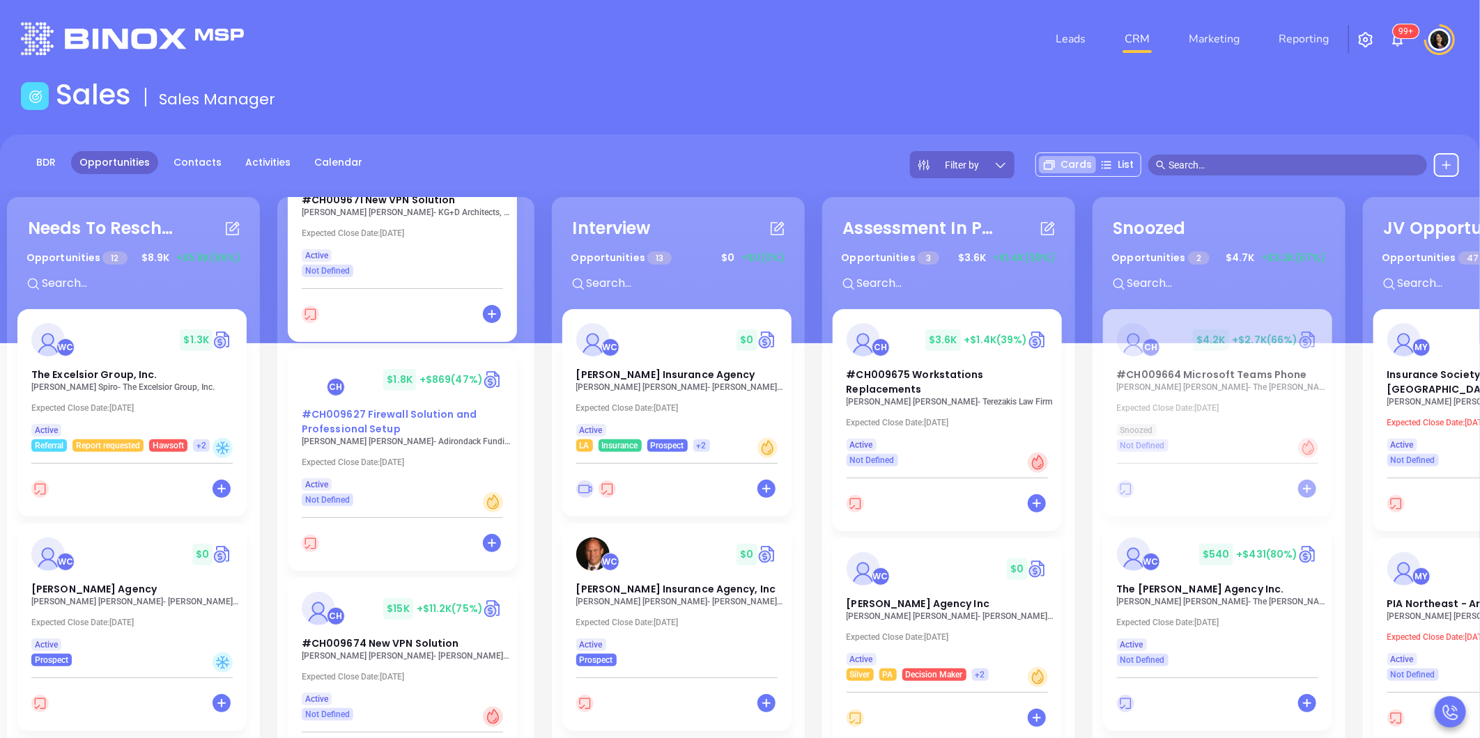
click at [342, 428] on span "#CH009627 Firewall Solution and Professional Setup" at bounding box center [389, 422] width 175 height 29
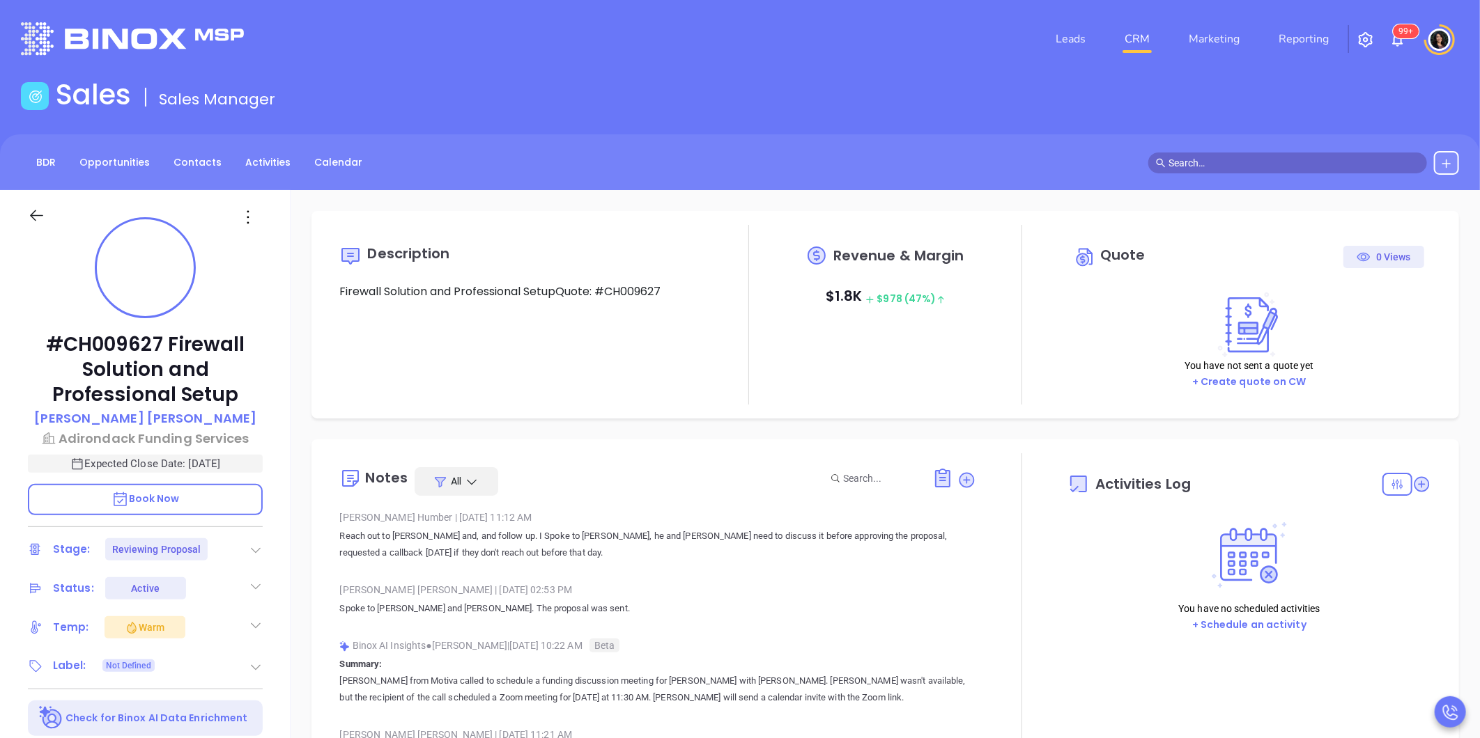
type input "[DATE]"
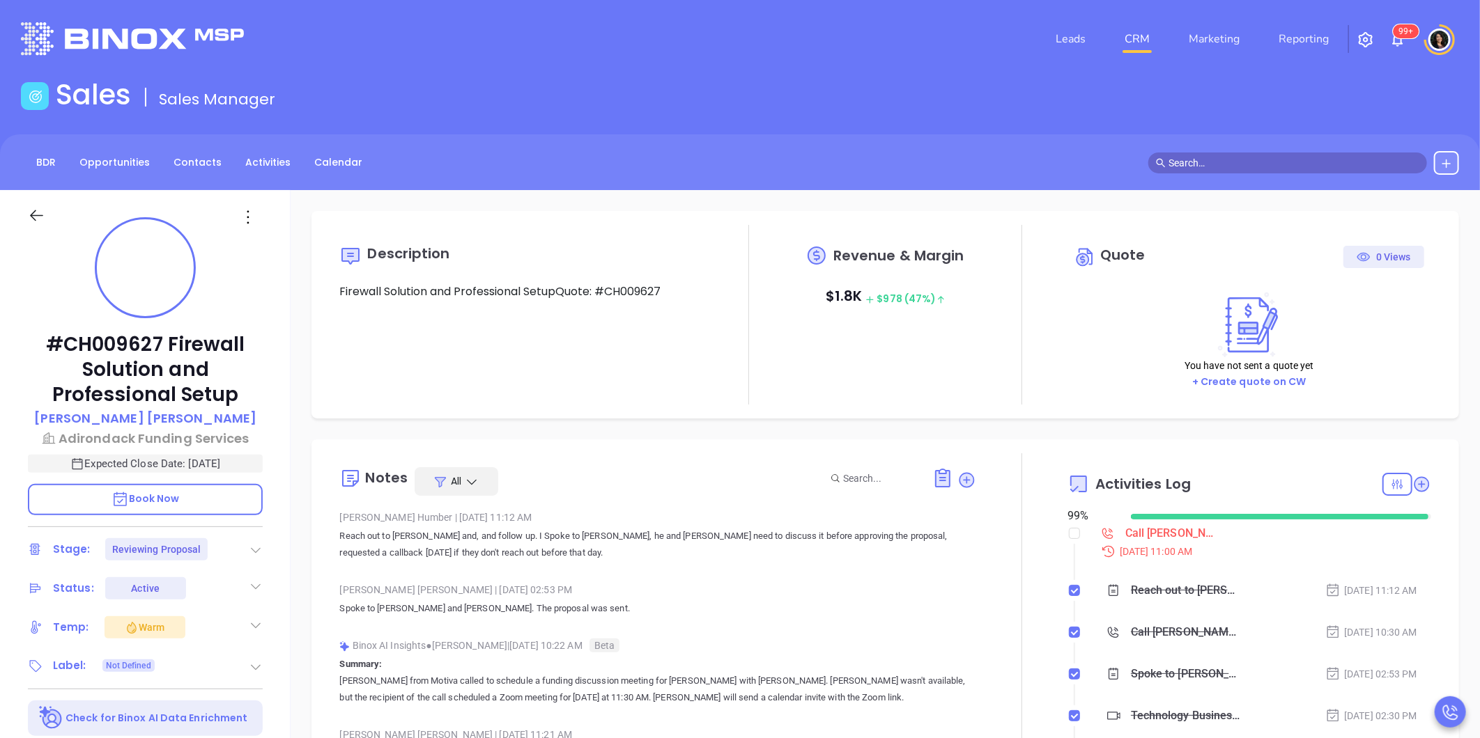
scroll to position [405, 0]
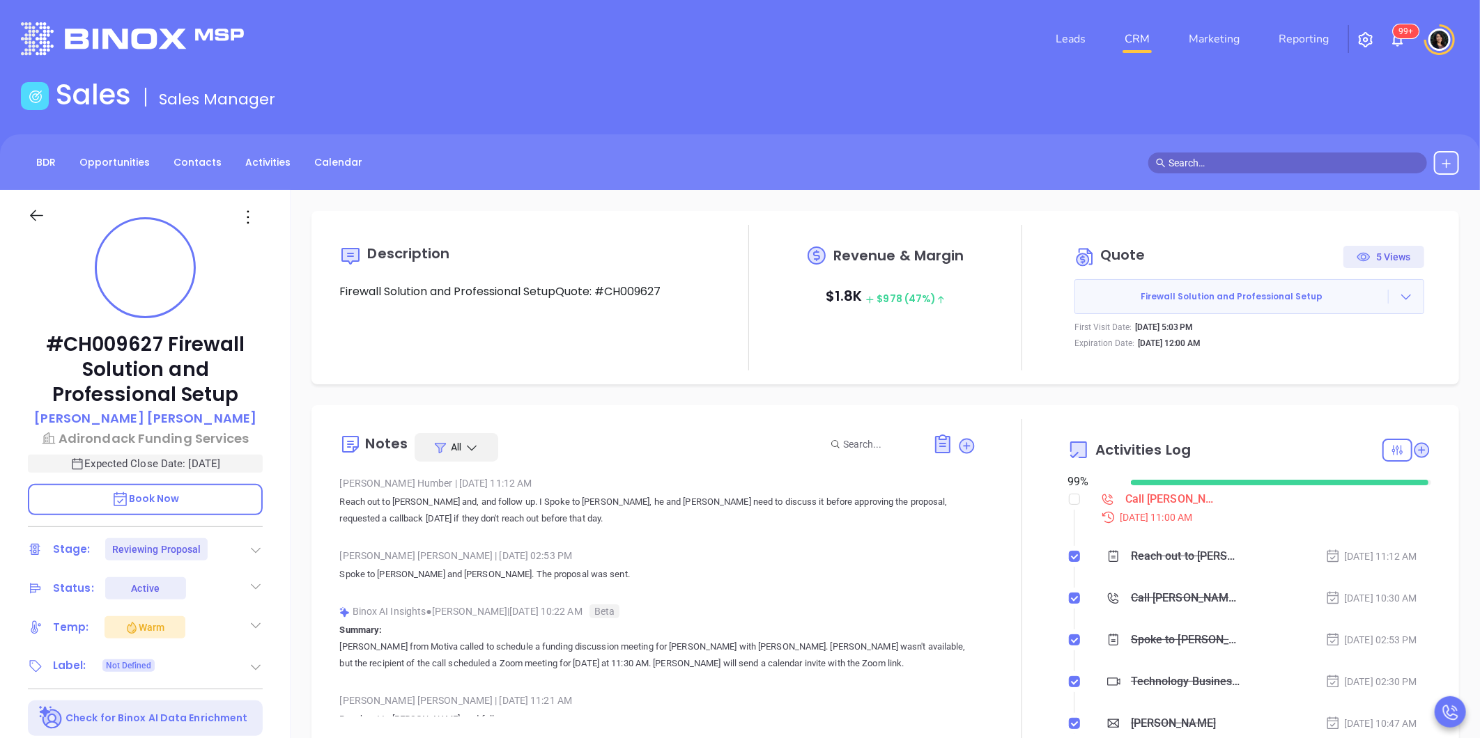
type input "[PERSON_NAME]"
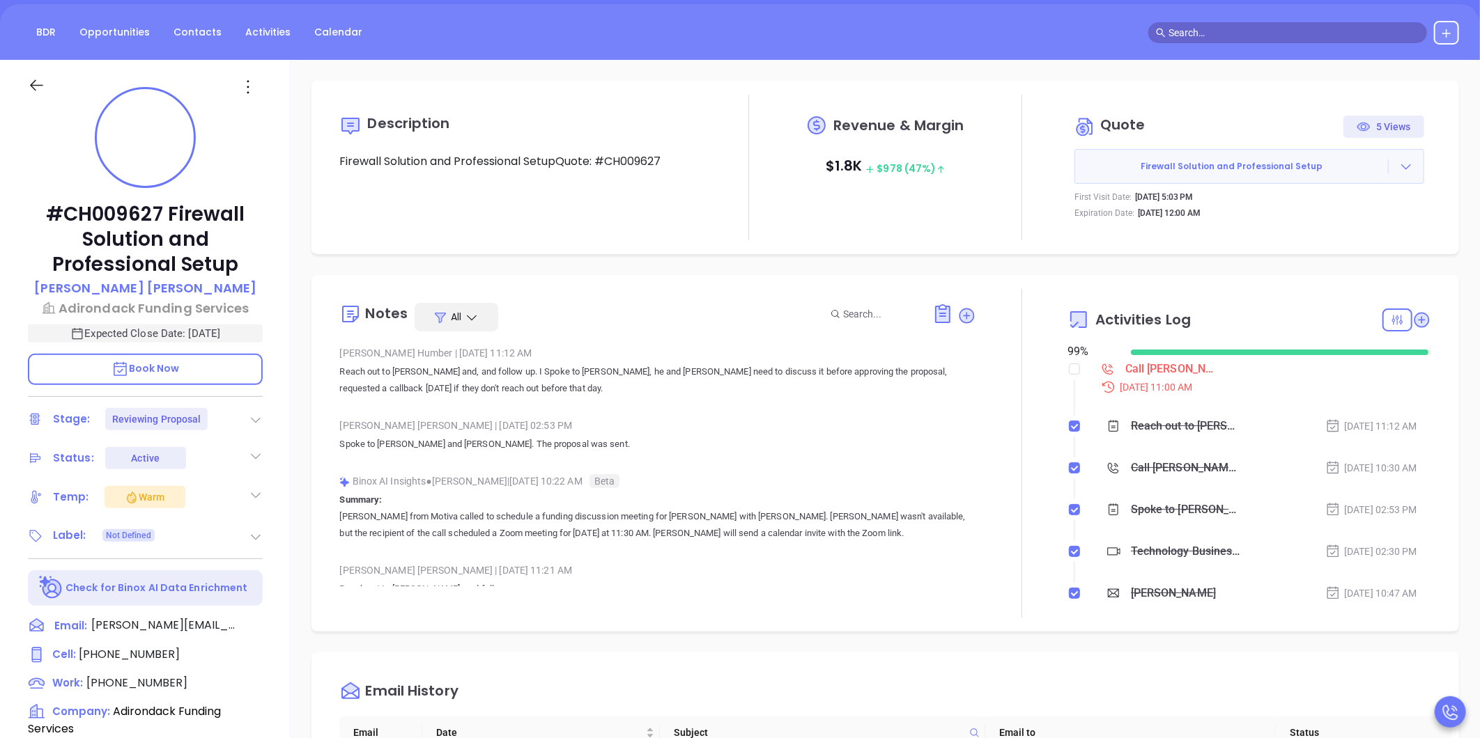
scroll to position [155, 0]
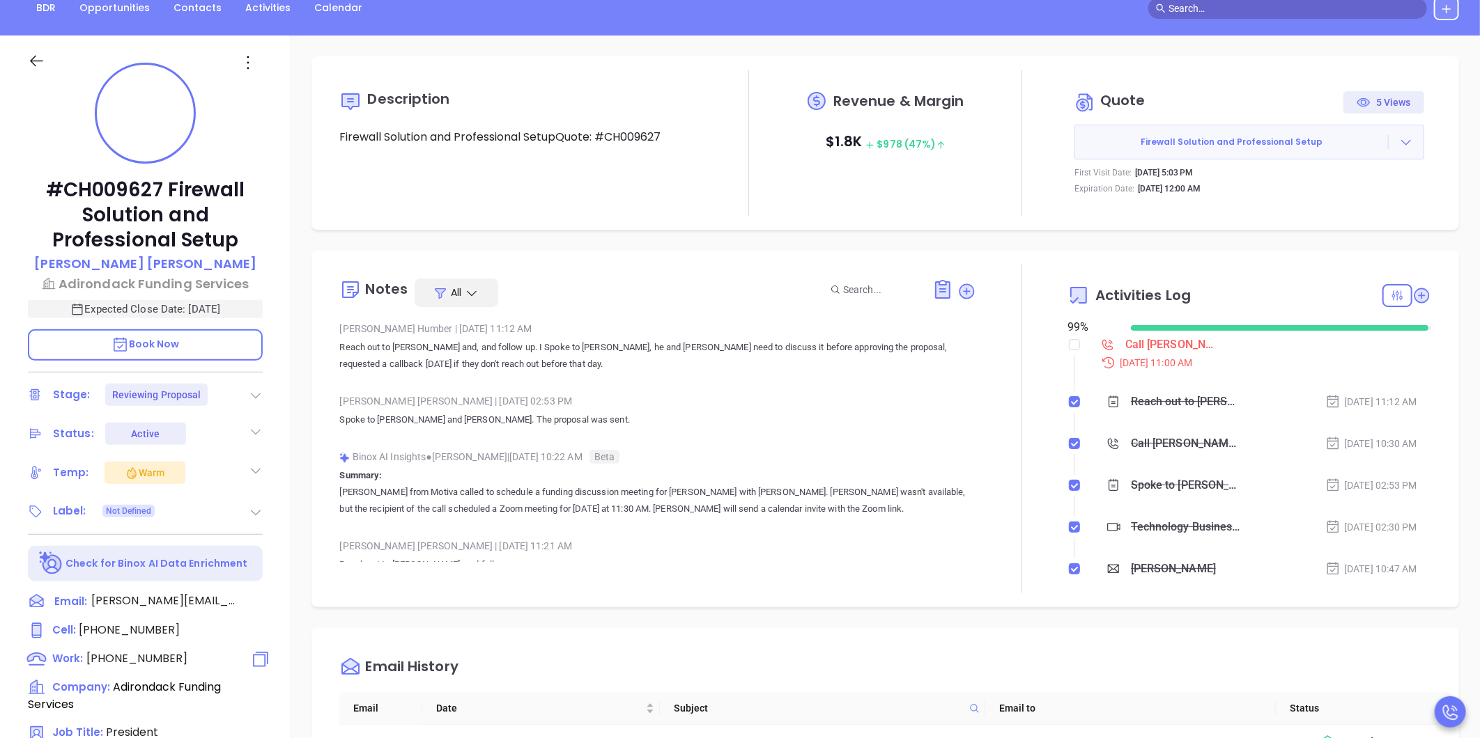
click at [256, 659] on icon at bounding box center [261, 659] width 20 height 20
click at [1071, 344] on input "checkbox" at bounding box center [1074, 344] width 11 height 11
checkbox input "true"
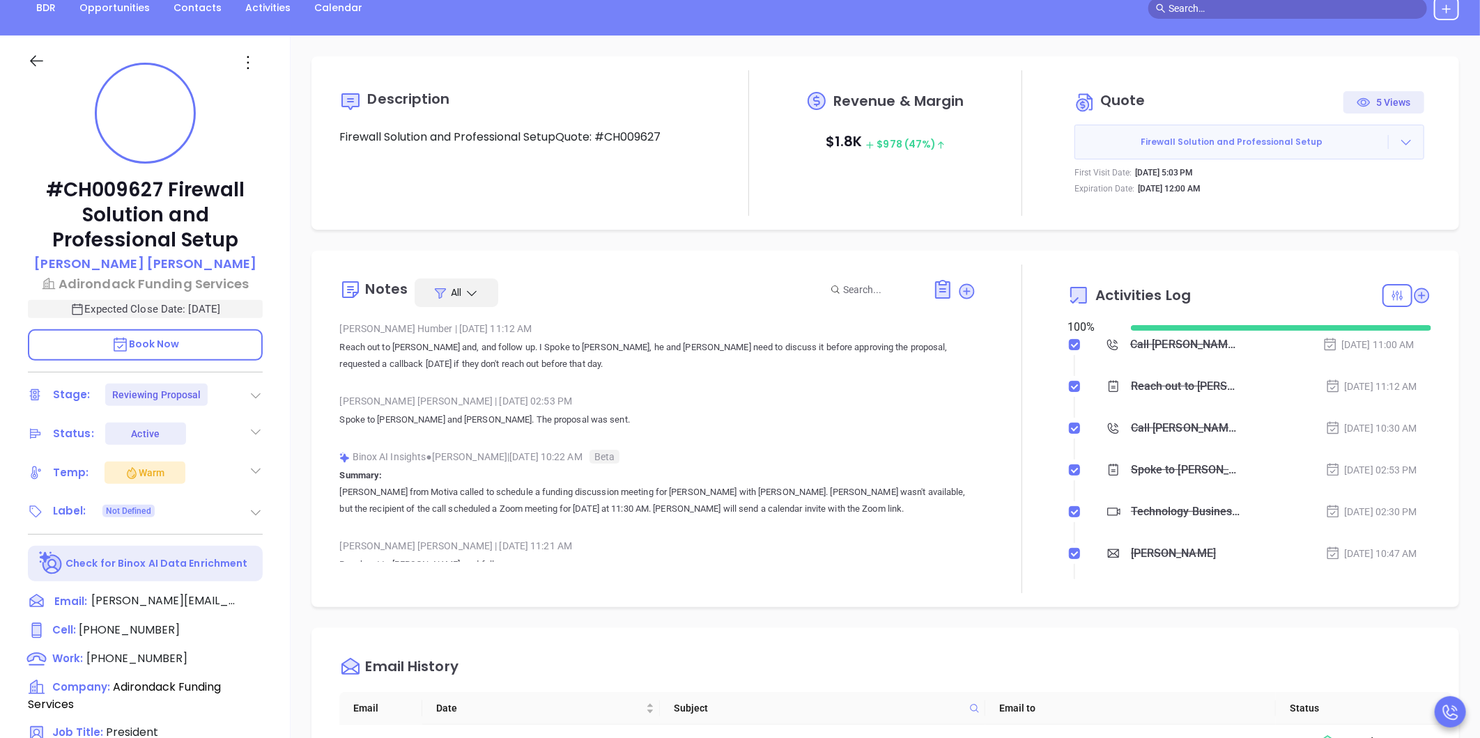
click at [1402, 147] on div at bounding box center [1405, 142] width 35 height 14
click at [1324, 202] on link "View Order [PERSON_NAME]" at bounding box center [1329, 206] width 144 height 14
click at [1414, 296] on icon at bounding box center [1421, 295] width 14 height 14
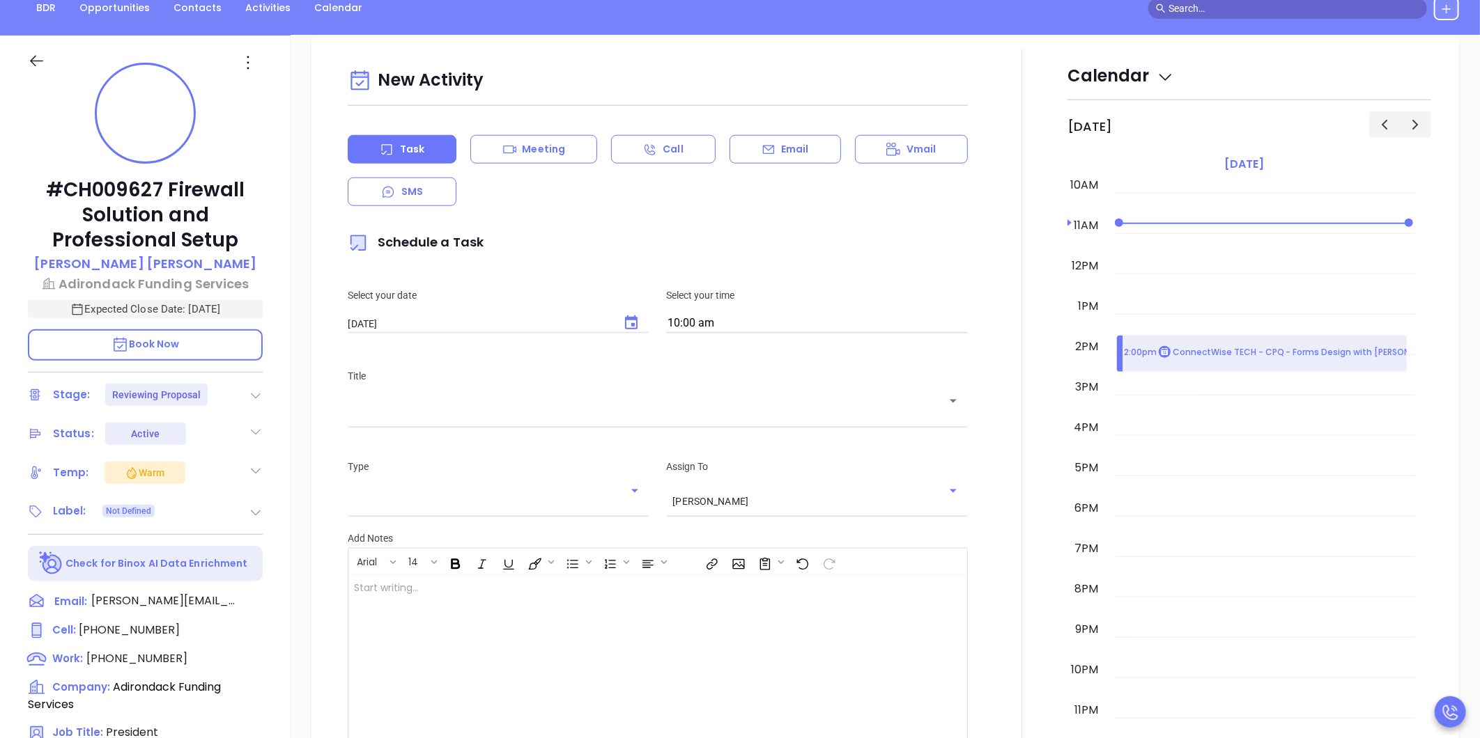
scroll to position [190, 0]
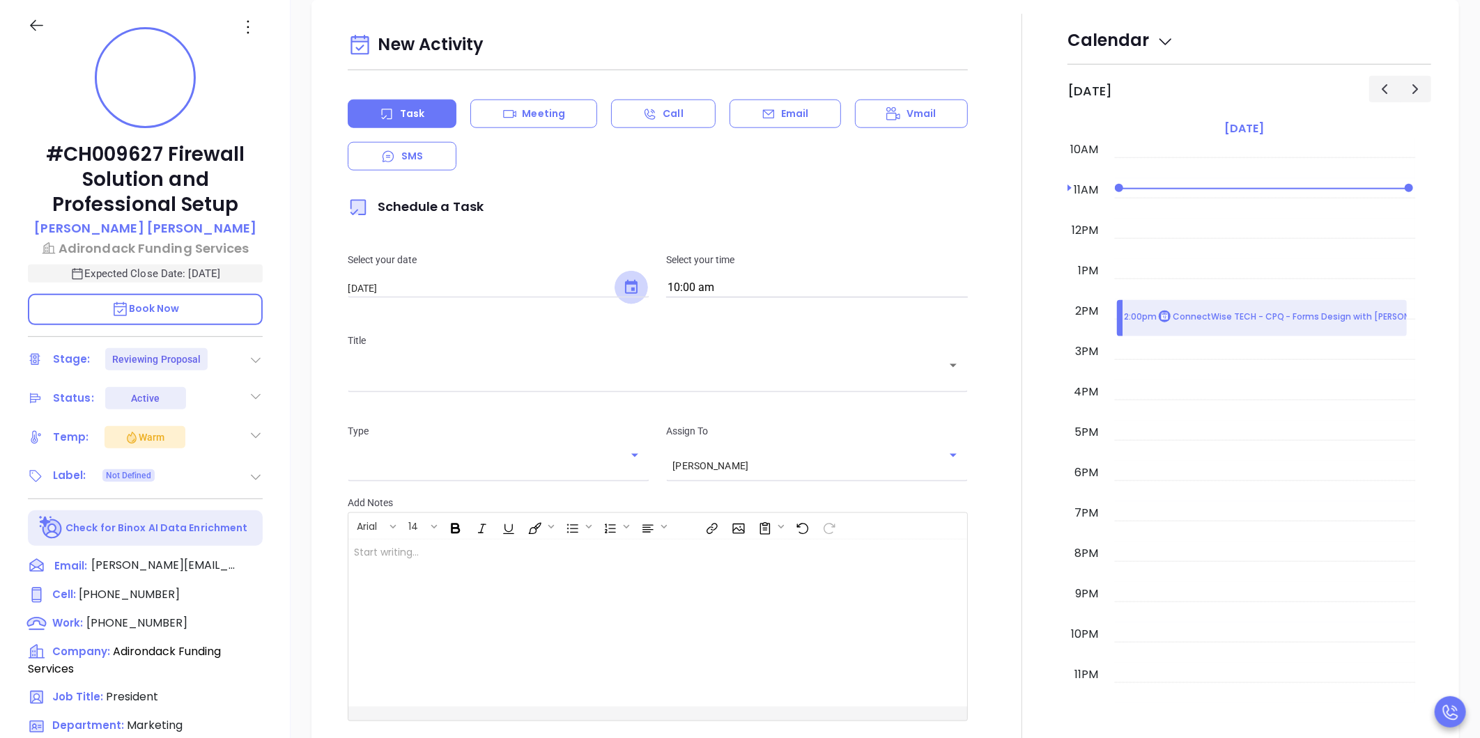
click at [617, 282] on button "Choose date, selected date is Sep 30, 2025" at bounding box center [630, 287] width 33 height 33
click at [542, 322] on icon "Next month" at bounding box center [546, 316] width 17 height 17
click at [458, 372] on button "1" at bounding box center [463, 374] width 25 height 25
type input "[DATE]"
click at [617, 399] on div "Title ​" at bounding box center [657, 361] width 637 height 91
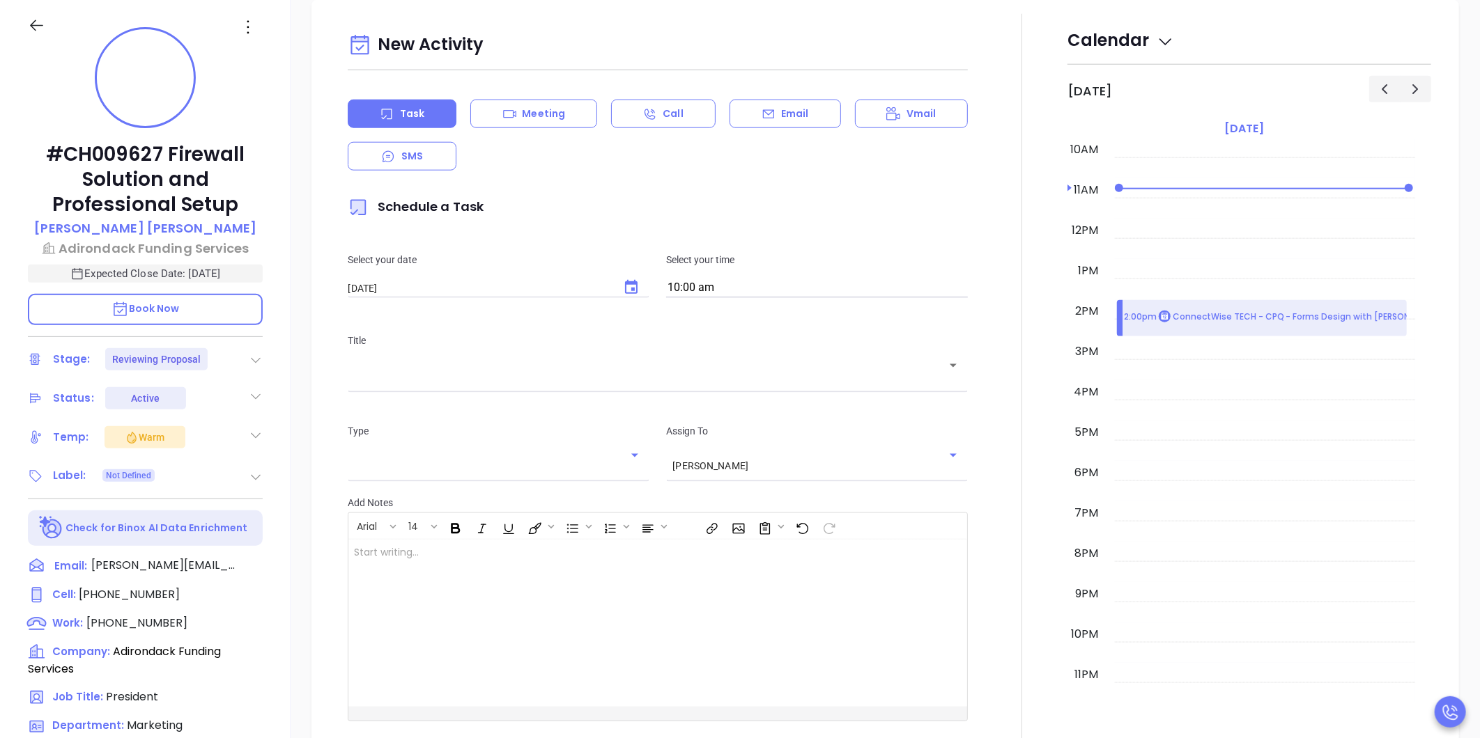
click at [621, 387] on div "​" at bounding box center [658, 375] width 620 height 27
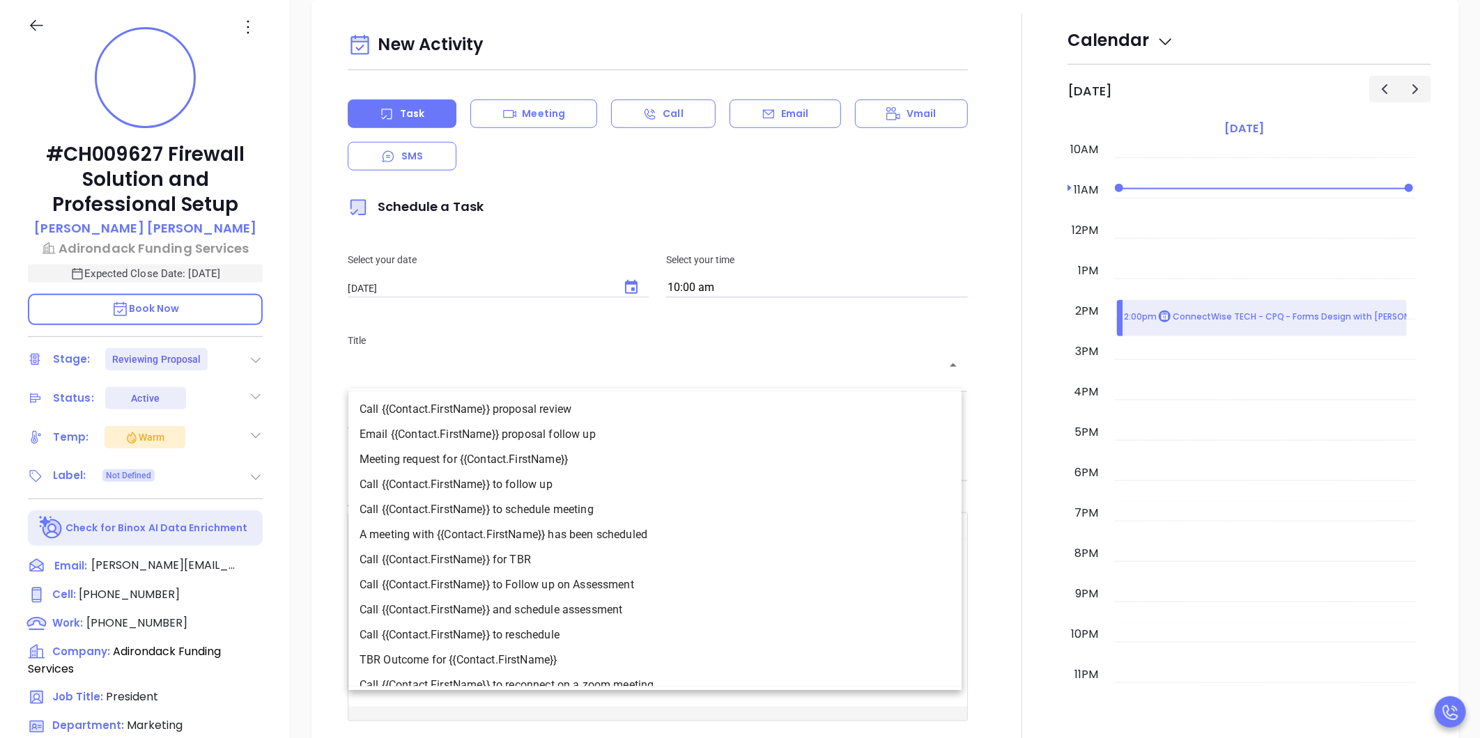
click at [551, 422] on li "Email {{Contact.FirstName}} proposal follow up" at bounding box center [654, 434] width 613 height 25
type input "Email [PERSON_NAME] proposal follow up"
type input "Email"
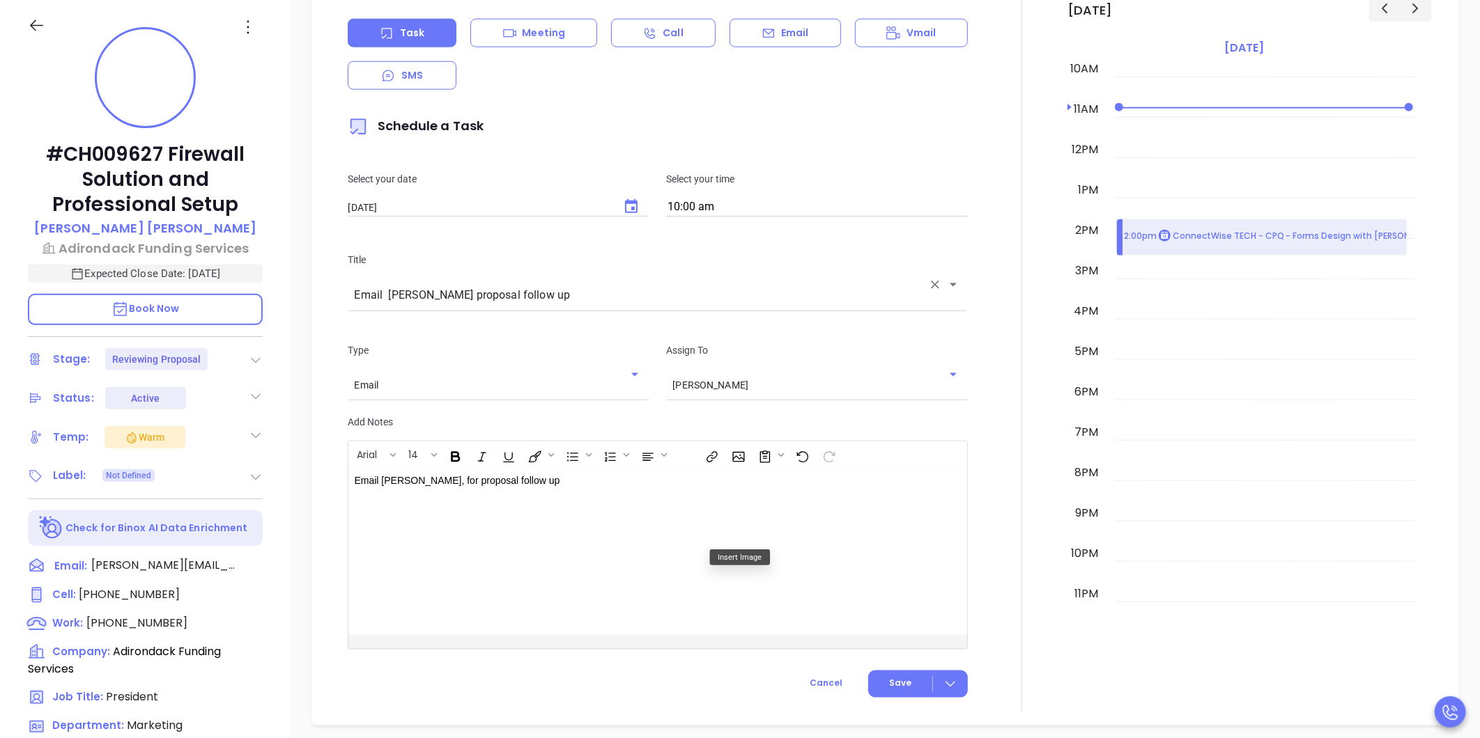
scroll to position [1067, 0]
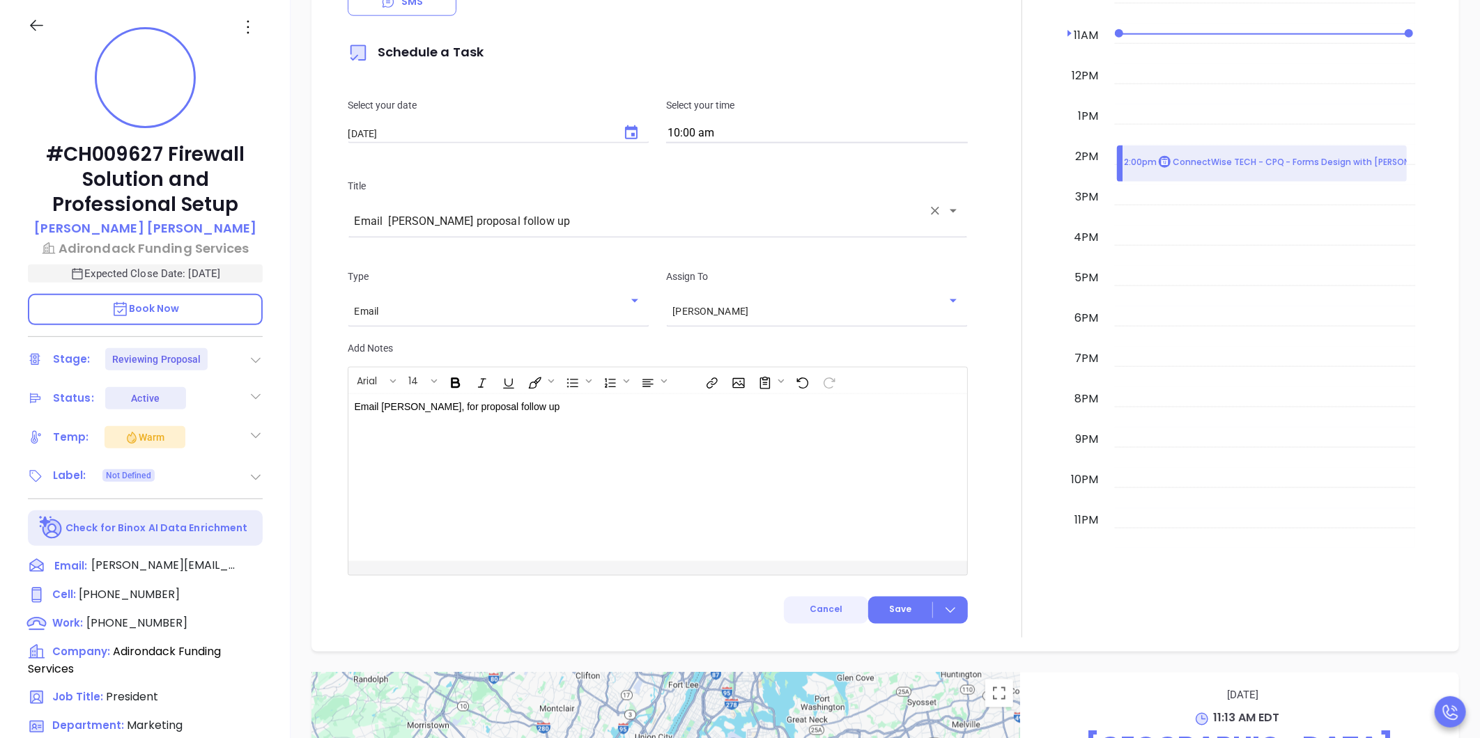
click at [854, 607] on button "Cancel" at bounding box center [826, 610] width 84 height 27
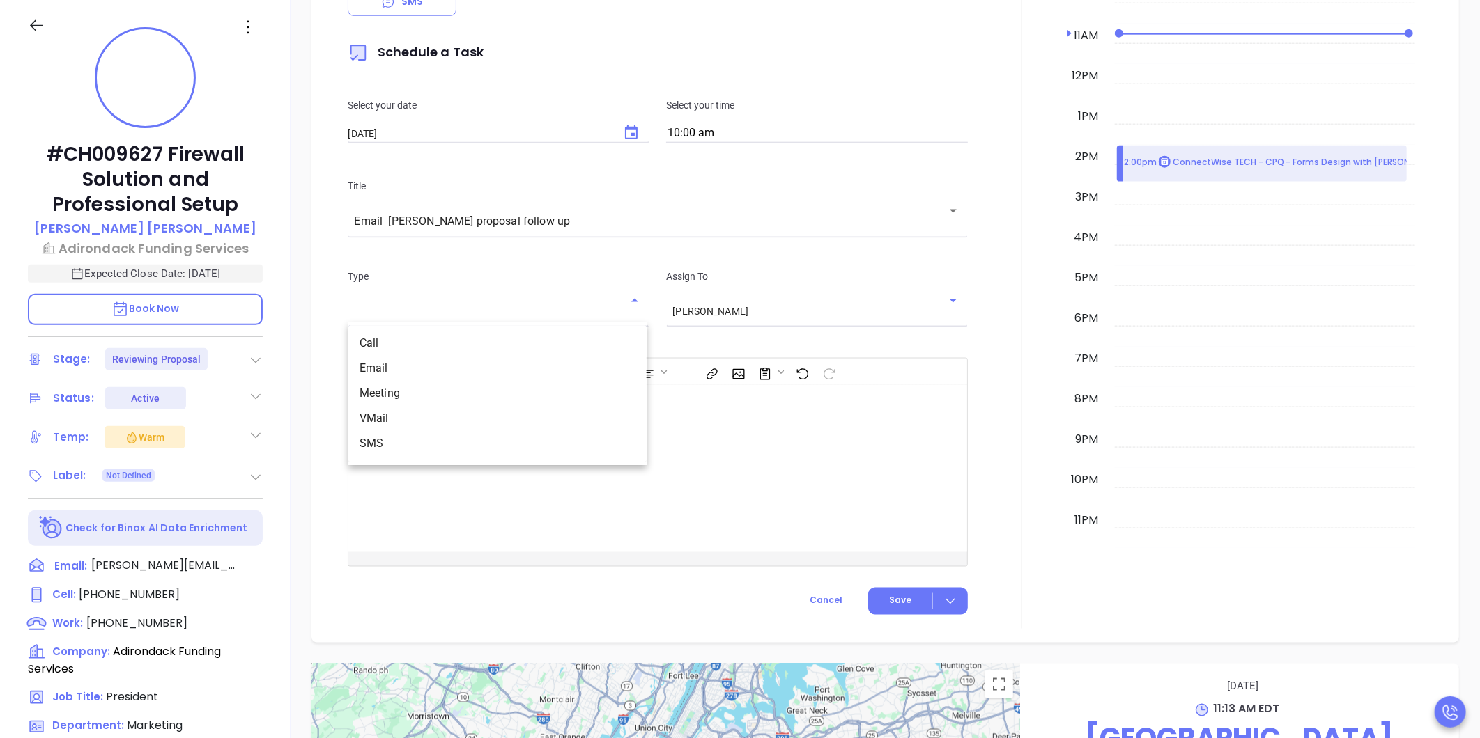
click at [506, 310] on input "text" at bounding box center [488, 311] width 268 height 12
click at [453, 373] on li "Email" at bounding box center [497, 368] width 298 height 25
type input "Email"
click at [896, 599] on span "Save" at bounding box center [900, 601] width 22 height 13
click at [660, 486] on div at bounding box center [635, 468] width 575 height 167
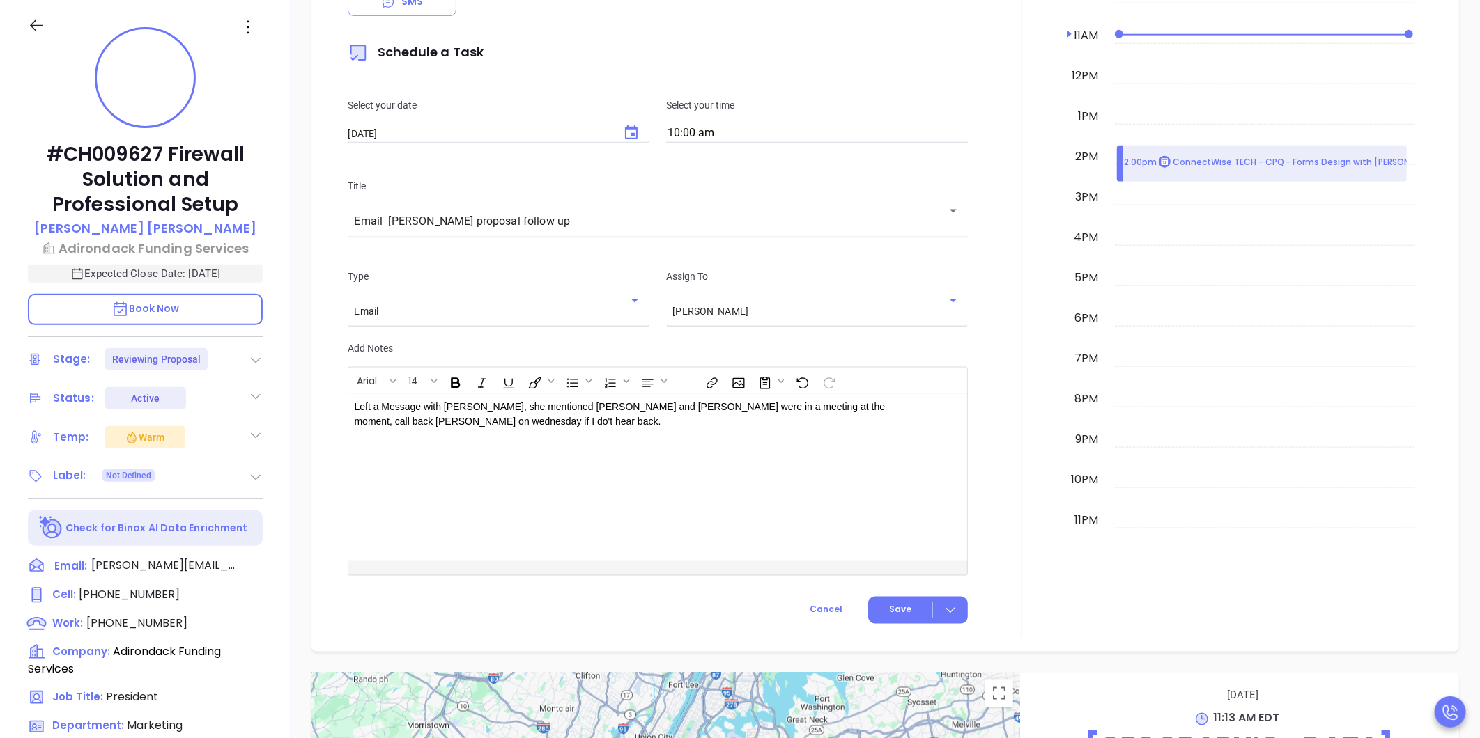
scroll to position [1076, 0]
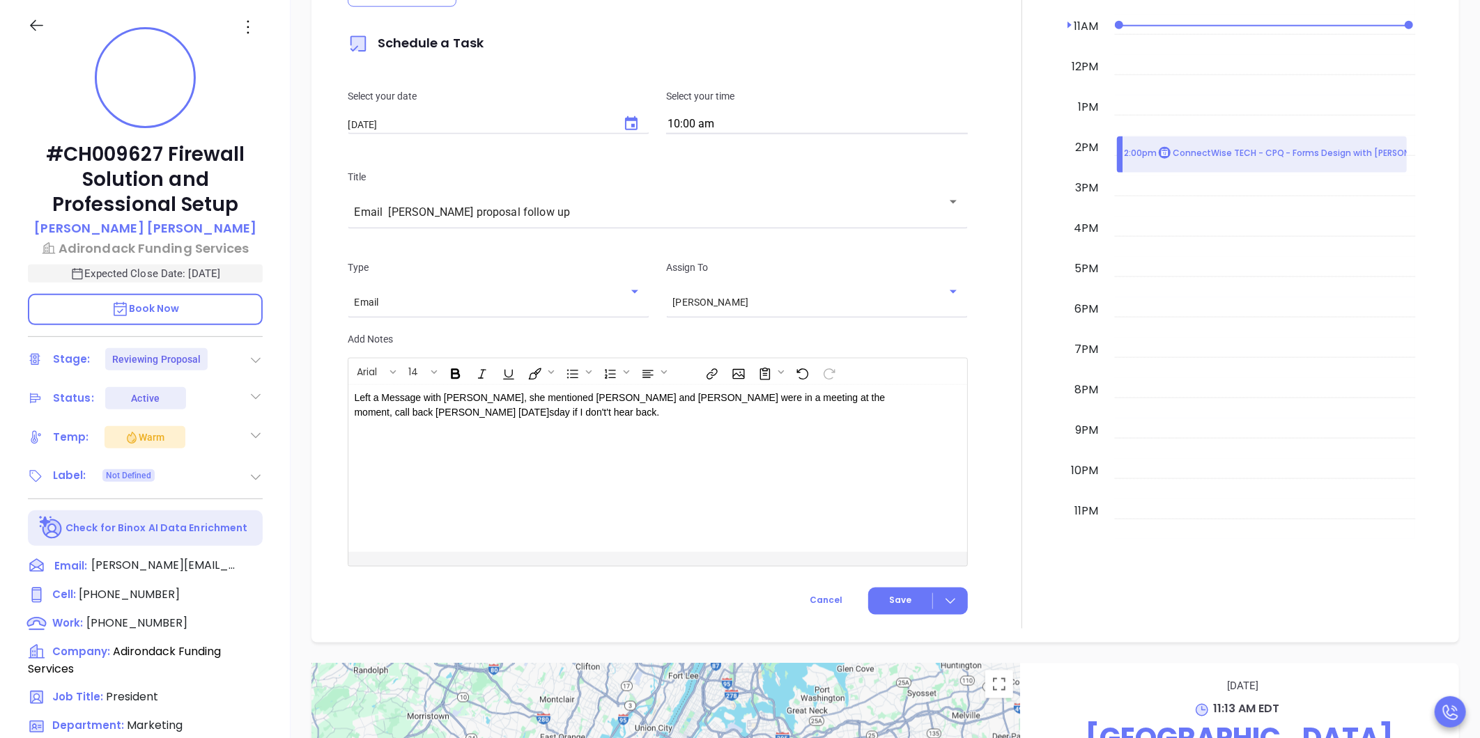
click at [878, 455] on div "Left a Message with [PERSON_NAME], she mentioned [PERSON_NAME] and [PERSON_NAME…" at bounding box center [635, 468] width 575 height 167
drag, startPoint x: 883, startPoint y: 395, endPoint x: 911, endPoint y: 400, distance: 28.3
click at [885, 417] on p "Left a Message with [PERSON_NAME], she mentioned [PERSON_NAME] and [PERSON_NAME…" at bounding box center [636, 405] width 564 height 29
click at [889, 590] on button "Save" at bounding box center [918, 601] width 100 height 27
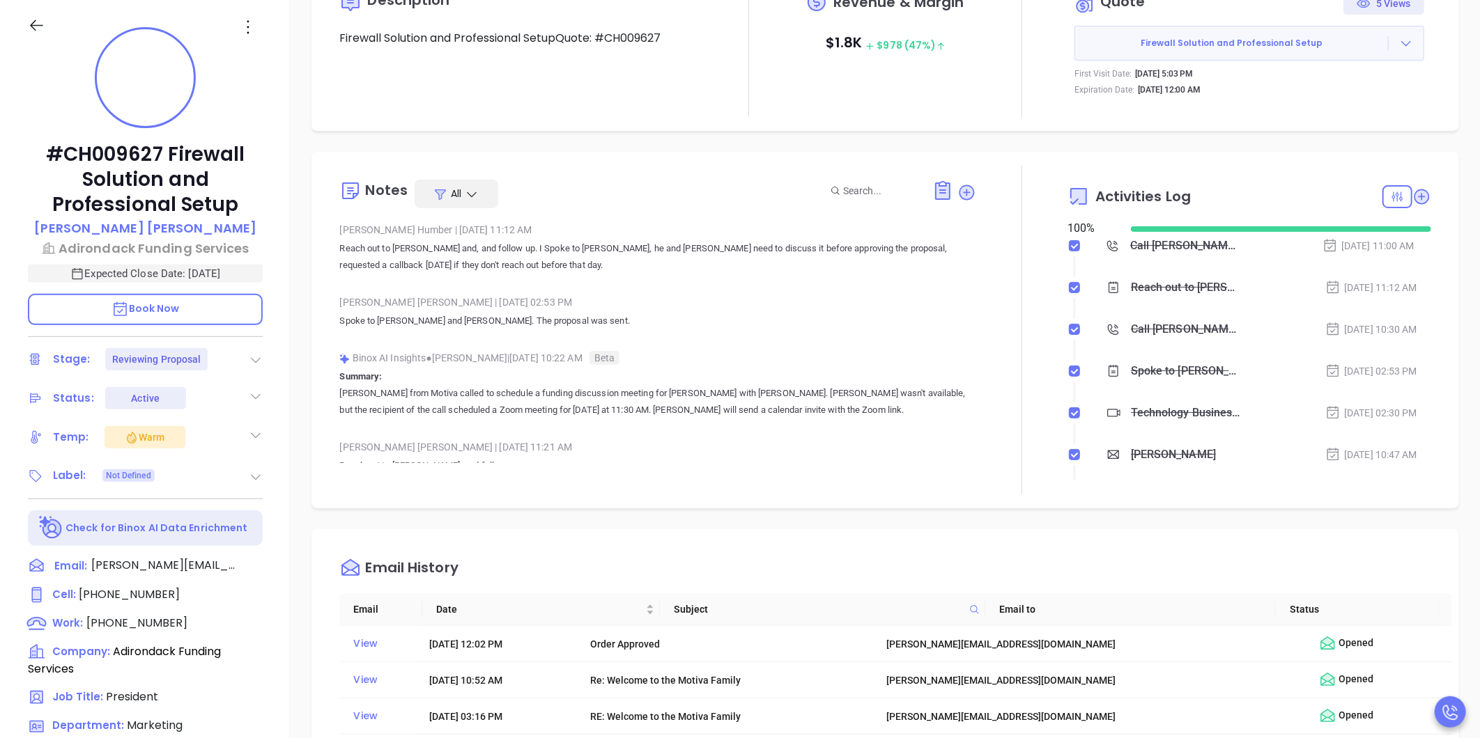
scroll to position [0, 0]
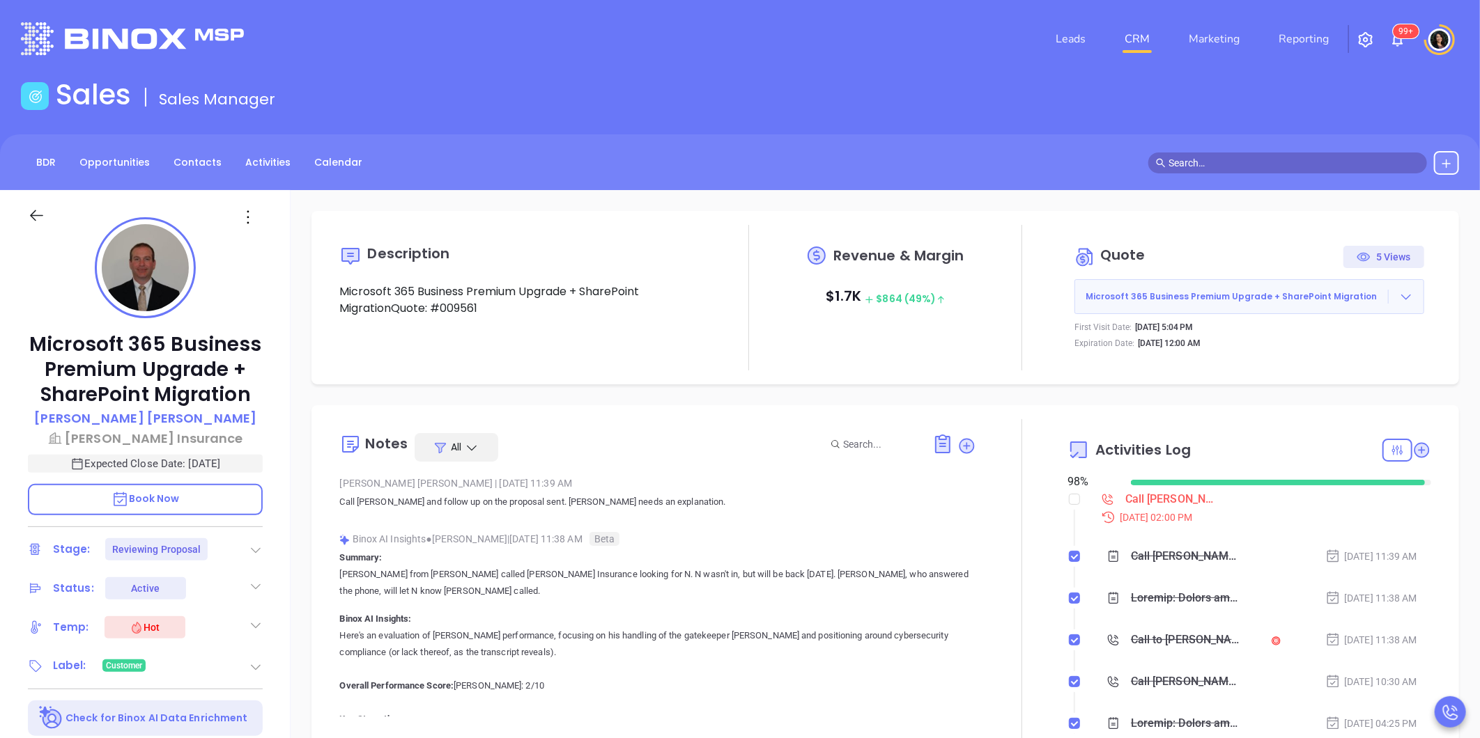
type input "[PERSON_NAME]"
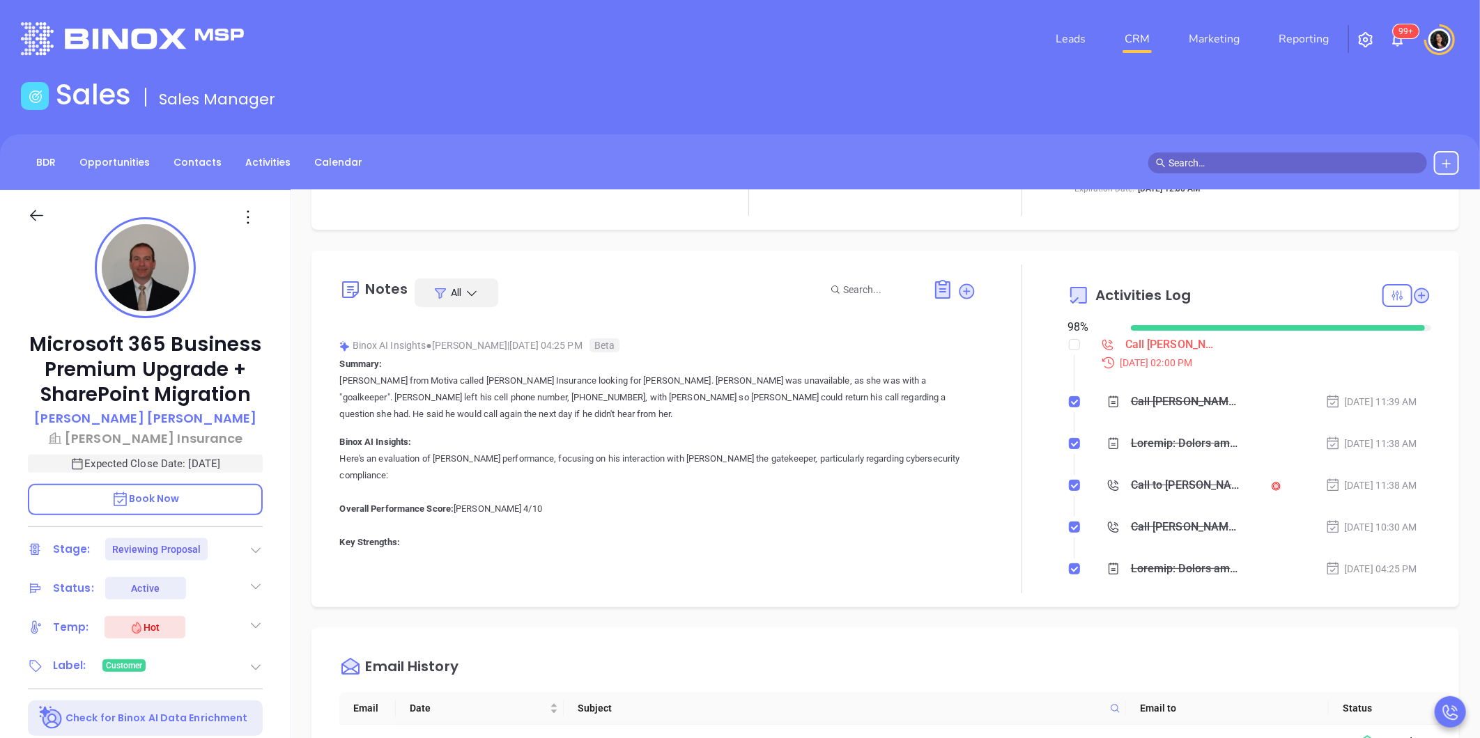
scroll to position [929, 0]
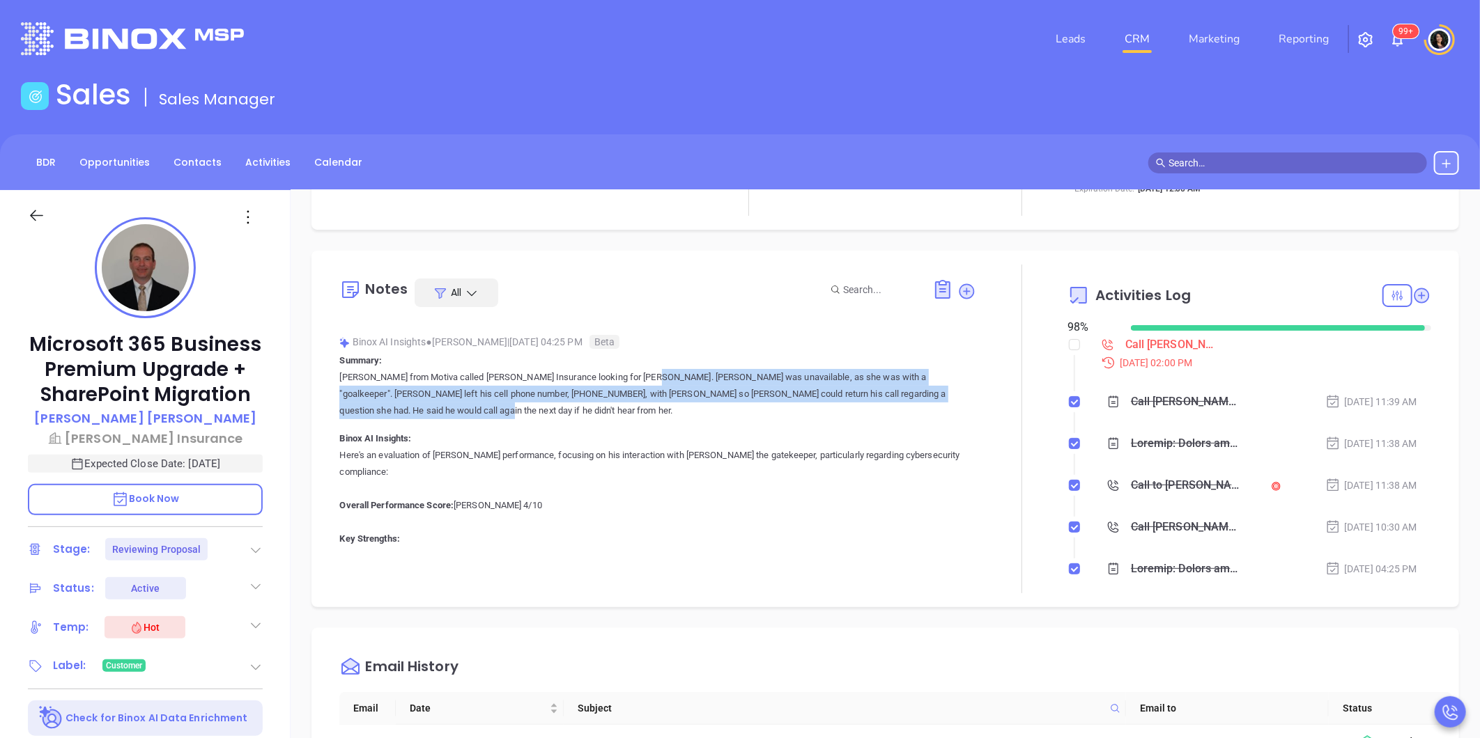
drag, startPoint x: 608, startPoint y: 378, endPoint x: 745, endPoint y: 410, distance: 140.9
click at [745, 410] on p "Walter from Motiva called Kaplan Insurance looking for Nancy. Nancy was unavail…" at bounding box center [657, 394] width 637 height 50
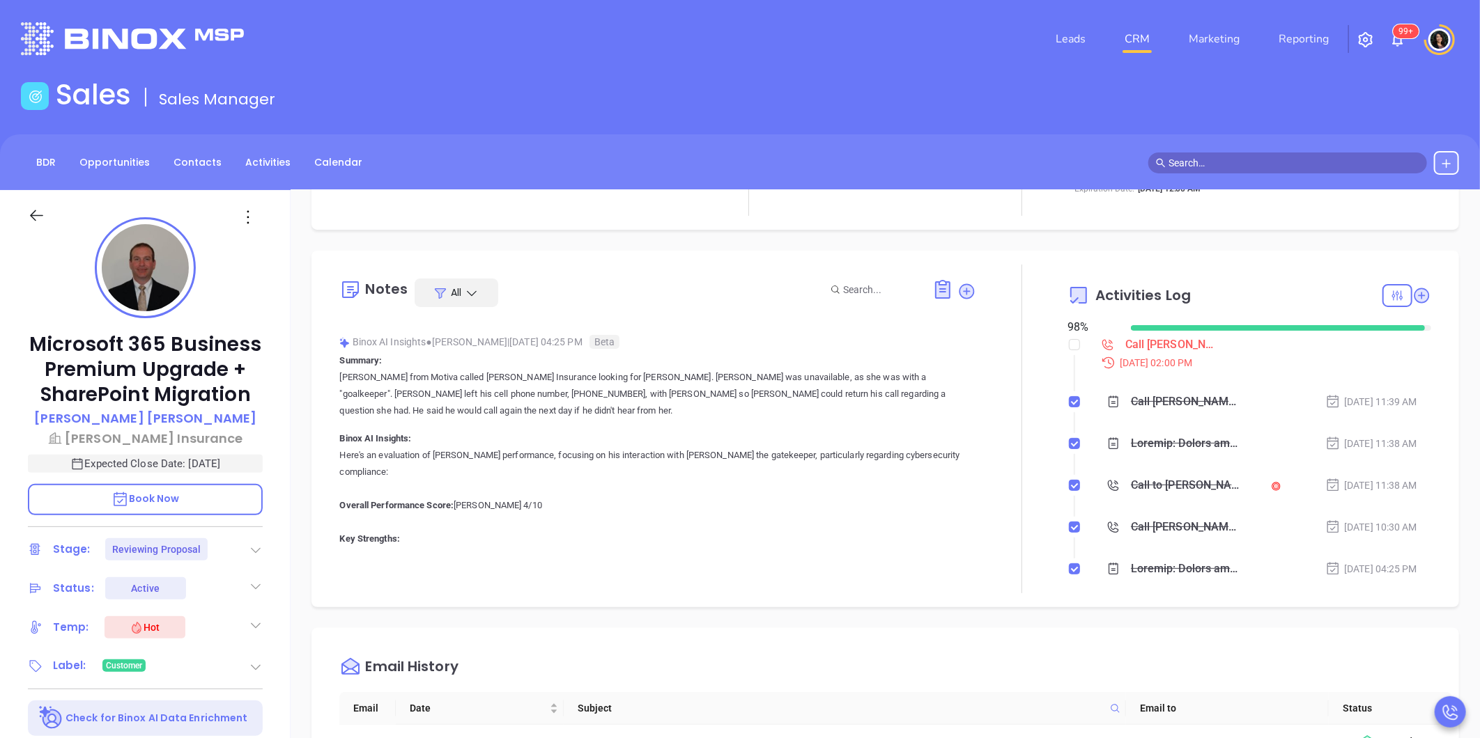
drag, startPoint x: 745, startPoint y: 410, endPoint x: 495, endPoint y: 474, distance: 259.0
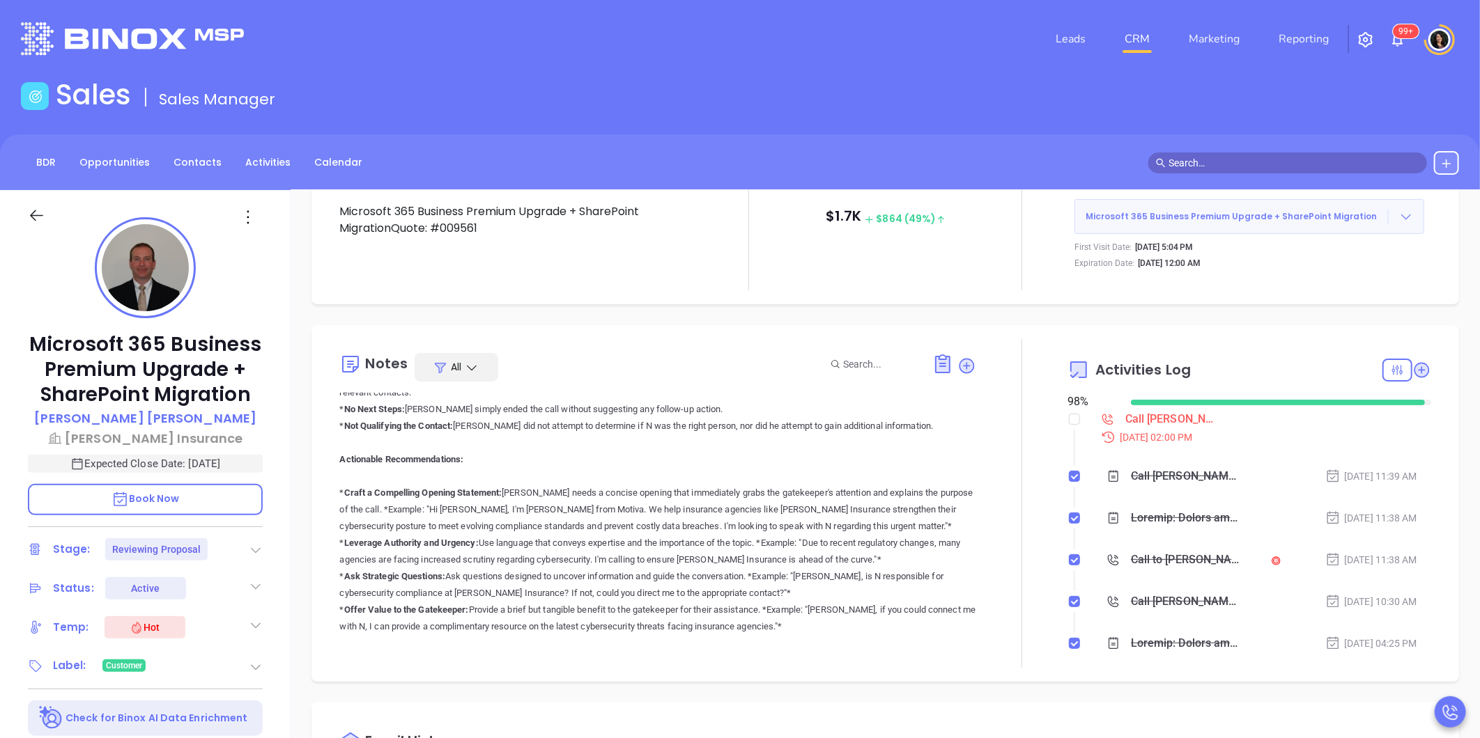
scroll to position [0, 0]
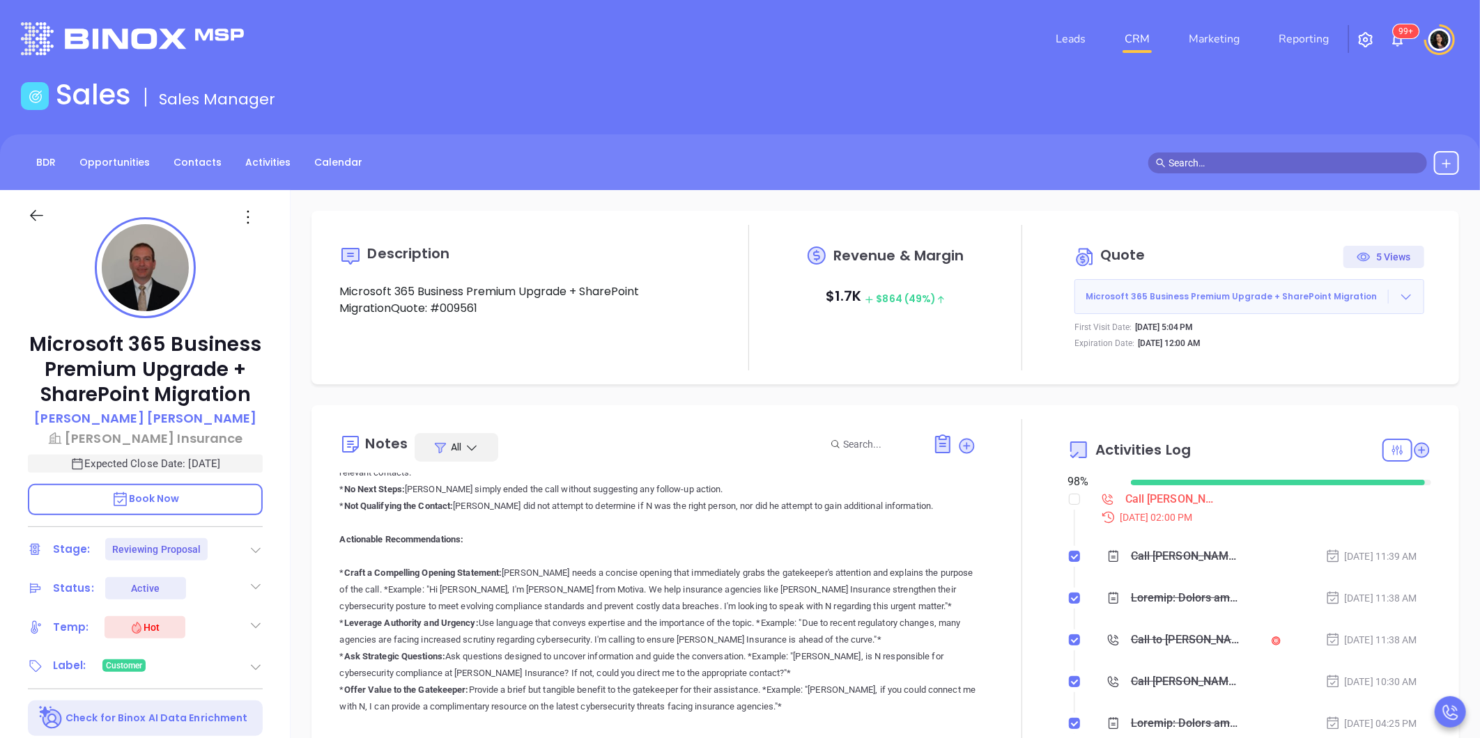
click at [1401, 300] on icon at bounding box center [1406, 297] width 14 height 14
click at [1315, 364] on link "View Order Porter" at bounding box center [1329, 361] width 144 height 14
click at [602, 394] on div "Description Microsoft 365 Business Premium Upgrade + SharePoint MigrationQuote:…" at bounding box center [884, 677] width 1189 height 975
click at [1445, 371] on div "Description Microsoft 365 Business Premium Upgrade + SharePoint MigrationQuote:…" at bounding box center [884, 297] width 1147 height 173
click at [1401, 288] on button "Microsoft 365 Business Premium Upgrade + SharePoint Migration" at bounding box center [1249, 296] width 350 height 35
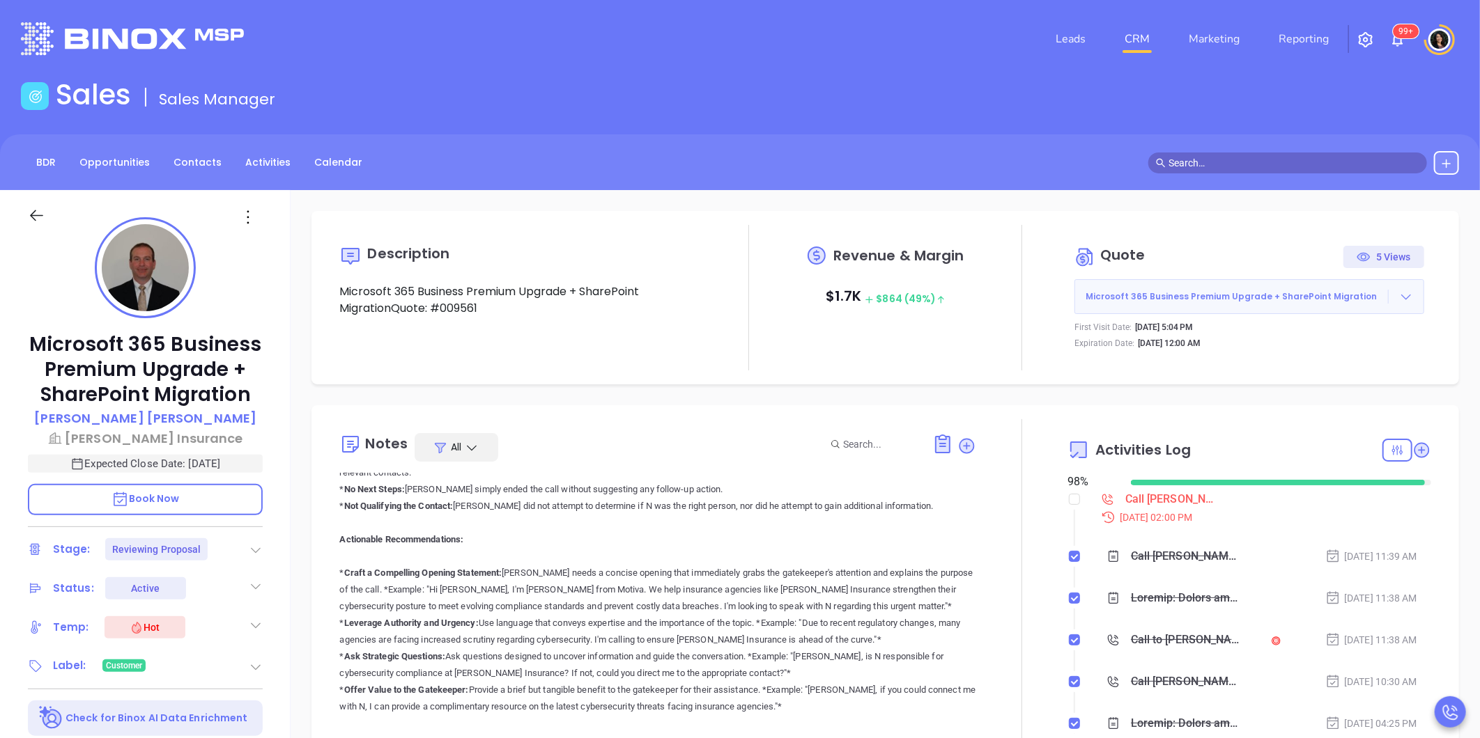
click at [1399, 291] on icon at bounding box center [1406, 297] width 14 height 14
click at [1331, 357] on link "View Order Porter" at bounding box center [1329, 361] width 144 height 14
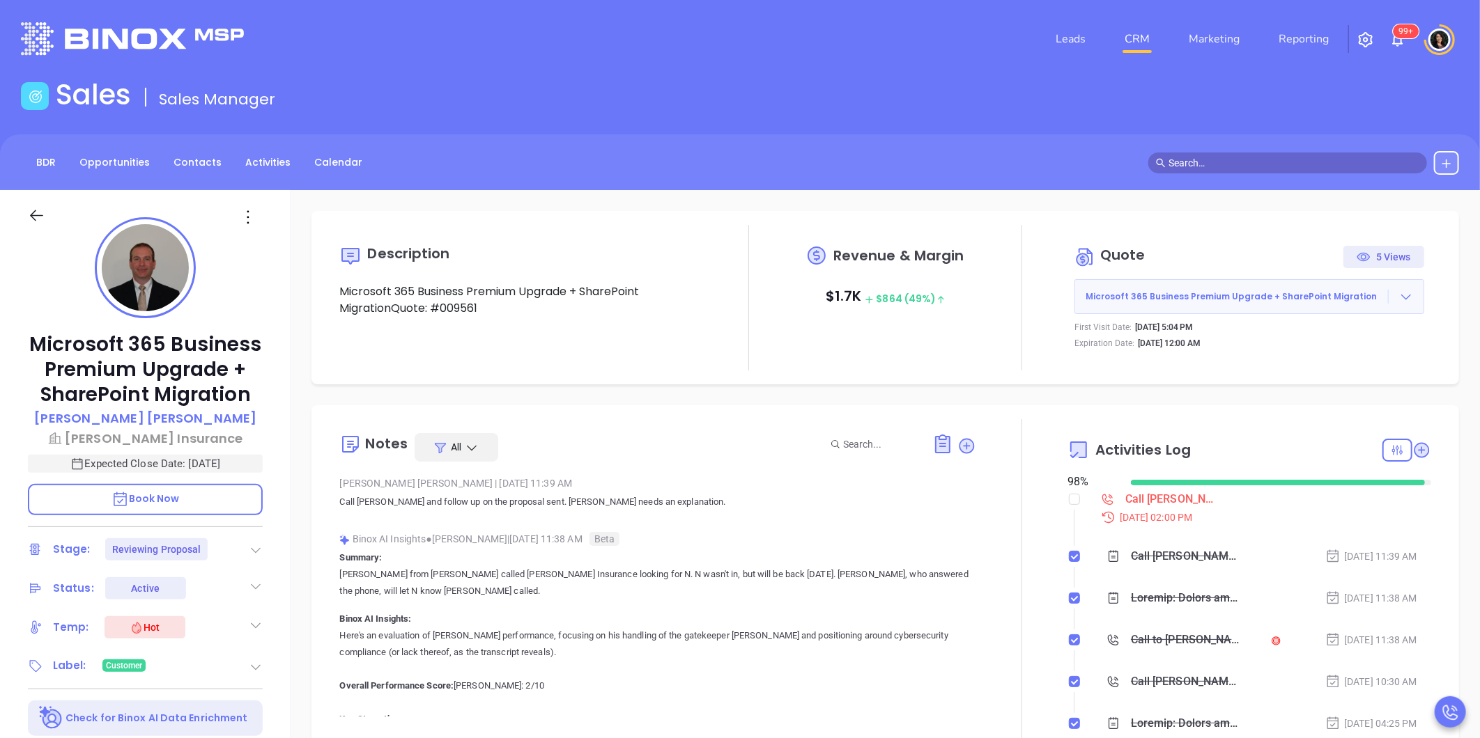
click at [1101, 111] on div "Sales Sales Manager" at bounding box center [740, 97] width 1455 height 39
click at [1457, 521] on div "Description Microsoft 365 Business Premium Upgrade + SharePoint MigrationQuote:…" at bounding box center [884, 677] width 1189 height 975
click at [1167, 504] on div "Call Allan proposal review - Allan Kaplan" at bounding box center [1172, 499] width 94 height 21
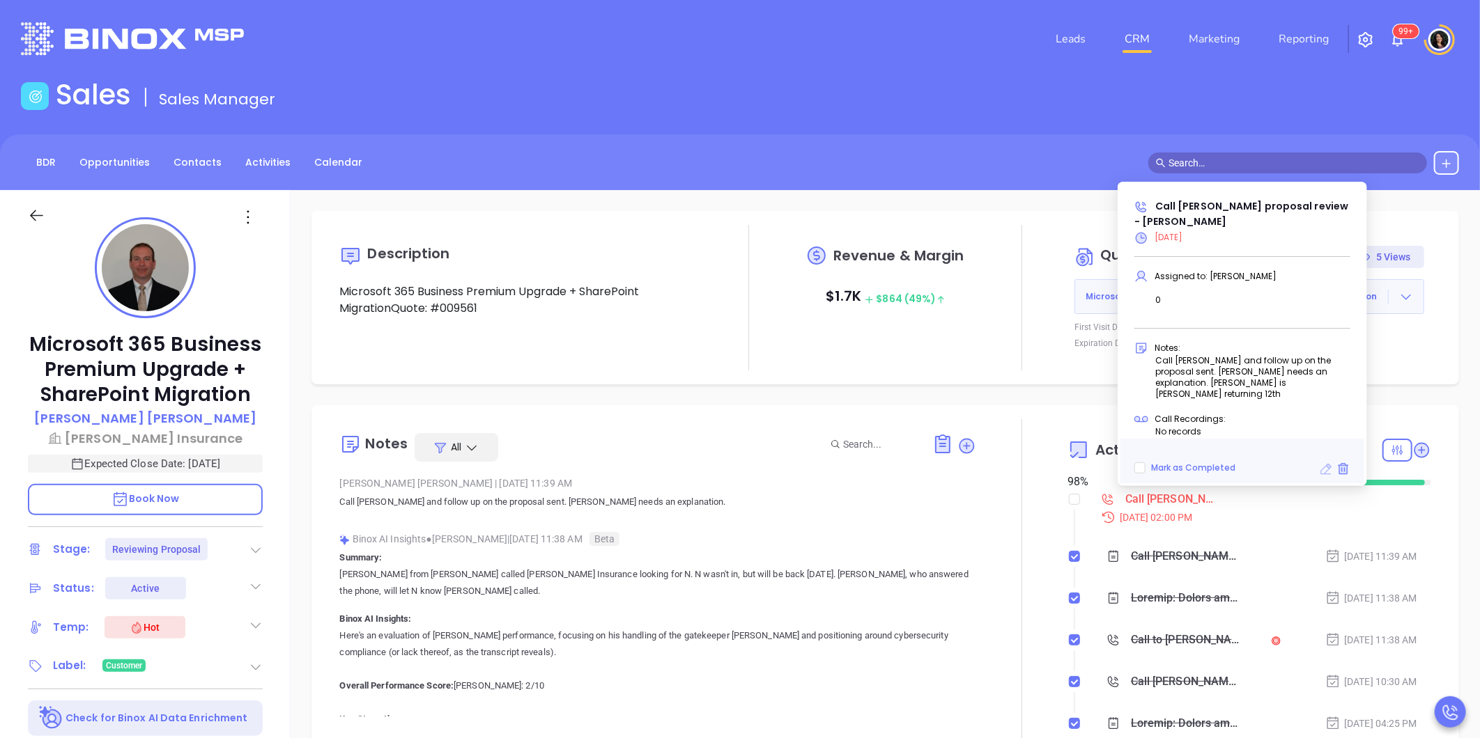
click at [1322, 474] on icon at bounding box center [1326, 469] width 11 height 11
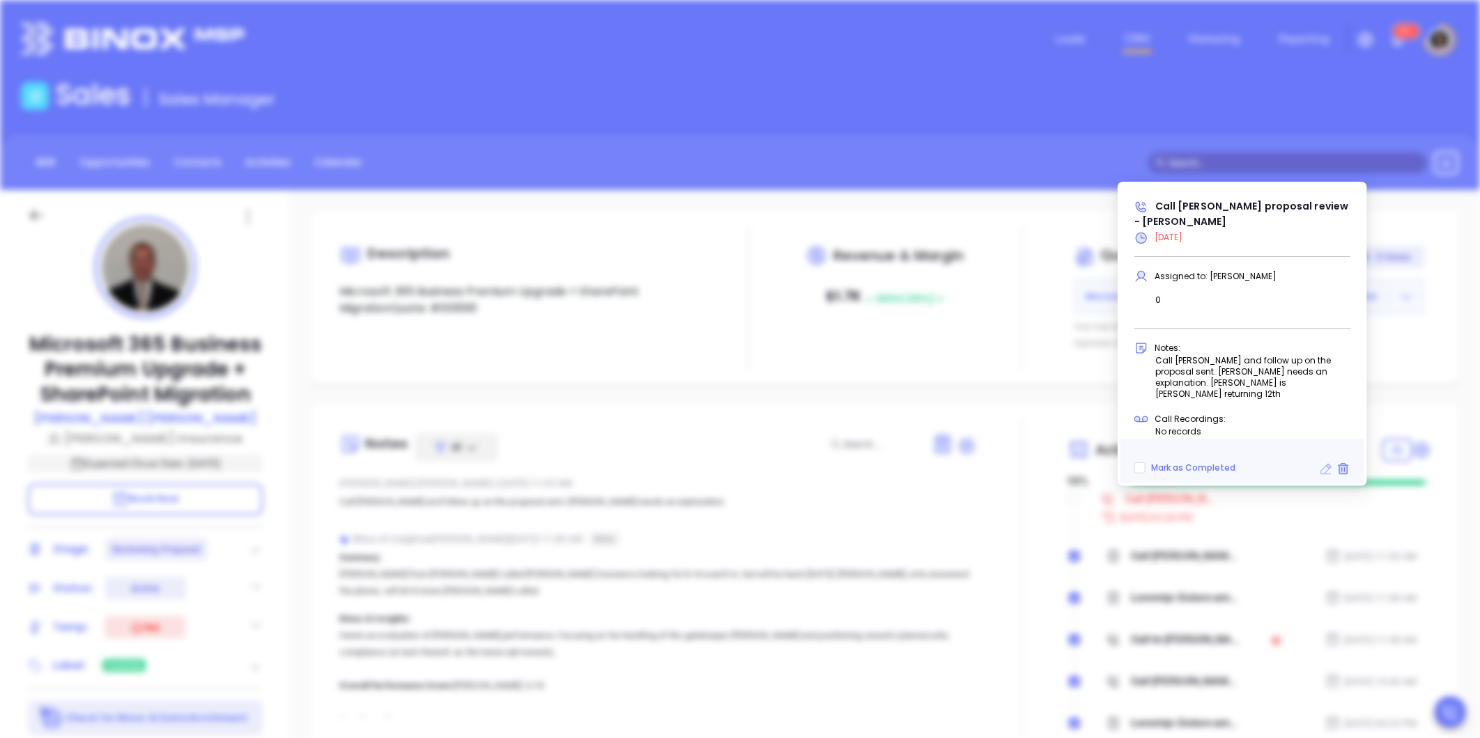
type input "09/24/2025"
type input "Call Allan proposal review - Allan Kaplan"
type input "Call"
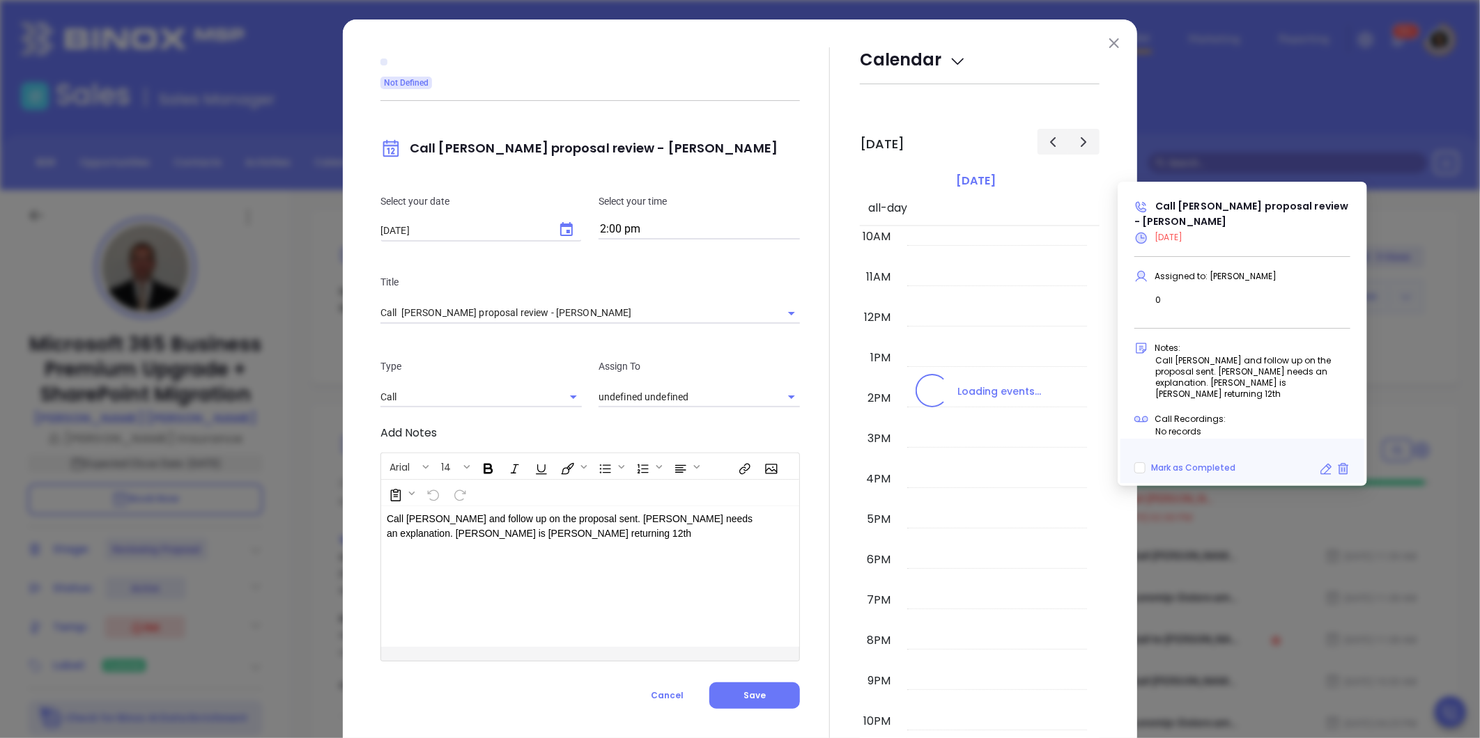
type input "Walter Contreras"
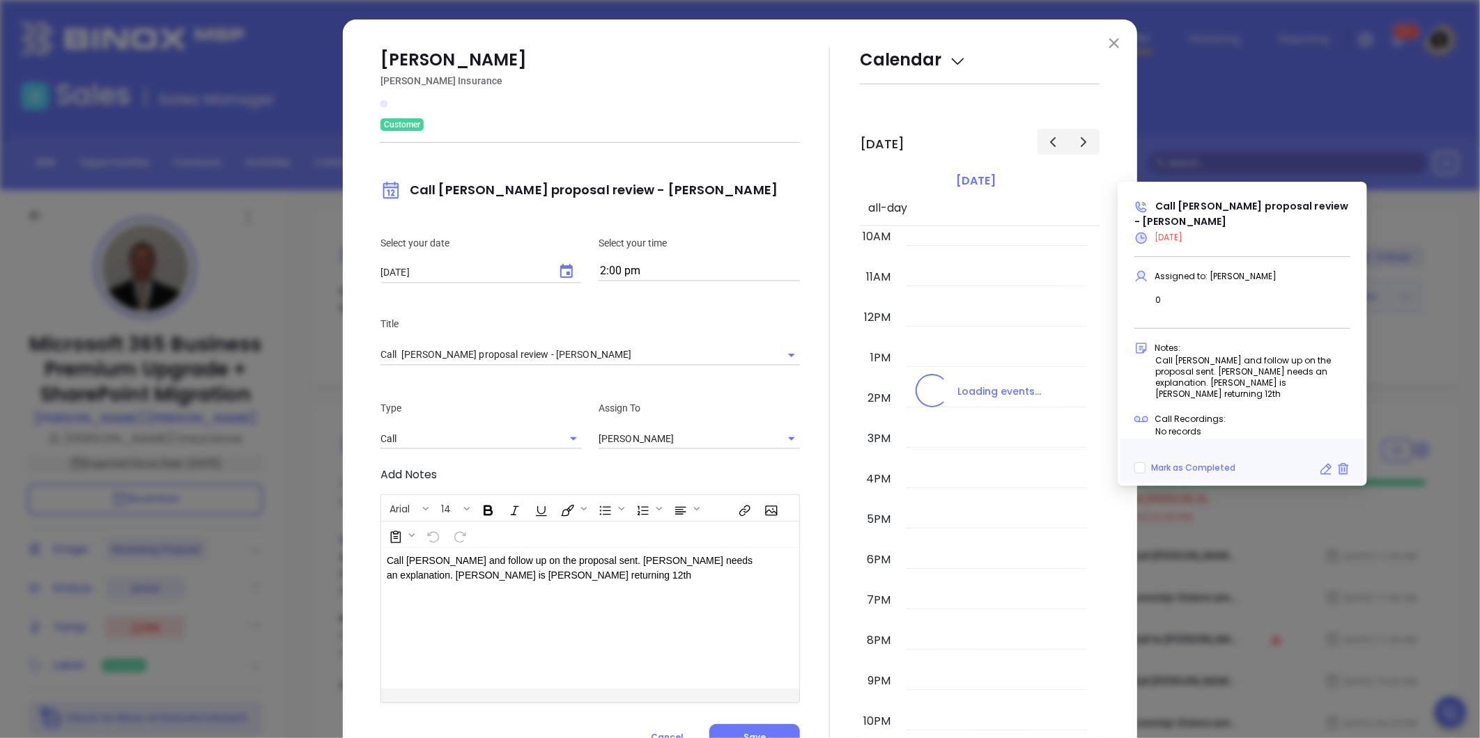
click at [556, 233] on div "Select your date 09/24/2025 ​ Select your time 2:00 pm" at bounding box center [590, 258] width 436 height 81
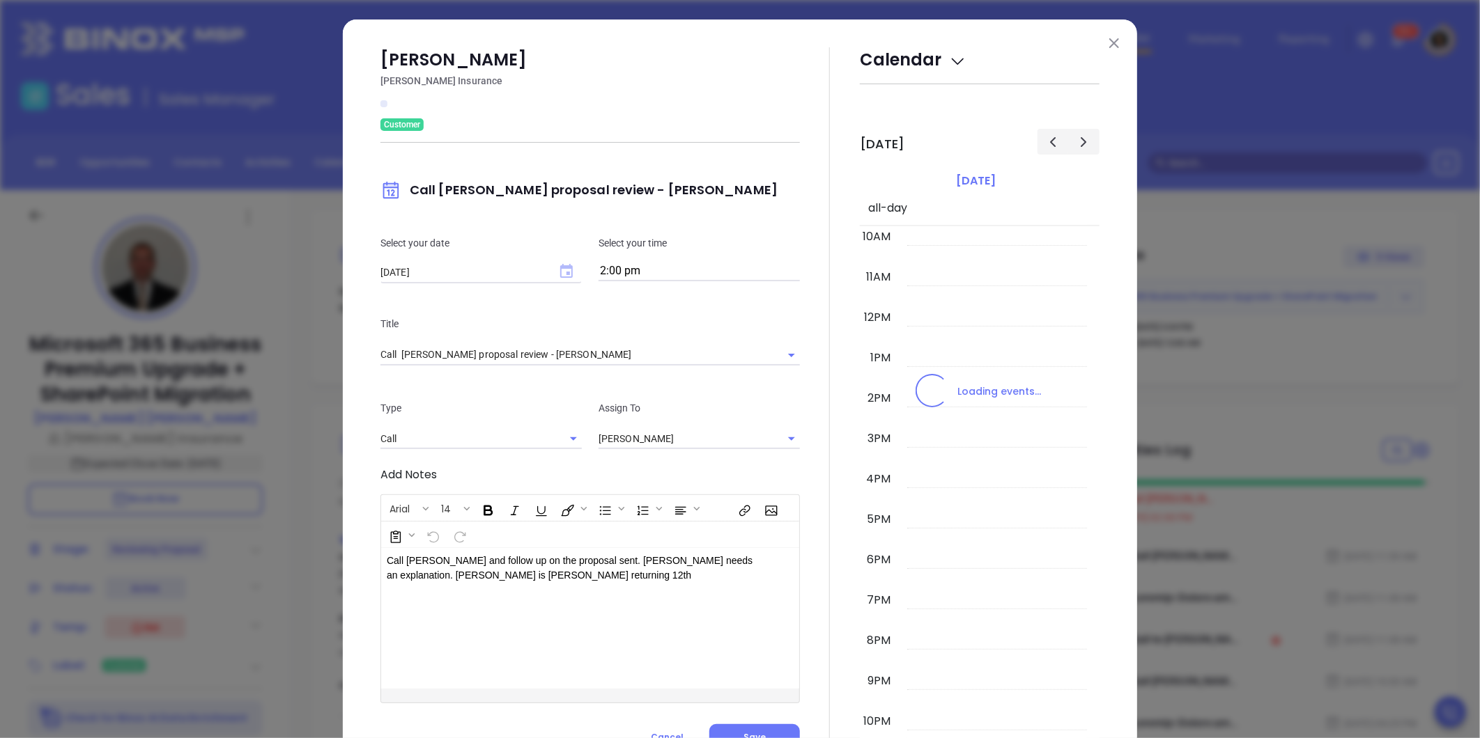
click at [560, 270] on icon "Choose date, selected date is Sep 24, 2025" at bounding box center [566, 271] width 13 height 14
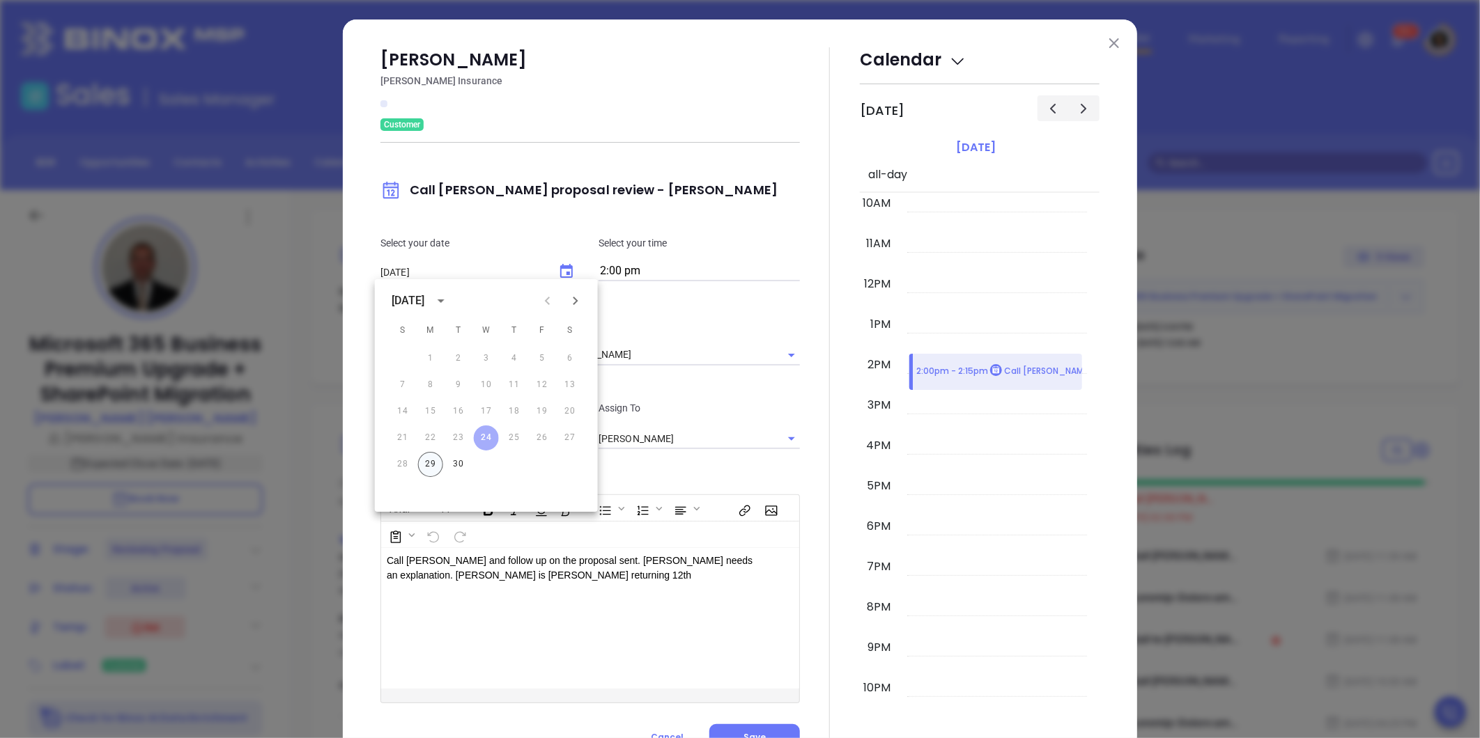
click at [431, 465] on button "29" at bounding box center [430, 464] width 25 height 25
type input "09/29/2025"
click at [644, 343] on div "Call Allan proposal review - Allan Kaplan" at bounding box center [589, 354] width 419 height 23
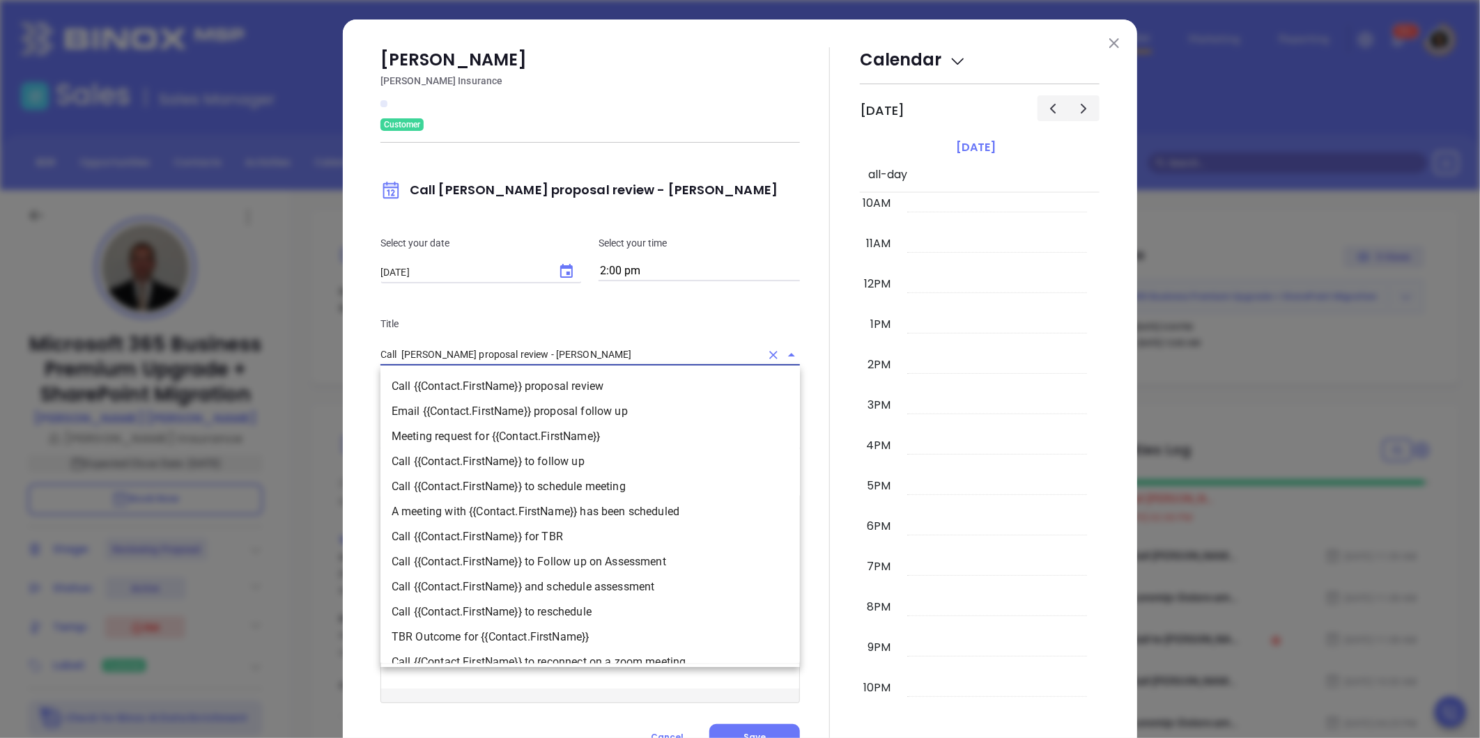
click at [637, 353] on input "Call Allan proposal review - Allan Kaplan" at bounding box center [570, 355] width 380 height 20
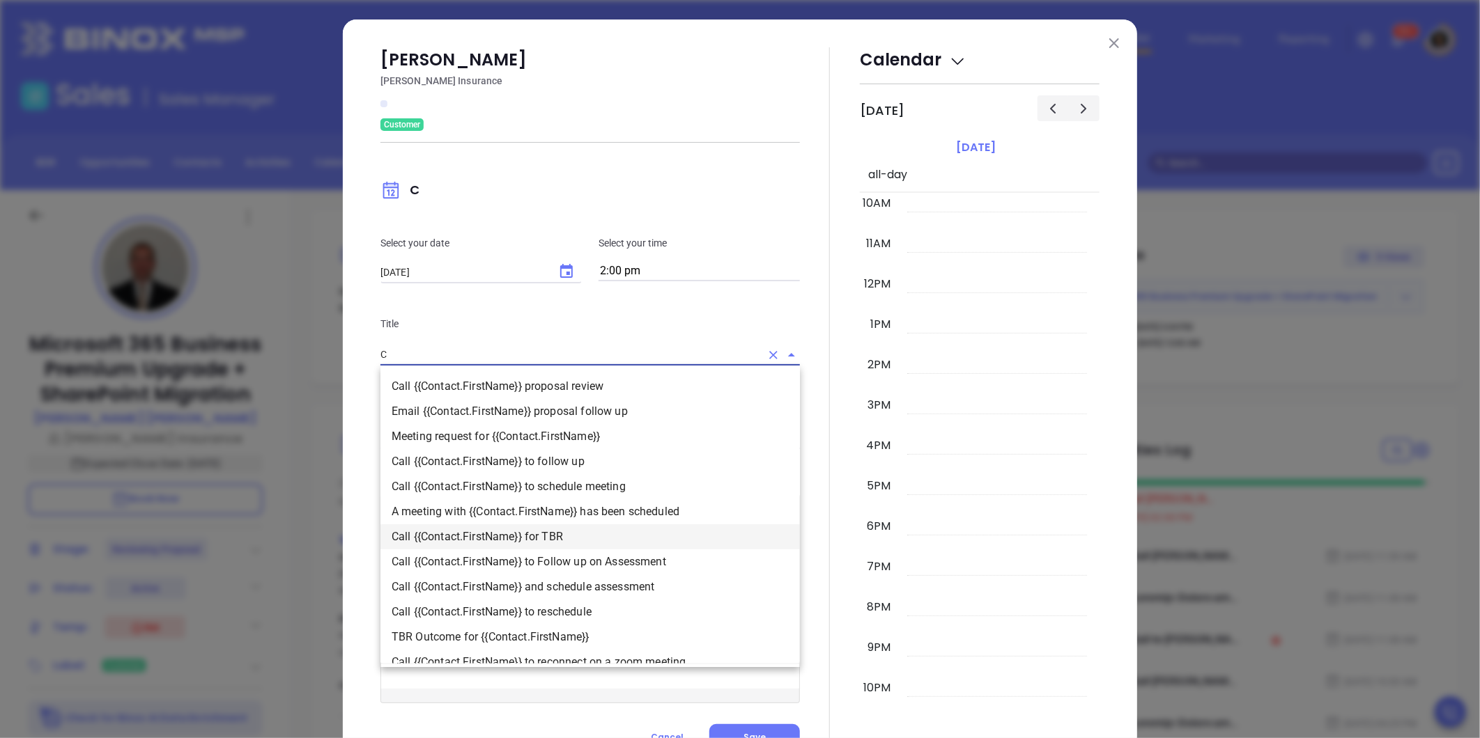
click at [596, 530] on li "Call {{Contact.FirstName}} for TBR" at bounding box center [589, 537] width 419 height 25
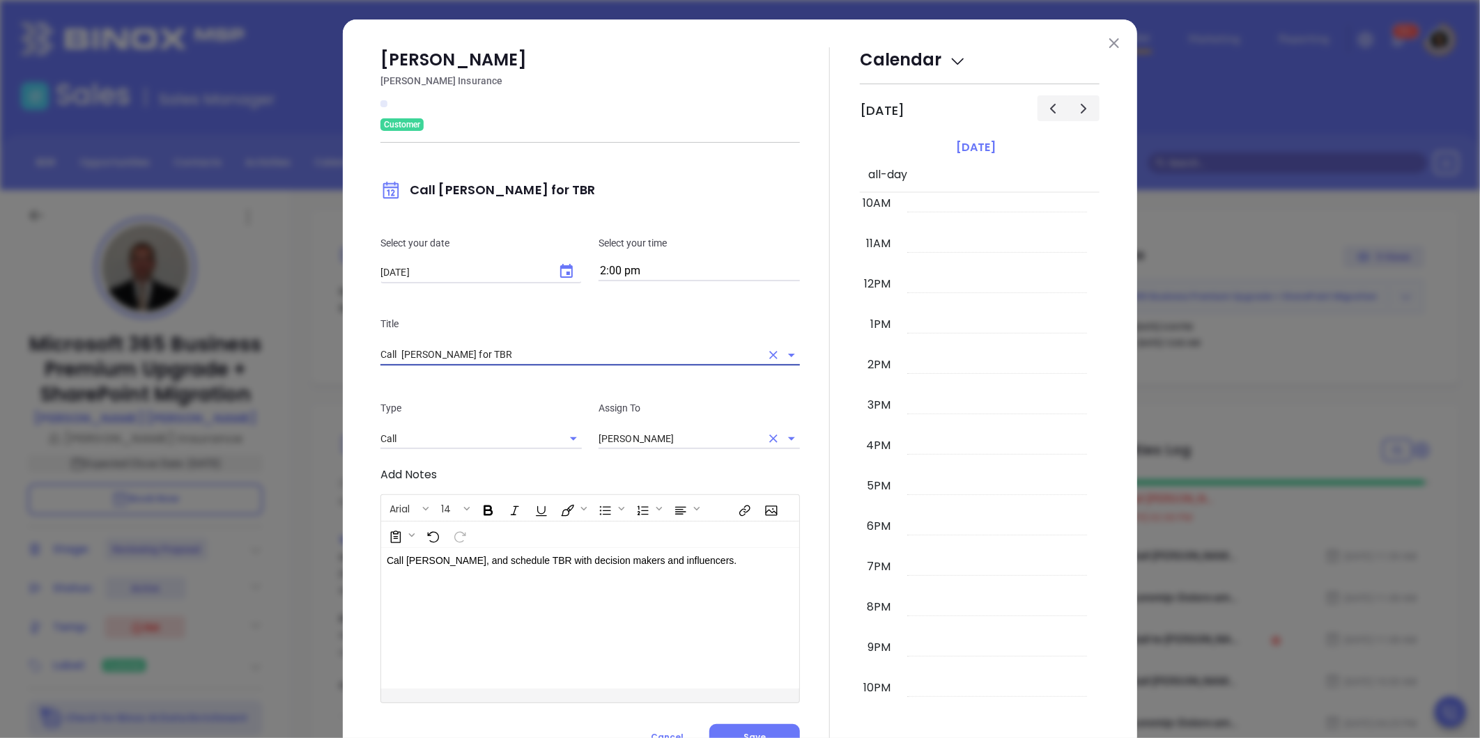
type input "Call Allan for TBR"
click at [676, 442] on input "Walter Contreras" at bounding box center [679, 439] width 162 height 20
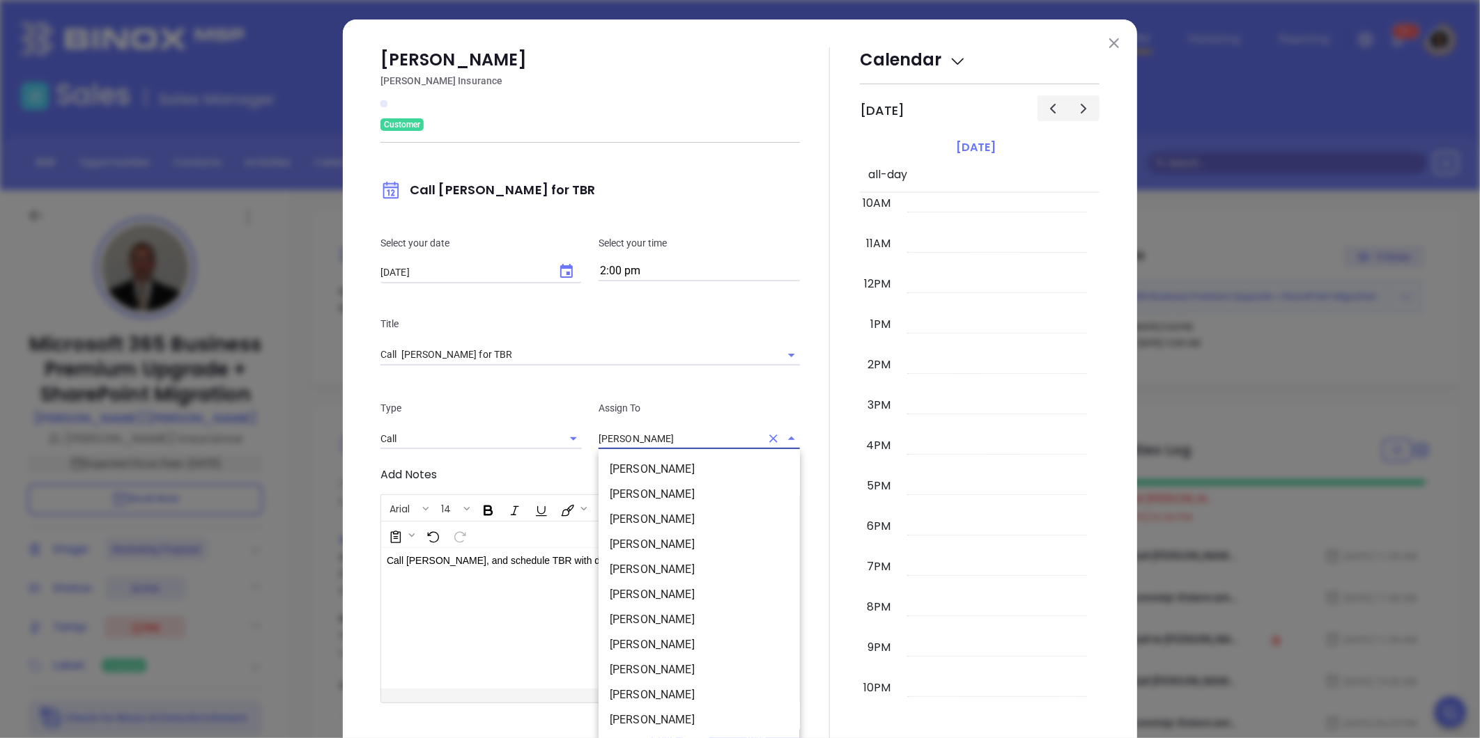
scroll to position [0, 0]
click at [672, 554] on li "[PERSON_NAME]" at bounding box center [698, 545] width 201 height 25
type input "[PERSON_NAME]"
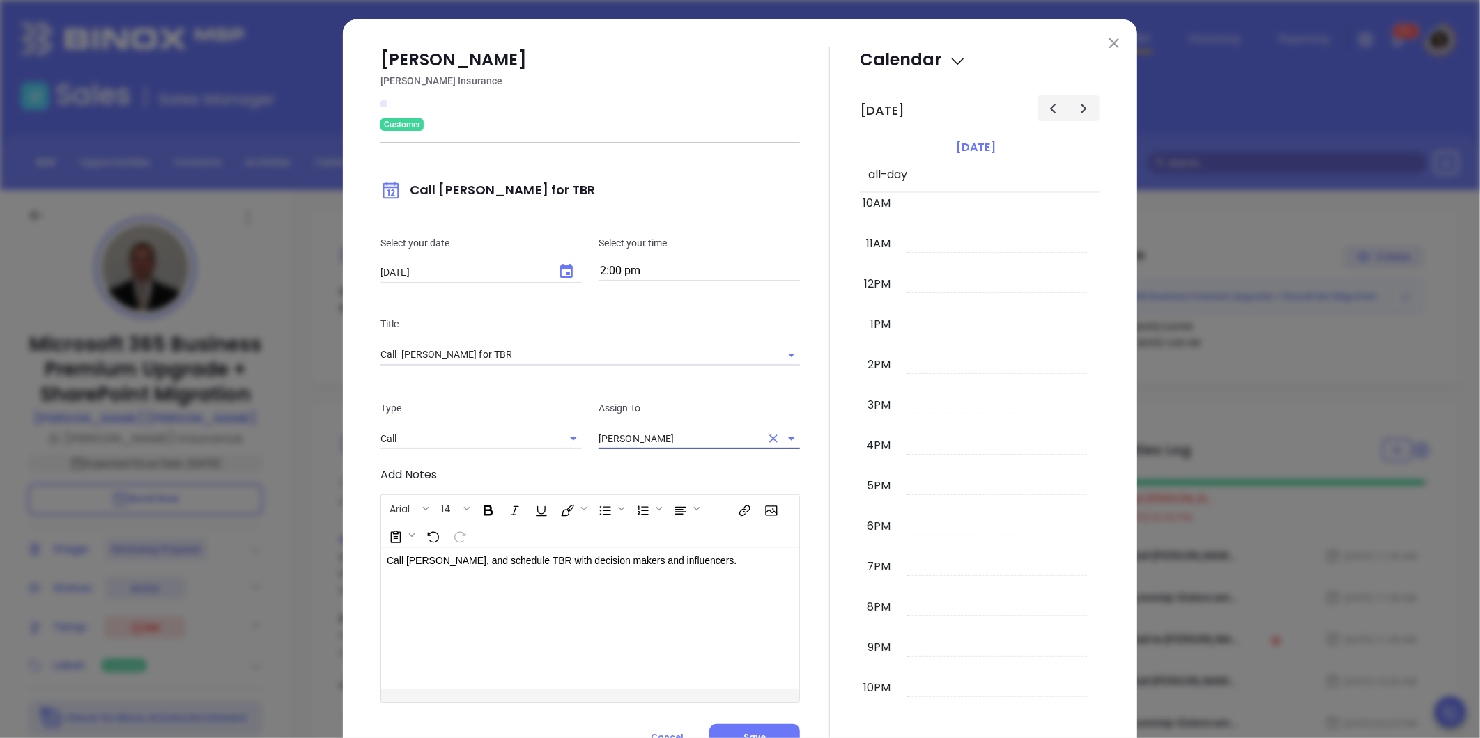
click at [809, 568] on div at bounding box center [830, 399] width 60 height 704
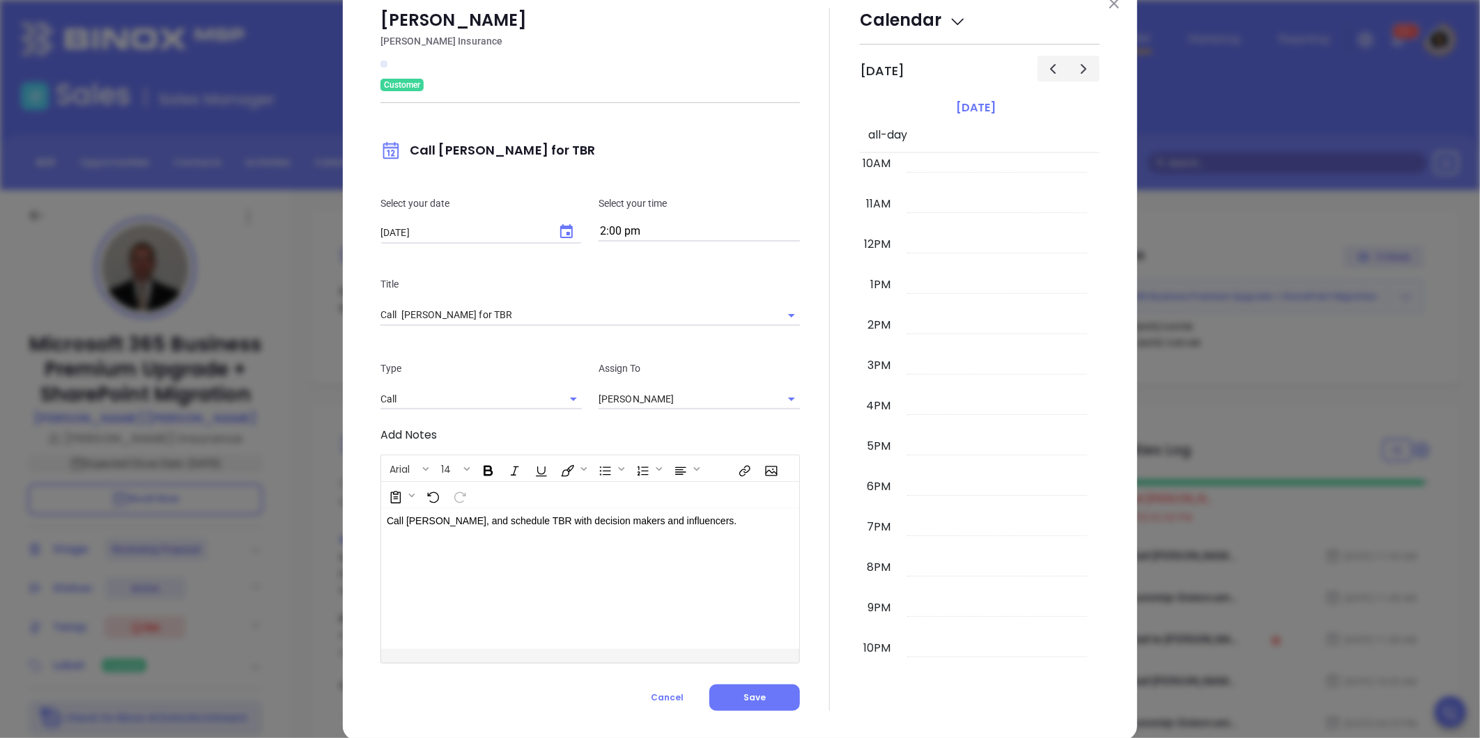
scroll to position [61, 0]
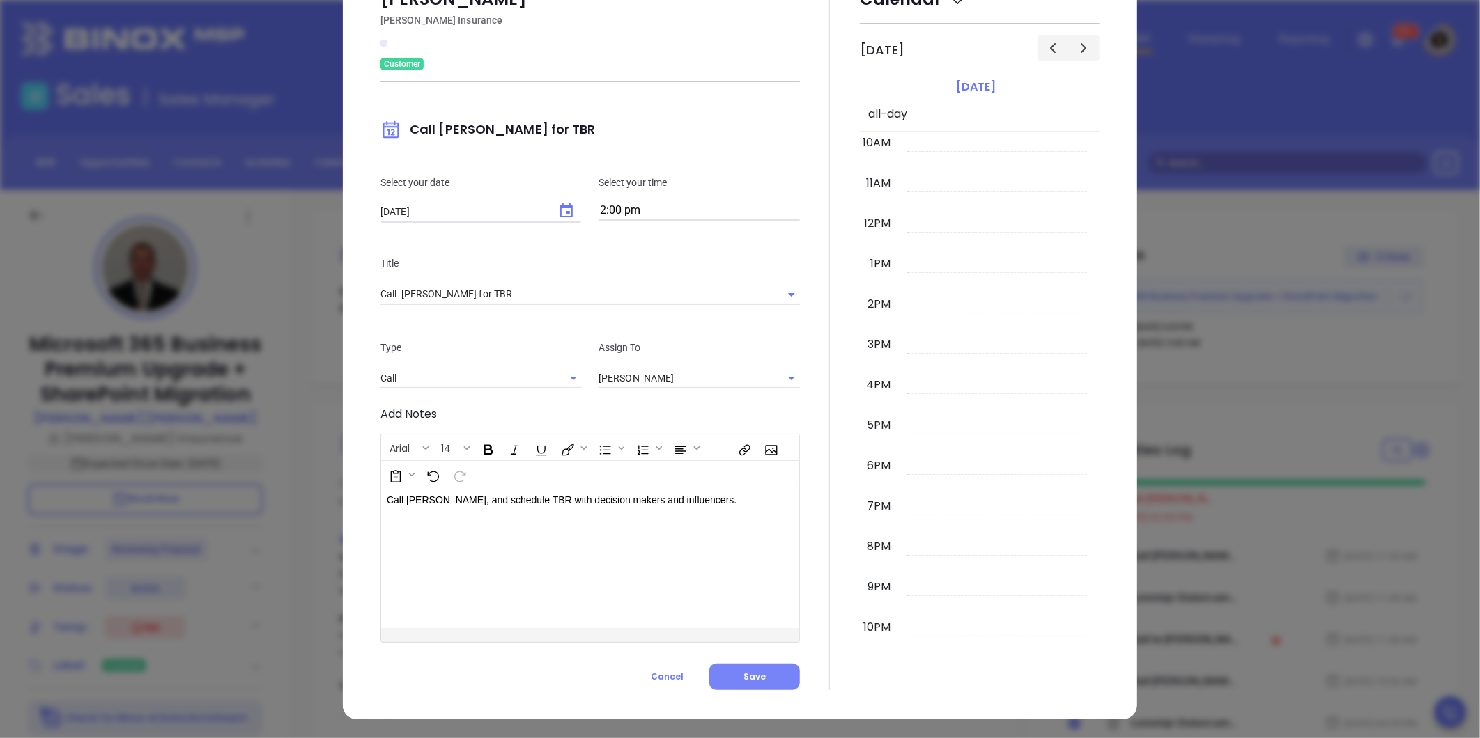
click at [739, 667] on button "Save" at bounding box center [754, 677] width 91 height 26
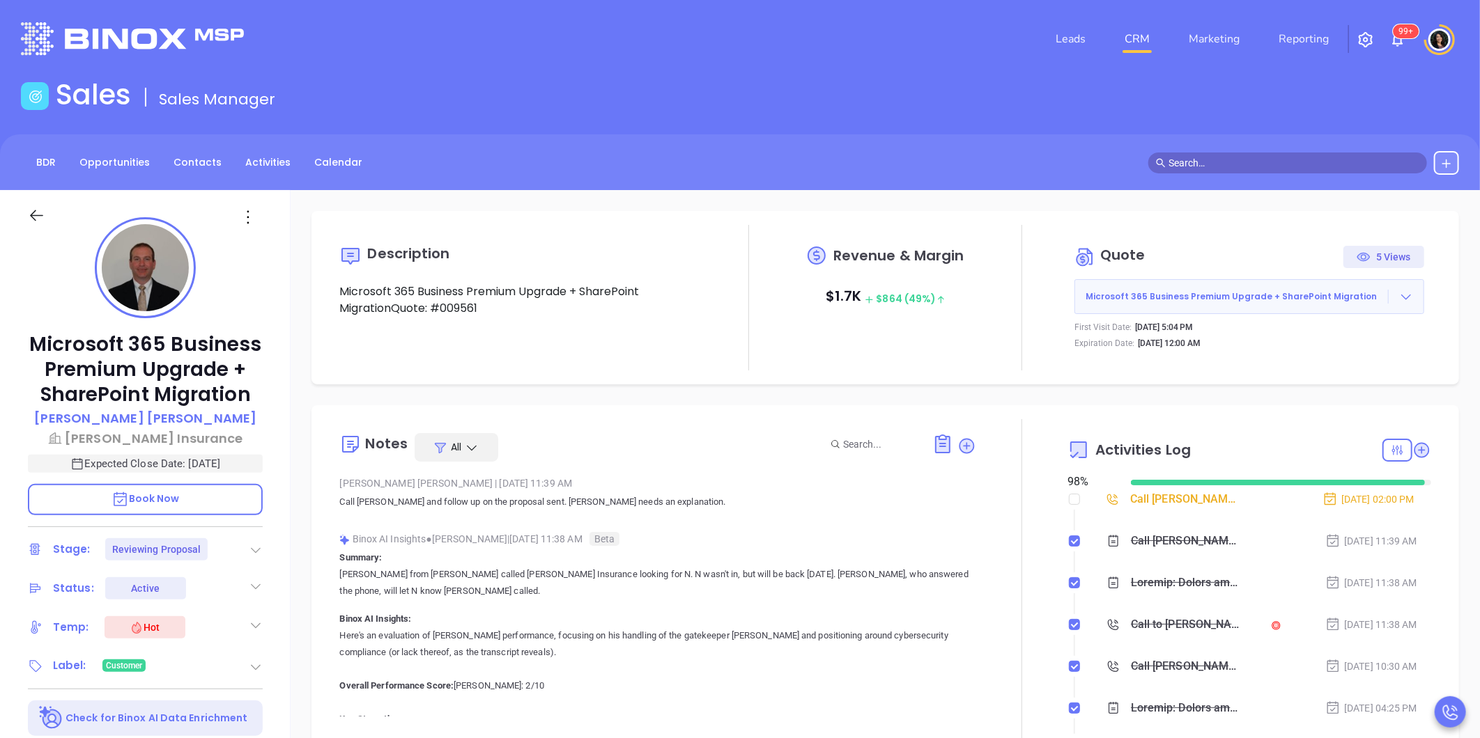
drag, startPoint x: 1262, startPoint y: 137, endPoint x: 1257, endPoint y: 122, distance: 15.4
click at [1262, 137] on div "BDR Opportunities Contacts Activities Calendar" at bounding box center [740, 162] width 1480 height 56
click at [1137, 29] on link "CRM" at bounding box center [1137, 39] width 36 height 28
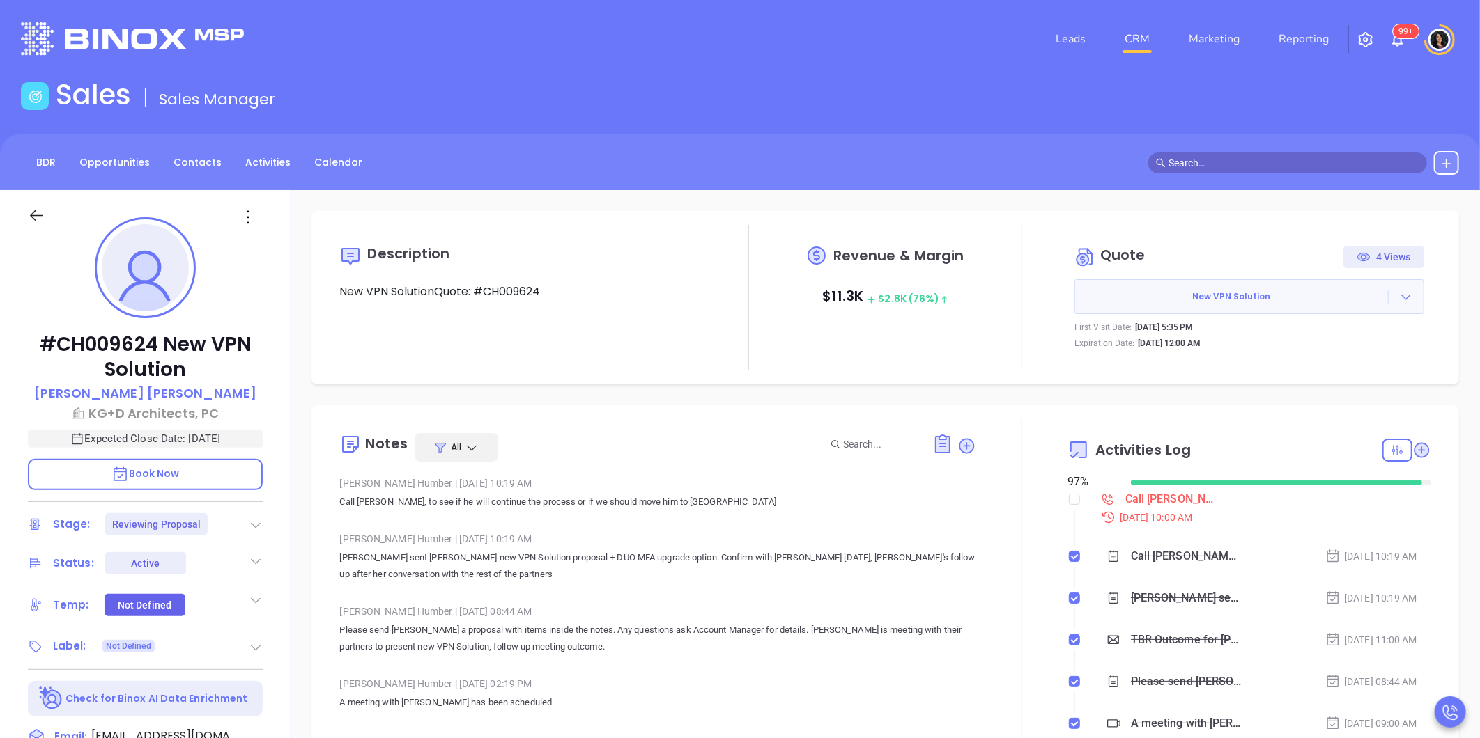
type input "[PERSON_NAME]"
click at [1151, 503] on div "Call Lisa to follow up" at bounding box center [1172, 499] width 94 height 21
click at [1076, 203] on div "Description New VPN SolutionQuote: #CH009624 Revenue & Margin $ 11.3K $ 2.8K (7…" at bounding box center [884, 677] width 1189 height 975
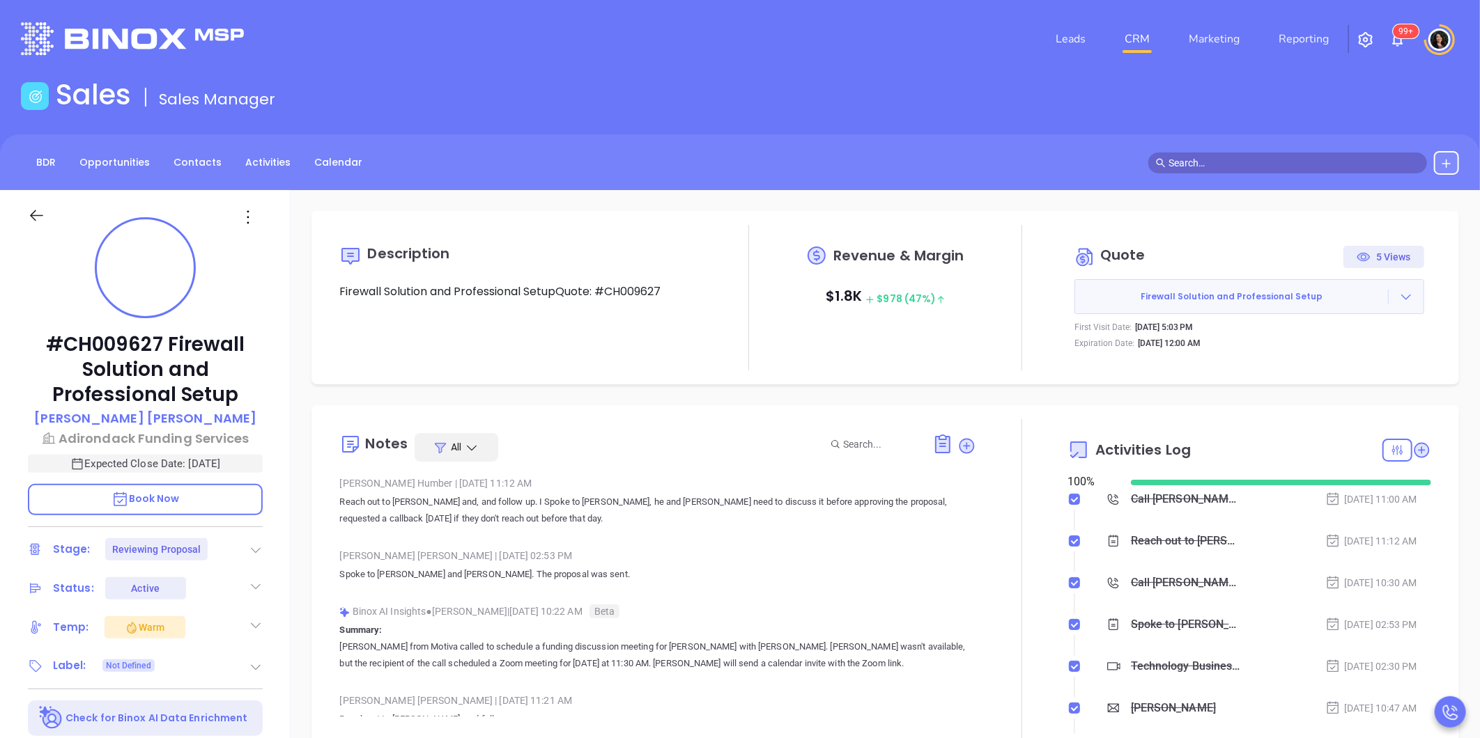
type input "[PERSON_NAME]"
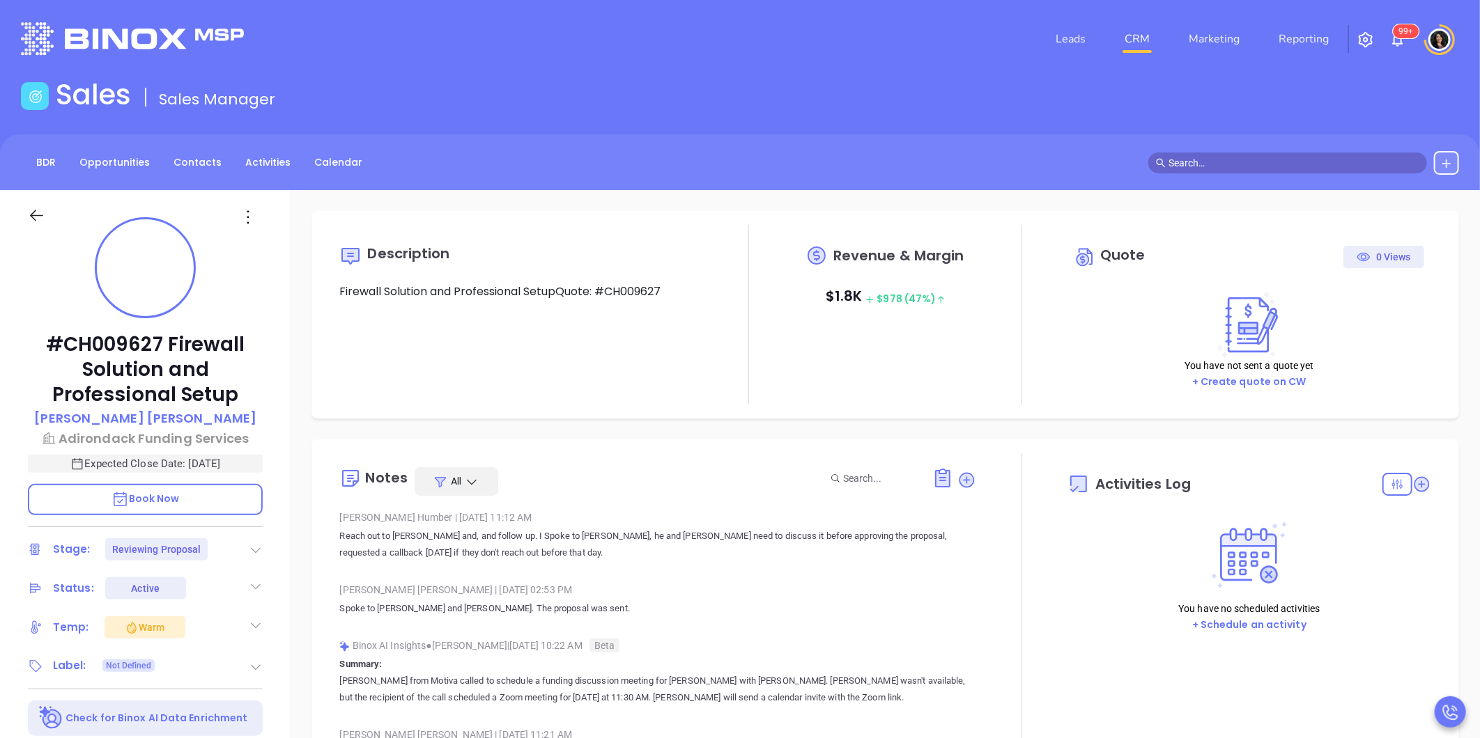
type input "[DATE]"
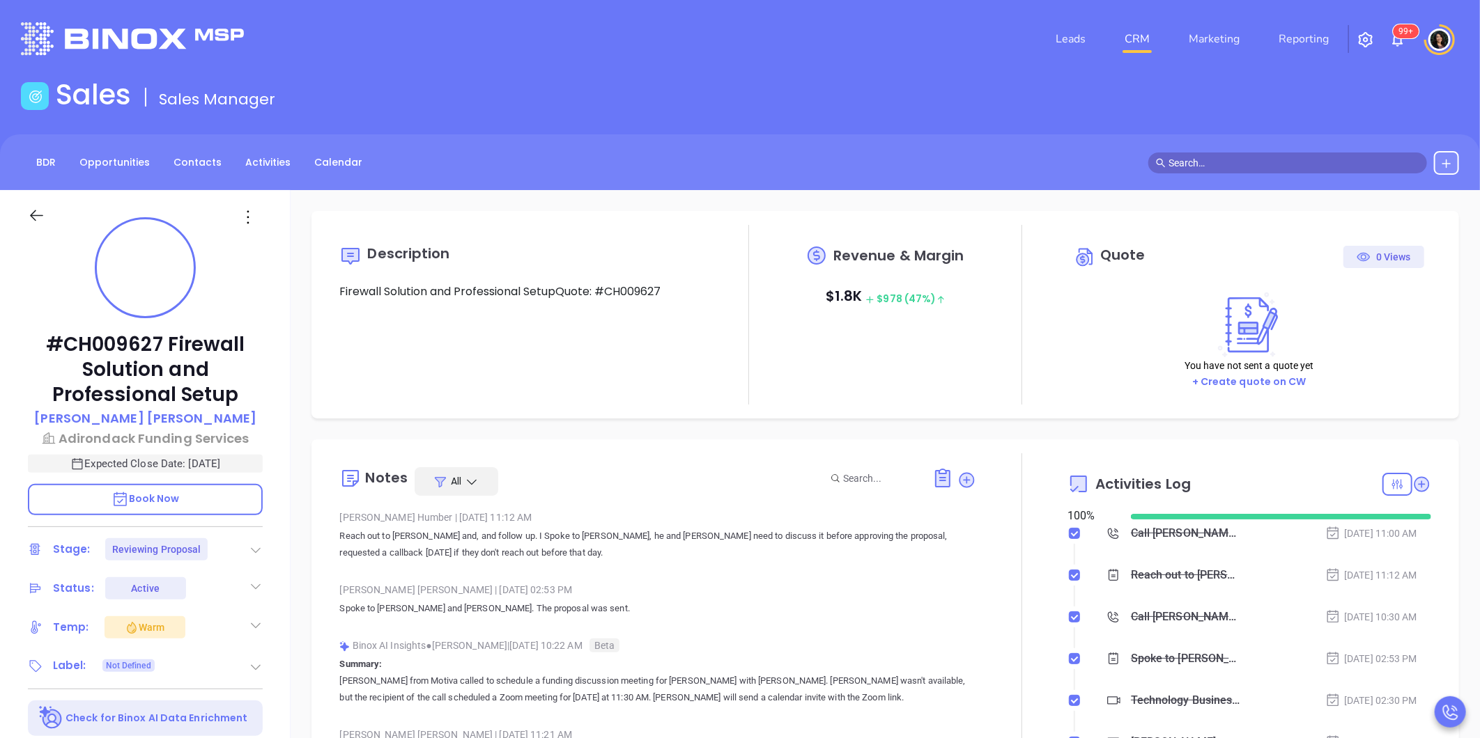
scroll to position [405, 0]
click at [1147, 532] on div "Call [PERSON_NAME] to follow up - [PERSON_NAME]" at bounding box center [1186, 533] width 111 height 21
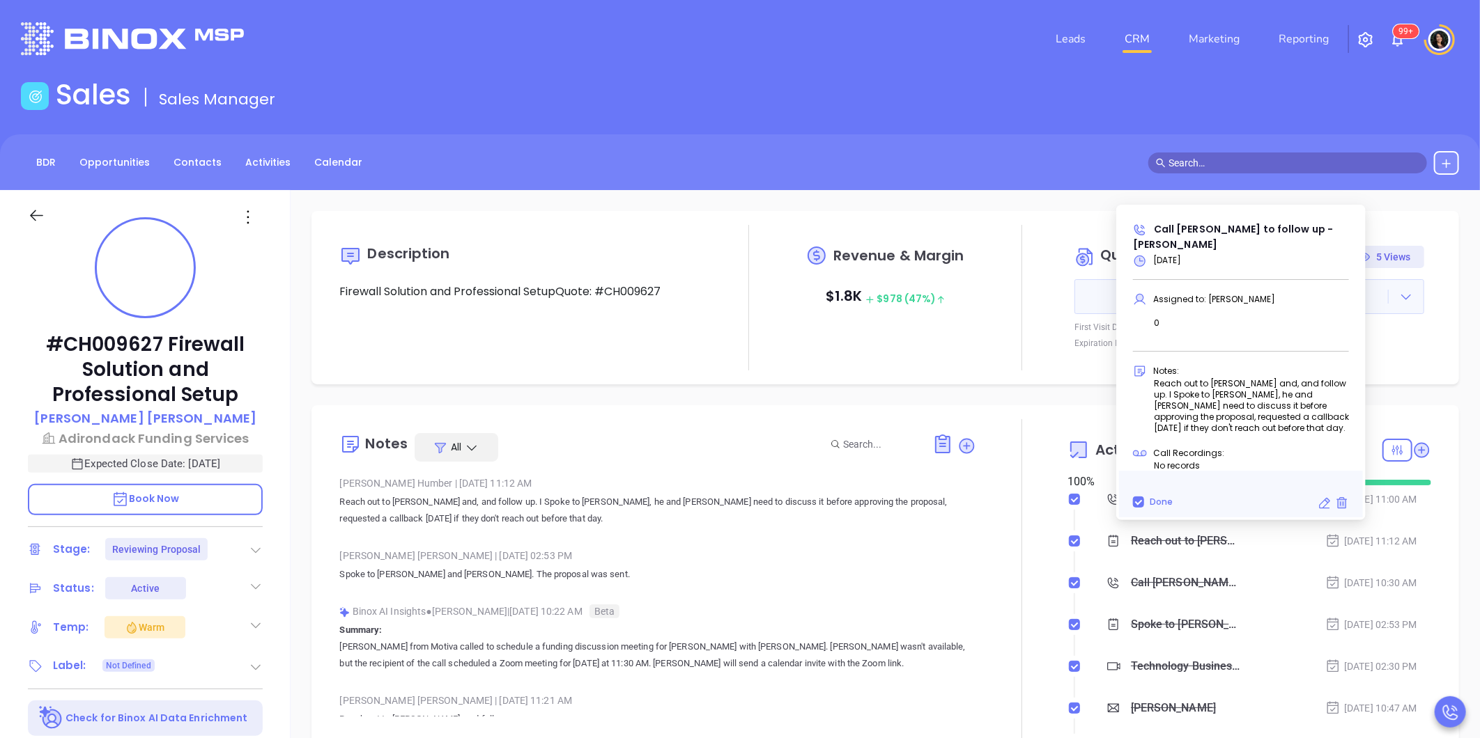
type input "[PERSON_NAME]"
click at [999, 395] on div "Description Firewall Solution and Professional SetupQuote: #CH009627 Revenue & …" at bounding box center [884, 677] width 1189 height 975
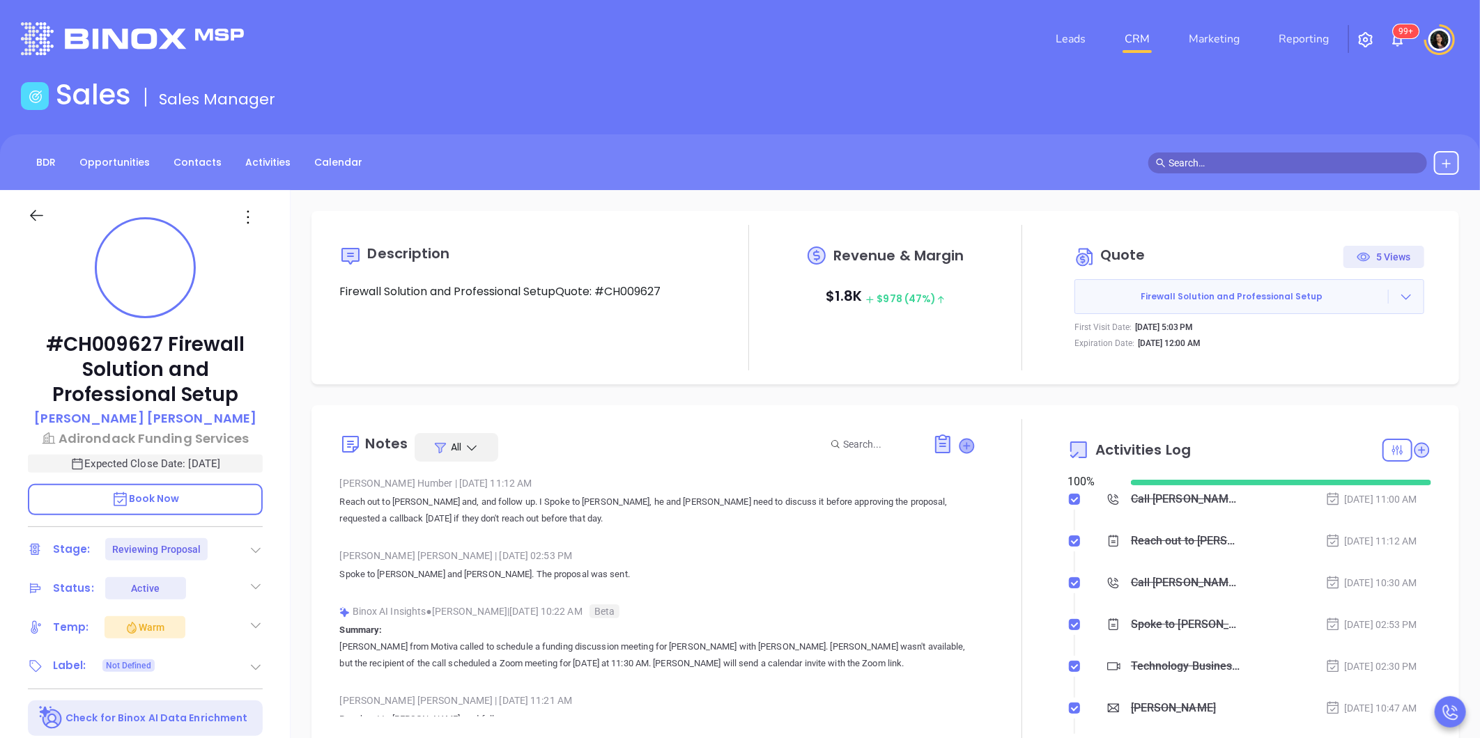
click at [960, 444] on icon at bounding box center [967, 446] width 14 height 14
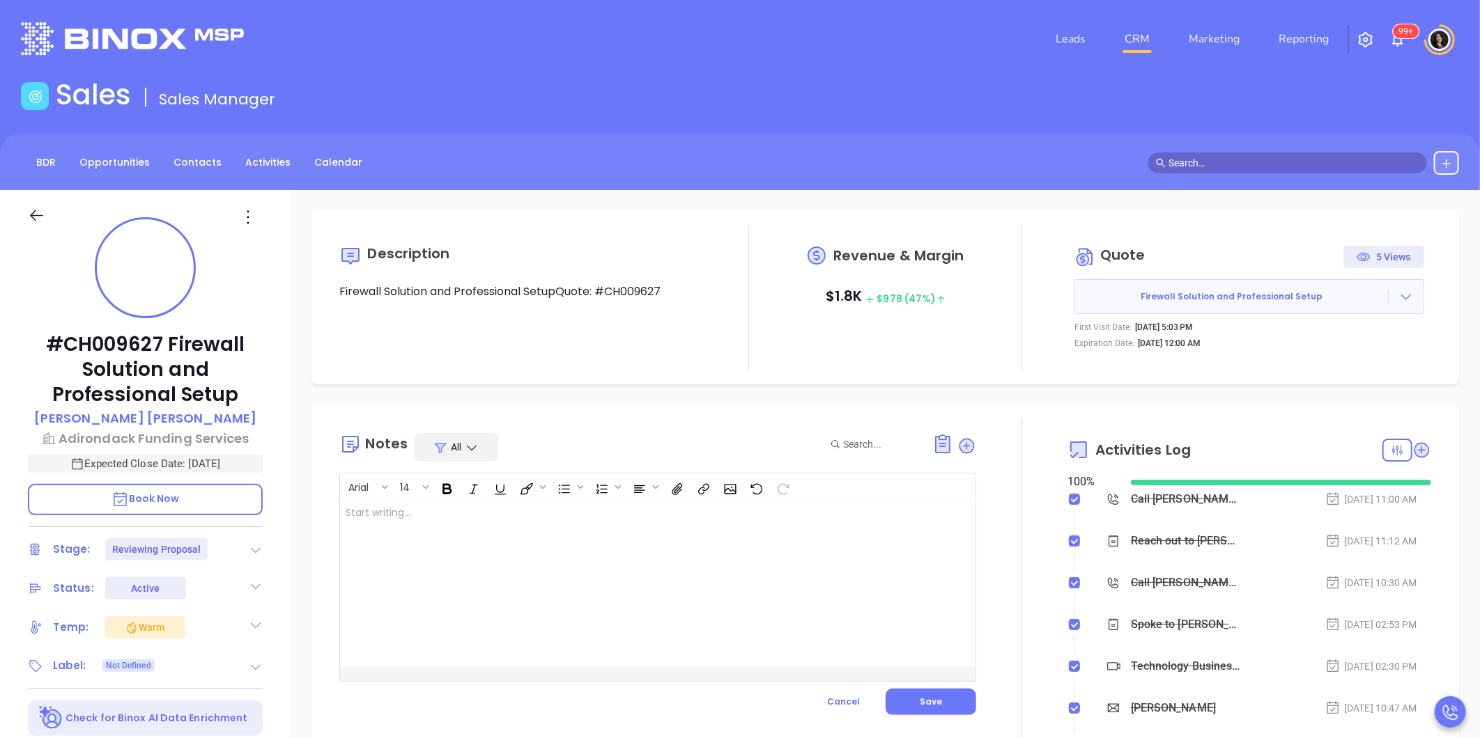
click at [769, 536] on div at bounding box center [635, 583] width 591 height 167
click at [940, 698] on button "Save" at bounding box center [930, 702] width 91 height 26
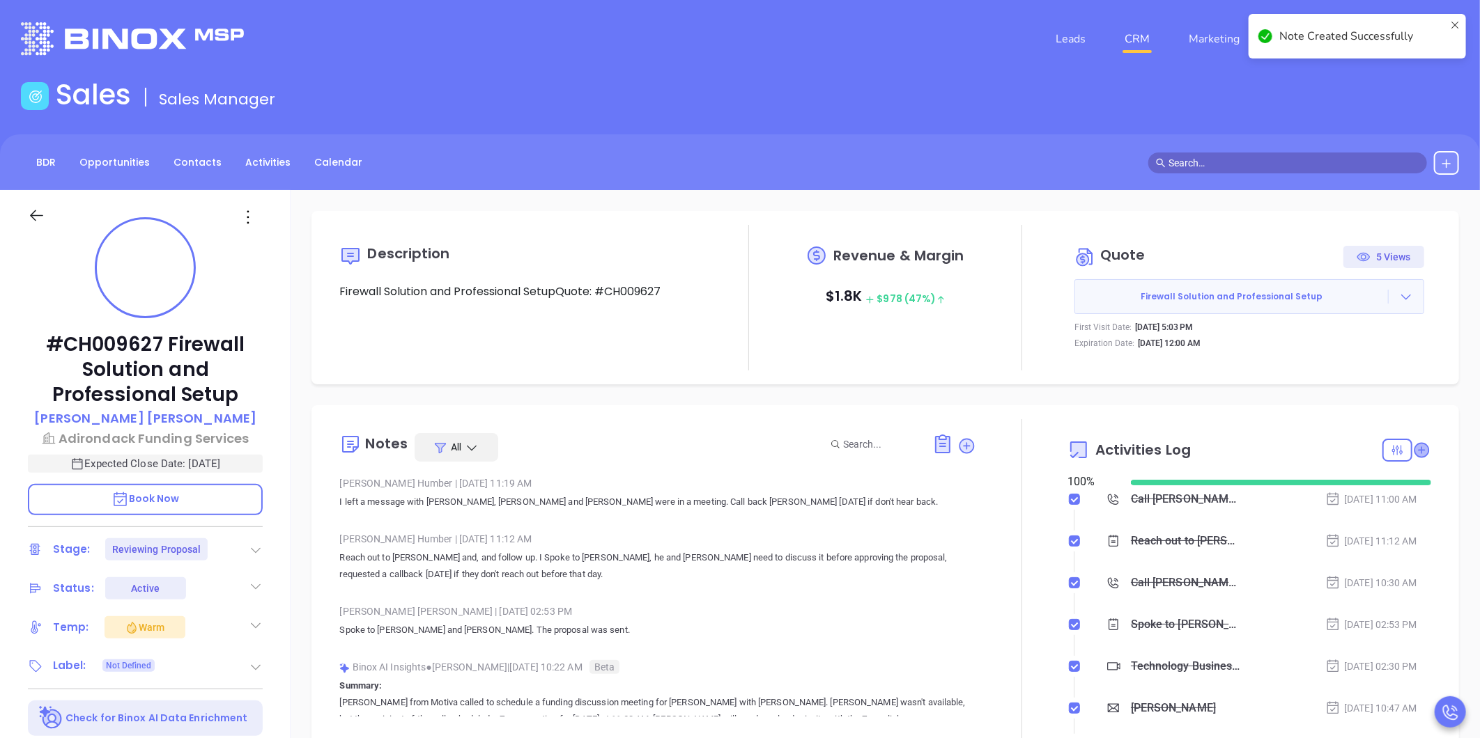
click at [1414, 451] on icon at bounding box center [1421, 450] width 14 height 14
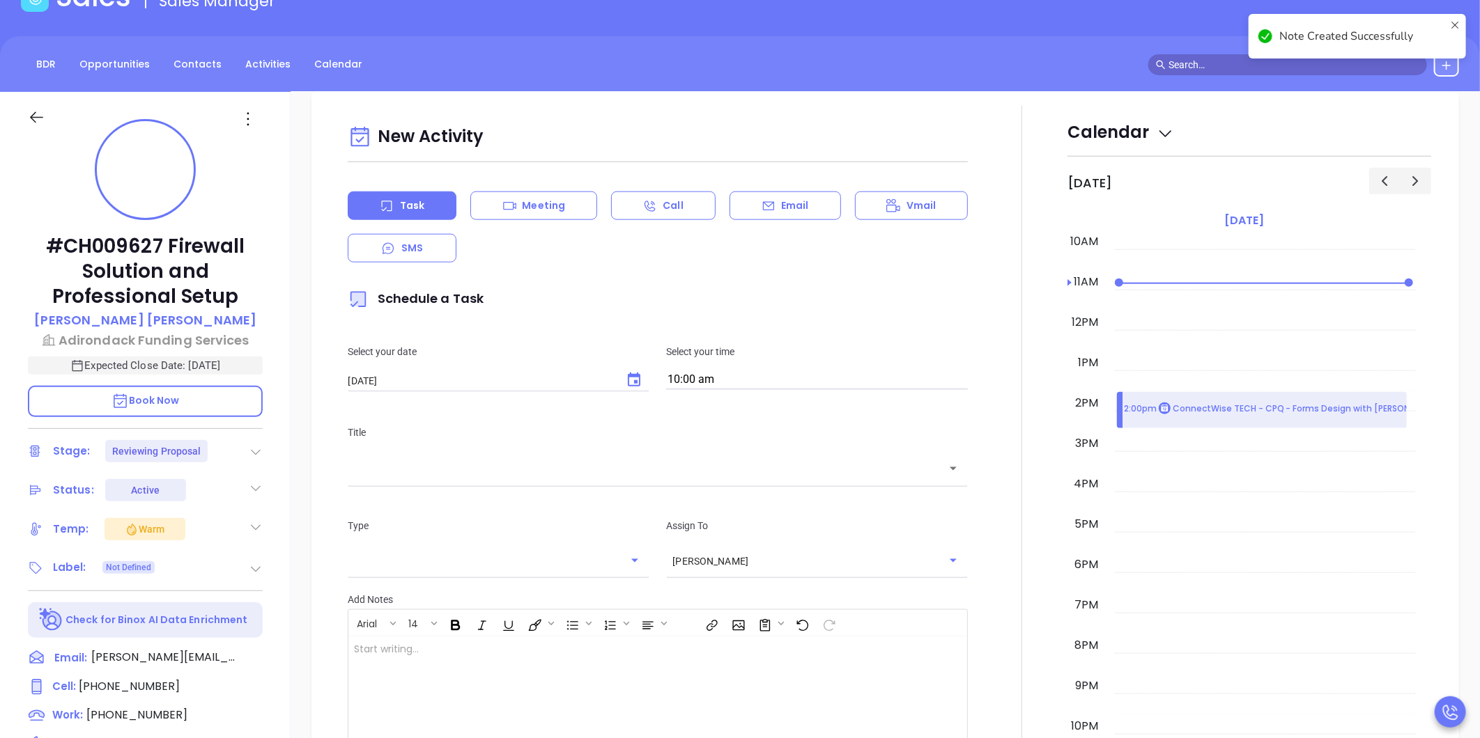
scroll to position [190, 0]
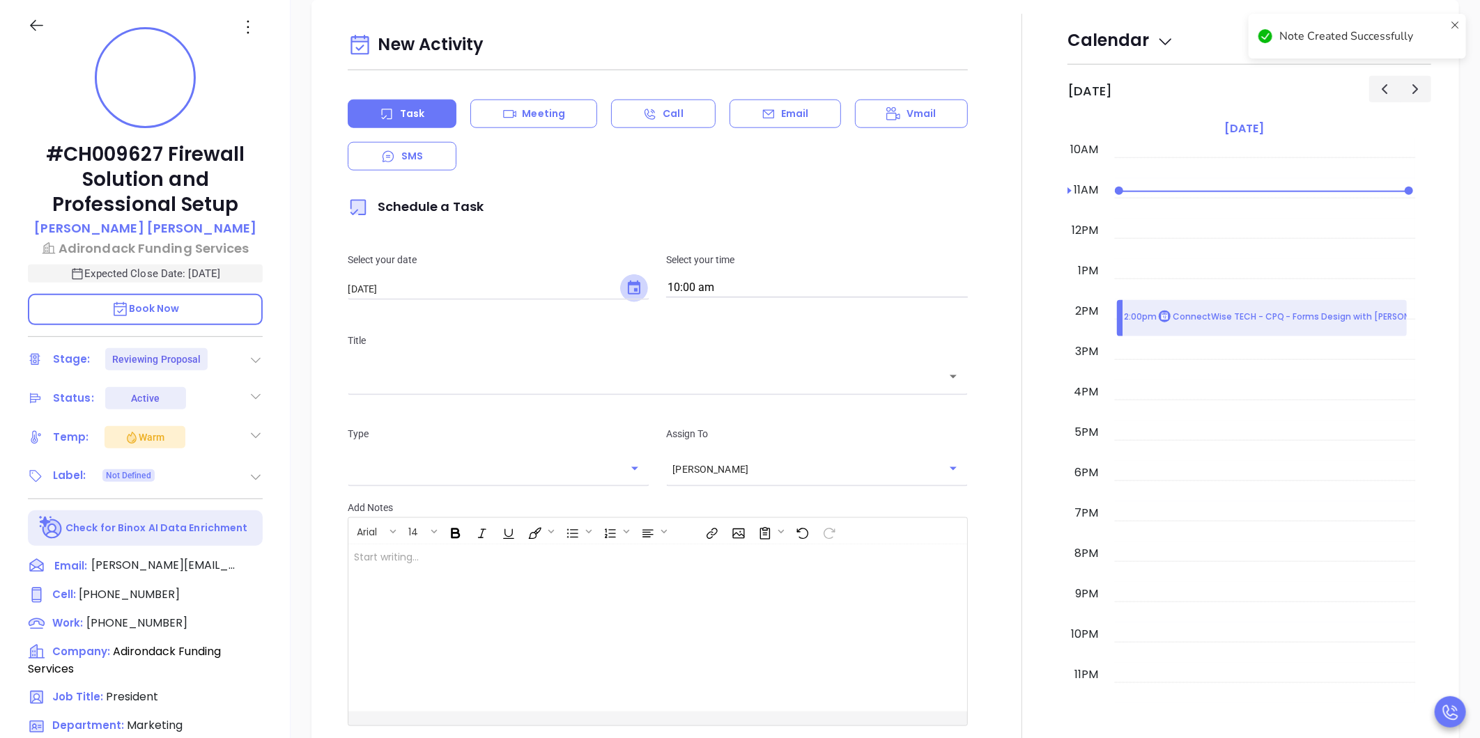
click at [639, 287] on button "Choose date, selected date is Sep 30, 2025" at bounding box center [634, 288] width 28 height 28
click at [544, 325] on icon "Next month" at bounding box center [549, 318] width 17 height 17
click at [456, 368] on button "1" at bounding box center [459, 376] width 25 height 25
type input "10/01/2025"
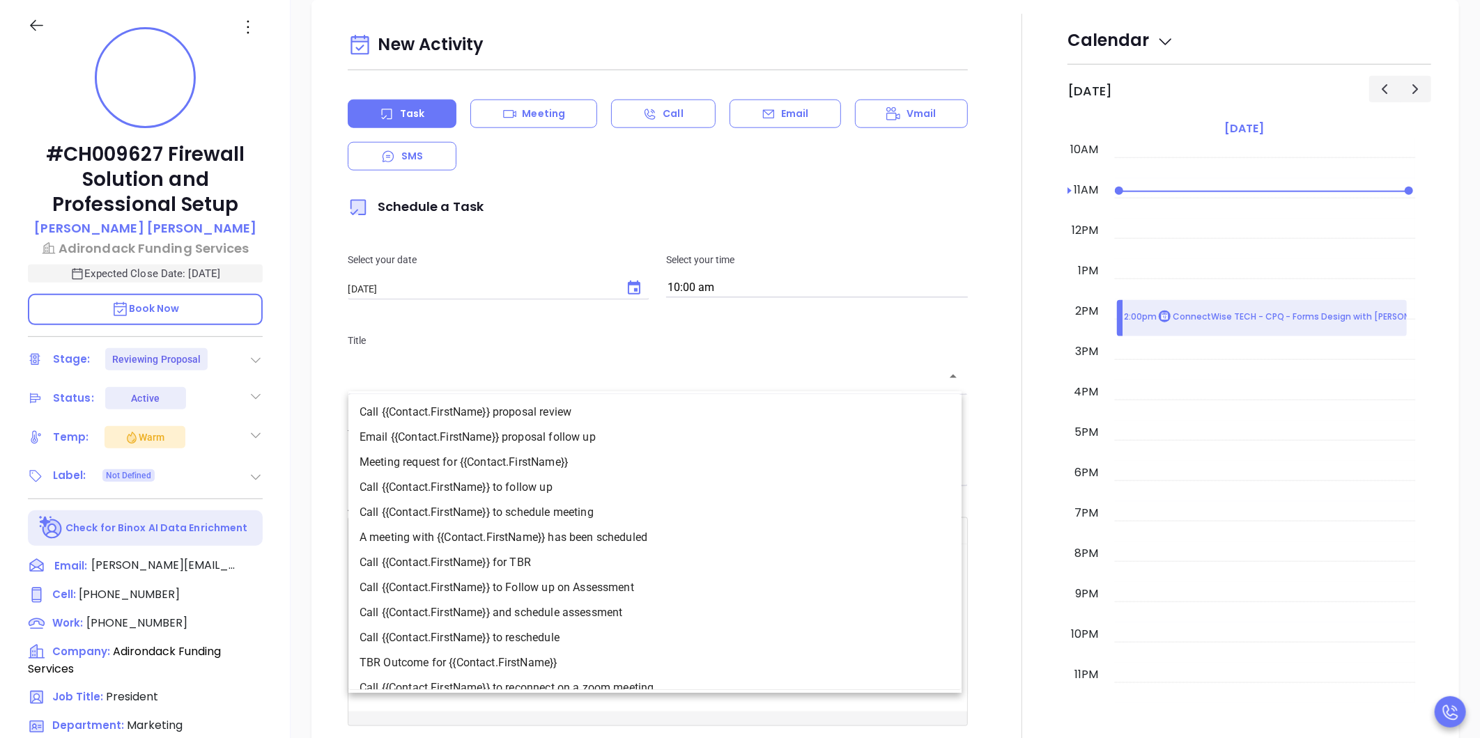
click at [615, 378] on input "text" at bounding box center [647, 377] width 587 height 16
click at [601, 497] on li "Call {{Contact.FirstName}} to follow up" at bounding box center [654, 487] width 613 height 25
type input "Call Robert to follow up"
type input "Call"
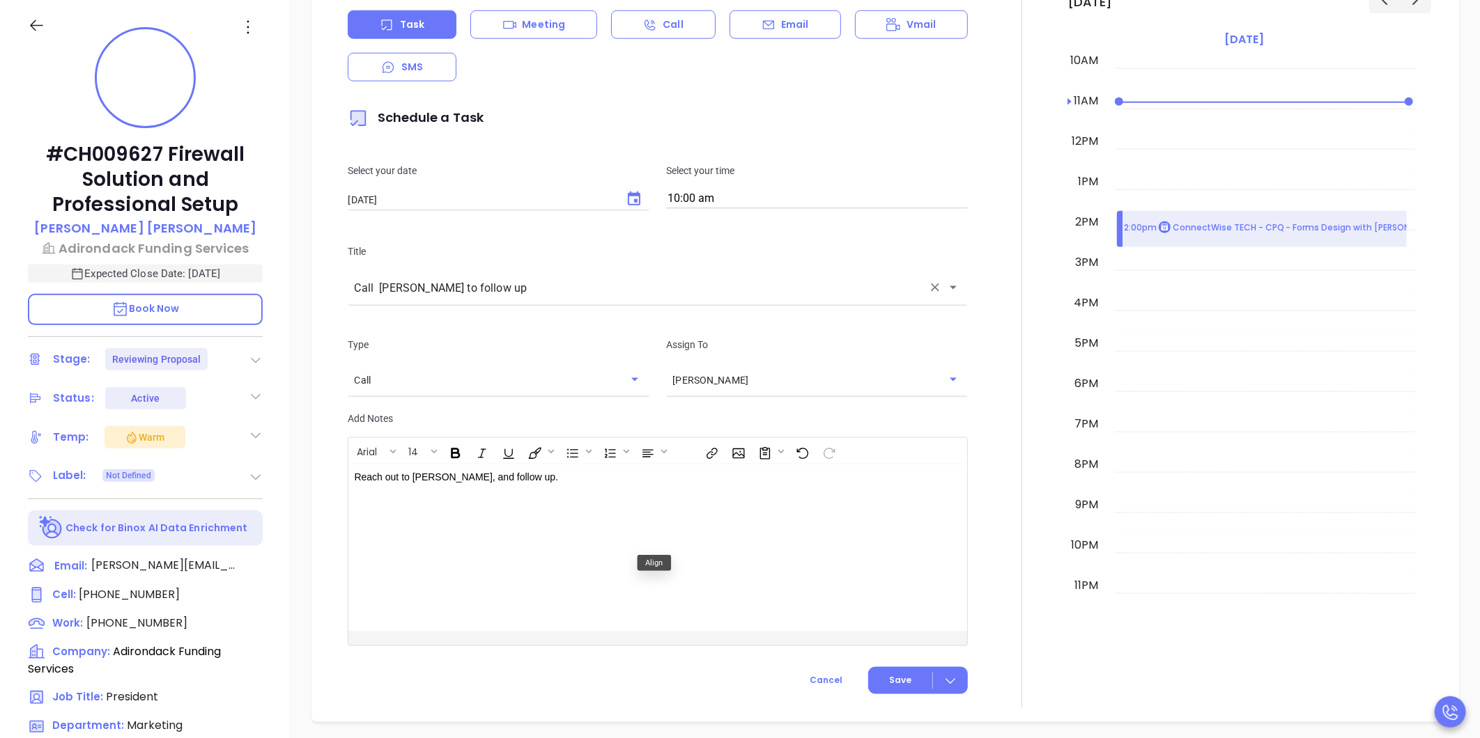
scroll to position [1222, 0]
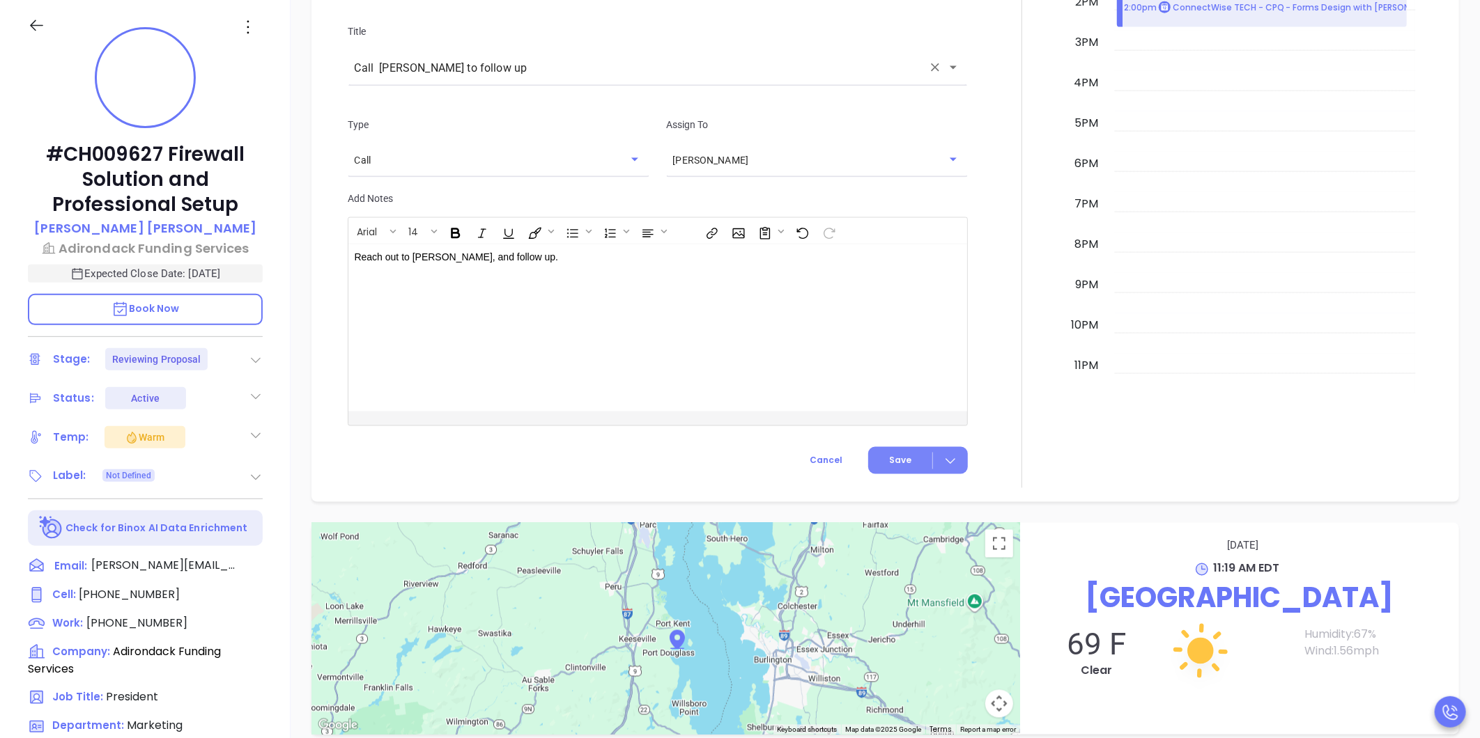
click at [890, 458] on span "Save" at bounding box center [900, 461] width 22 height 13
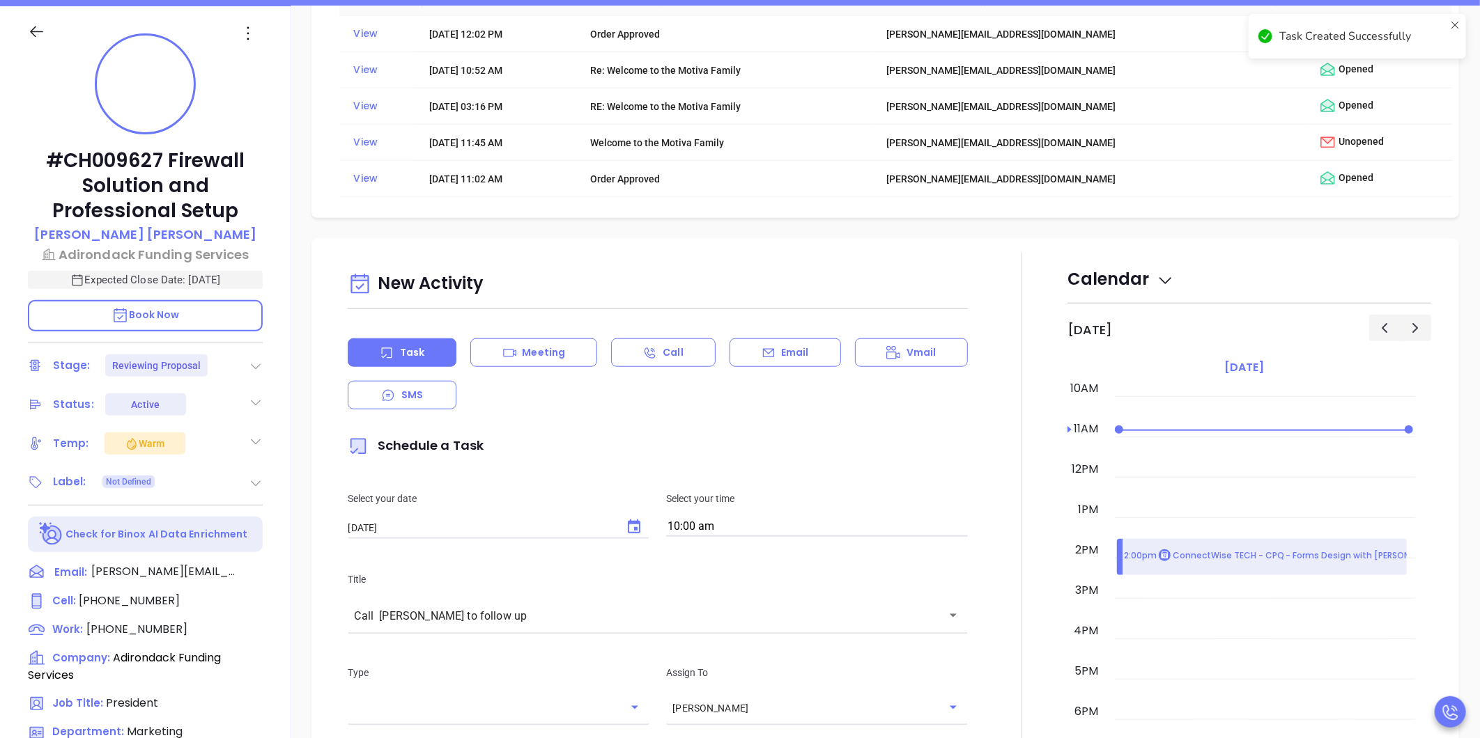
scroll to position [92, 0]
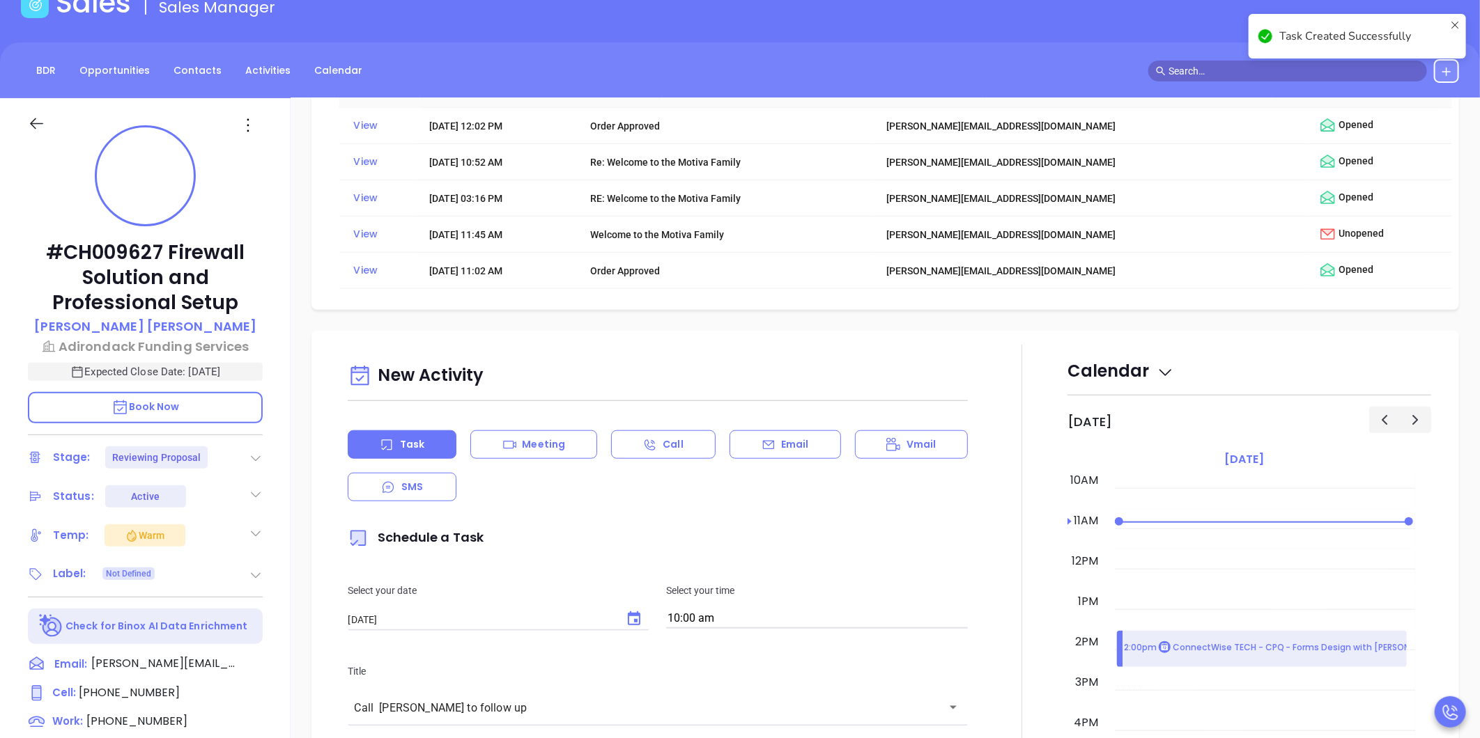
checkbox input "false"
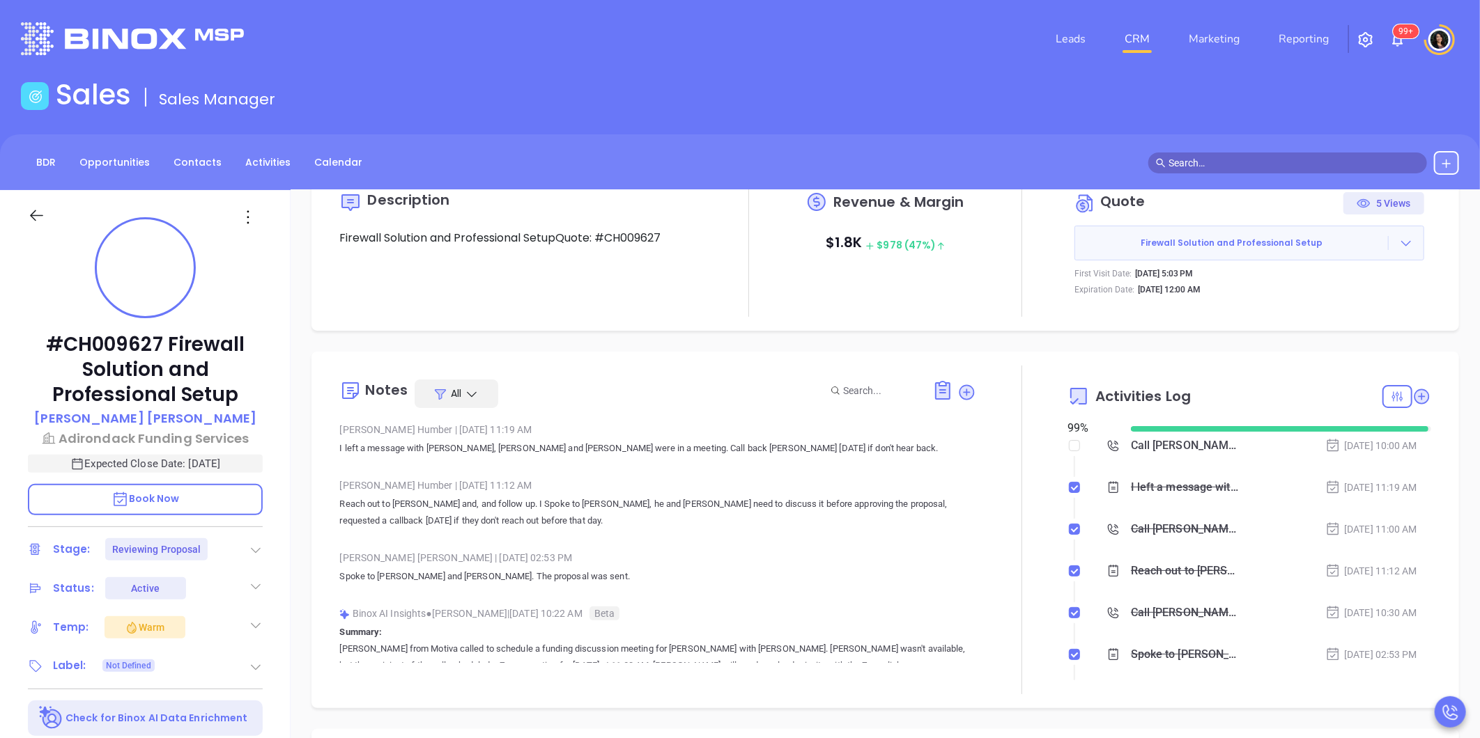
scroll to position [0, 0]
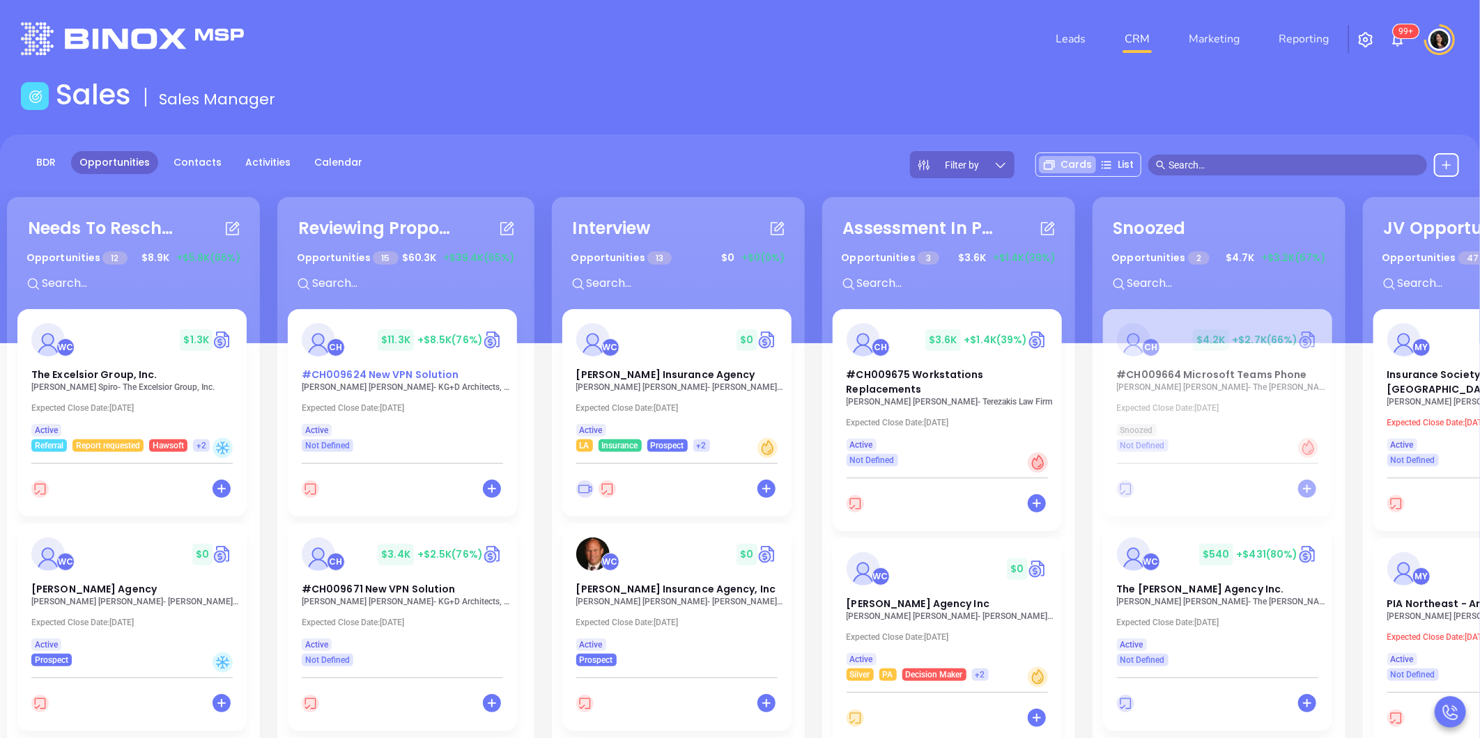
click at [375, 376] on span "#CH009624 New VPN Solution" at bounding box center [380, 375] width 157 height 14
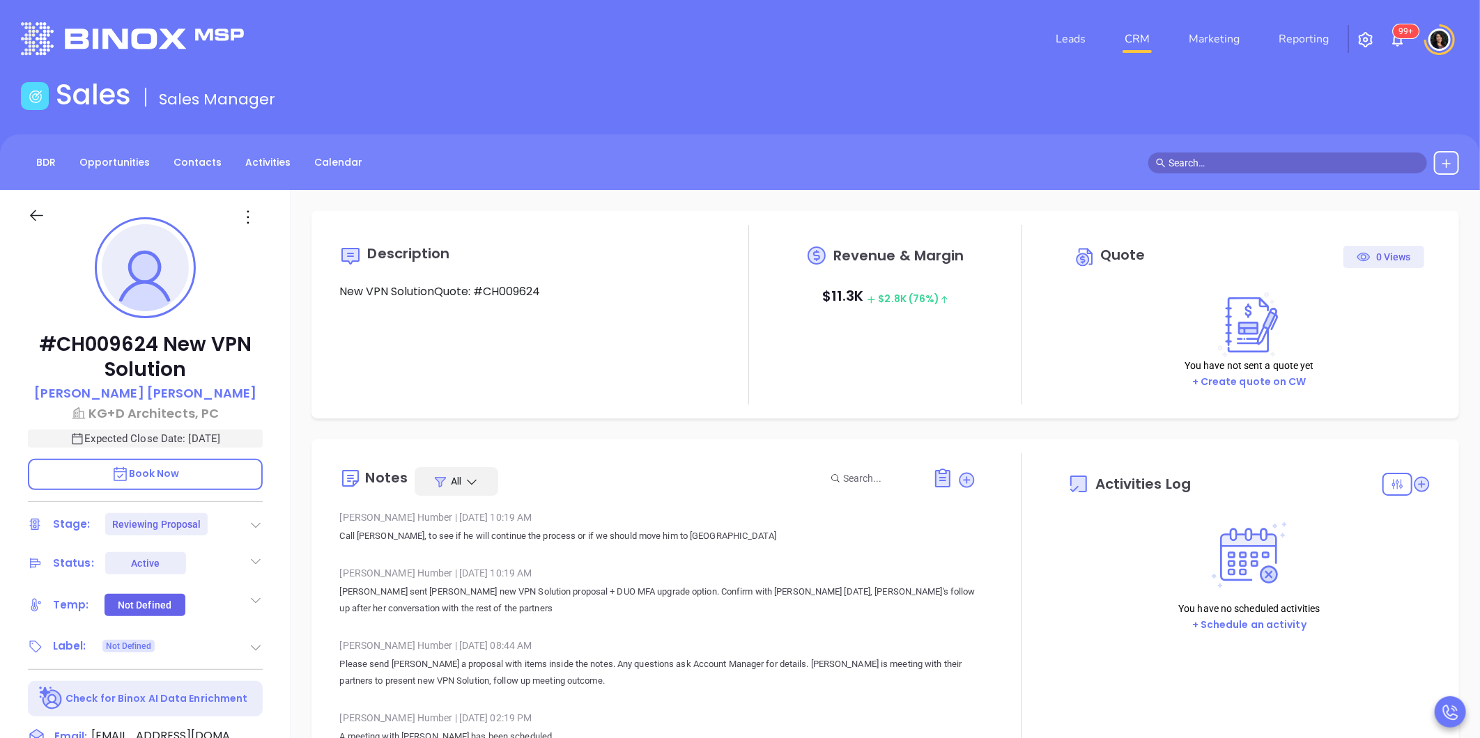
type input "[DATE]"
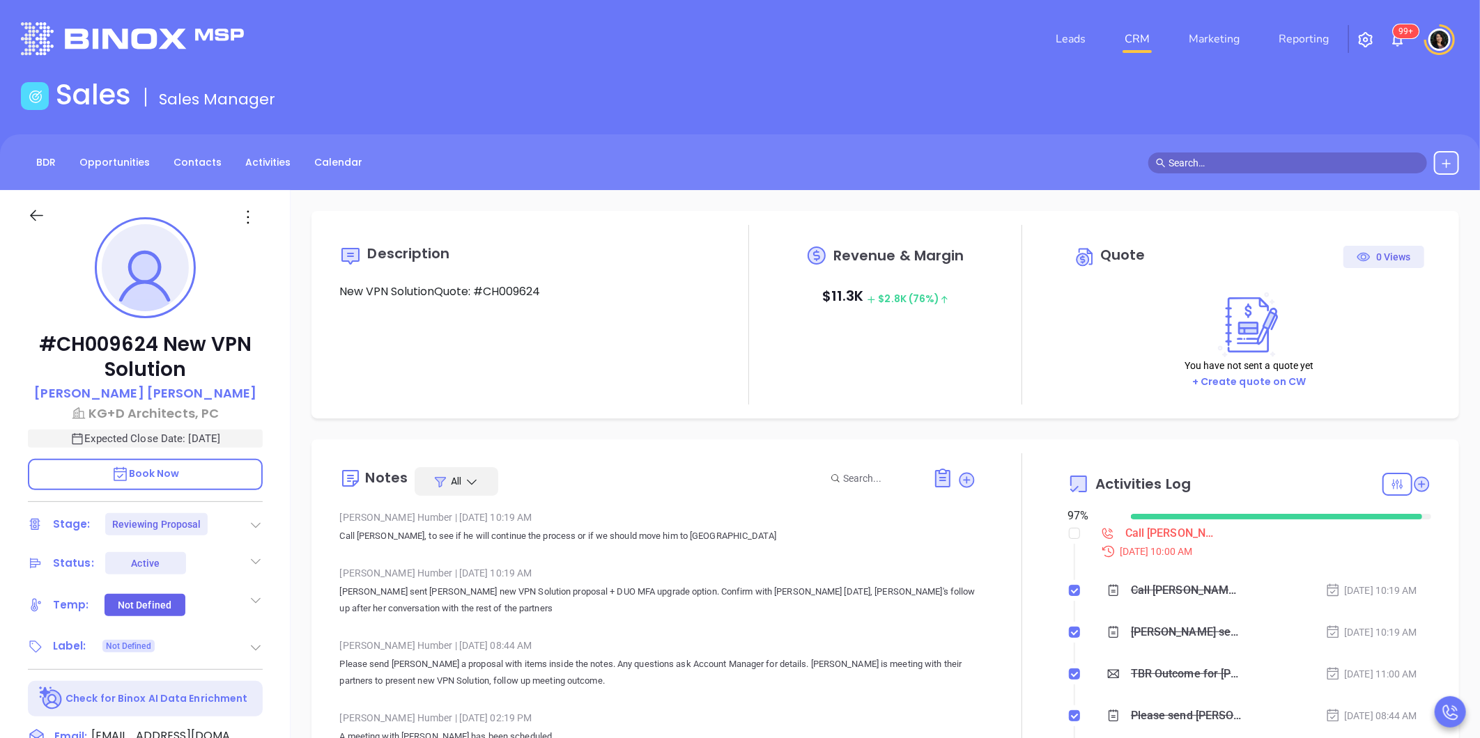
scroll to position [405, 0]
click at [1167, 532] on div "Call [PERSON_NAME] to follow up" at bounding box center [1172, 533] width 94 height 21
type input "[PERSON_NAME]"
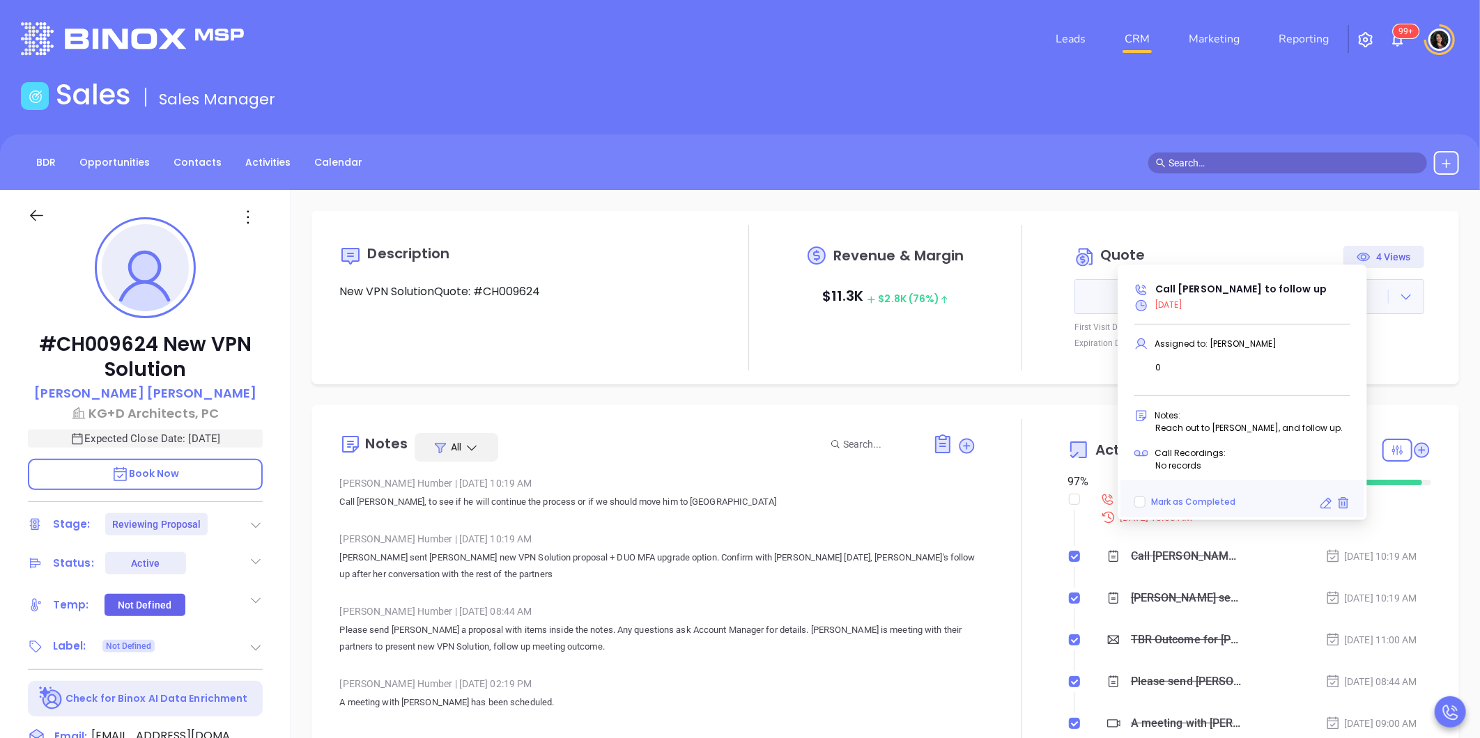
click at [1038, 394] on div "Description New VPN SolutionQuote: #CH009624 Revenue & Margin $ 11.3K $ 2.8K (7…" at bounding box center [884, 677] width 1189 height 975
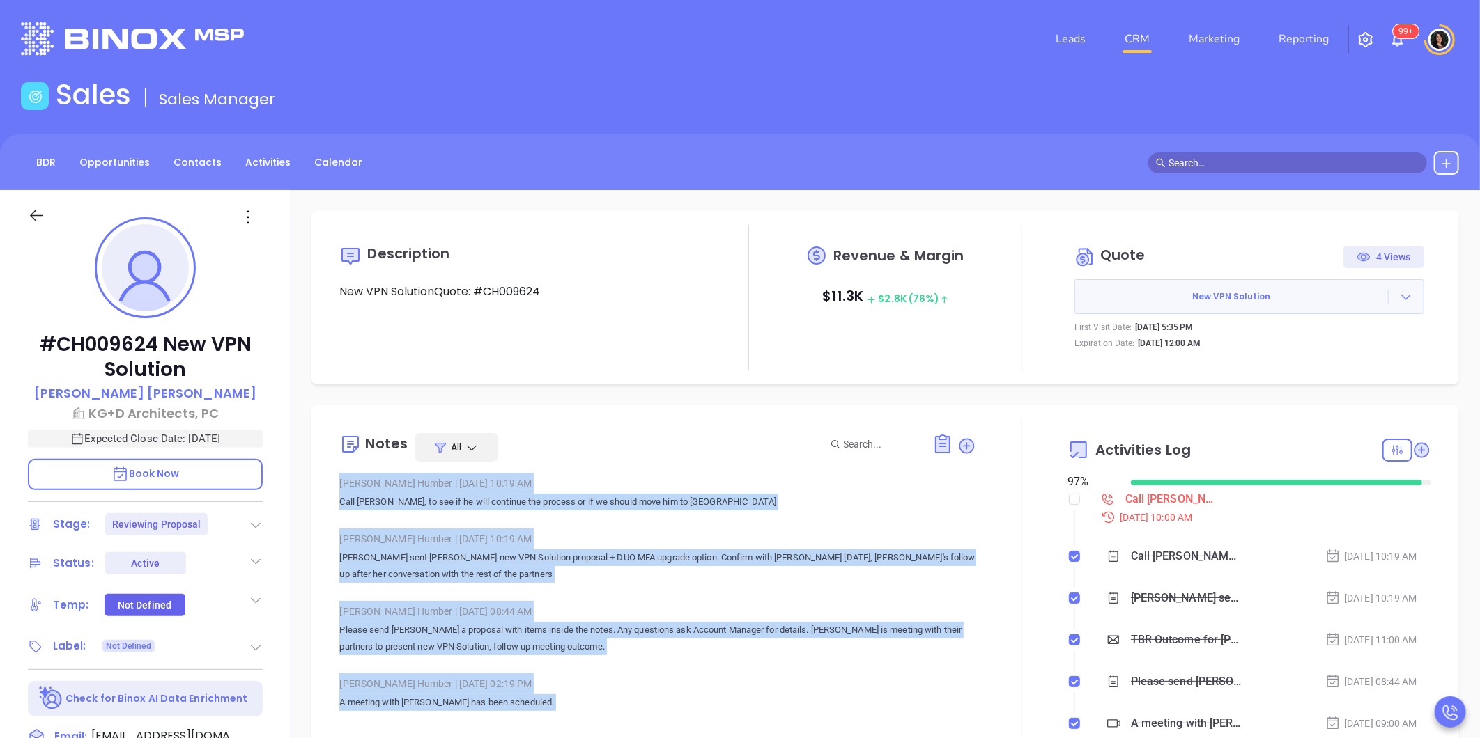
drag, startPoint x: 962, startPoint y: 446, endPoint x: 1034, endPoint y: 391, distance: 91.0
click at [1034, 391] on div "Description New VPN SolutionQuote: #CH009624 Revenue & Margin $ 11.3K $ 2.8K (7…" at bounding box center [884, 677] width 1189 height 975
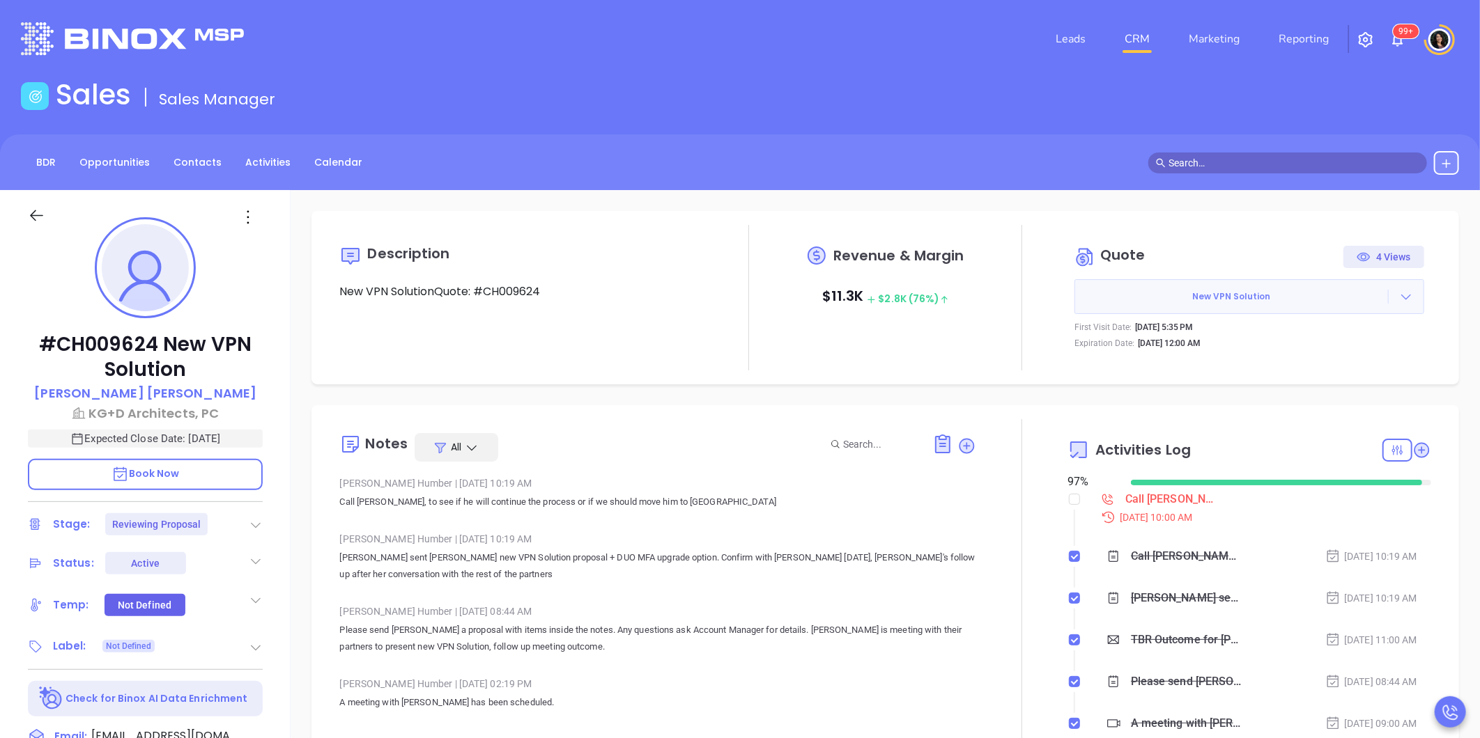
click at [1404, 293] on div at bounding box center [1405, 297] width 35 height 14
click at [1340, 357] on link "View Order [PERSON_NAME]" at bounding box center [1329, 361] width 144 height 14
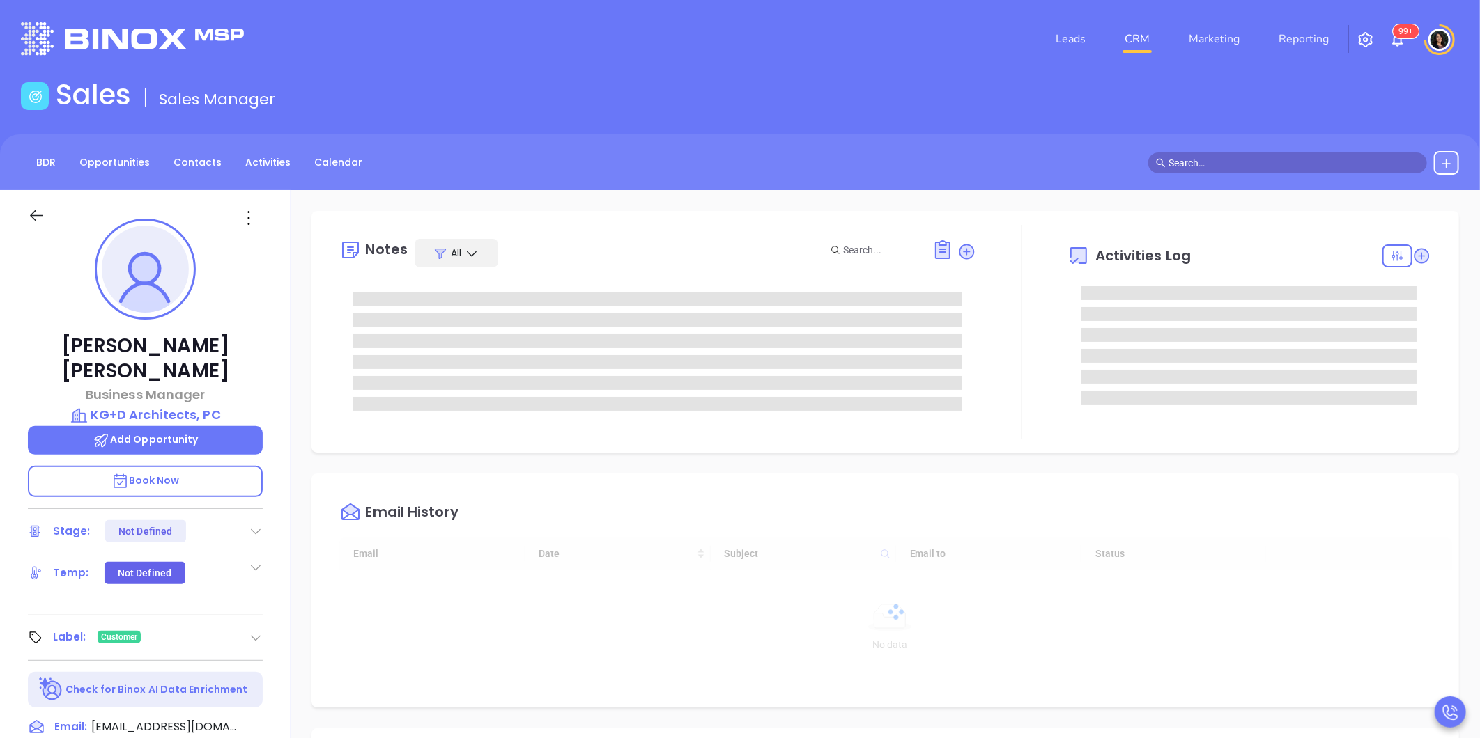
type input "[DATE]"
type input "[PERSON_NAME]"
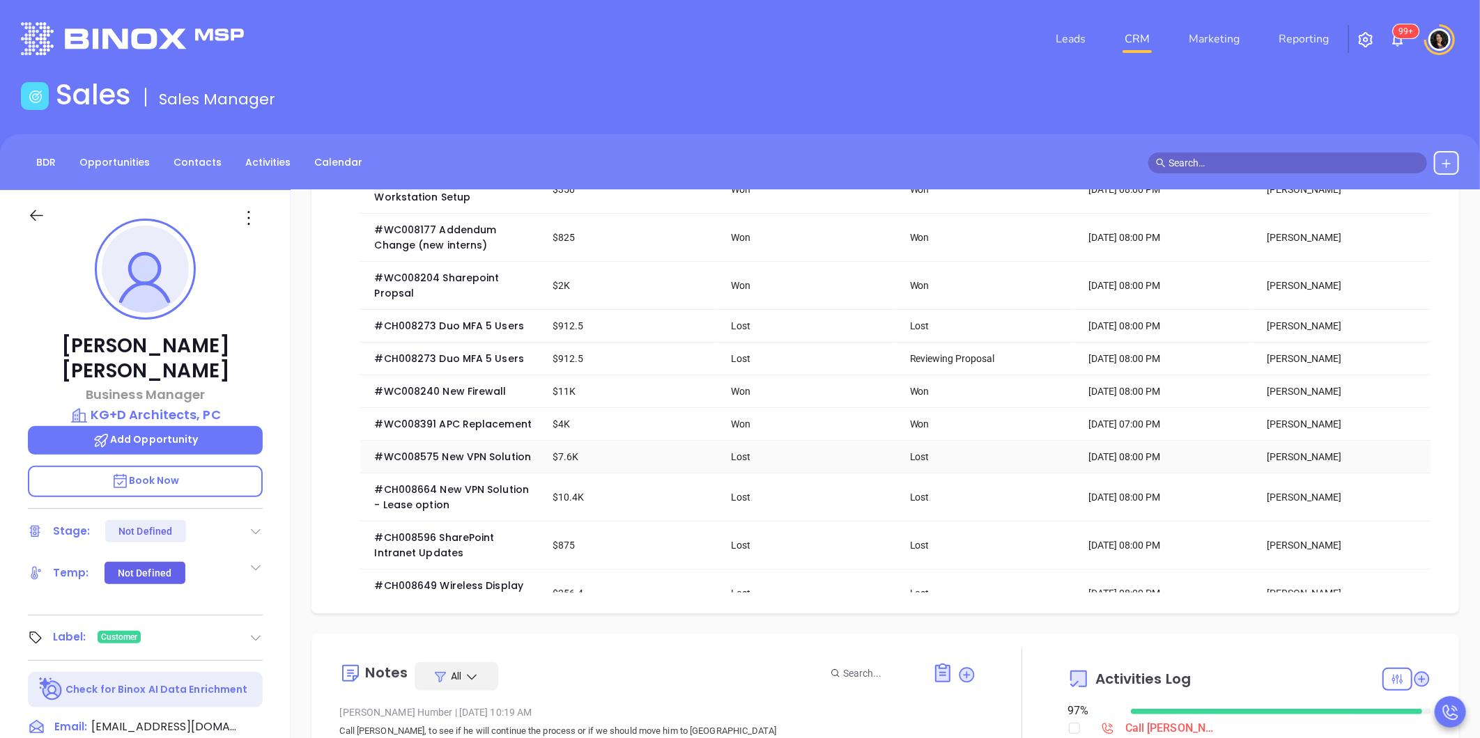
scroll to position [0, 0]
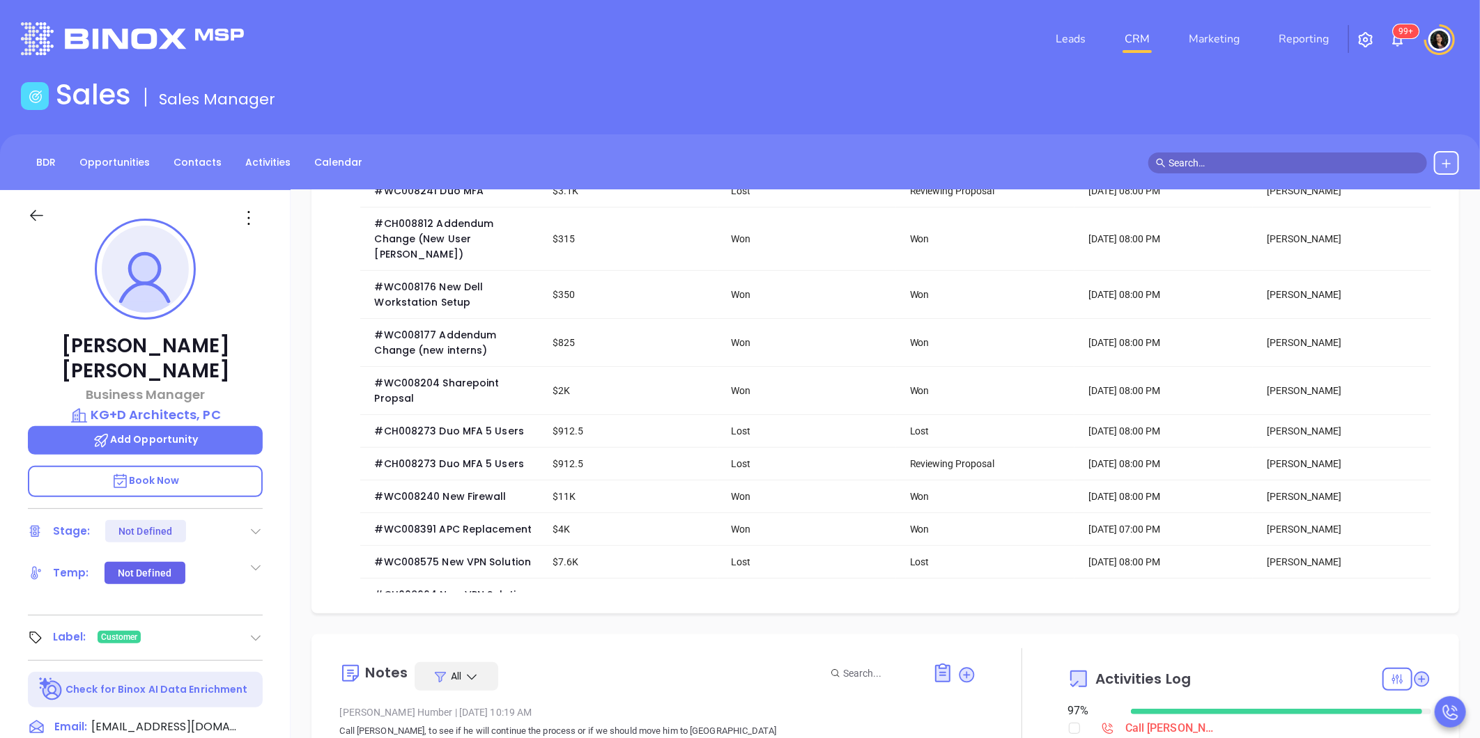
click at [579, 114] on div "Sales Sales Manager" at bounding box center [740, 97] width 1455 height 39
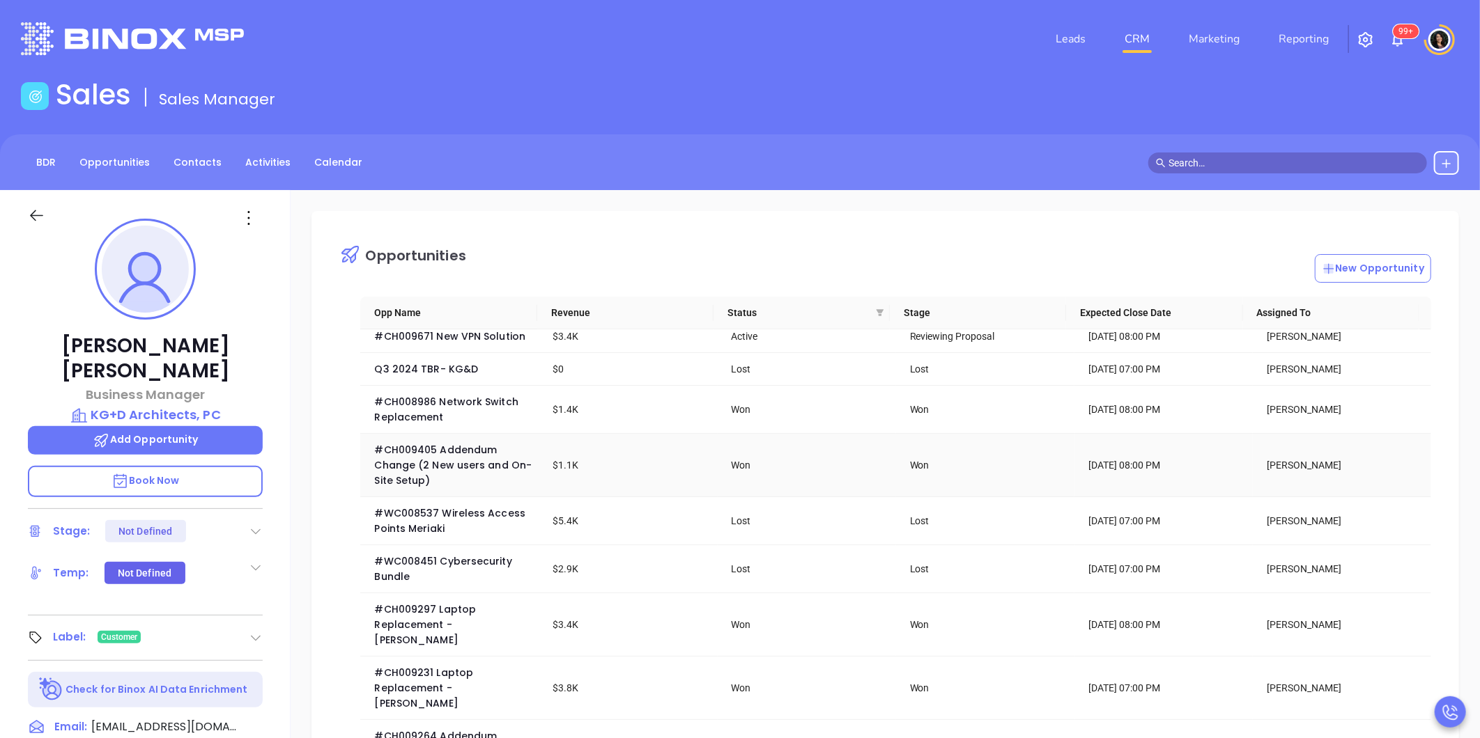
scroll to position [774, 0]
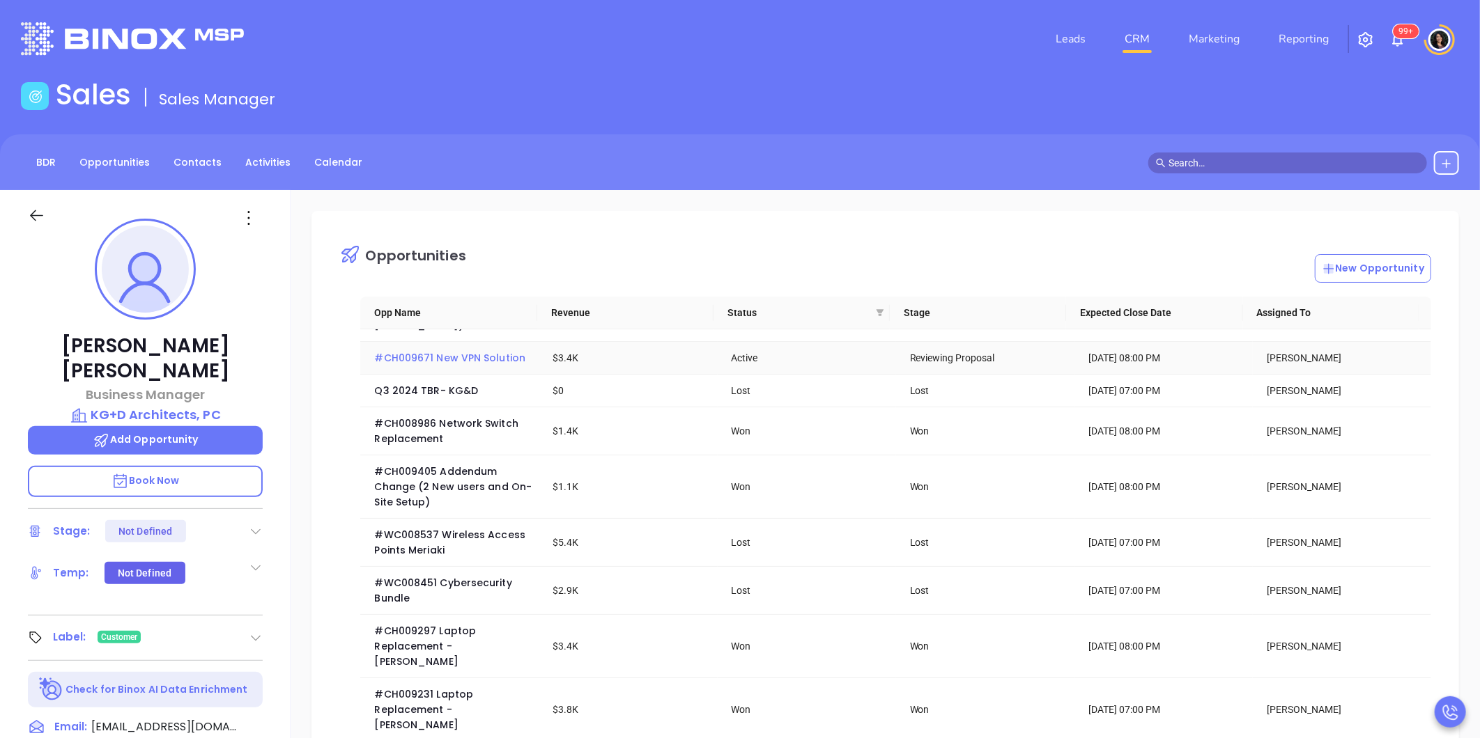
click at [505, 365] on span "#CH009671 New VPN Solution" at bounding box center [449, 358] width 151 height 14
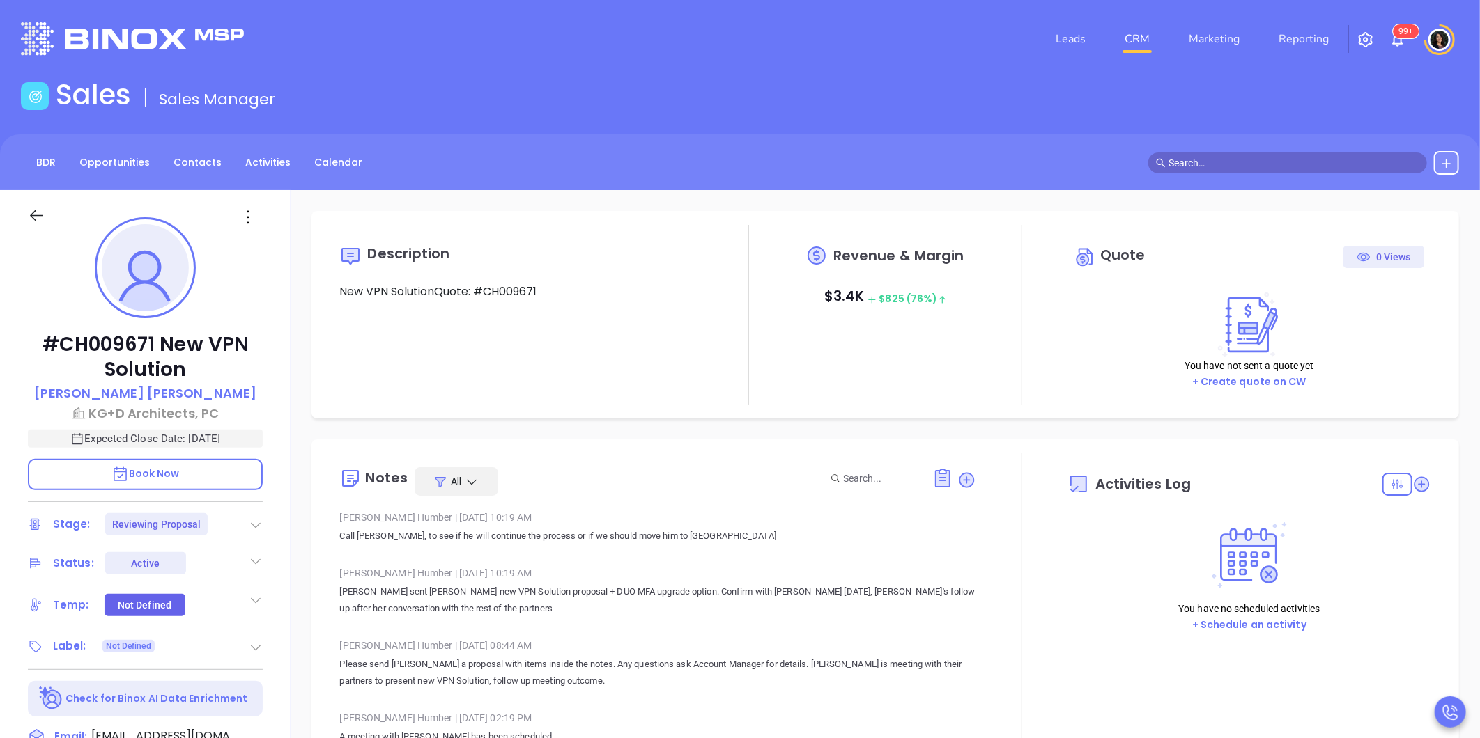
type input "[DATE]"
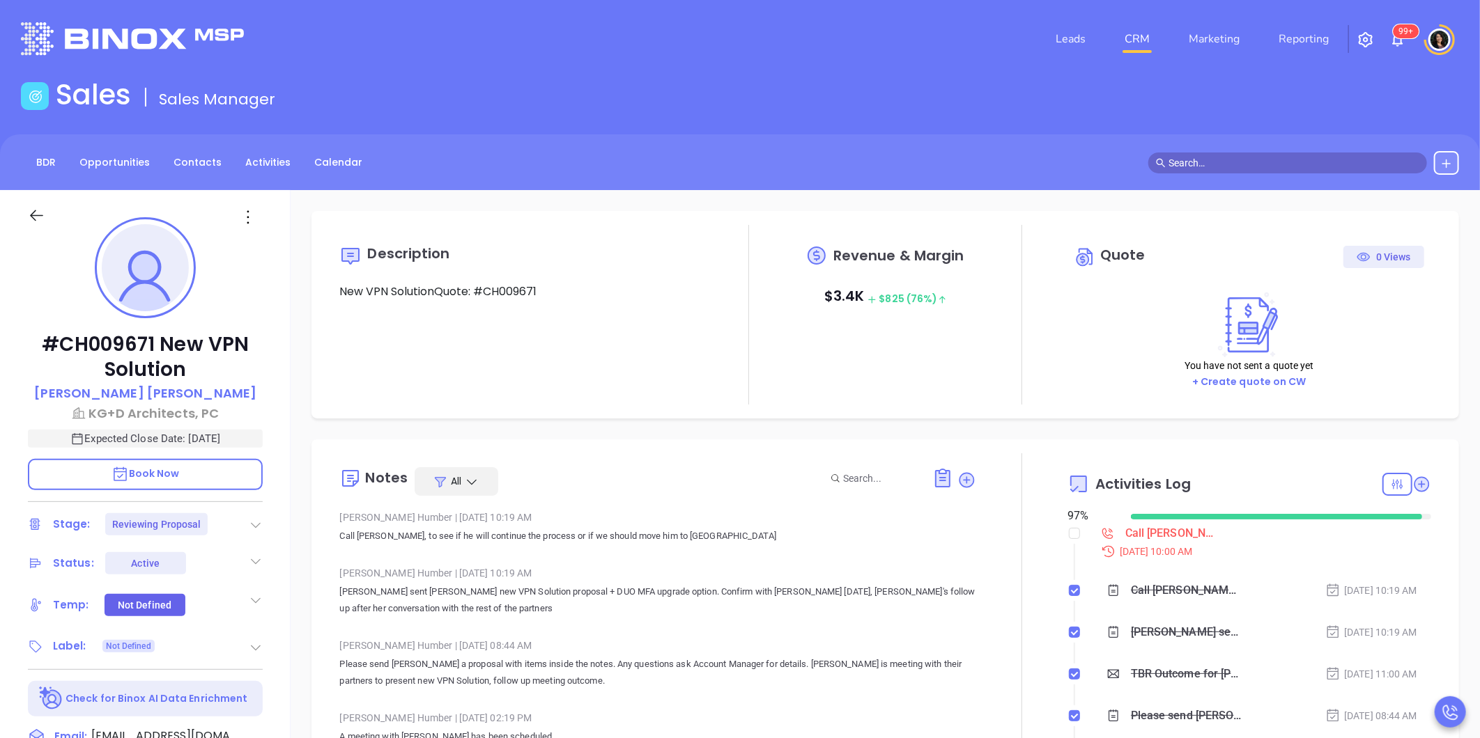
scroll to position [405, 0]
click at [1073, 538] on div at bounding box center [1073, 558] width 1 height 47
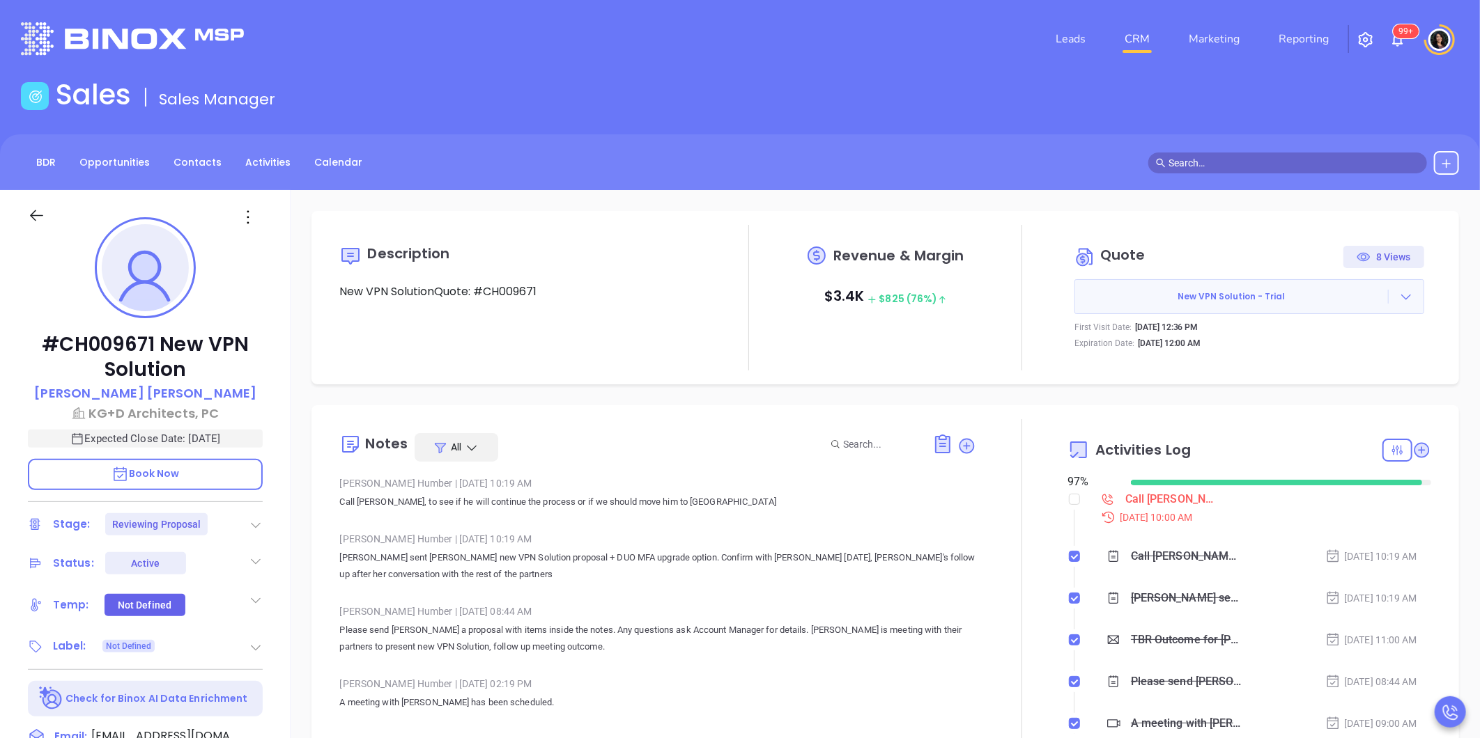
type input "[PERSON_NAME]"
click at [1071, 496] on input "checkbox" at bounding box center [1074, 499] width 11 height 11
checkbox input "true"
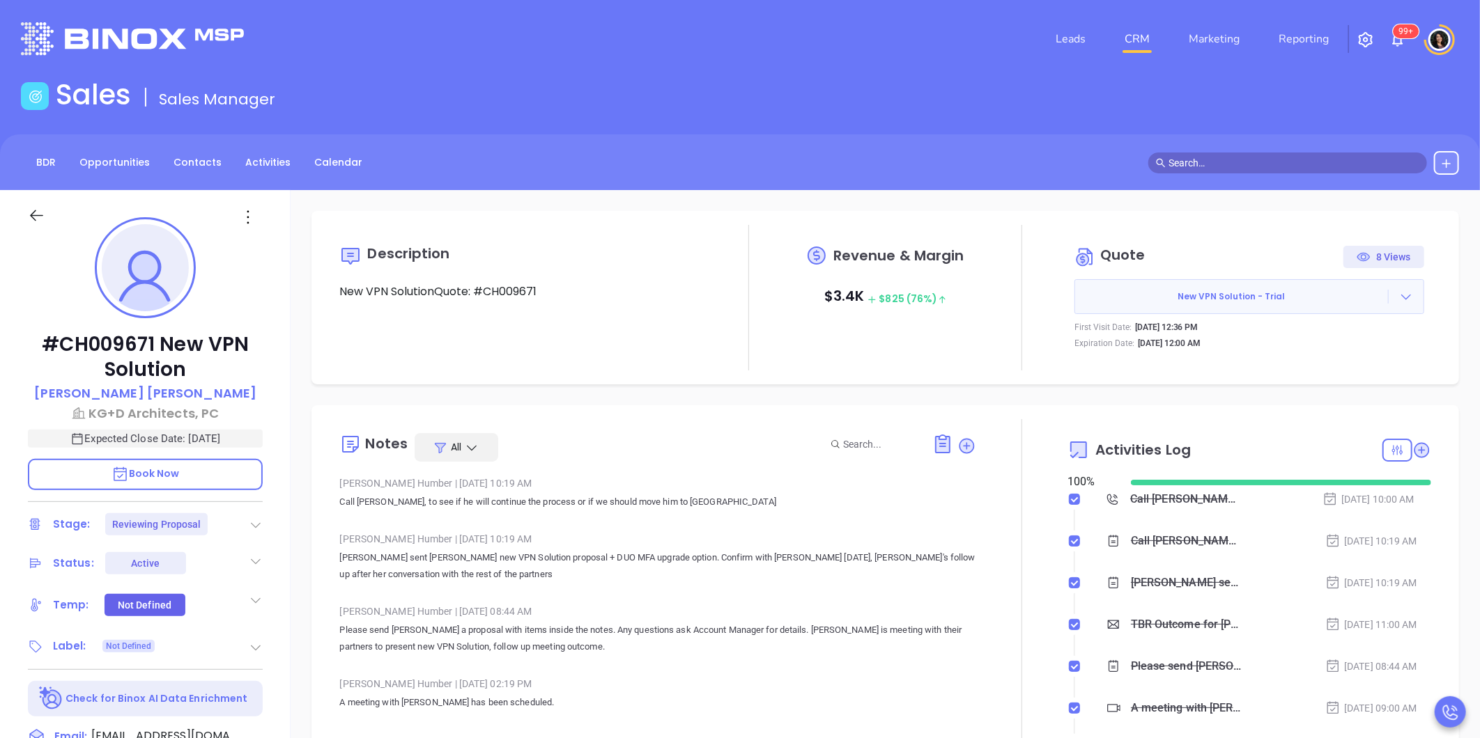
click at [249, 518] on icon at bounding box center [256, 525] width 14 height 14
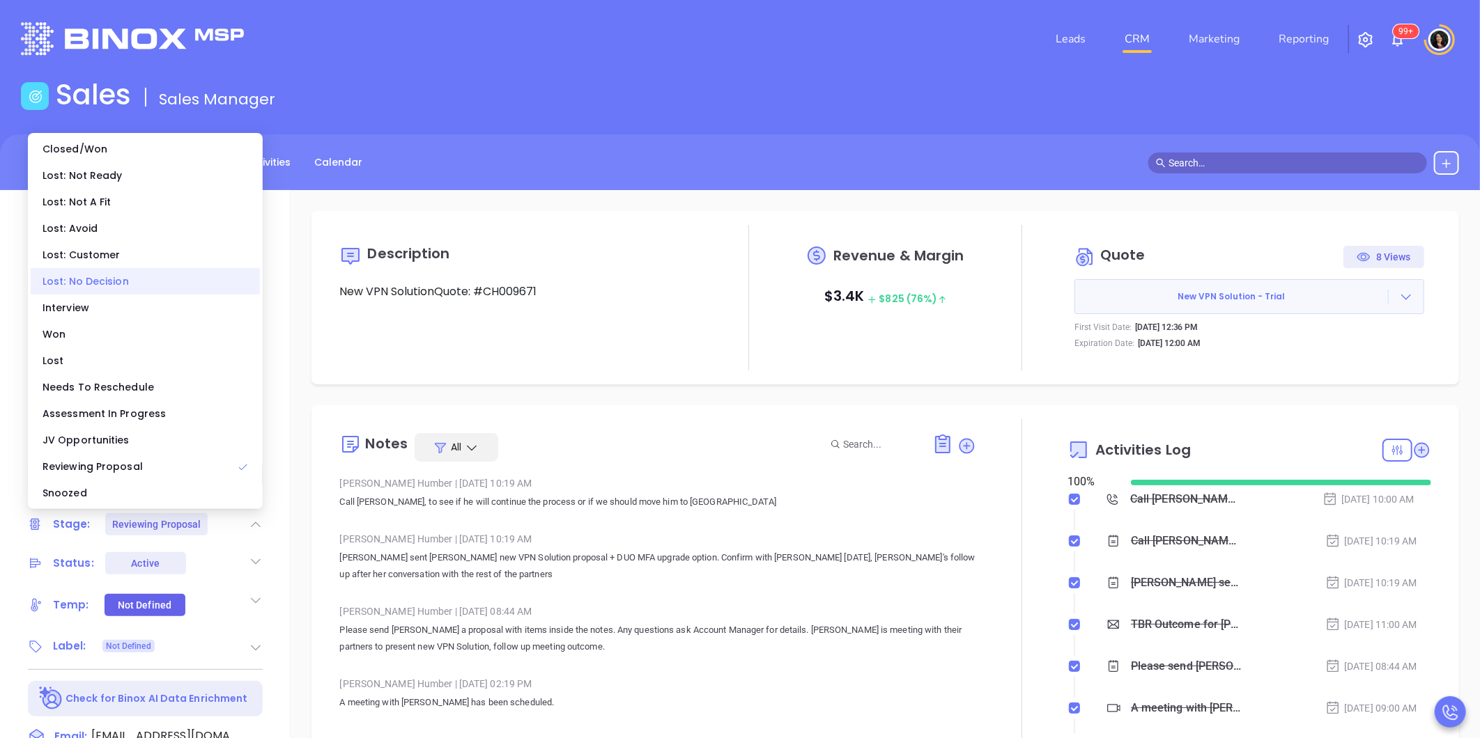
click at [164, 283] on div "Lost: No Decision" at bounding box center [145, 281] width 229 height 26
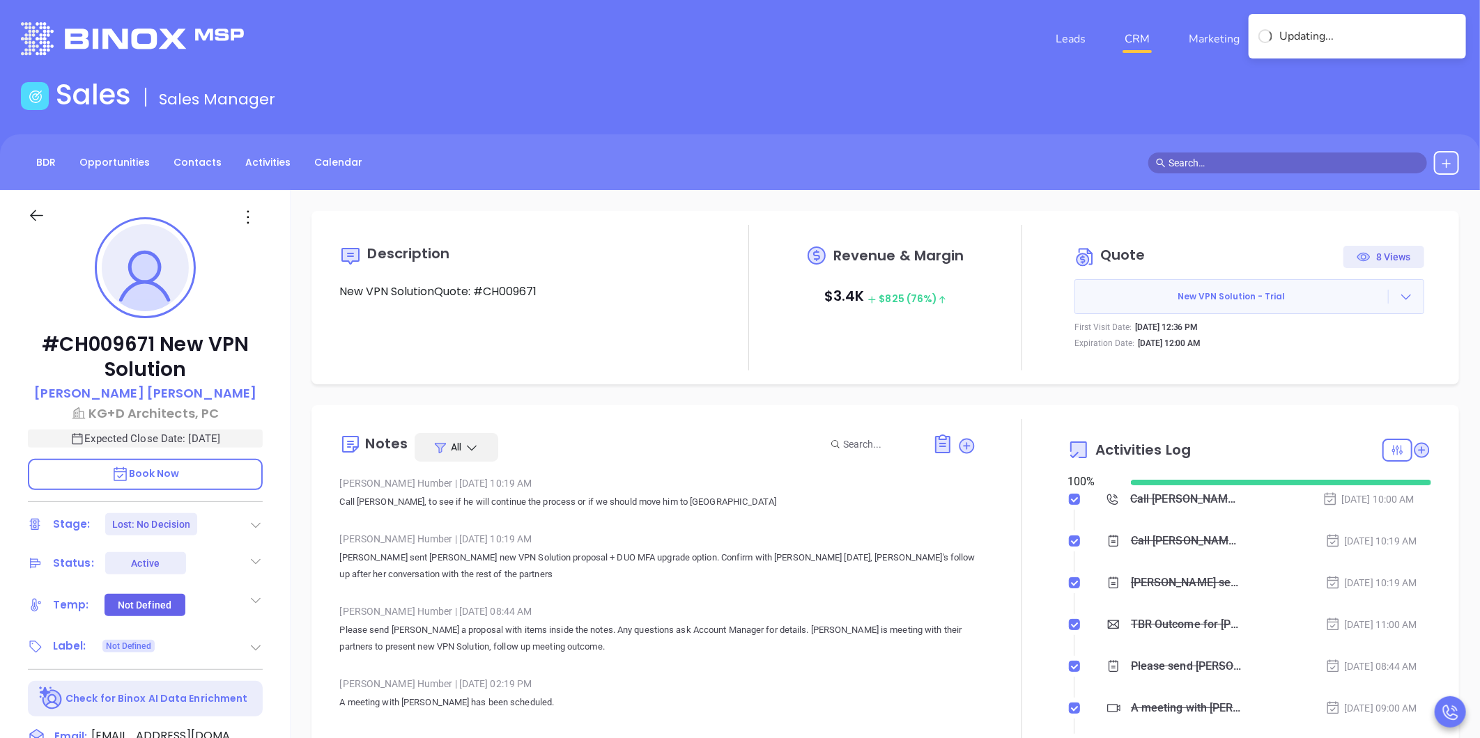
click at [307, 405] on div "Description New VPN SolutionQuote: #CH009671 Revenue & Margin $ 3.4K $ 825 (76%…" at bounding box center [884, 677] width 1189 height 975
click at [171, 400] on p "Lisa DelPercio" at bounding box center [145, 393] width 222 height 19
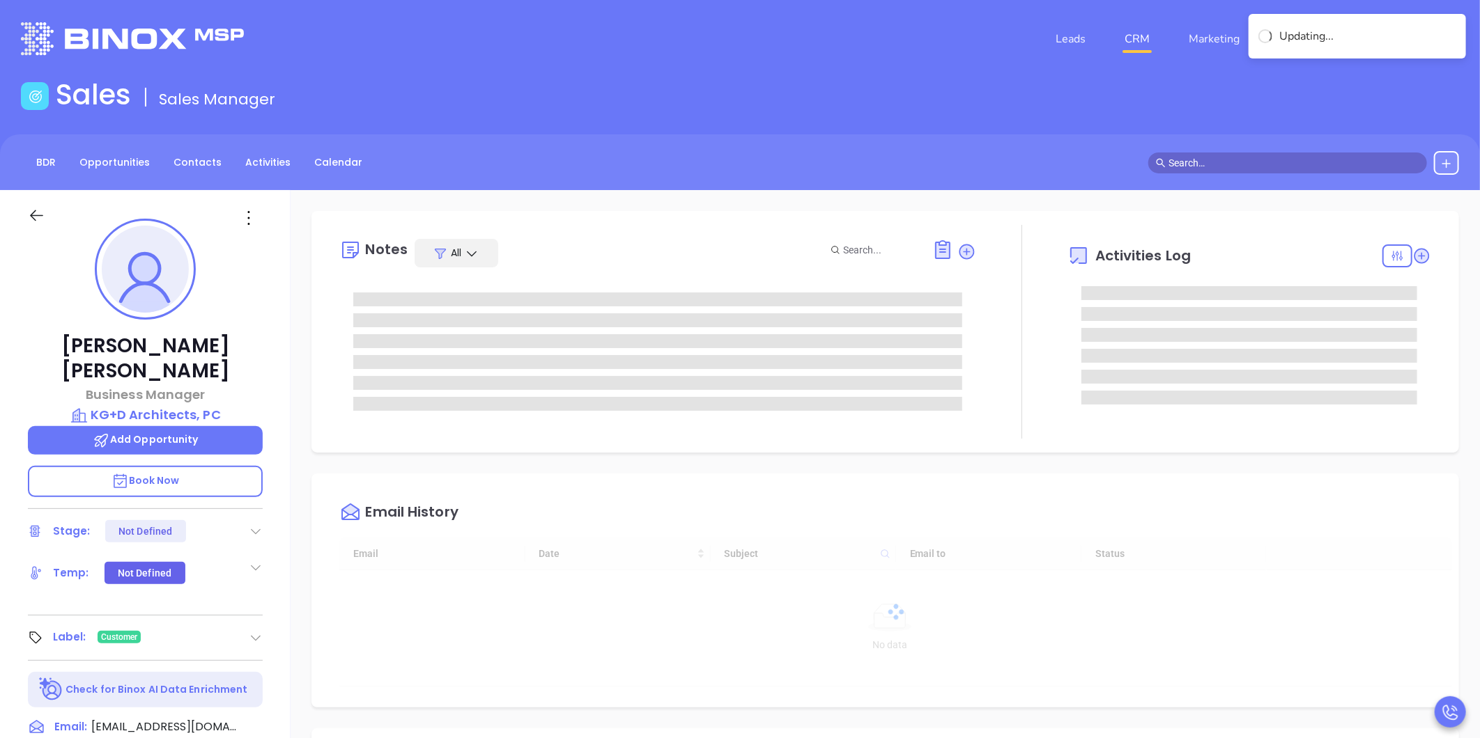
type input "[DATE]"
type input "[PERSON_NAME]"
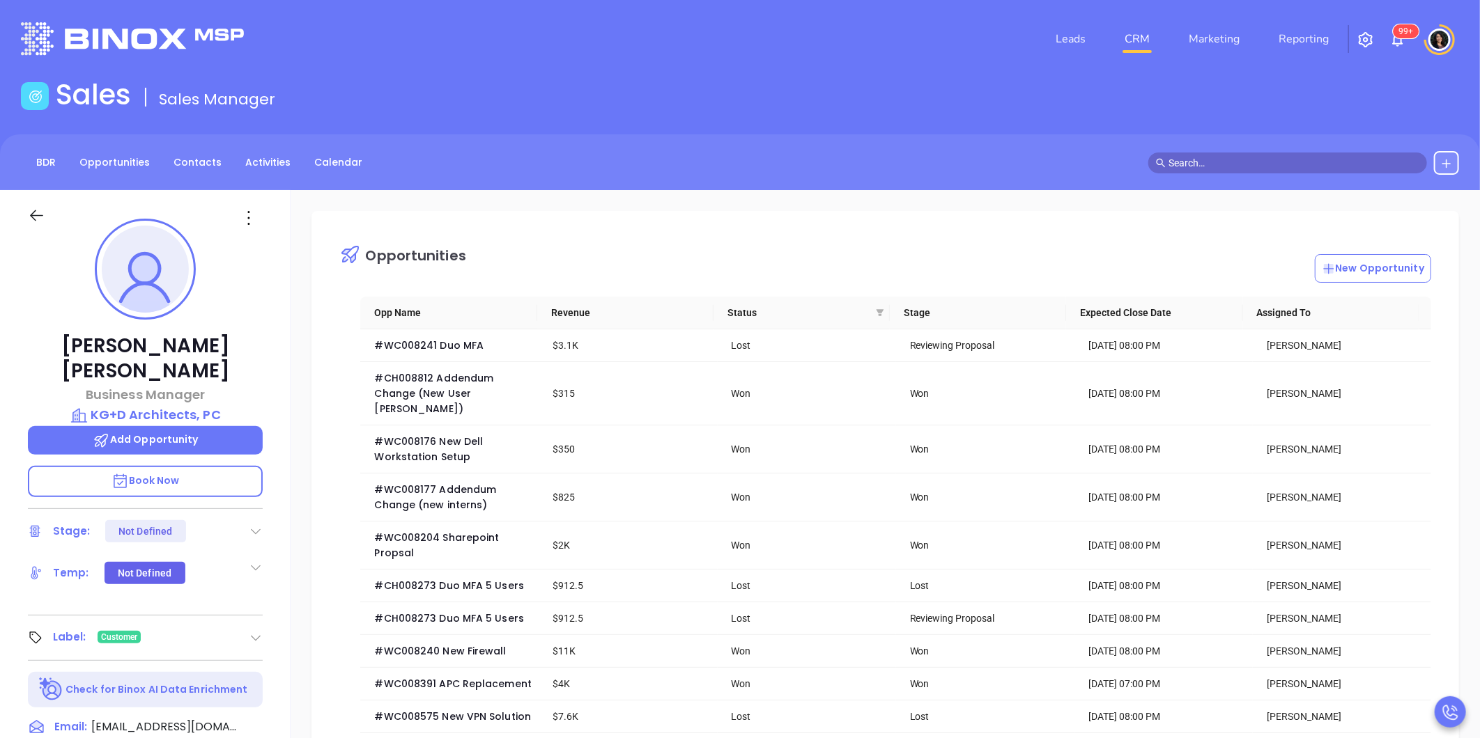
click at [628, 245] on div "Opportunities New Opportunity" at bounding box center [895, 254] width 1112 height 58
click at [1041, 162] on div "BDR Opportunities Contacts Activities Calendar" at bounding box center [740, 163] width 1480 height 24
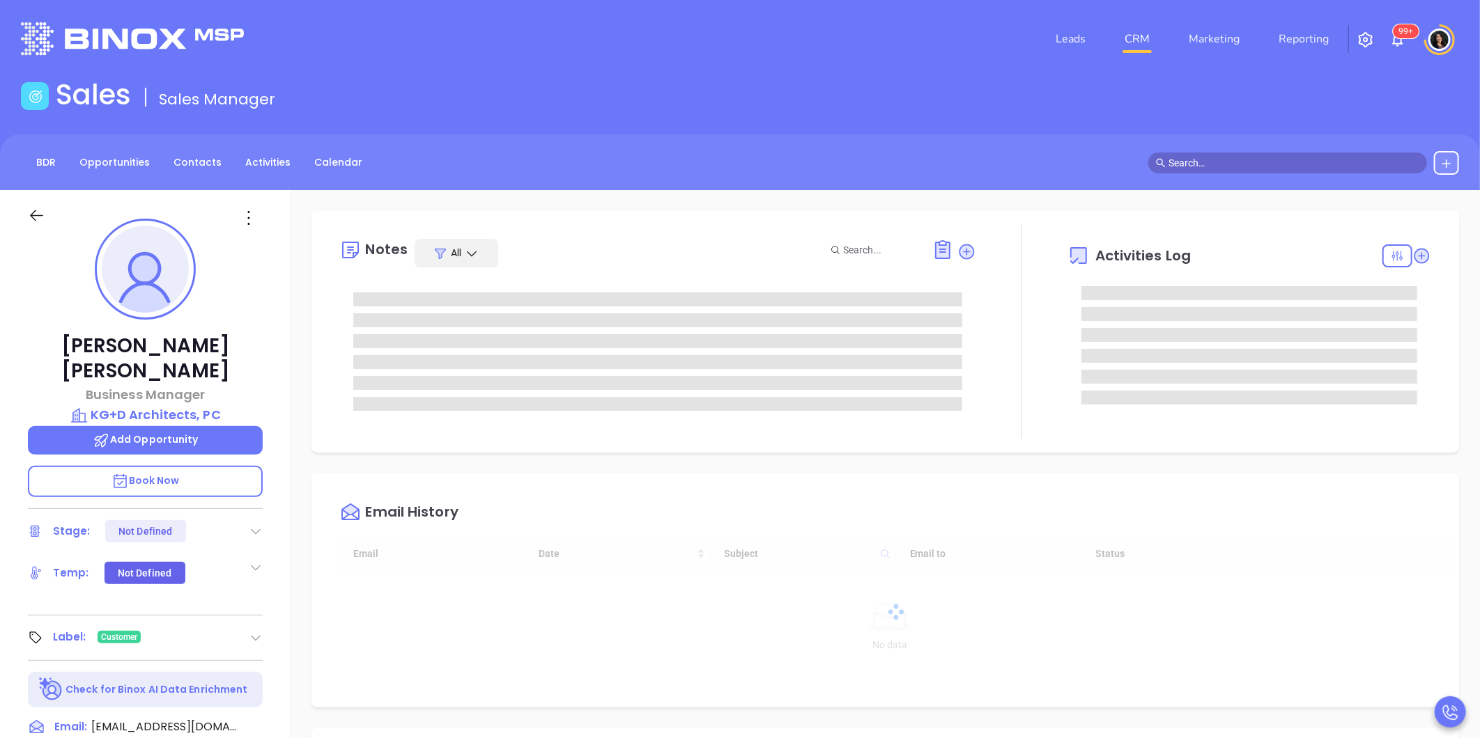
scroll to position [405, 0]
type input "[PERSON_NAME]"
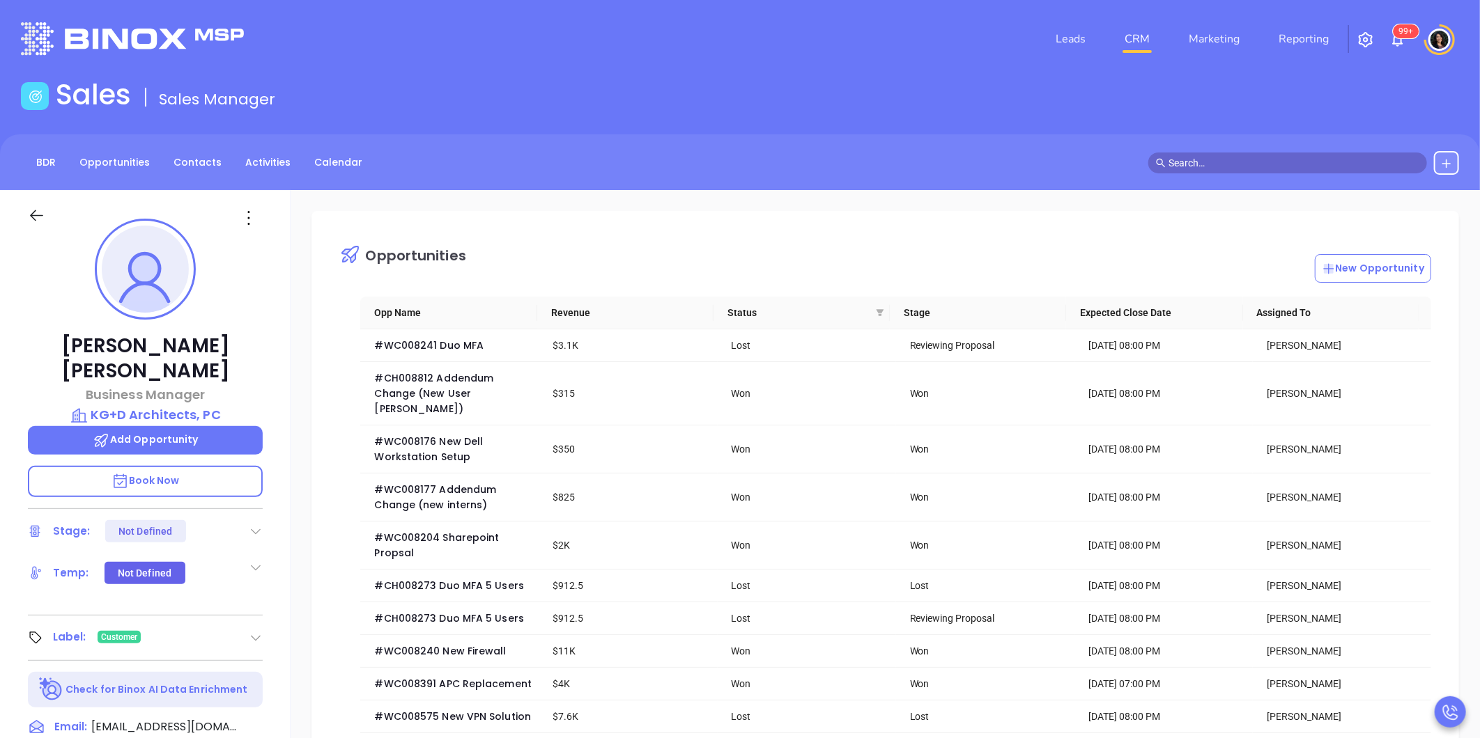
click at [665, 183] on div "BDR Opportunities Contacts Activities Calendar" at bounding box center [740, 162] width 1480 height 56
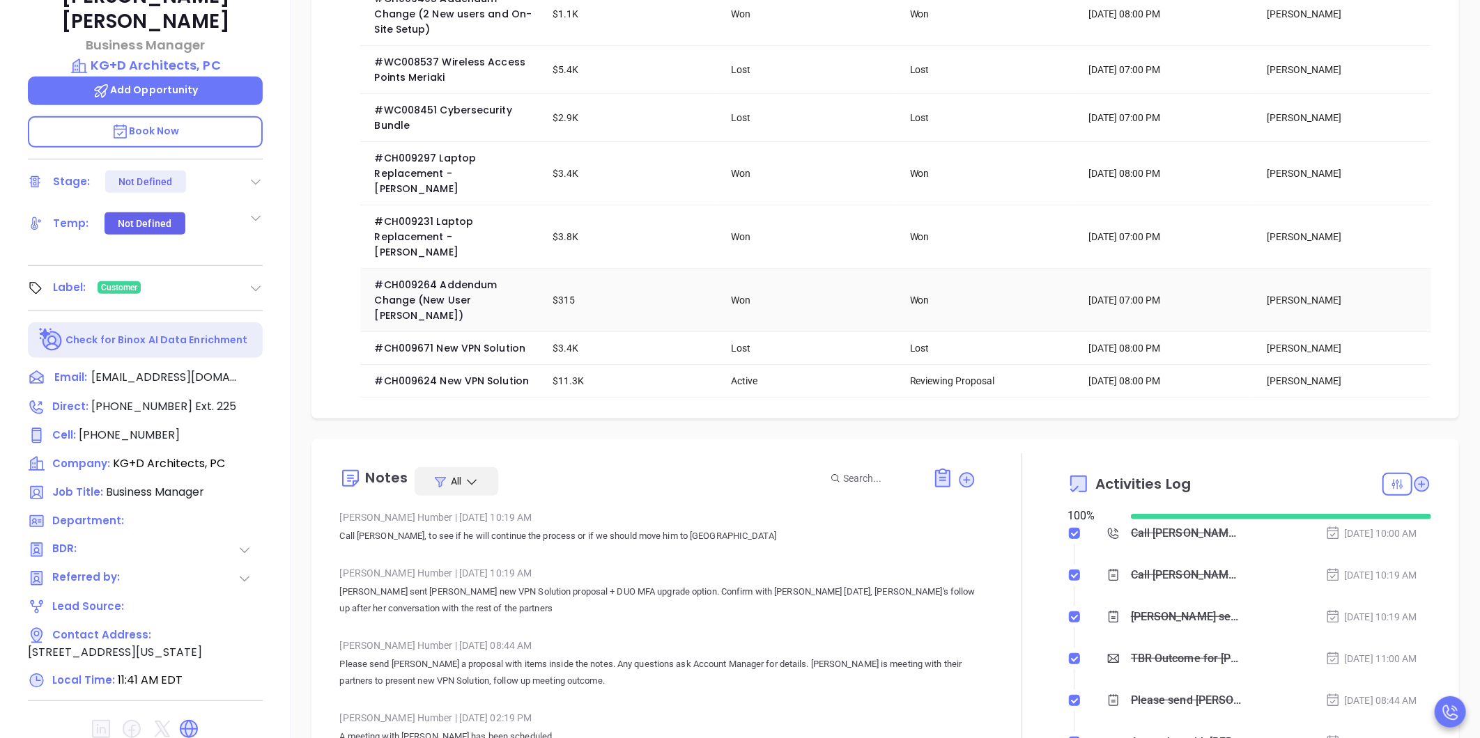
scroll to position [879, 0]
click at [488, 380] on span "#CH009624 New VPN Solution" at bounding box center [451, 381] width 155 height 14
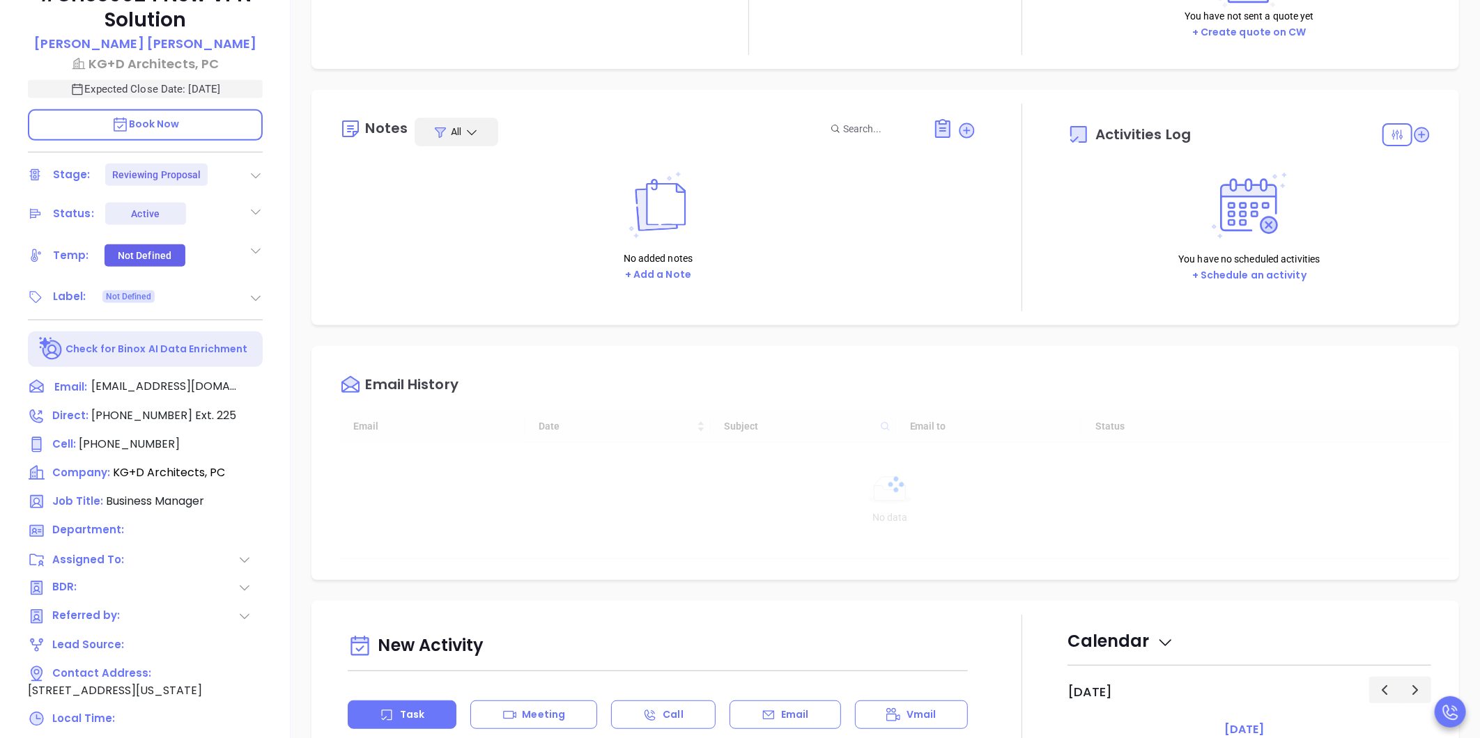
type input "[DATE]"
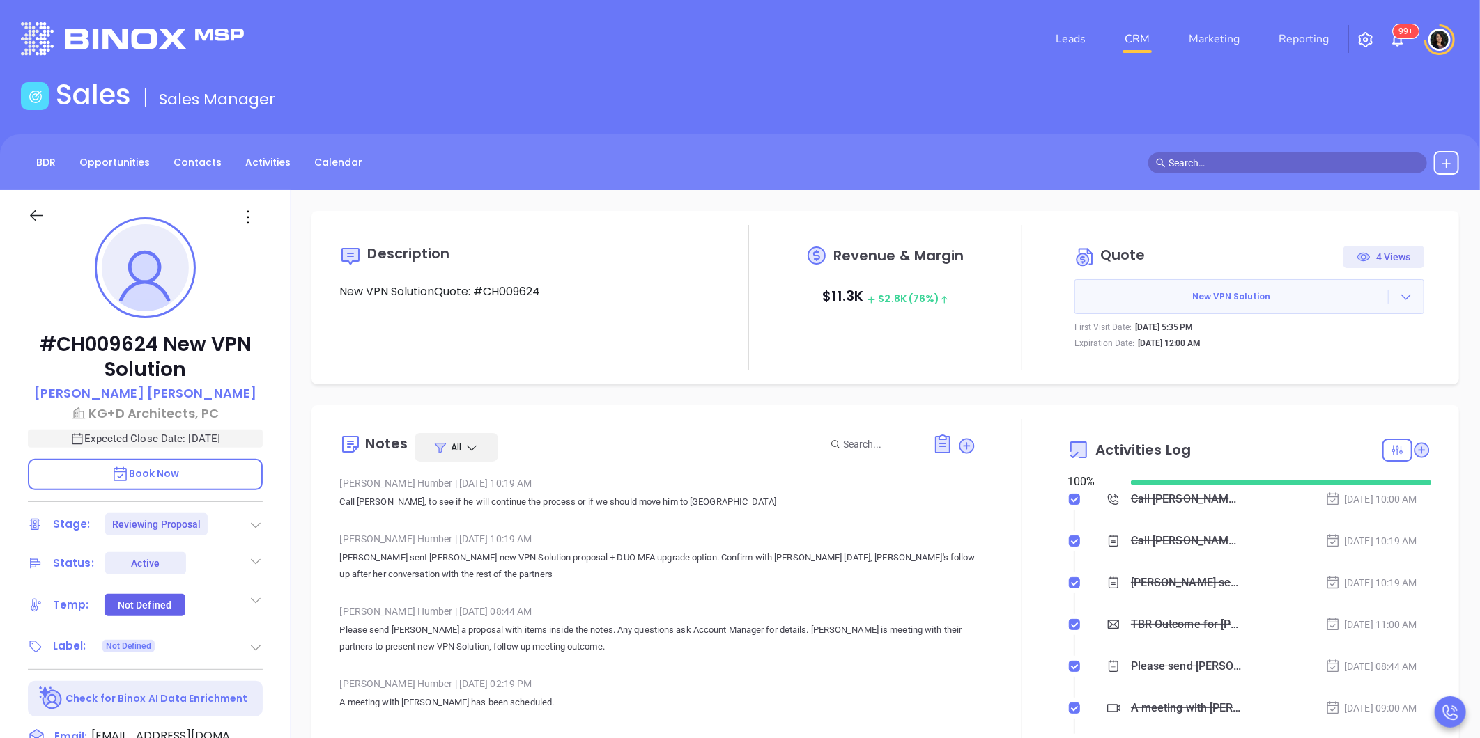
type input "[PERSON_NAME]"
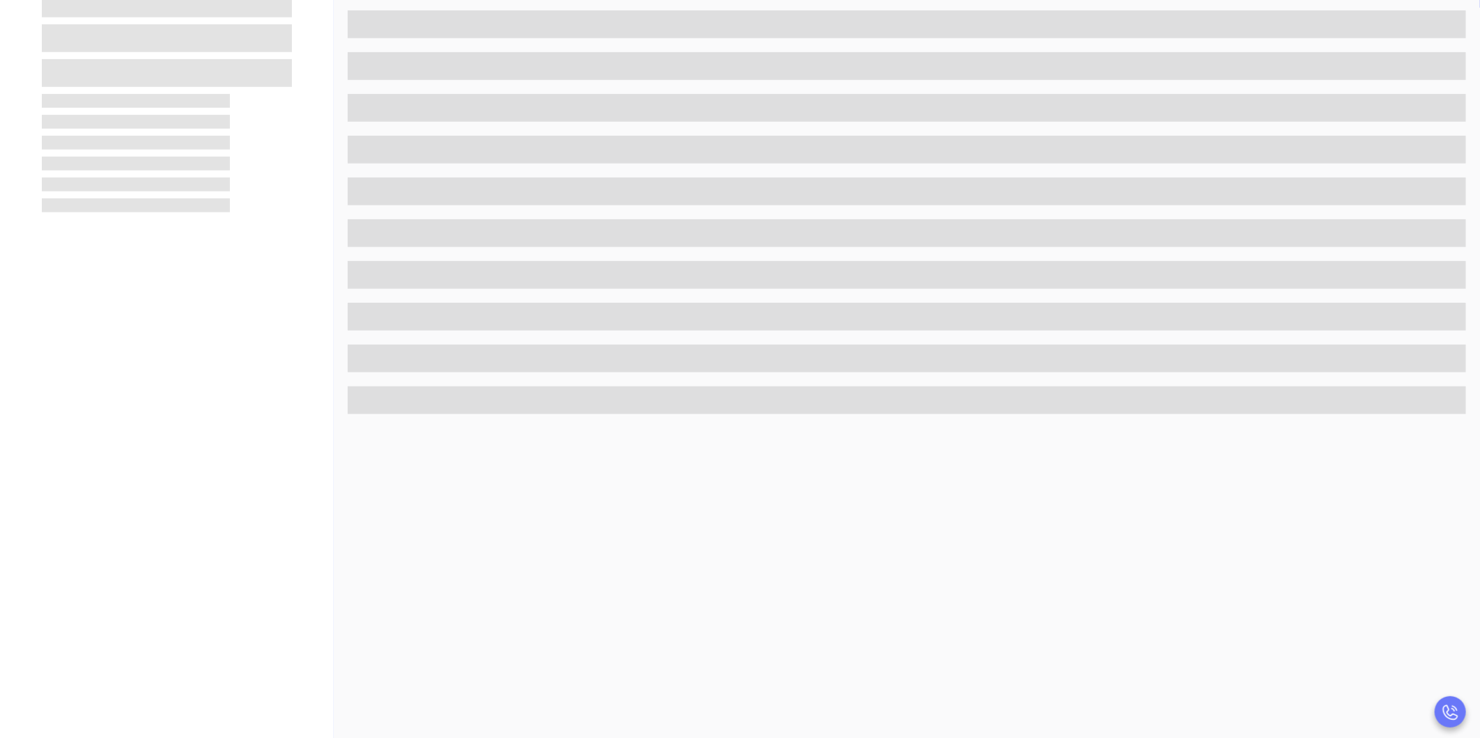
scroll to position [350, 0]
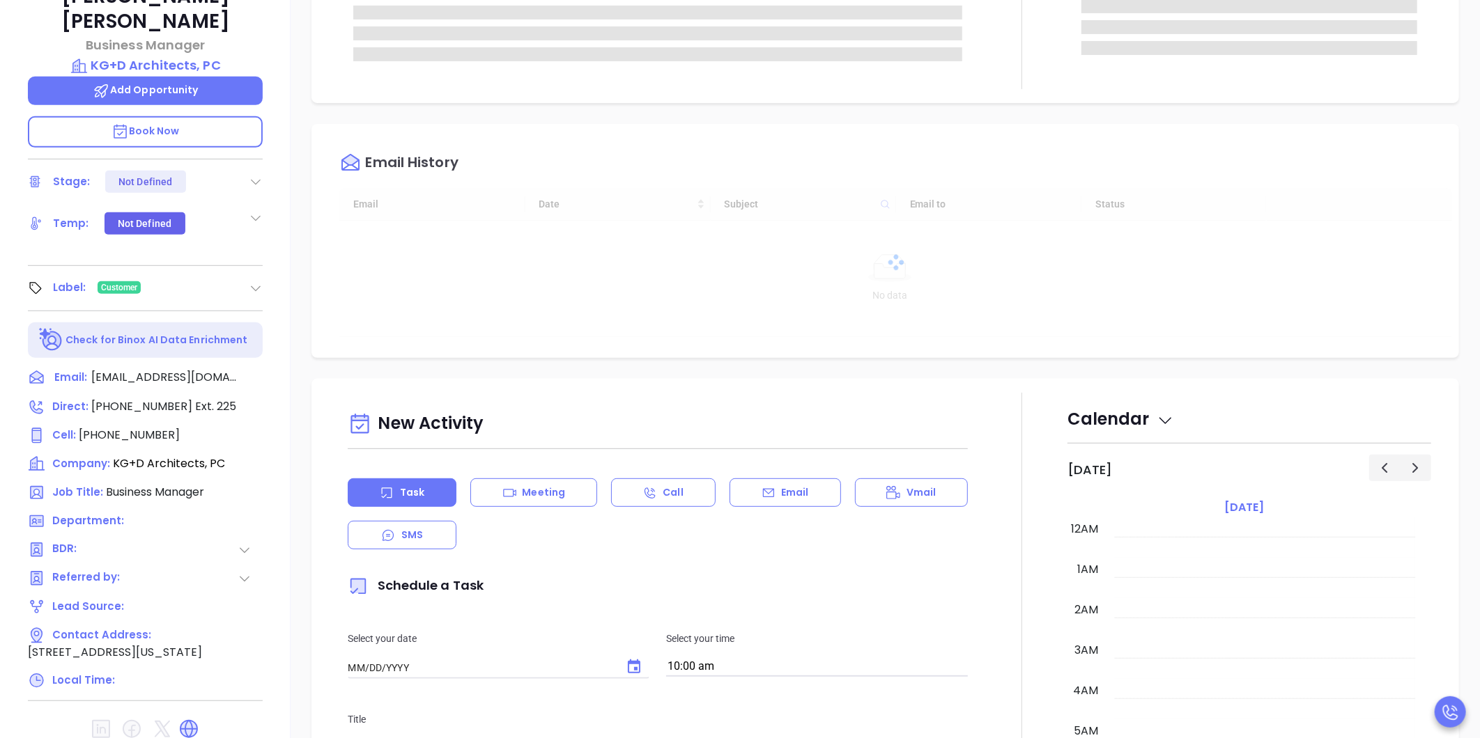
type input "[DATE]"
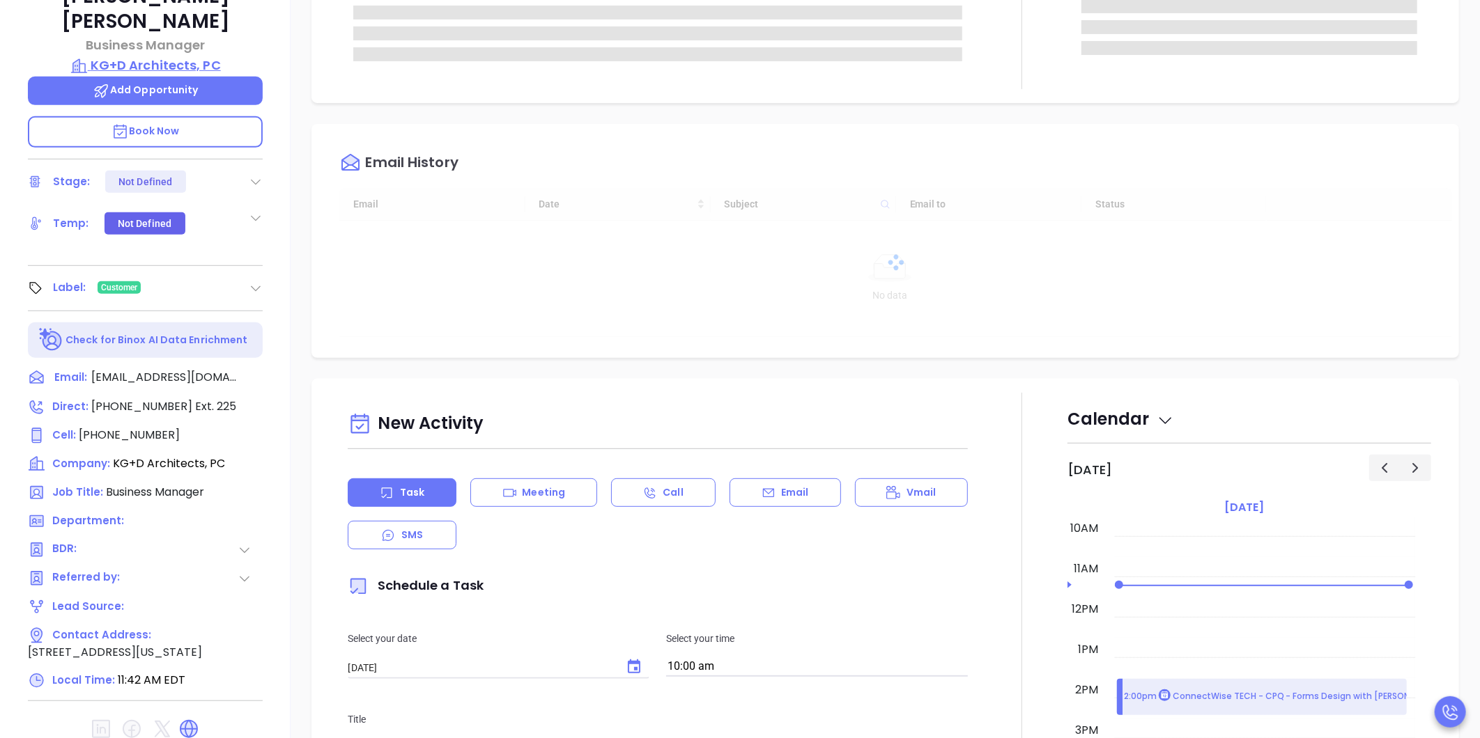
type input "[PERSON_NAME]"
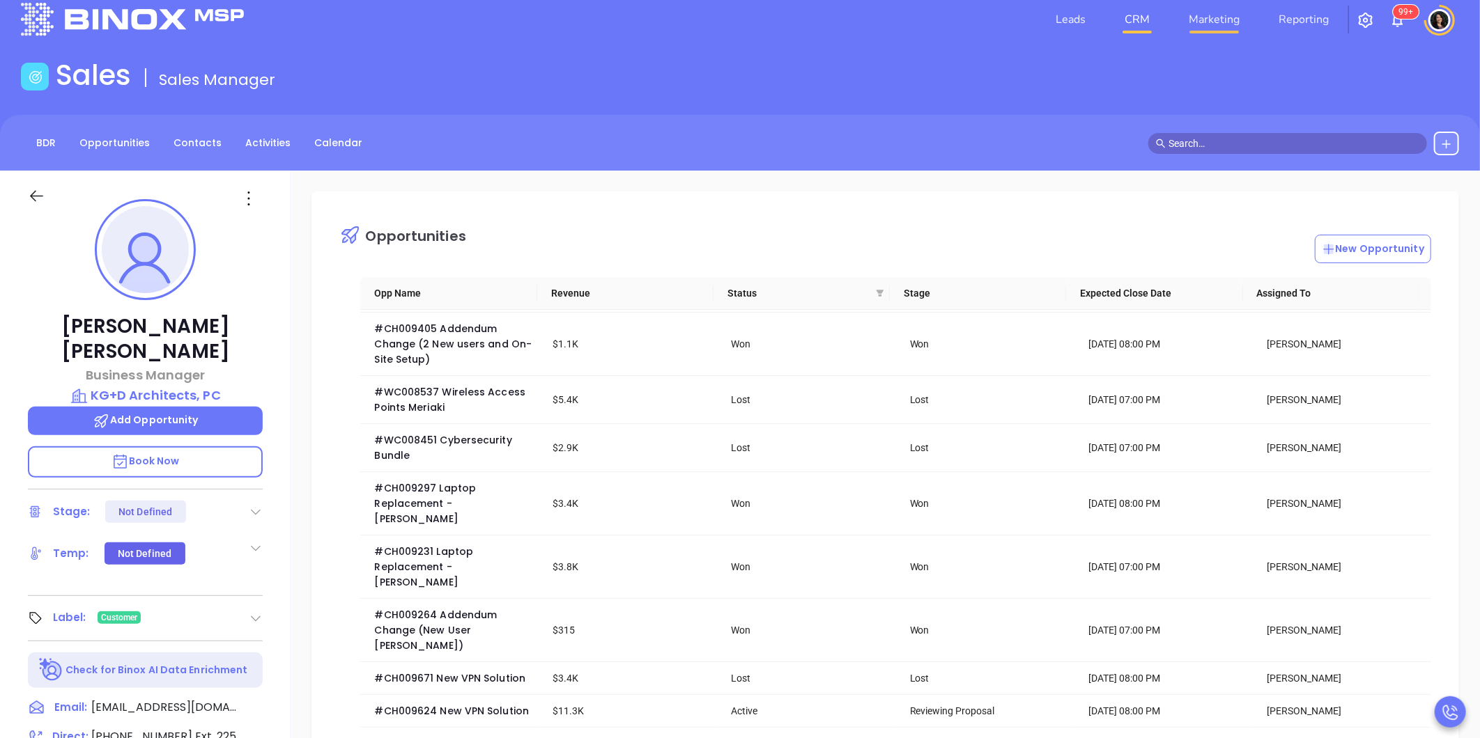
scroll to position [0, 0]
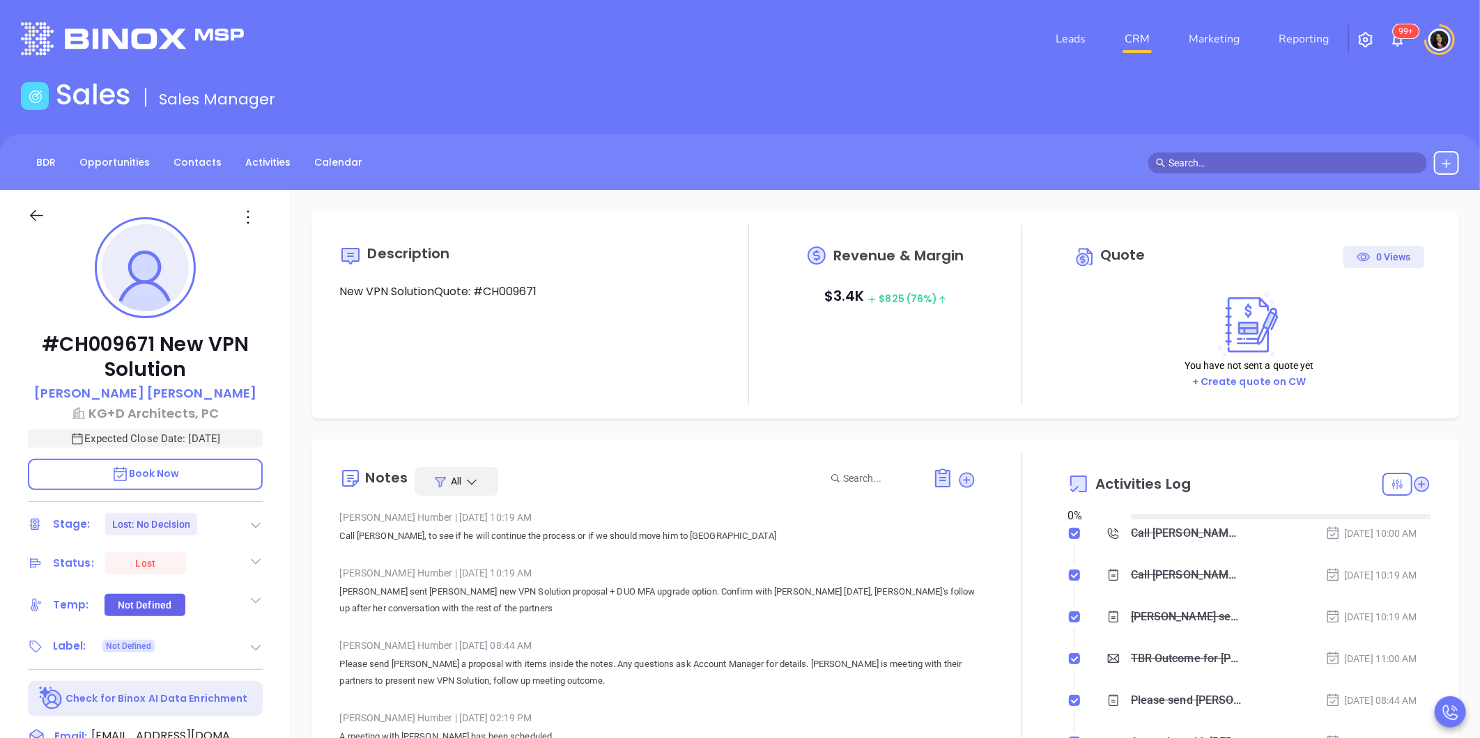
type input "[DATE]"
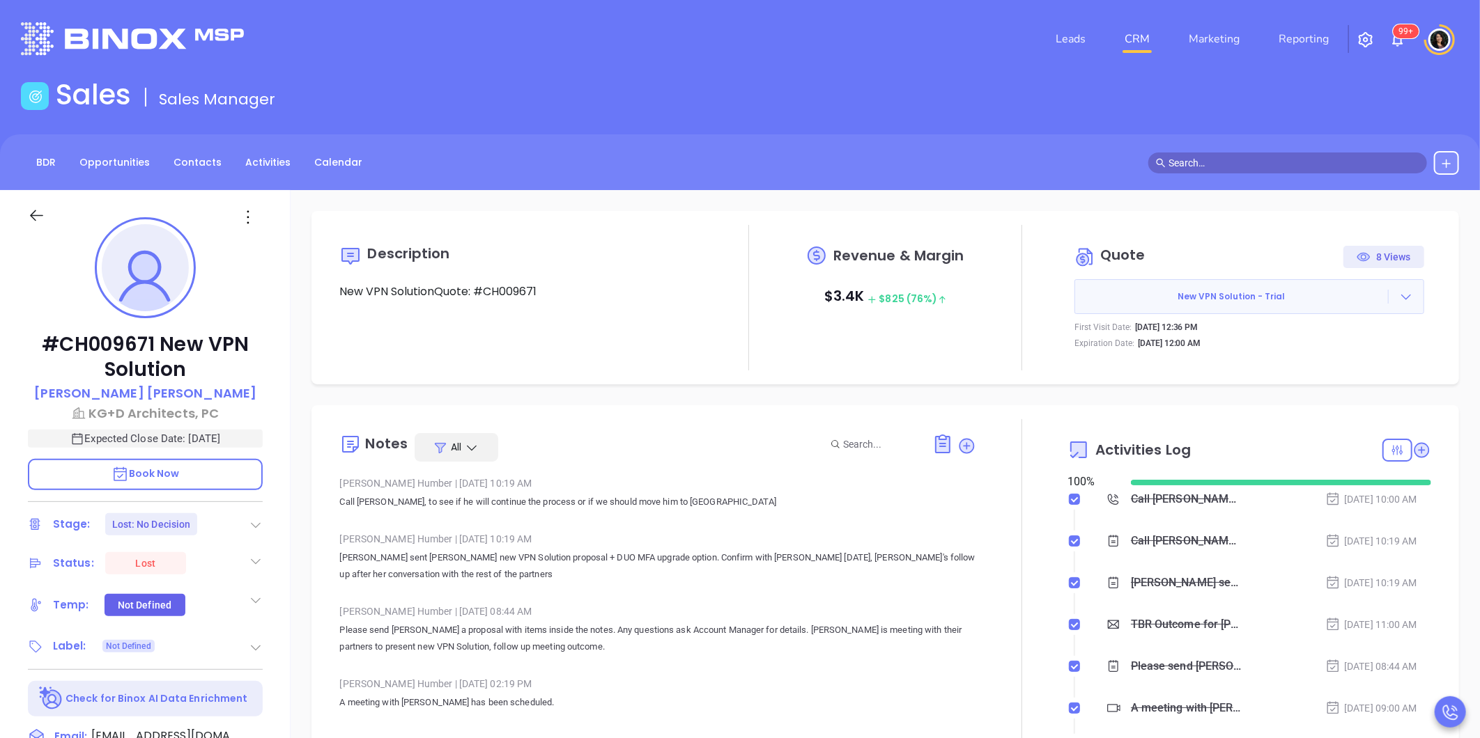
click at [256, 522] on icon at bounding box center [256, 525] width 14 height 14
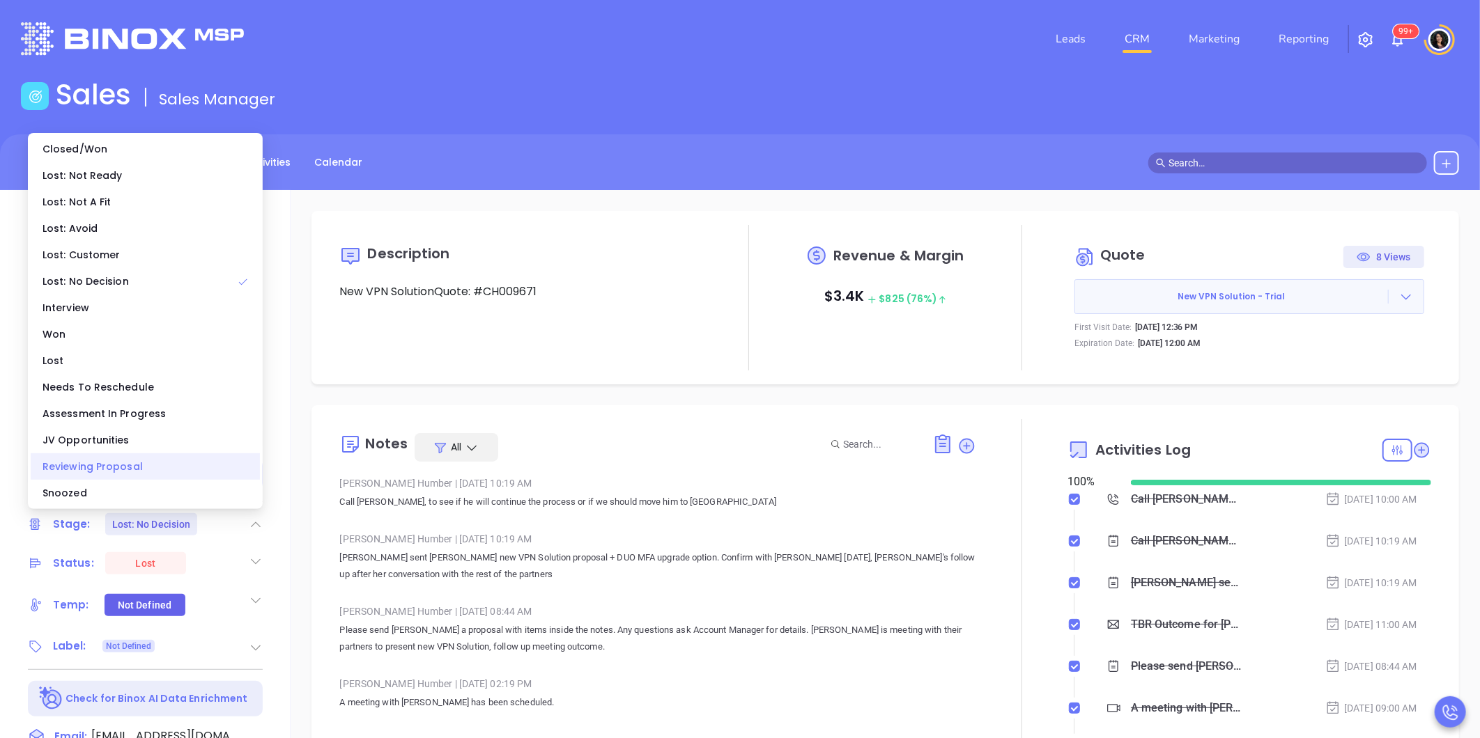
click at [162, 463] on div "Reviewing Proposal" at bounding box center [145, 466] width 229 height 26
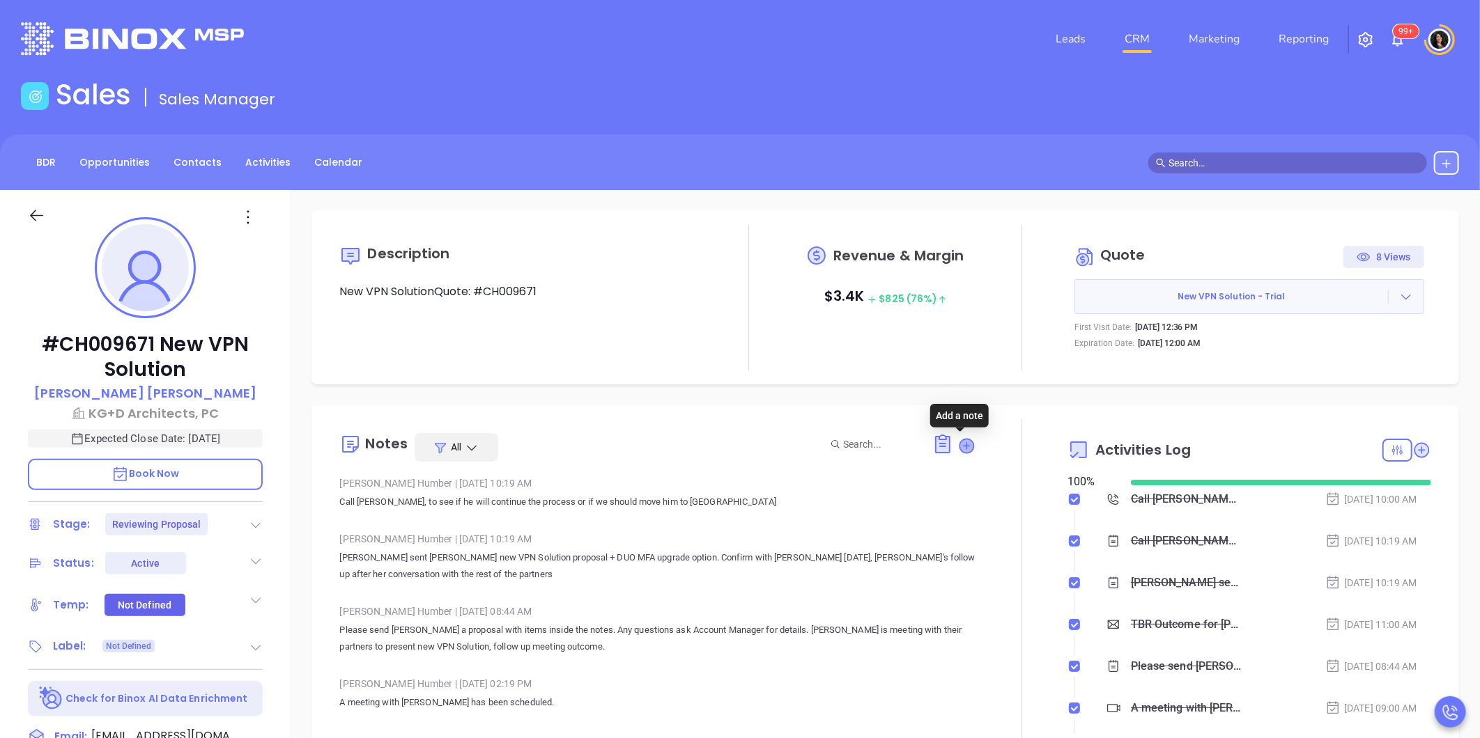
click at [960, 449] on icon at bounding box center [967, 446] width 14 height 14
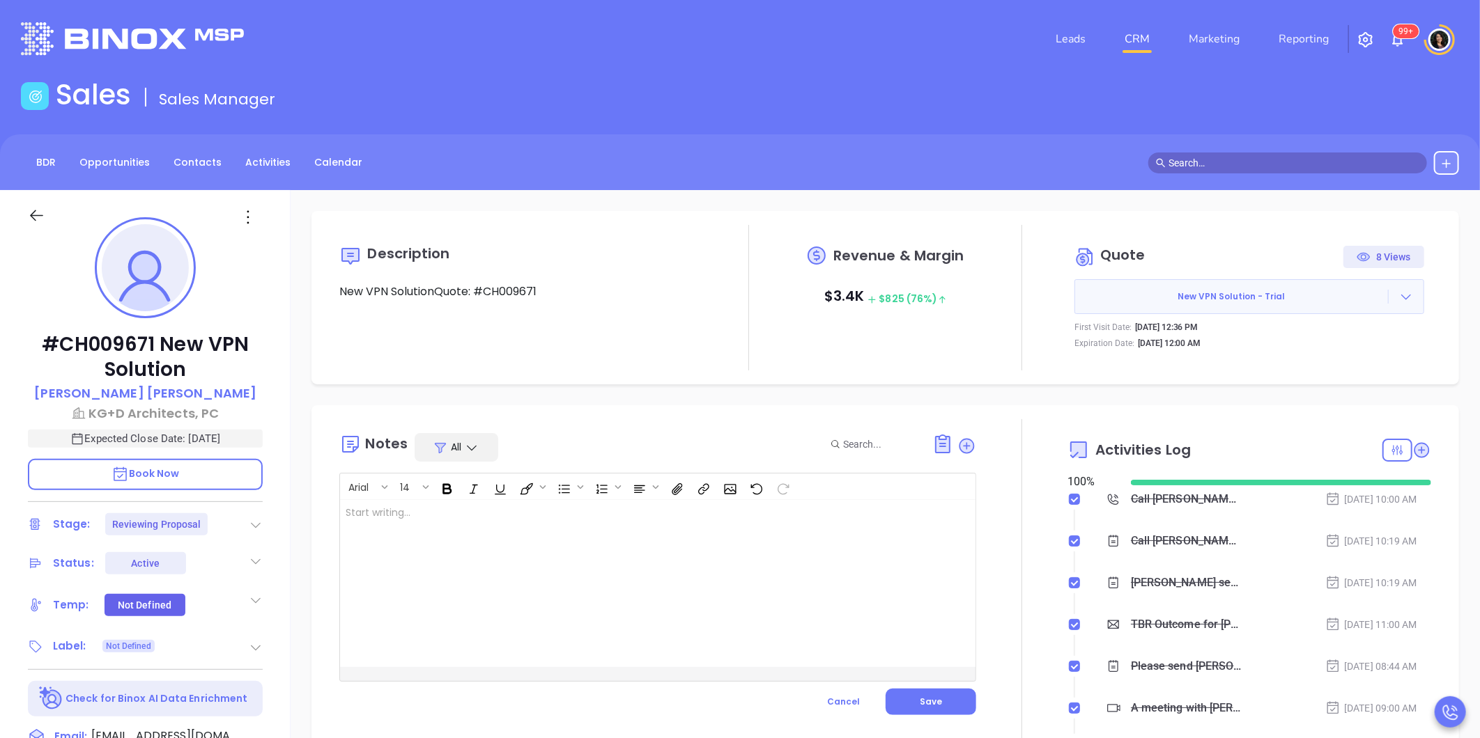
click at [780, 541] on div at bounding box center [635, 583] width 591 height 167
click at [830, 571] on div at bounding box center [635, 583] width 591 height 167
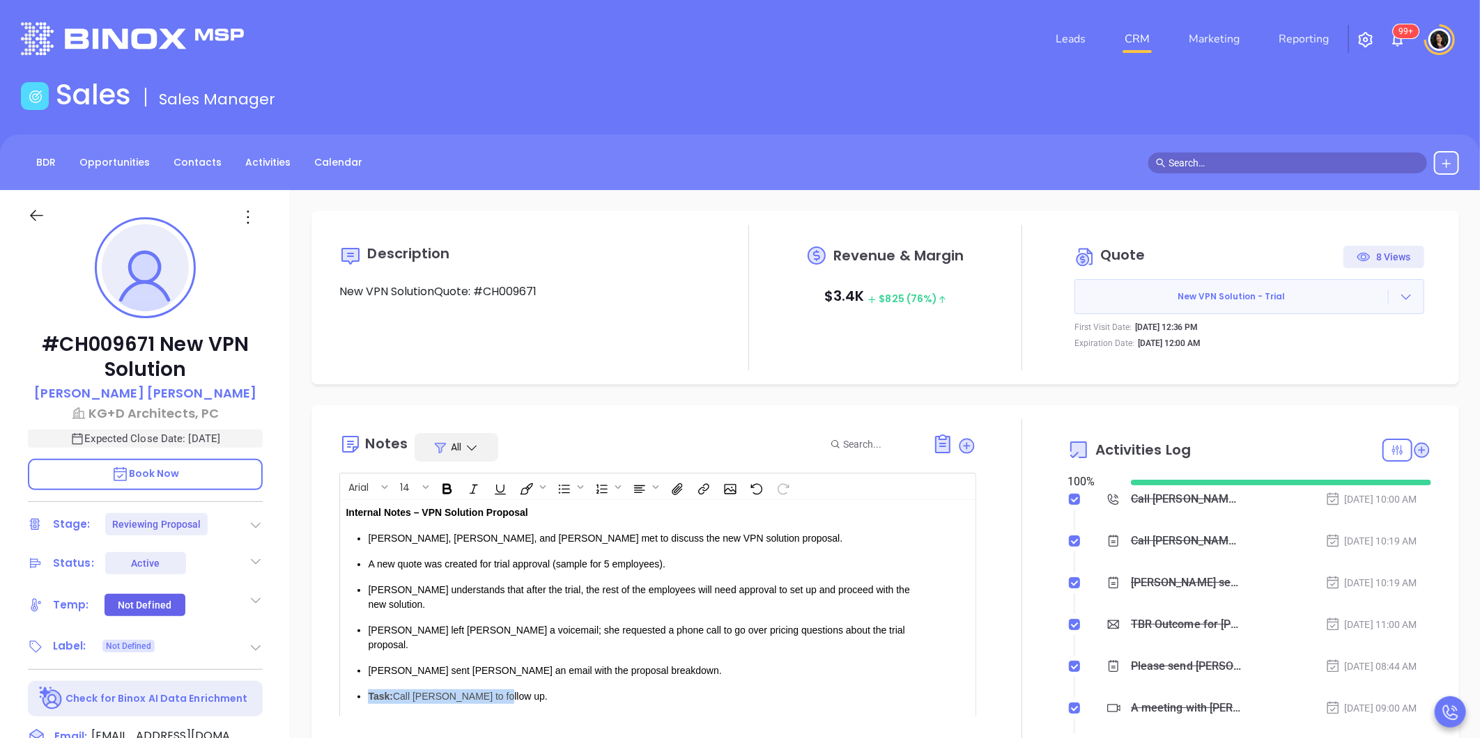
drag, startPoint x: 538, startPoint y: 669, endPoint x: 279, endPoint y: 660, distance: 259.3
click at [279, 660] on div "#CH009671 New VPN Solution Lisa DelPercio KG+D Architects, PC Expected Close Da…" at bounding box center [740, 651] width 1480 height 923
click at [920, 724] on span "Save" at bounding box center [931, 730] width 22 height 12
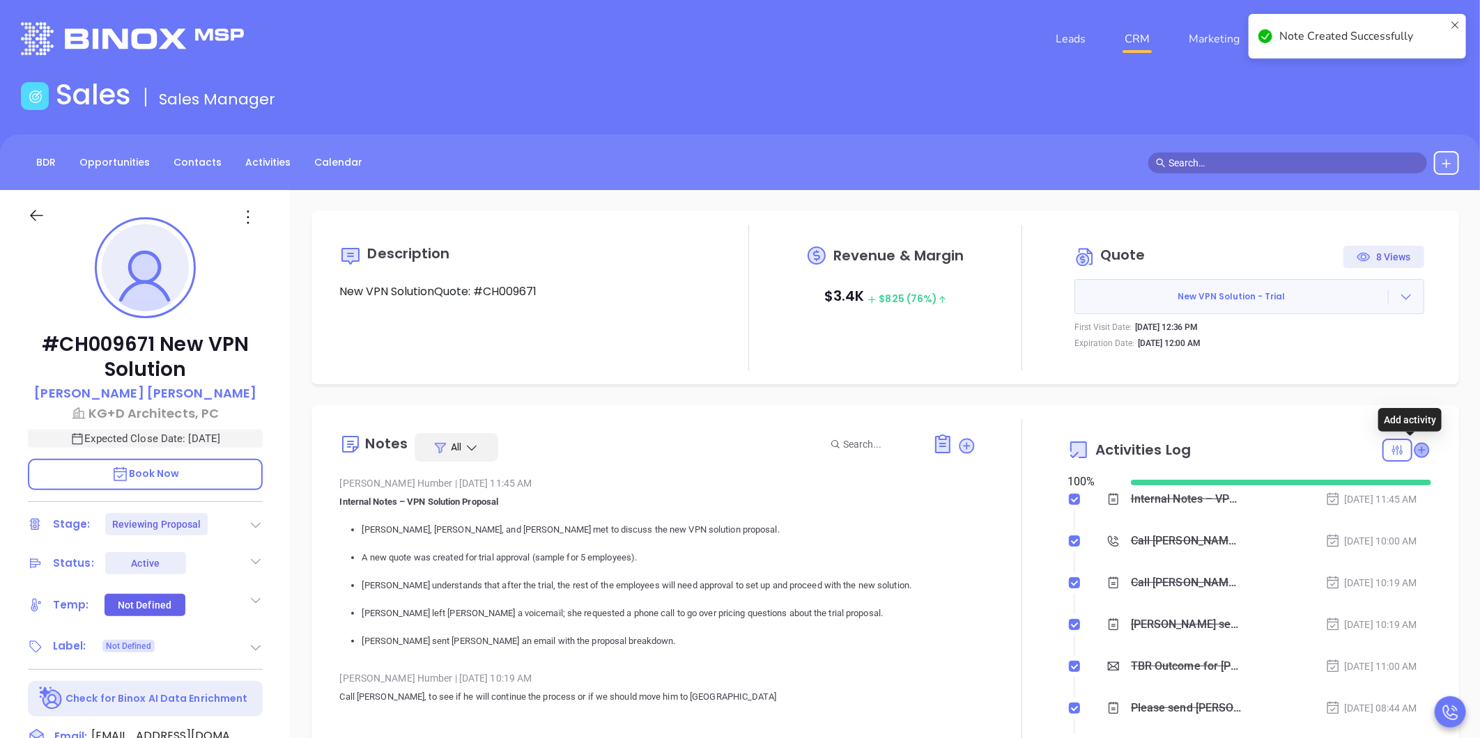
click at [1414, 447] on icon at bounding box center [1421, 450] width 14 height 14
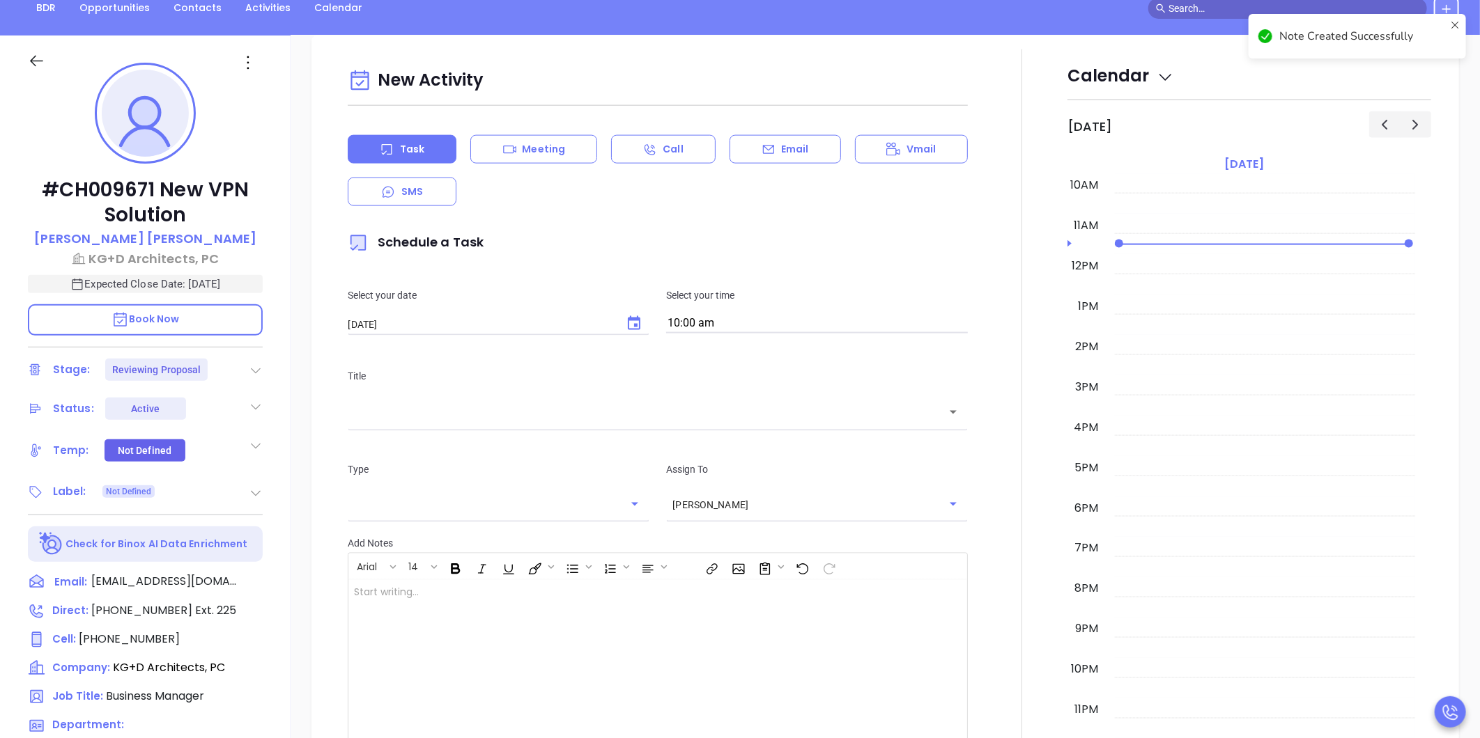
scroll to position [190, 0]
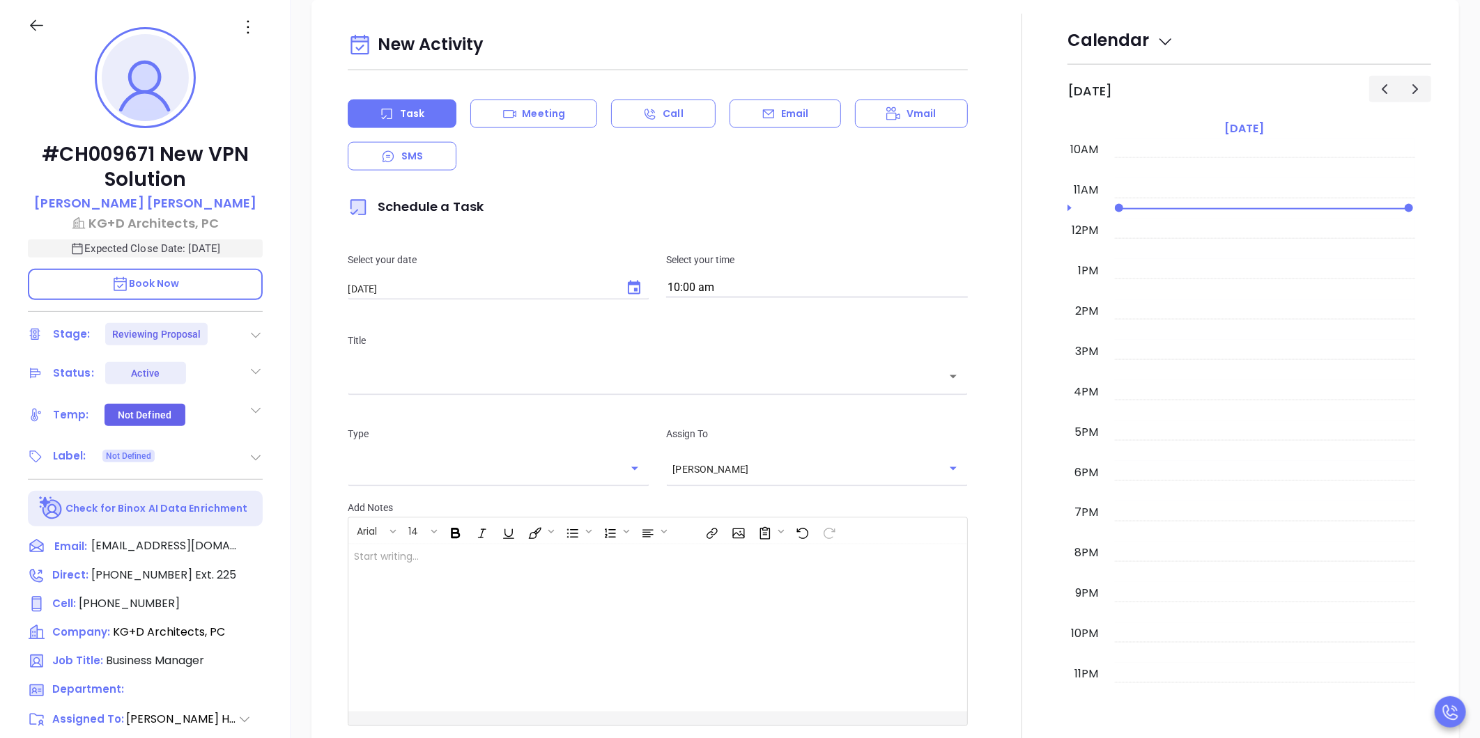
click at [641, 387] on div "​" at bounding box center [658, 377] width 620 height 30
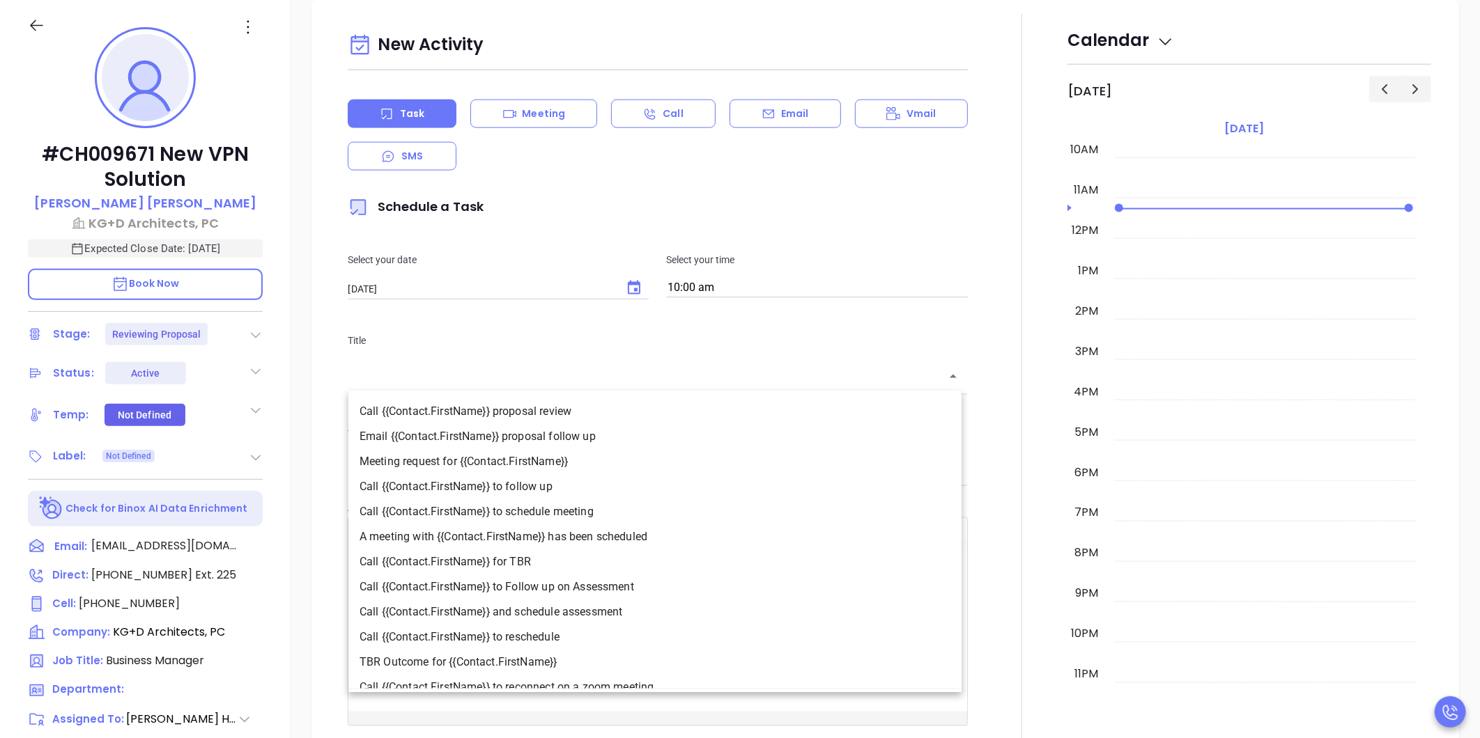
click at [623, 366] on div "​" at bounding box center [658, 377] width 620 height 30
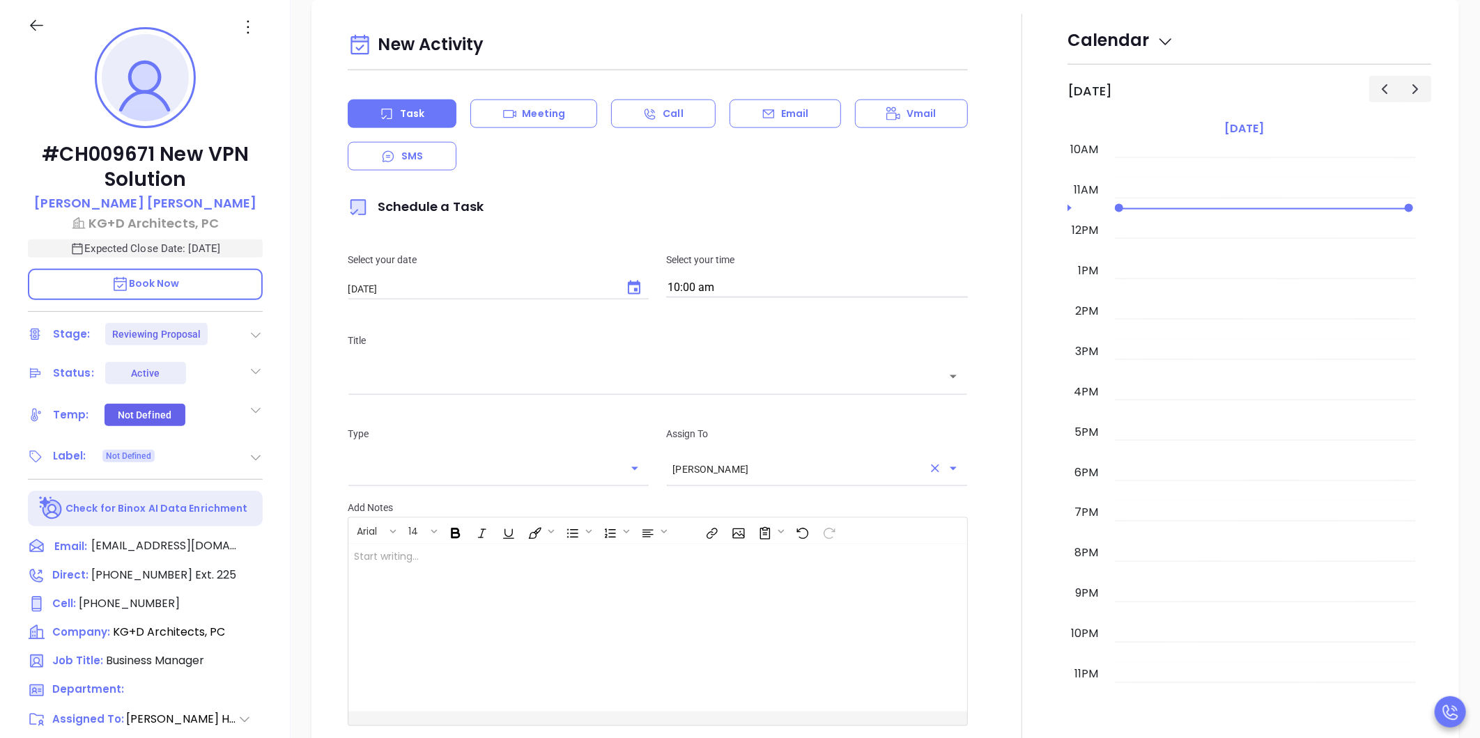
click at [738, 474] on input "[PERSON_NAME]" at bounding box center [797, 470] width 250 height 14
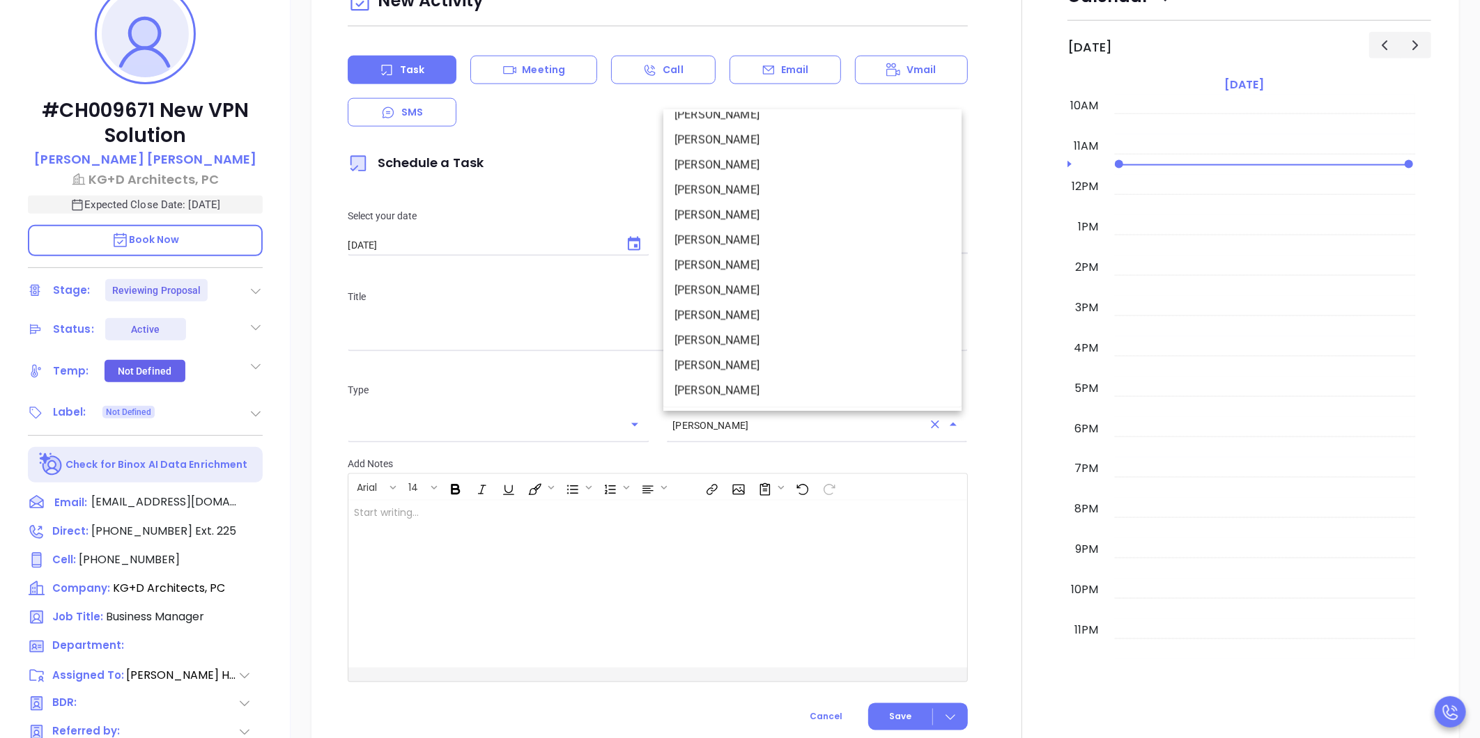
scroll to position [267, 0]
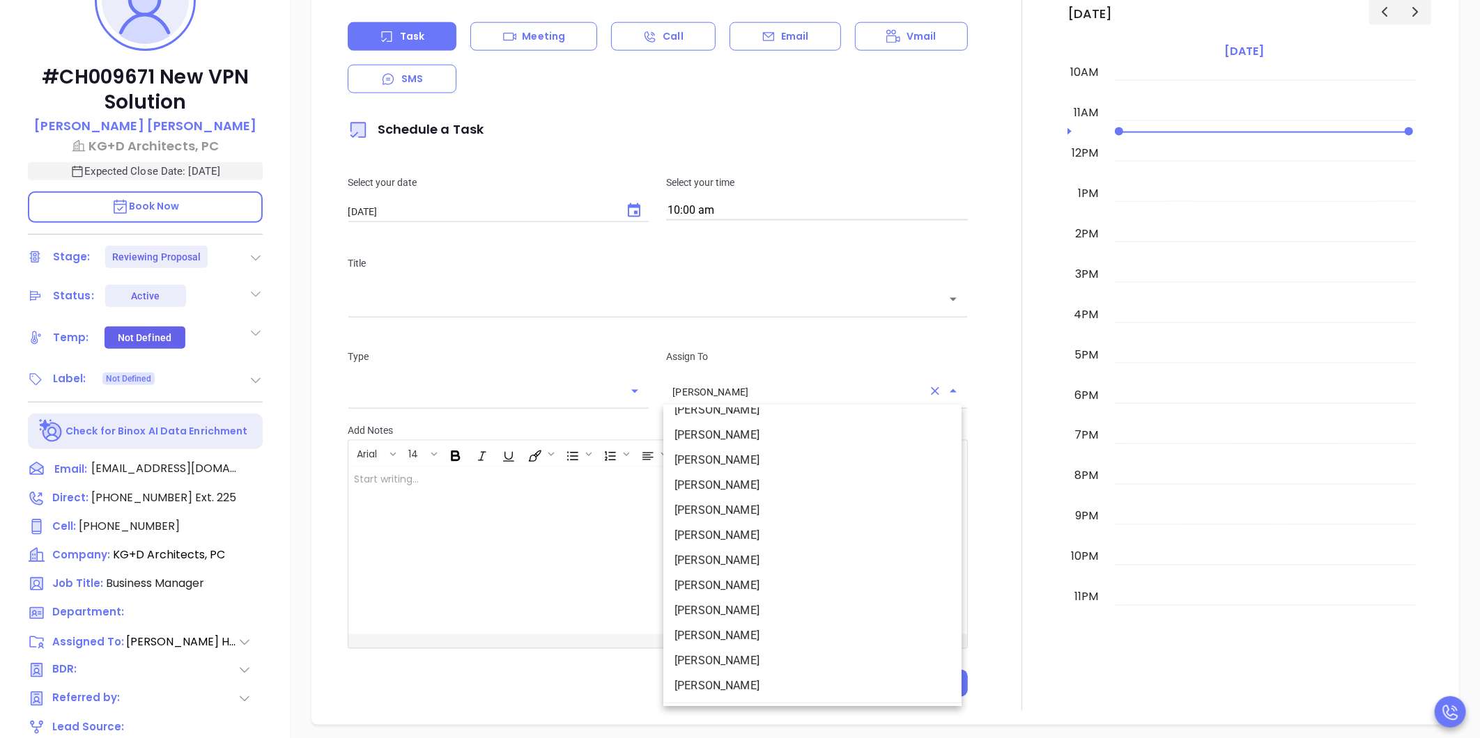
click at [767, 652] on li "Walter Contreras" at bounding box center [812, 661] width 298 height 25
type input "Walter Contreras"
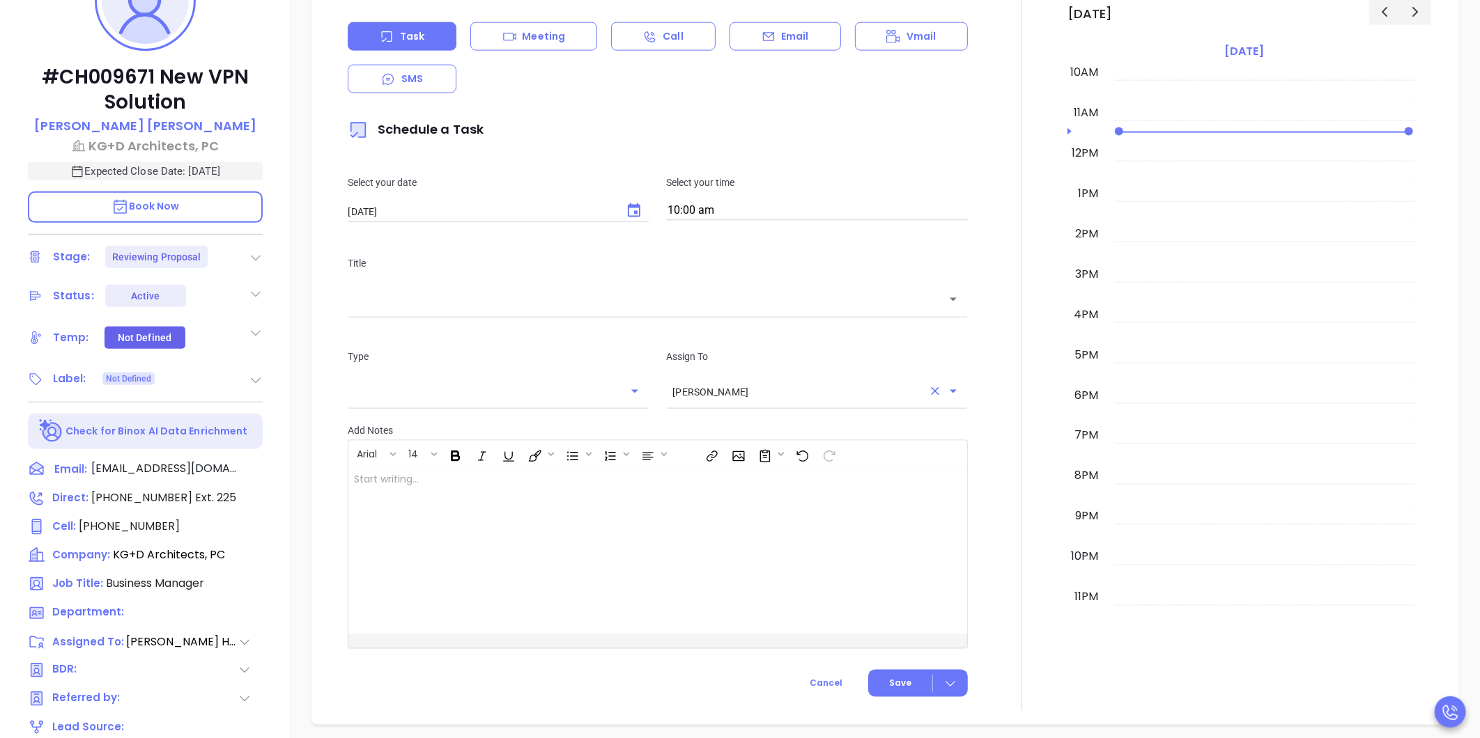
click at [620, 215] on button "Choose date, selected date is Sep 30, 2025" at bounding box center [634, 211] width 28 height 28
click at [397, 412] on button "29" at bounding box center [403, 404] width 25 height 25
type input "09/29/2025"
click at [744, 204] on input "10:00 am" at bounding box center [817, 211] width 302 height 20
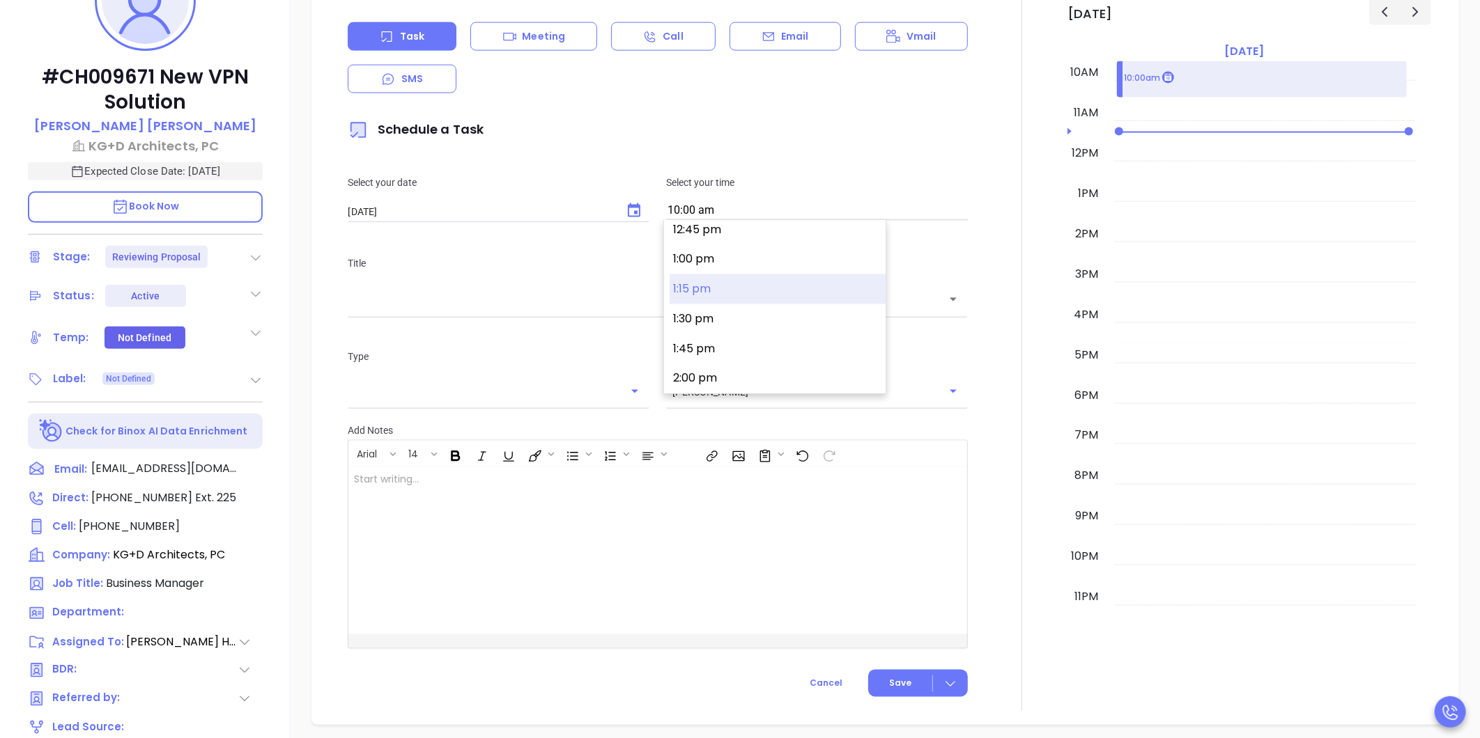
scroll to position [1555, 0]
click at [724, 353] on button "2:00 pm" at bounding box center [777, 353] width 216 height 30
type input "2:00 pm"
click at [685, 313] on div "Title ​" at bounding box center [657, 284] width 637 height 93
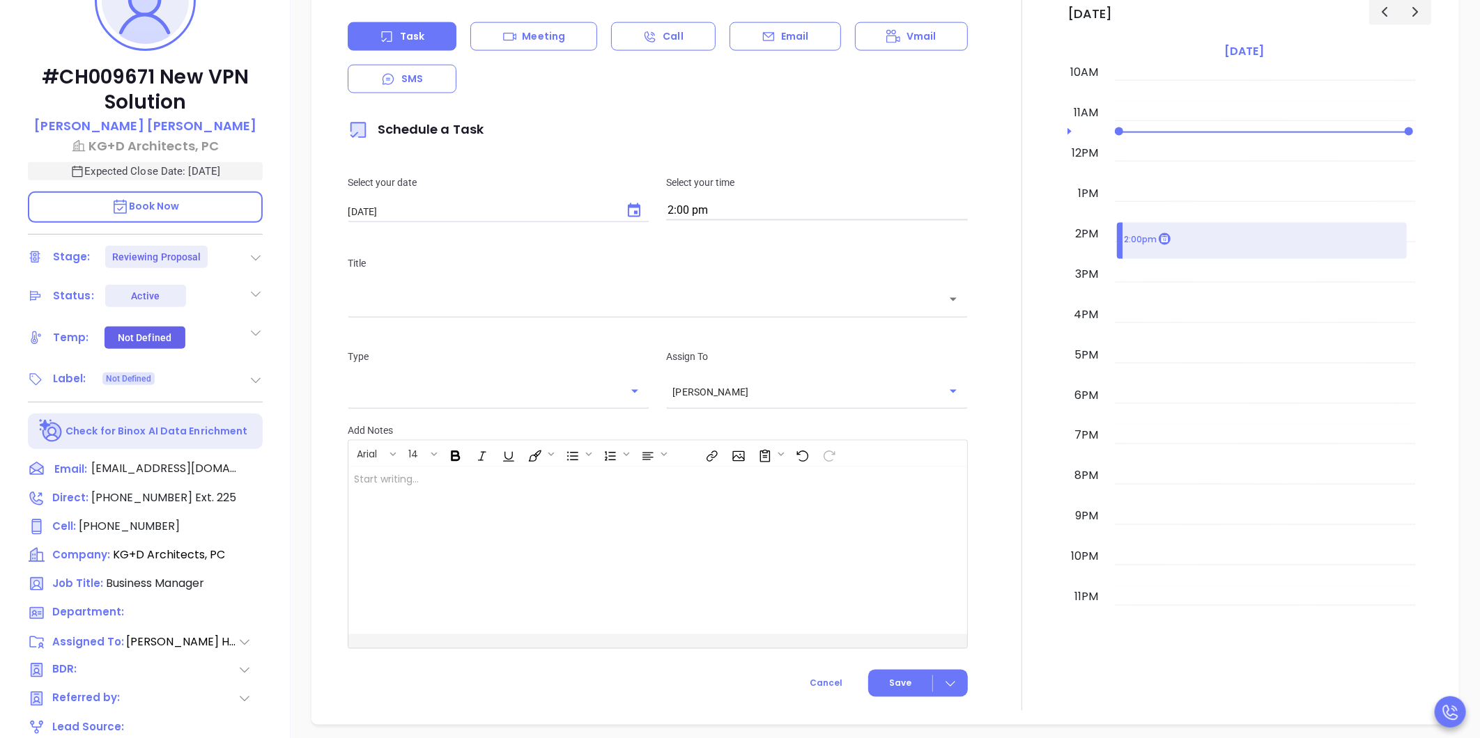
click at [683, 309] on div "​" at bounding box center [658, 299] width 620 height 30
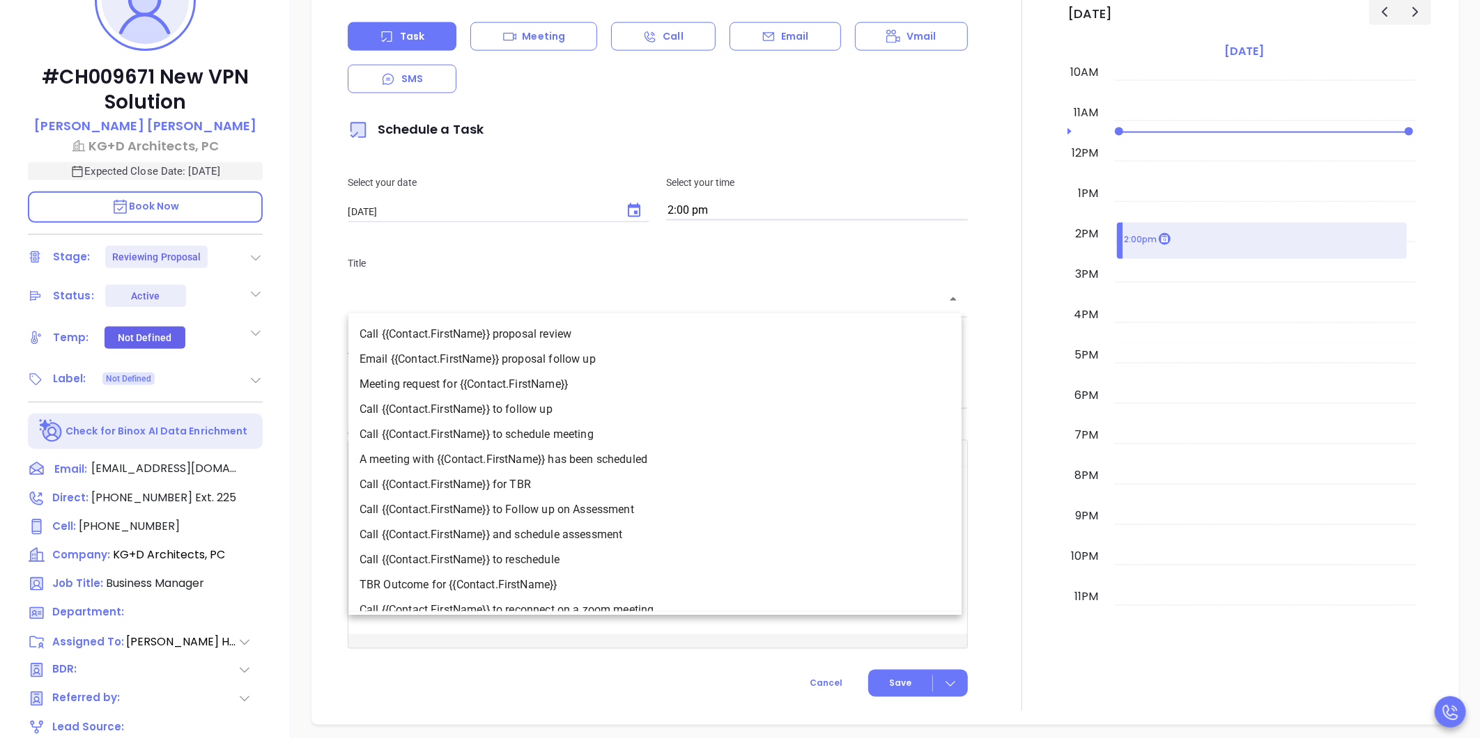
click at [593, 402] on li "Call {{Contact.FirstName}} to follow up" at bounding box center [654, 409] width 613 height 25
type input "Call [PERSON_NAME] to follow up"
type input "Call"
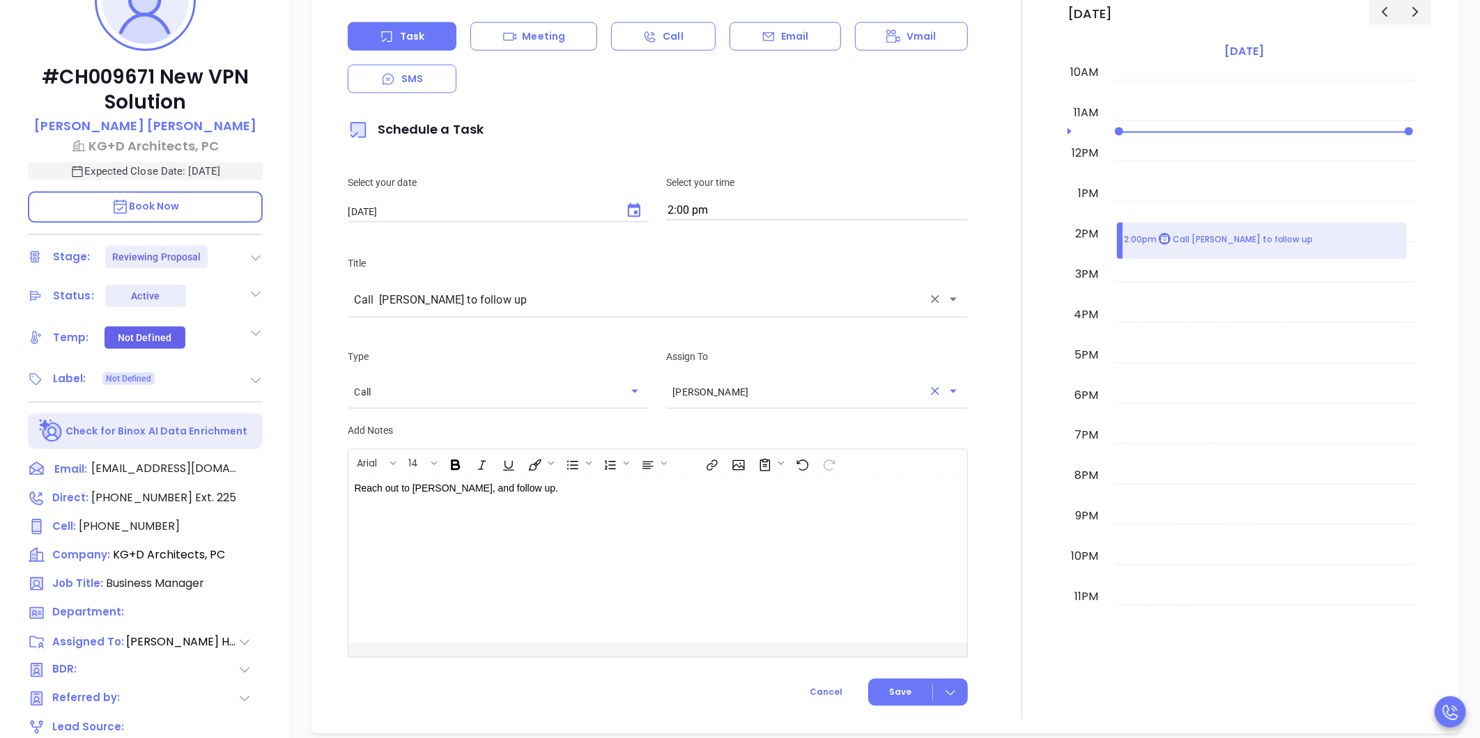
click at [744, 398] on div "Walter Contreras ​" at bounding box center [817, 392] width 302 height 28
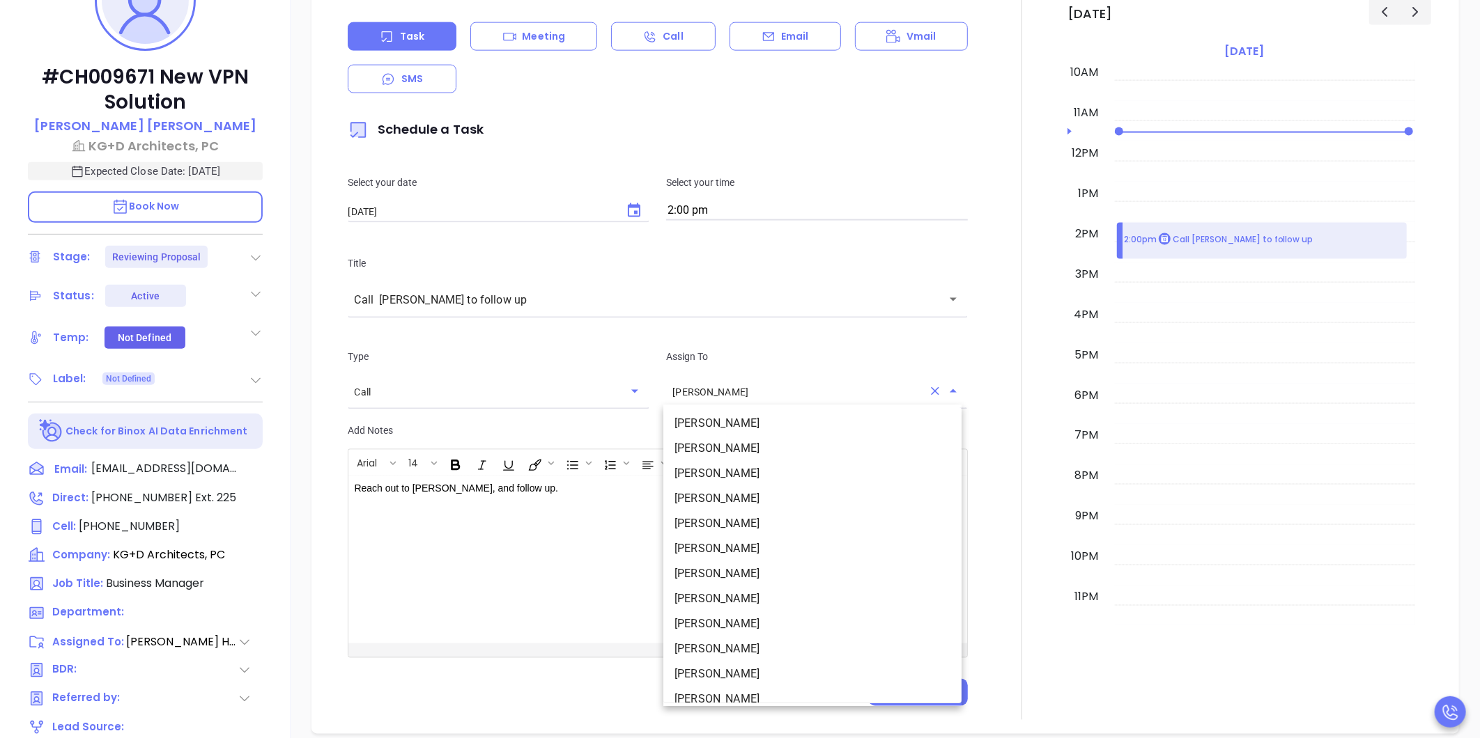
scroll to position [0, 0]
click at [785, 495] on li "[PERSON_NAME]" at bounding box center [812, 500] width 298 height 25
type input "[PERSON_NAME]"
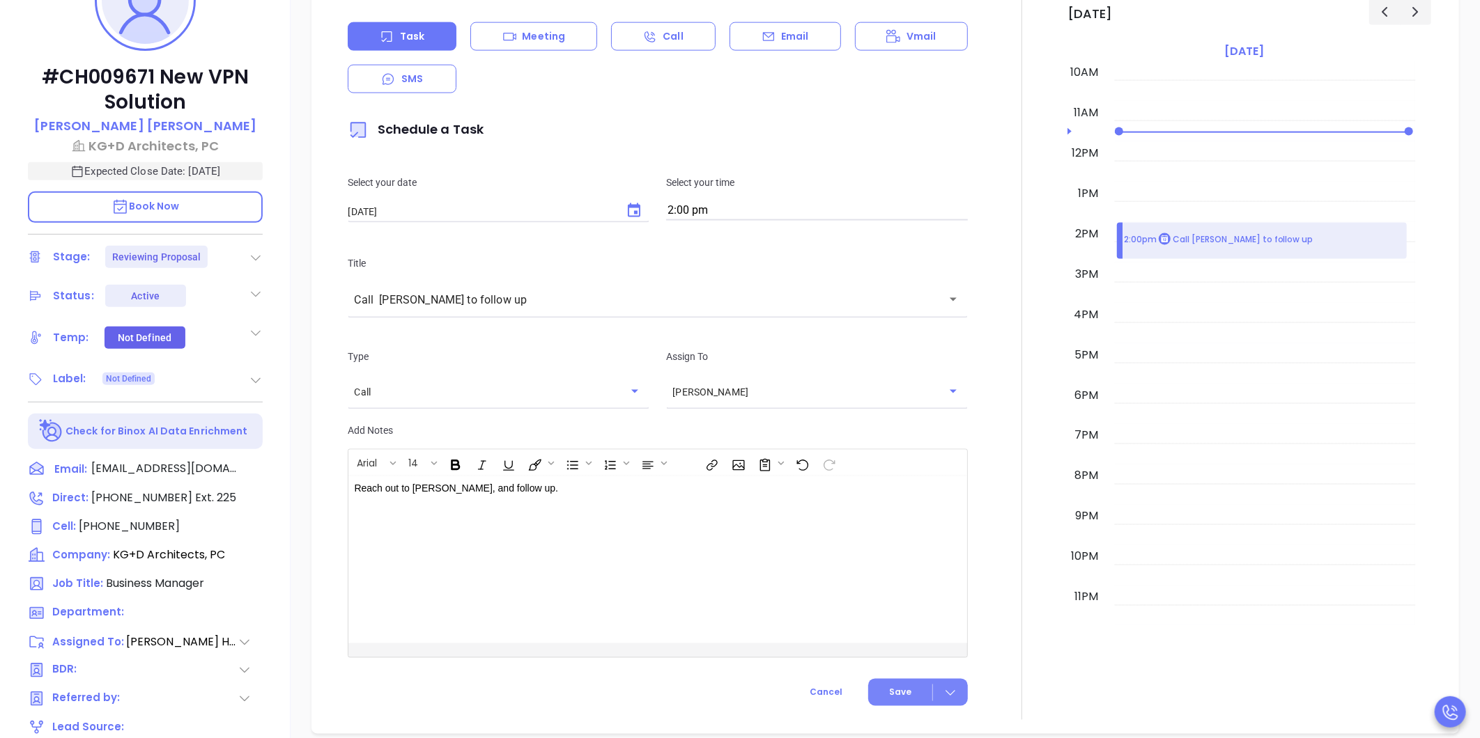
click at [890, 687] on span "Save" at bounding box center [900, 693] width 22 height 13
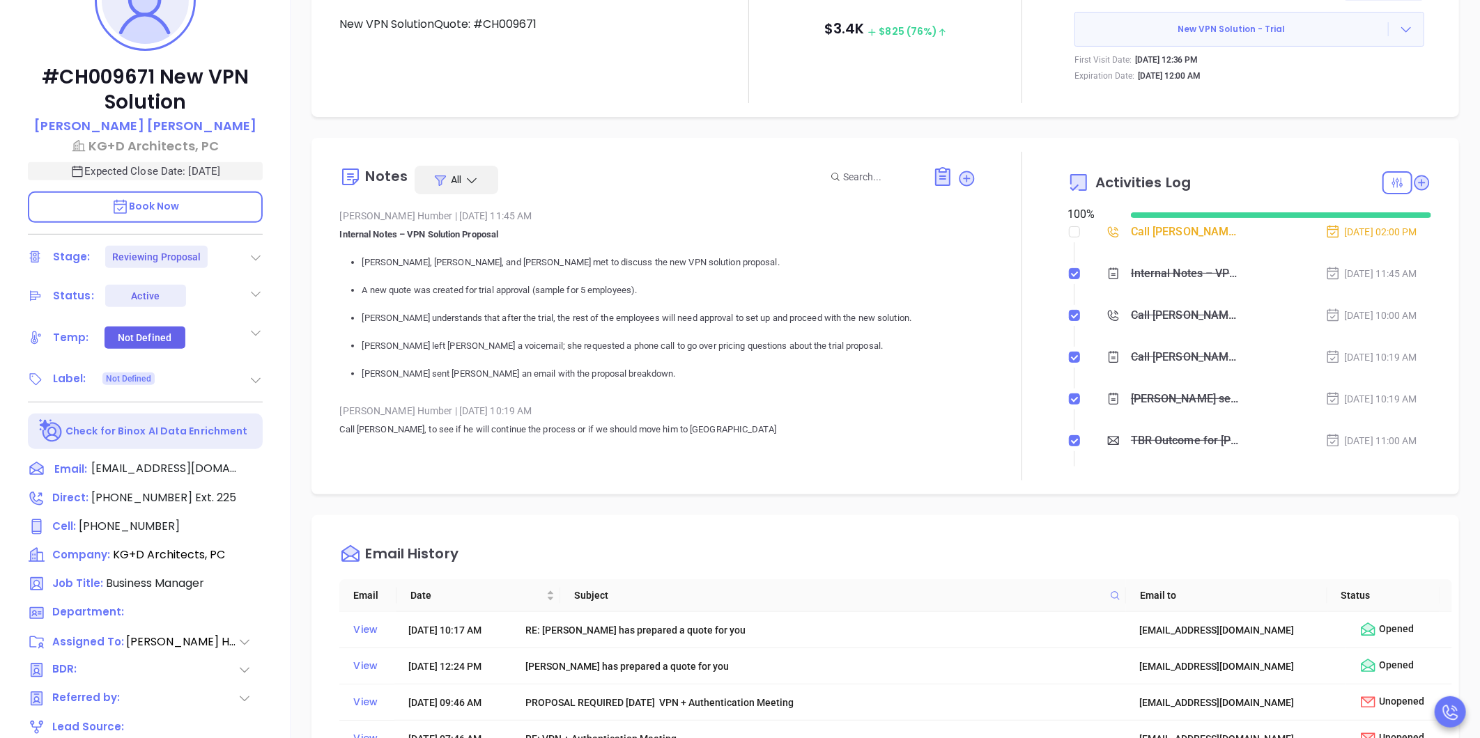
checkbox input "false"
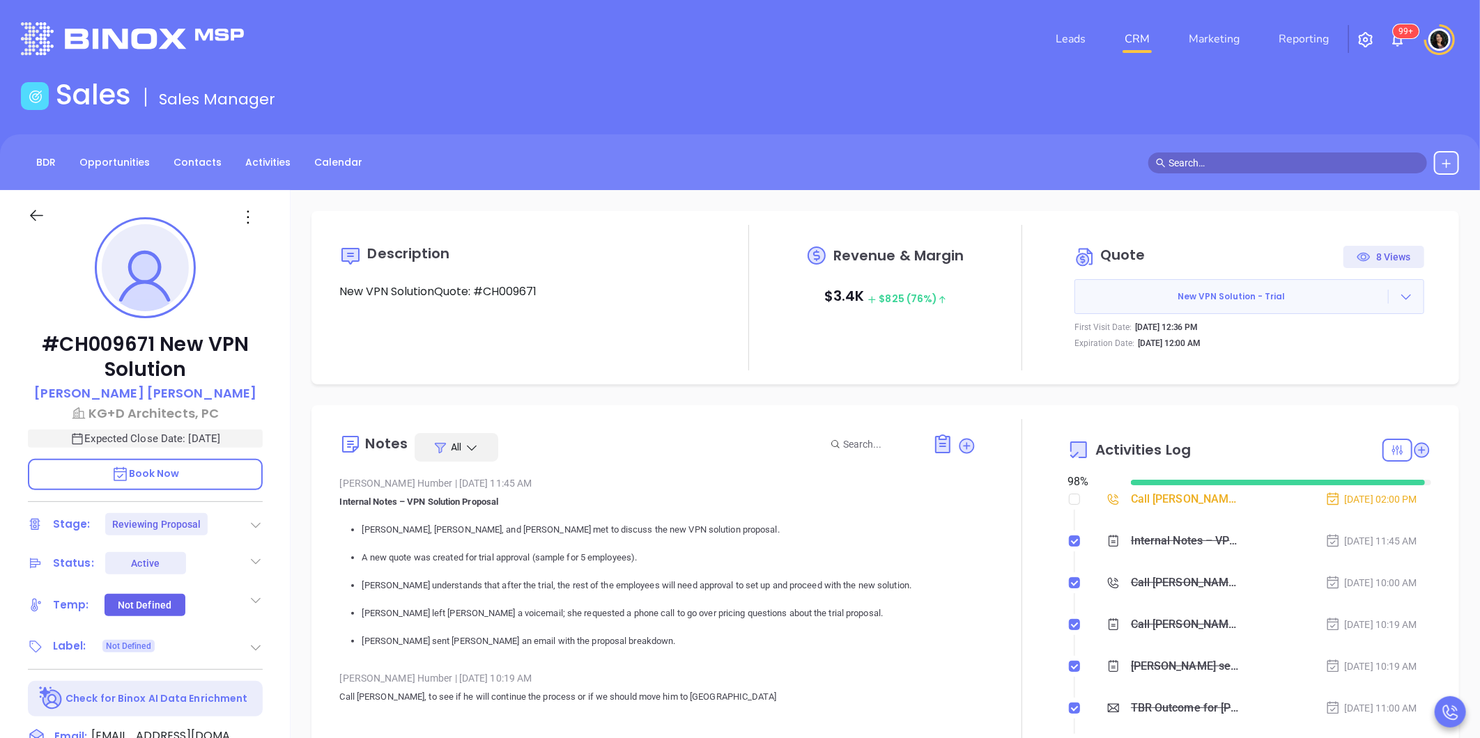
click at [1138, 38] on link "CRM" at bounding box center [1137, 39] width 36 height 28
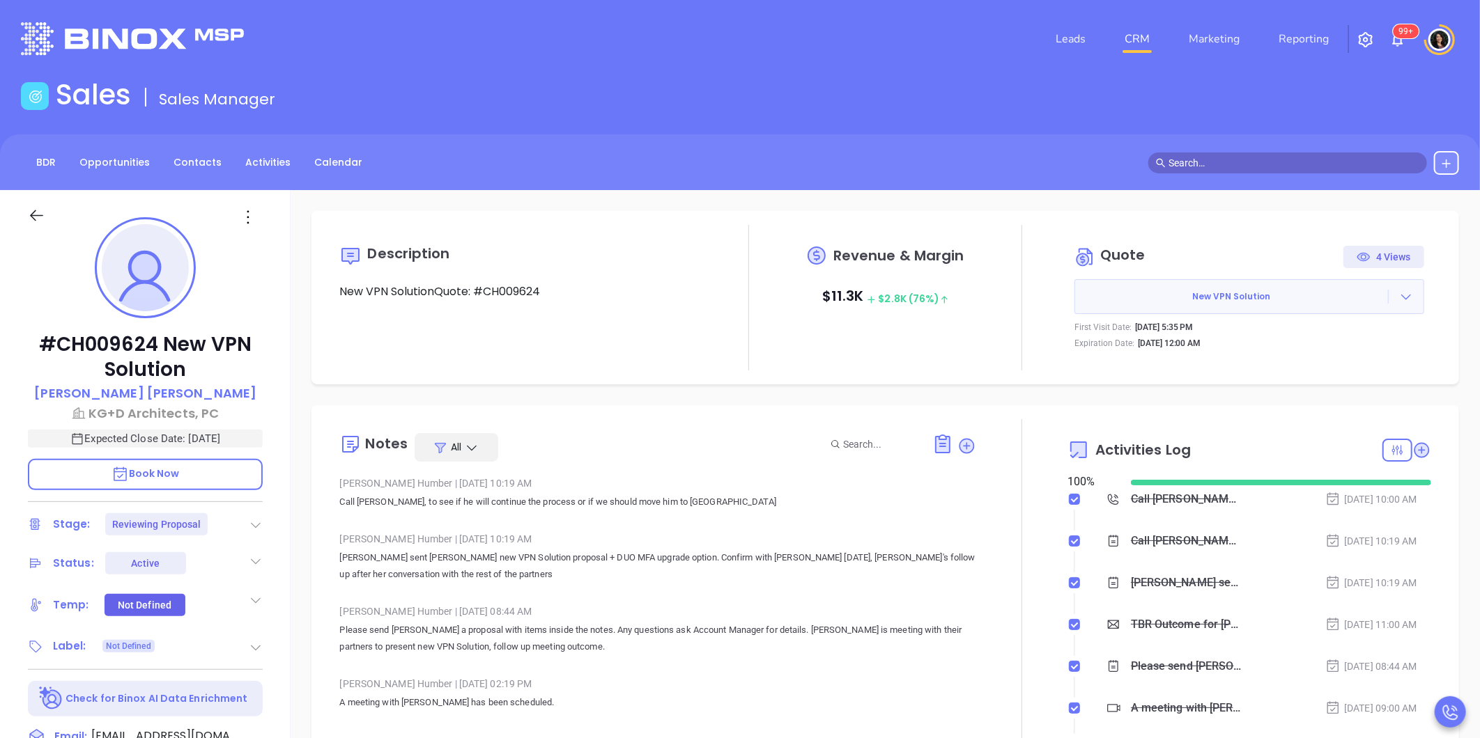
scroll to position [405, 0]
type input "[PERSON_NAME]"
click at [253, 519] on icon at bounding box center [256, 525] width 14 height 14
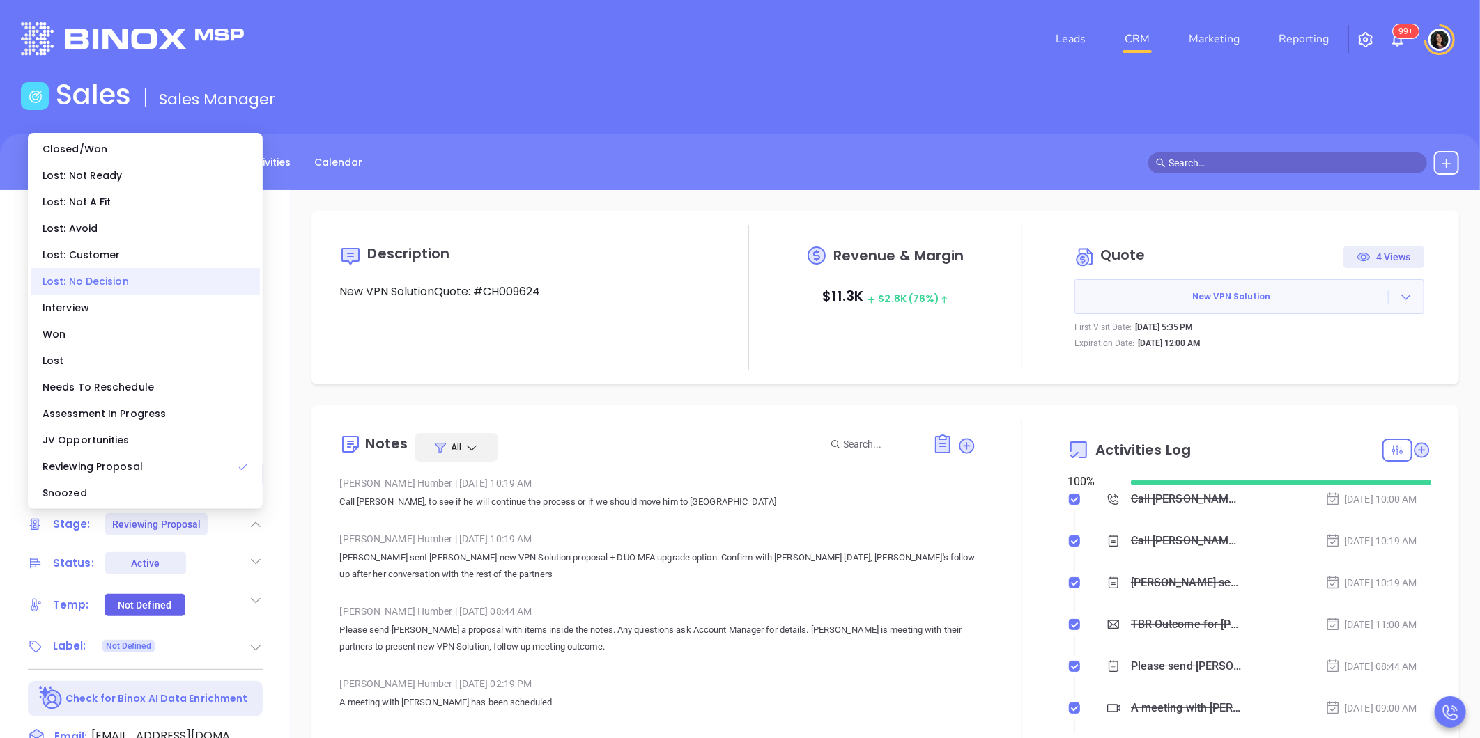
click at [129, 272] on div "Lost: No Decision" at bounding box center [145, 281] width 229 height 26
